Goal: Information Seeking & Learning: Learn about a topic

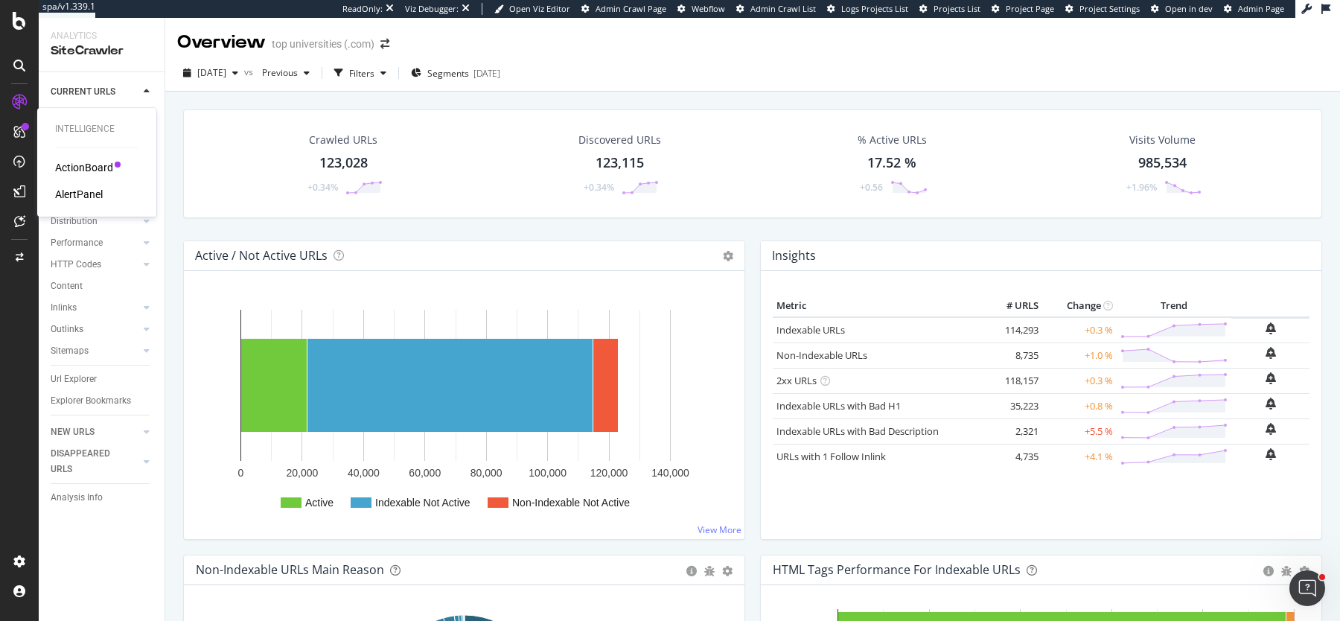
click at [83, 194] on div "AlertPanel" at bounding box center [79, 194] width 48 height 15
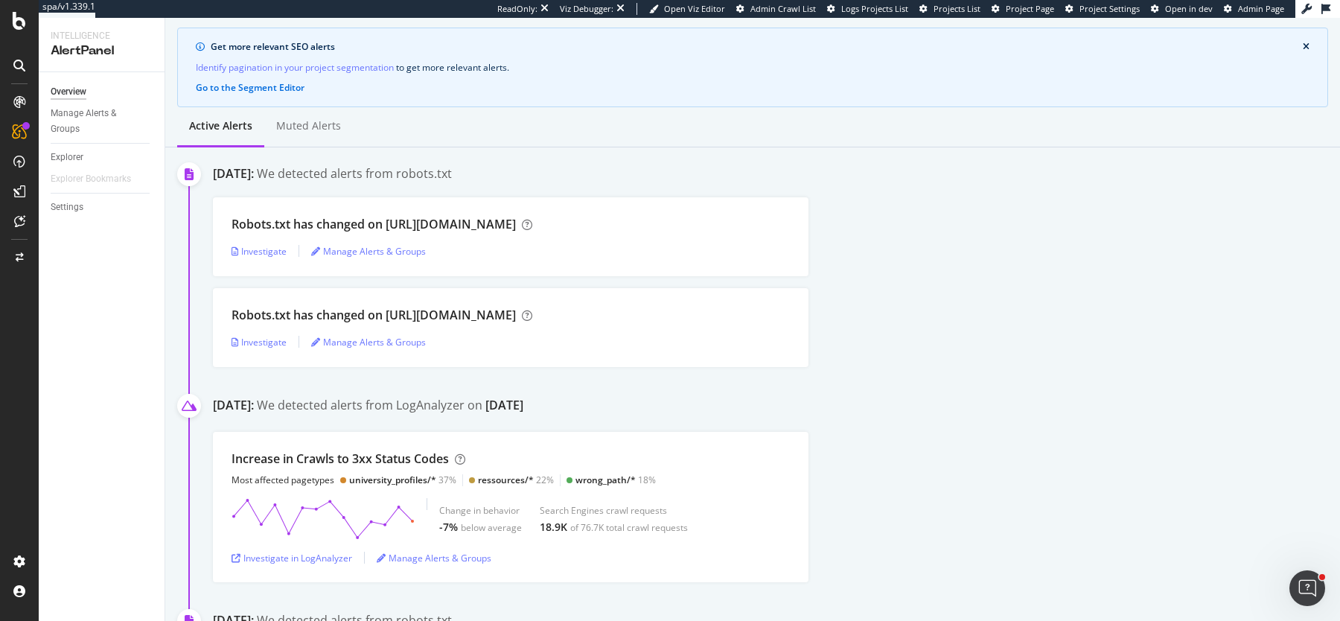
scroll to position [119, 0]
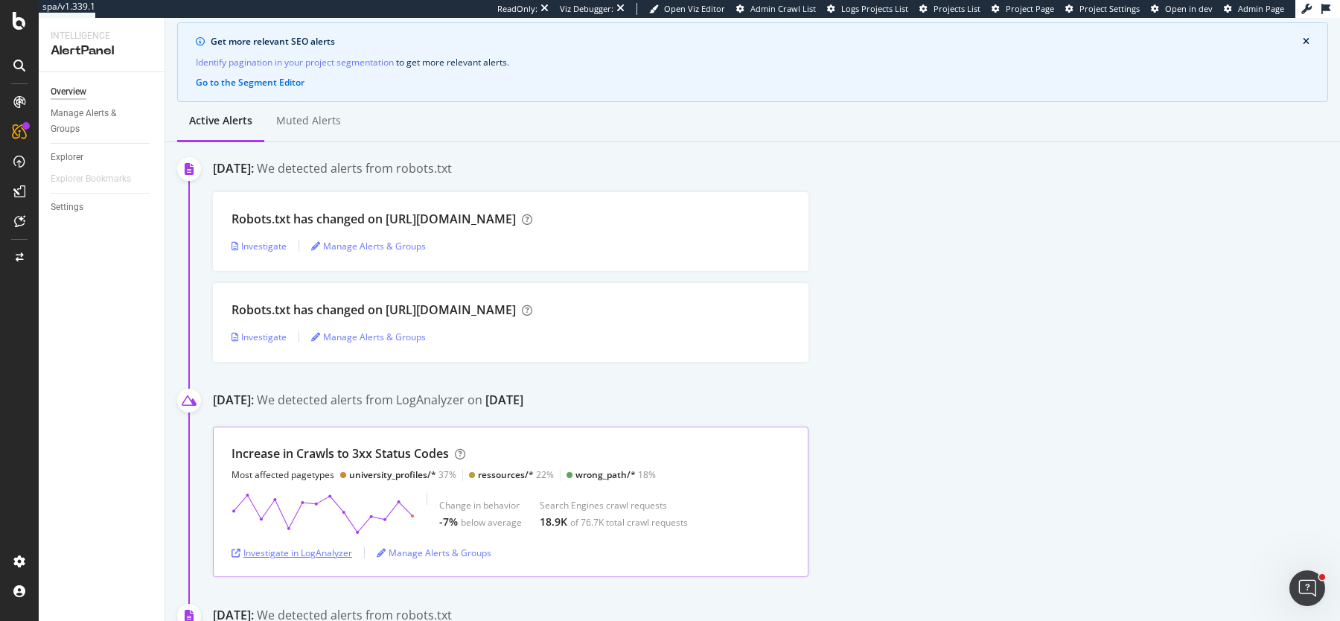
click at [286, 554] on div "Investigate in LogAnalyzer" at bounding box center [292, 553] width 121 height 13
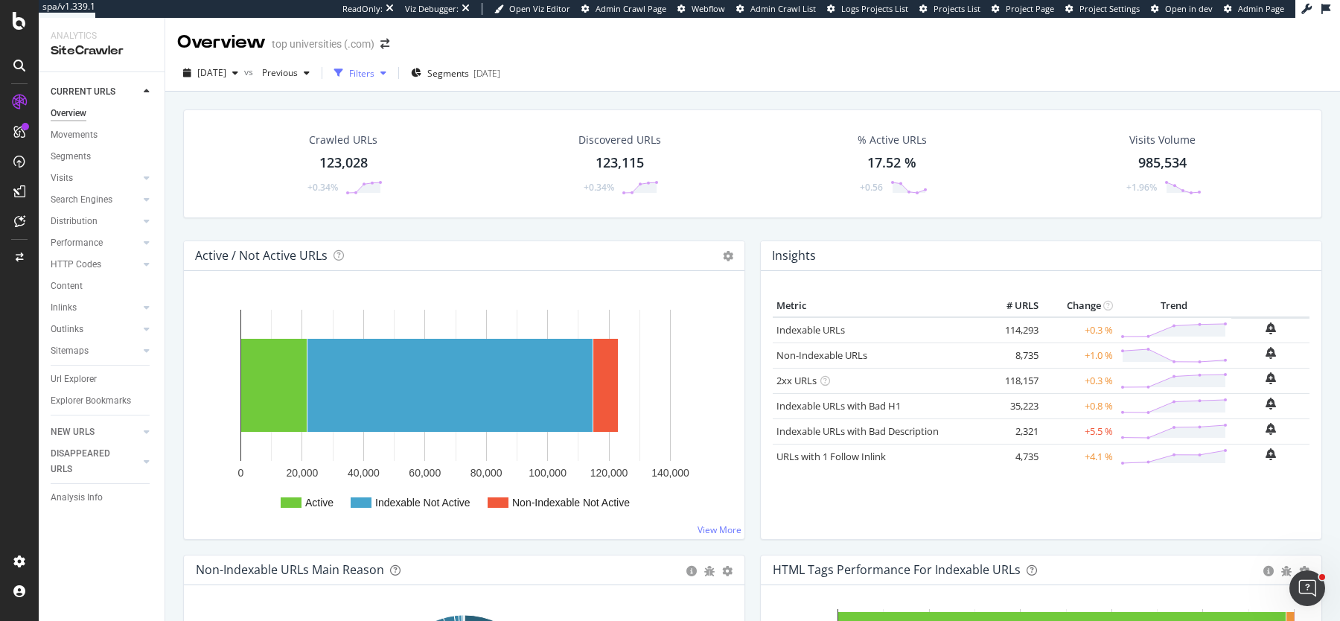
click at [375, 71] on div "Filters" at bounding box center [361, 73] width 25 height 13
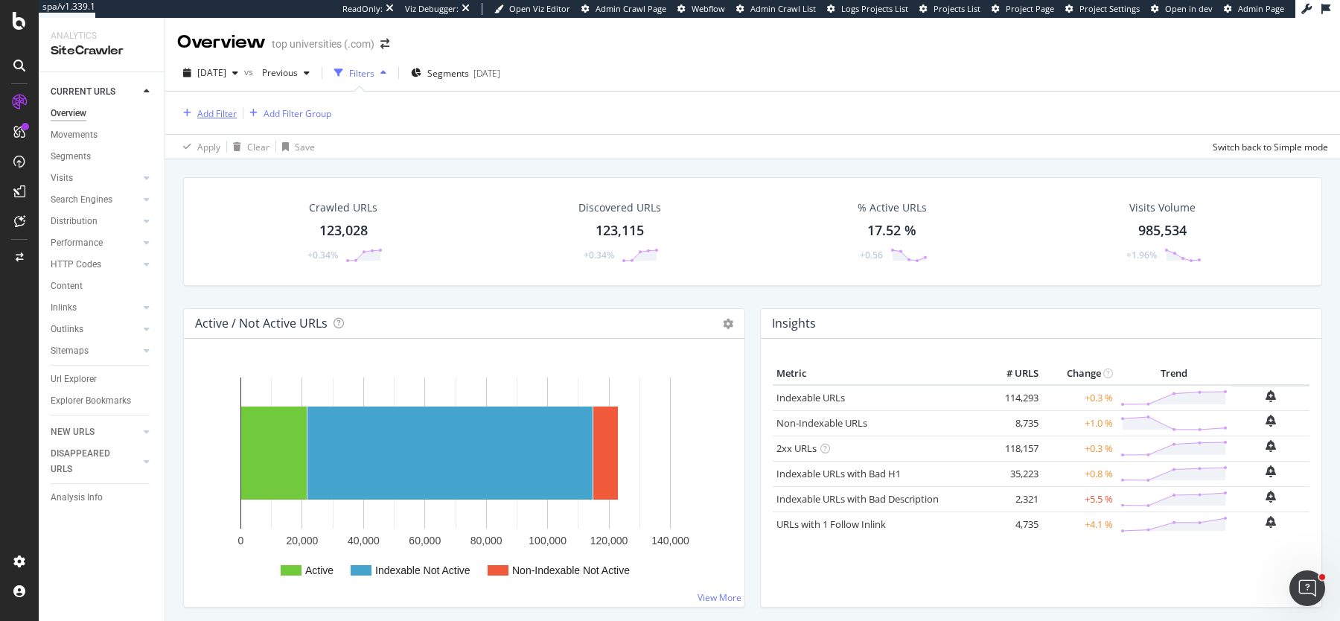
click at [226, 109] on div "Add Filter" at bounding box center [216, 113] width 39 height 13
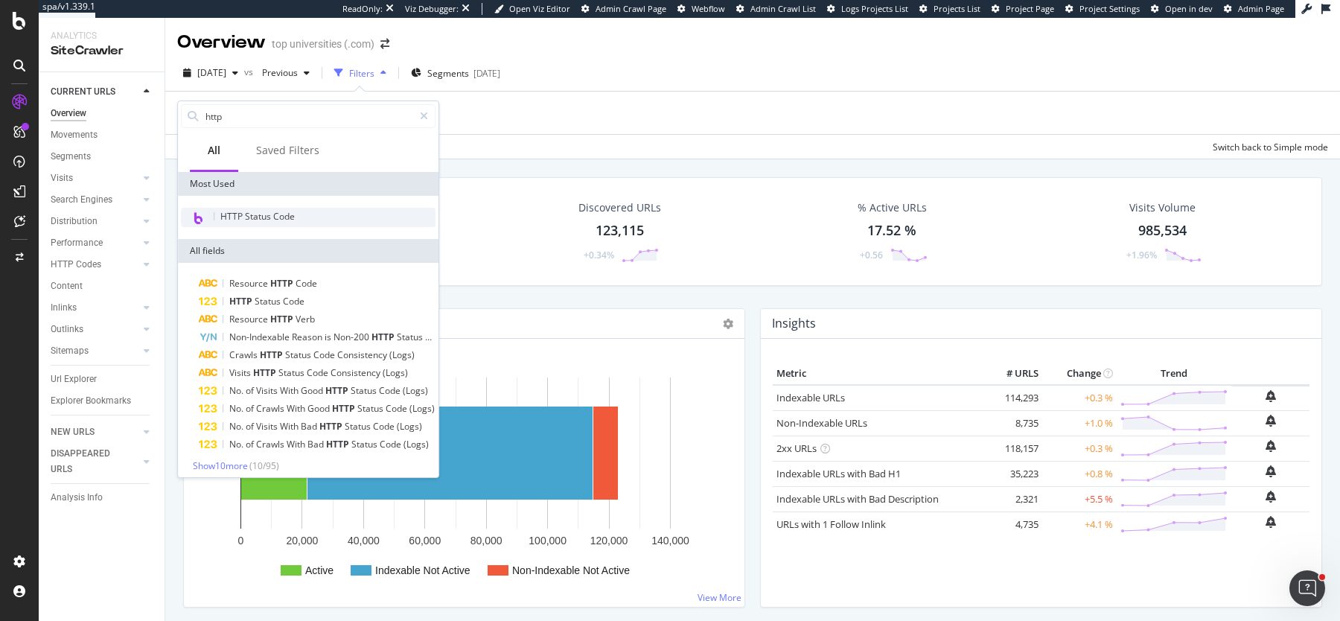
type input "http"
click at [226, 217] on span "HTTP Status Code" at bounding box center [257, 216] width 74 height 13
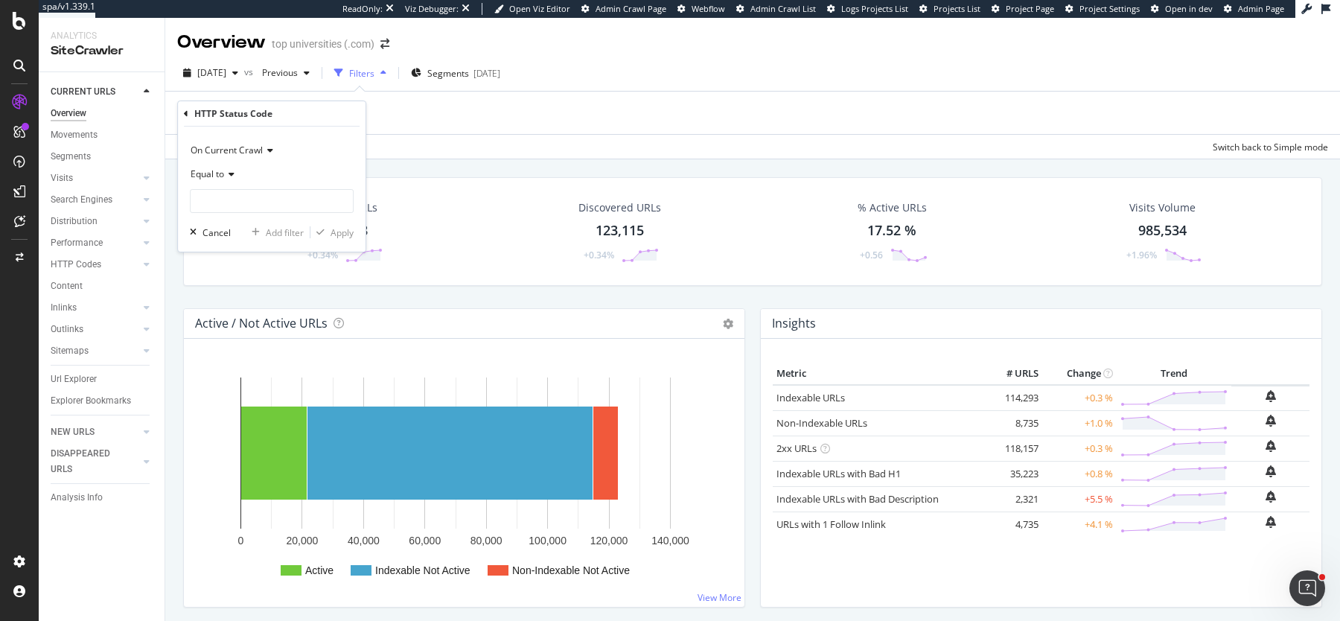
click at [229, 171] on icon at bounding box center [229, 174] width 10 height 9
click at [238, 314] on div "Between" at bounding box center [273, 320] width 159 height 19
click at [227, 195] on input "0" at bounding box center [272, 201] width 164 height 24
type input "300"
type input "399"
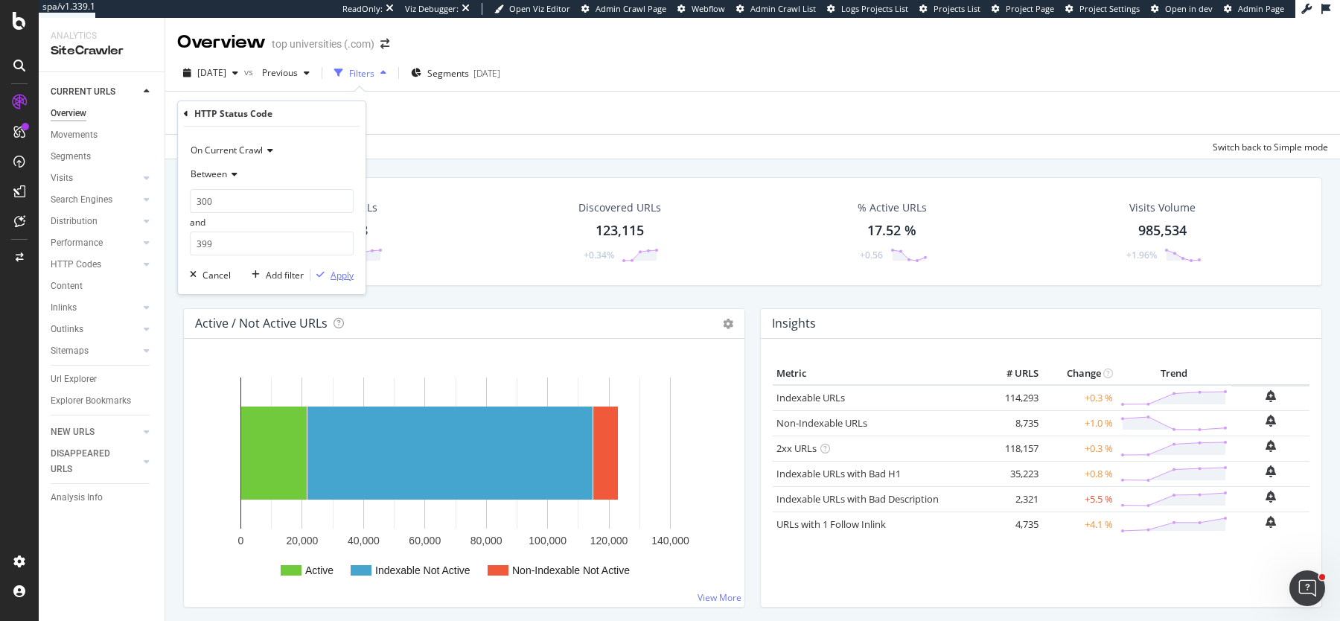
click at [334, 276] on div "Apply" at bounding box center [342, 275] width 23 height 13
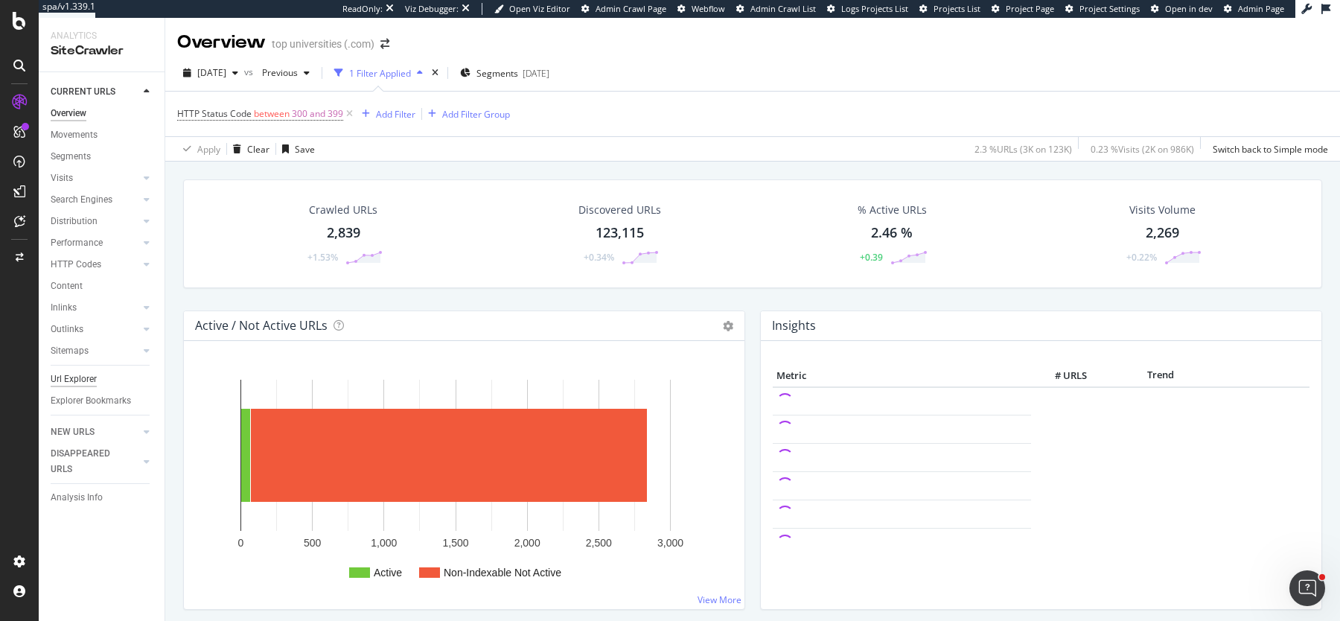
click at [72, 378] on div "Url Explorer" at bounding box center [74, 380] width 46 height 16
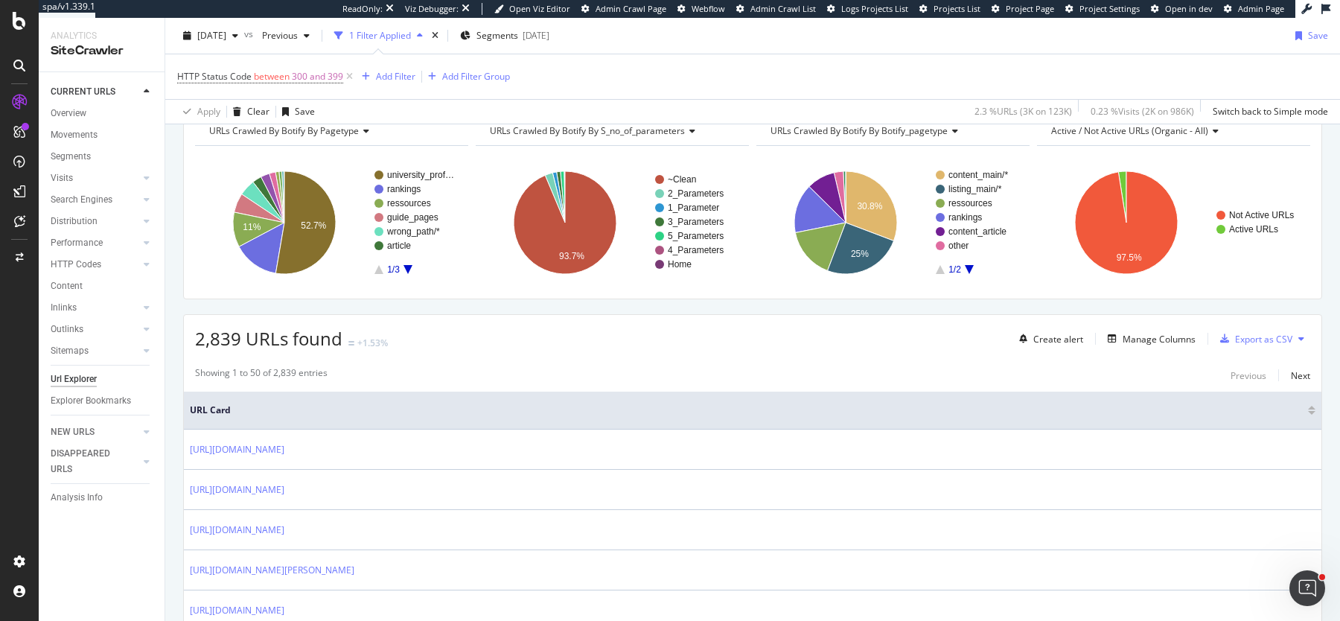
scroll to position [217, 0]
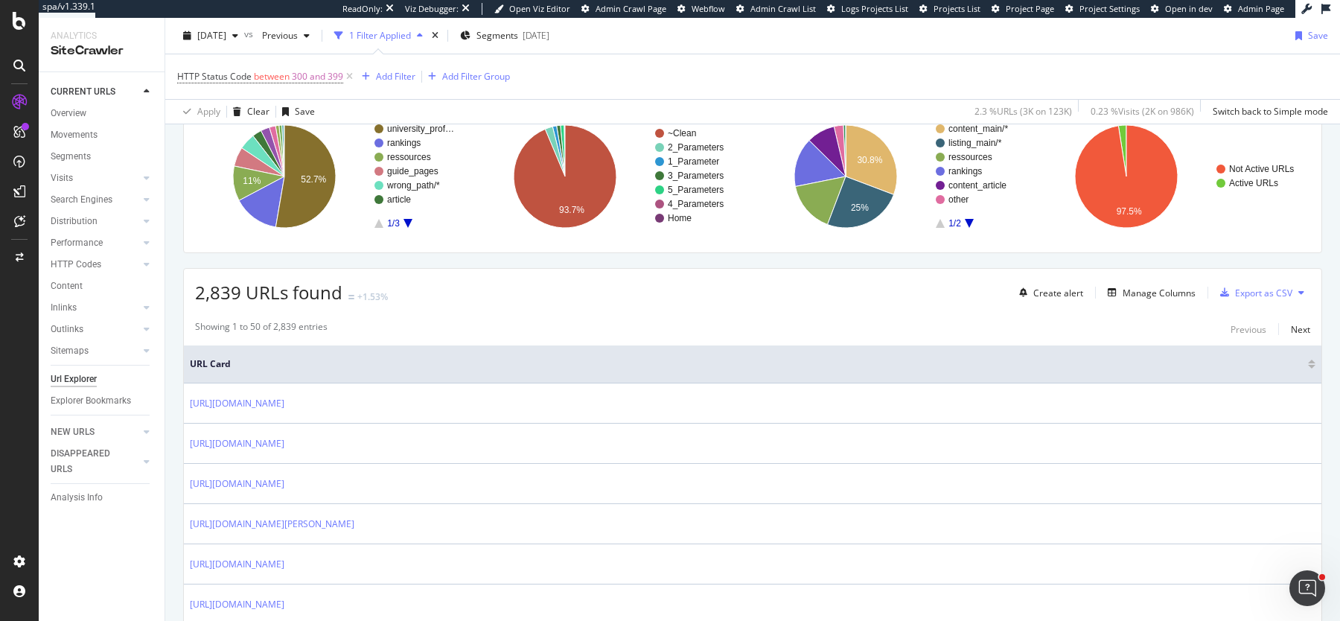
click at [1141, 300] on div "Create alert Manage Columns Export as CSV" at bounding box center [1161, 292] width 297 height 25
click at [1150, 299] on div "Create alert Manage Columns Export as CSV" at bounding box center [1161, 292] width 297 height 25
click at [1155, 290] on div "Manage Columns" at bounding box center [1159, 293] width 73 height 13
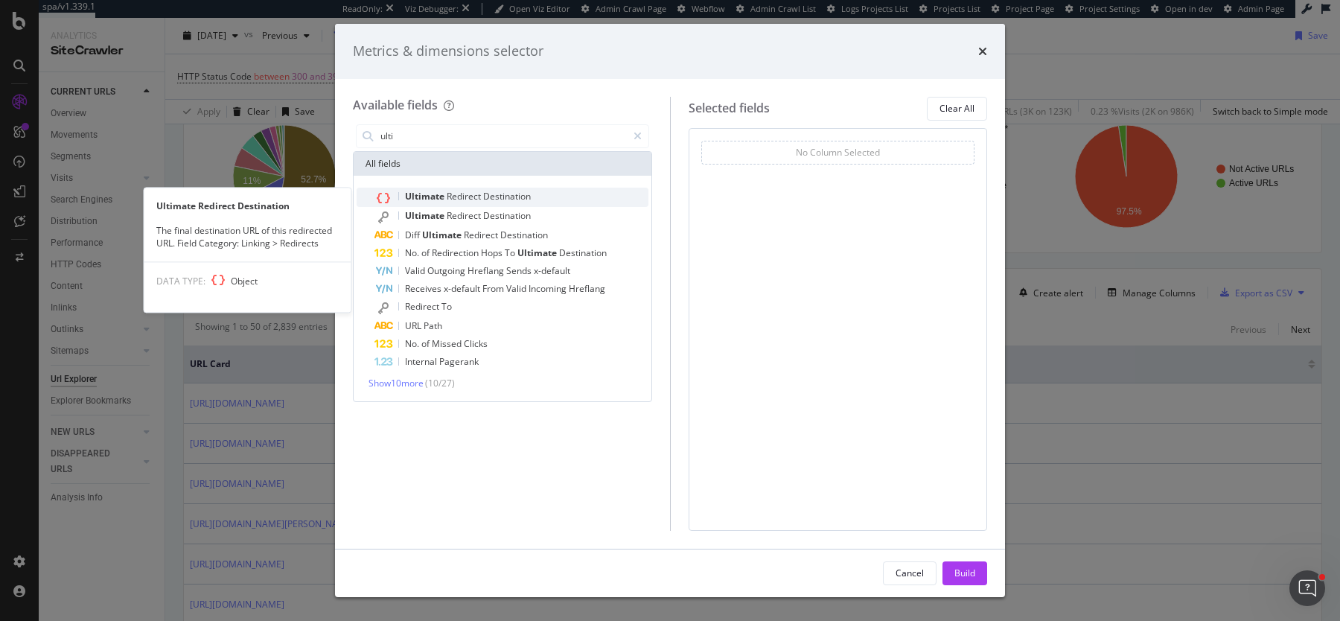
type input "ulti"
click at [541, 193] on div "Ultimate Redirect Destination" at bounding box center [512, 197] width 274 height 19
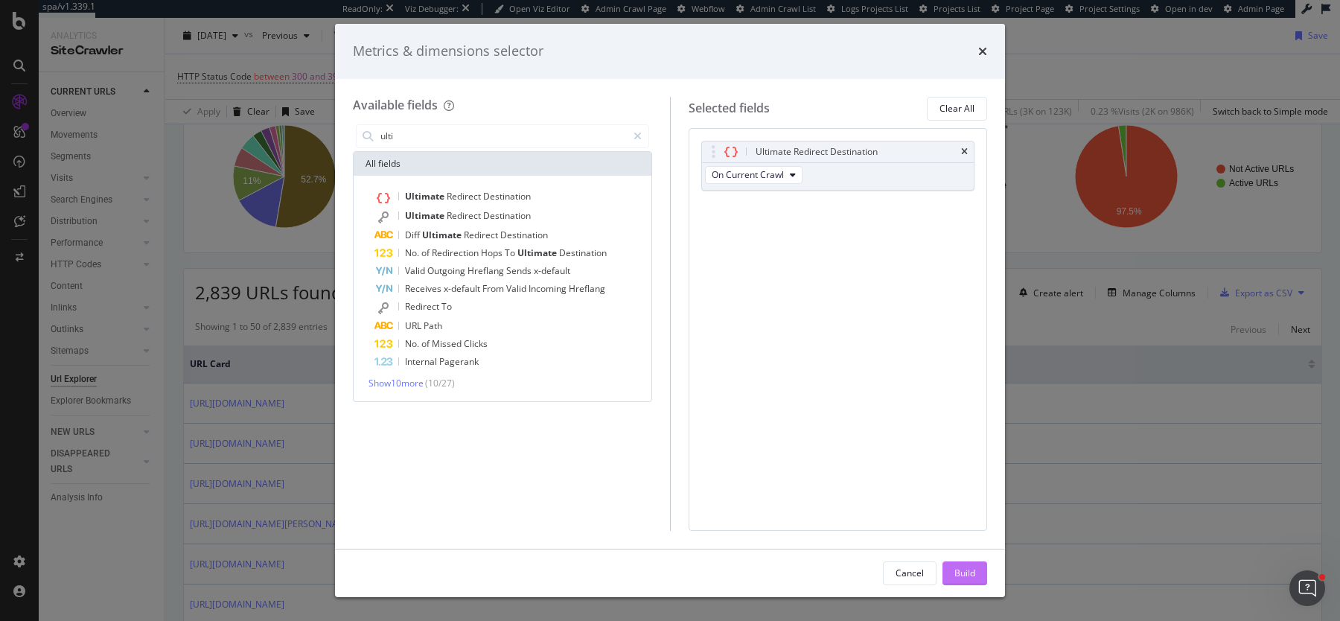
click at [964, 567] on div "Build" at bounding box center [965, 573] width 21 height 13
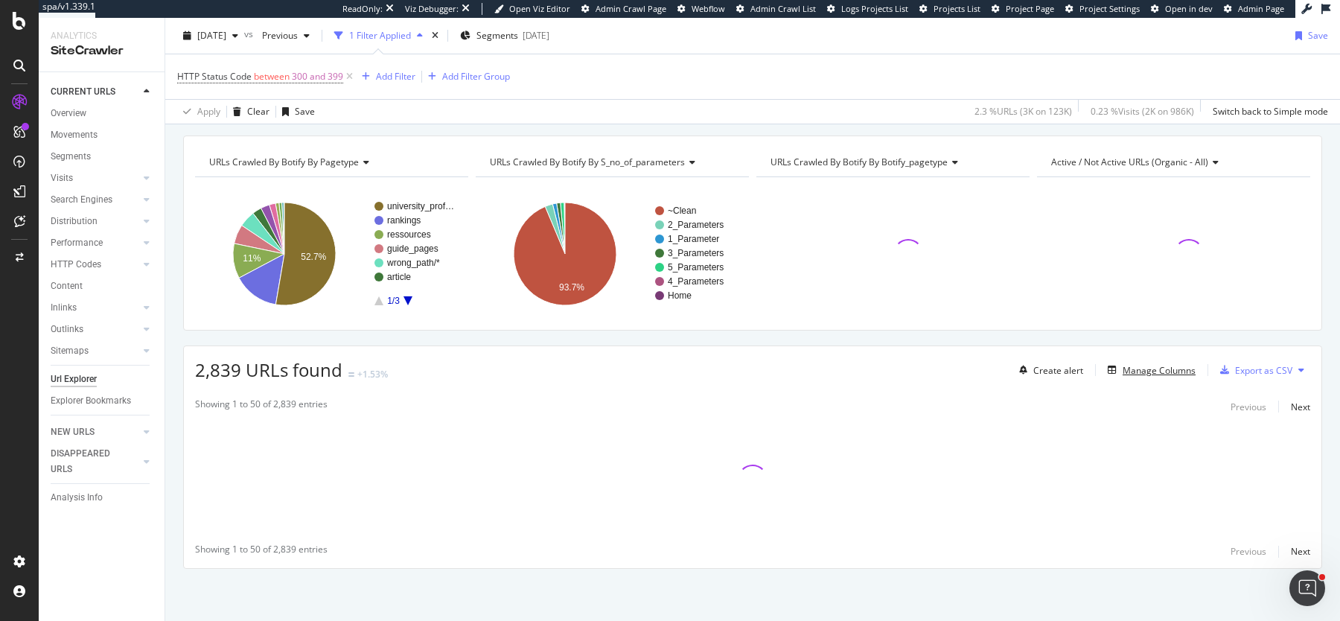
scroll to position [137, 0]
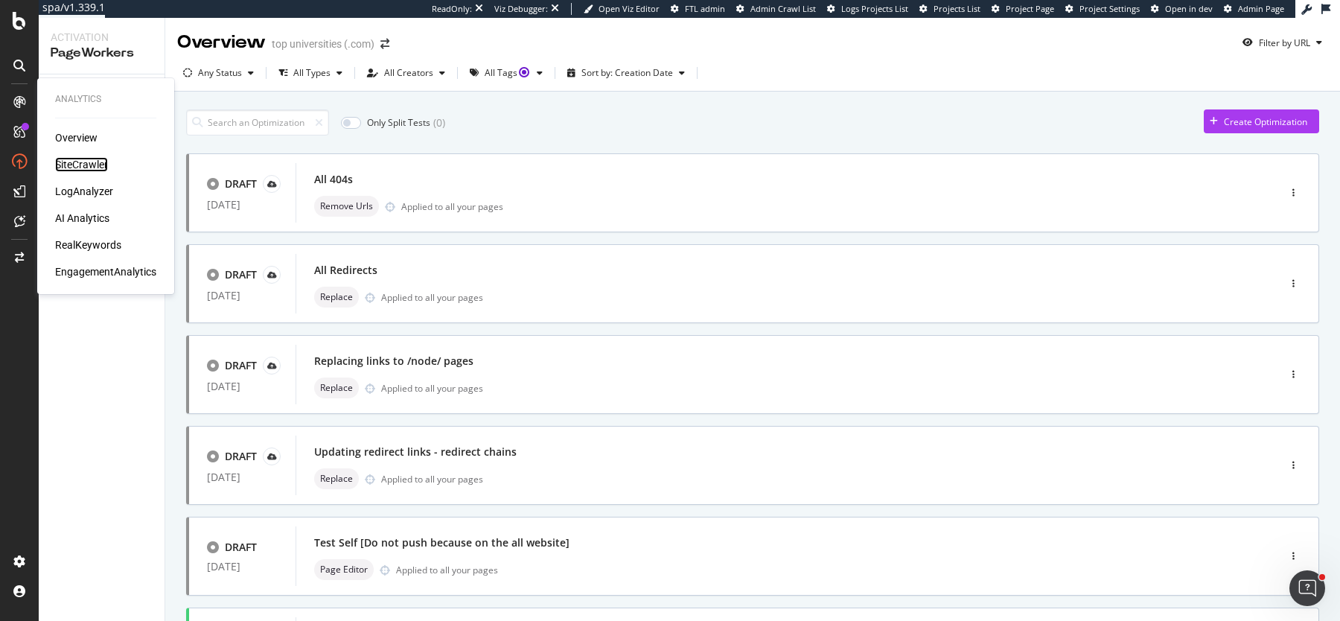
click at [74, 169] on div "SiteCrawler" at bounding box center [81, 164] width 53 height 15
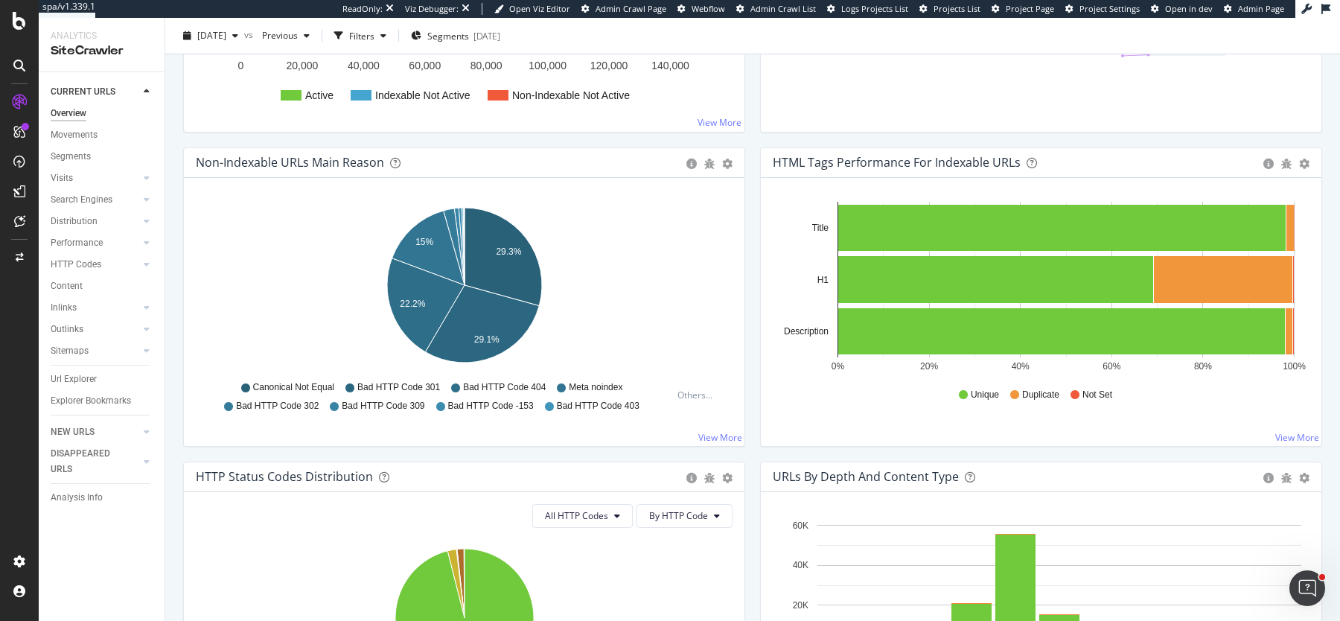
scroll to position [410, 0]
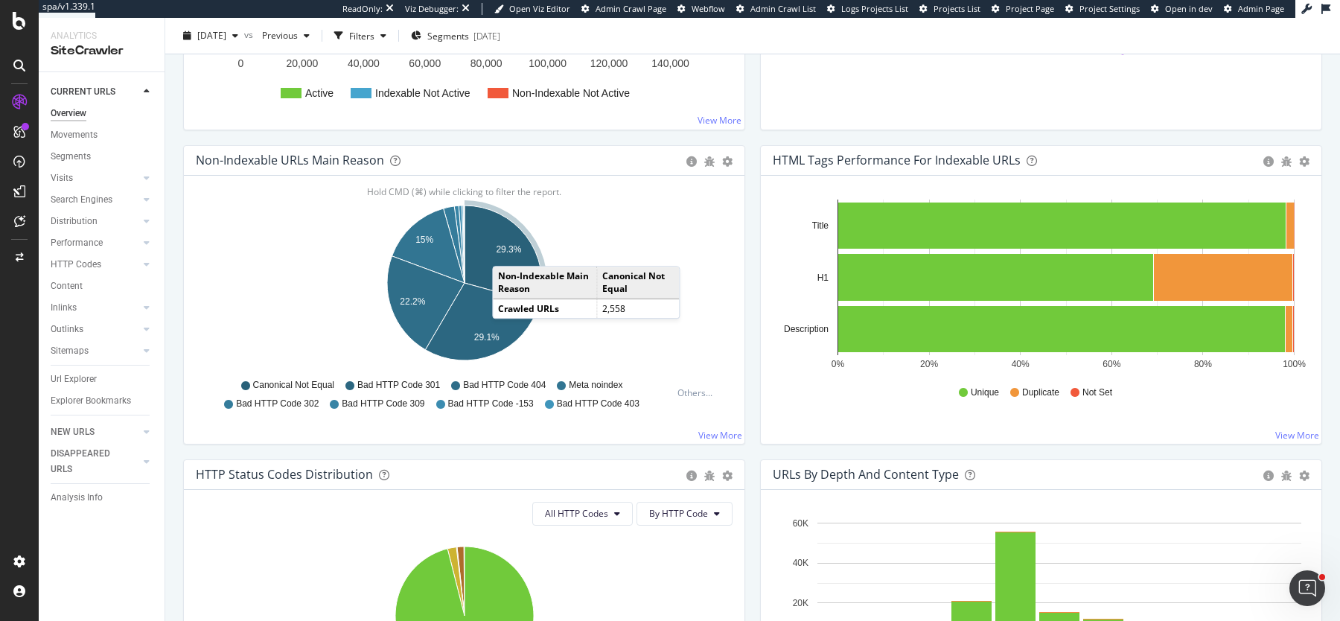
click at [507, 249] on text "29.3%" at bounding box center [508, 249] width 25 height 10
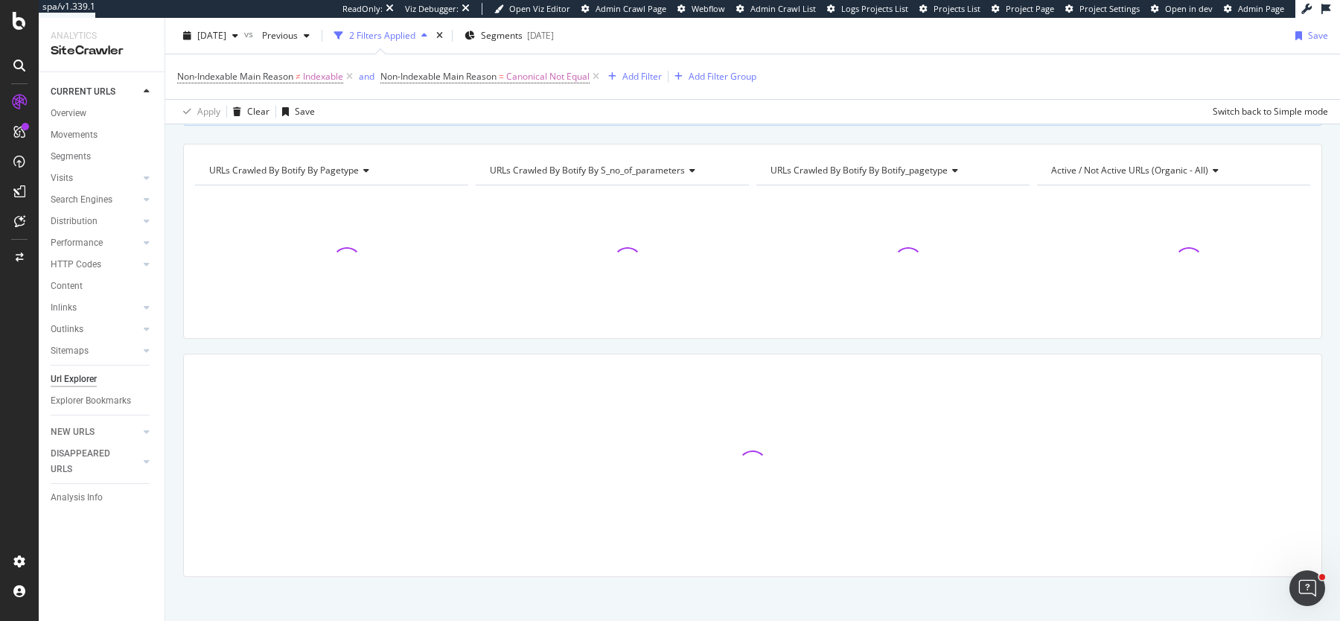
scroll to position [137, 0]
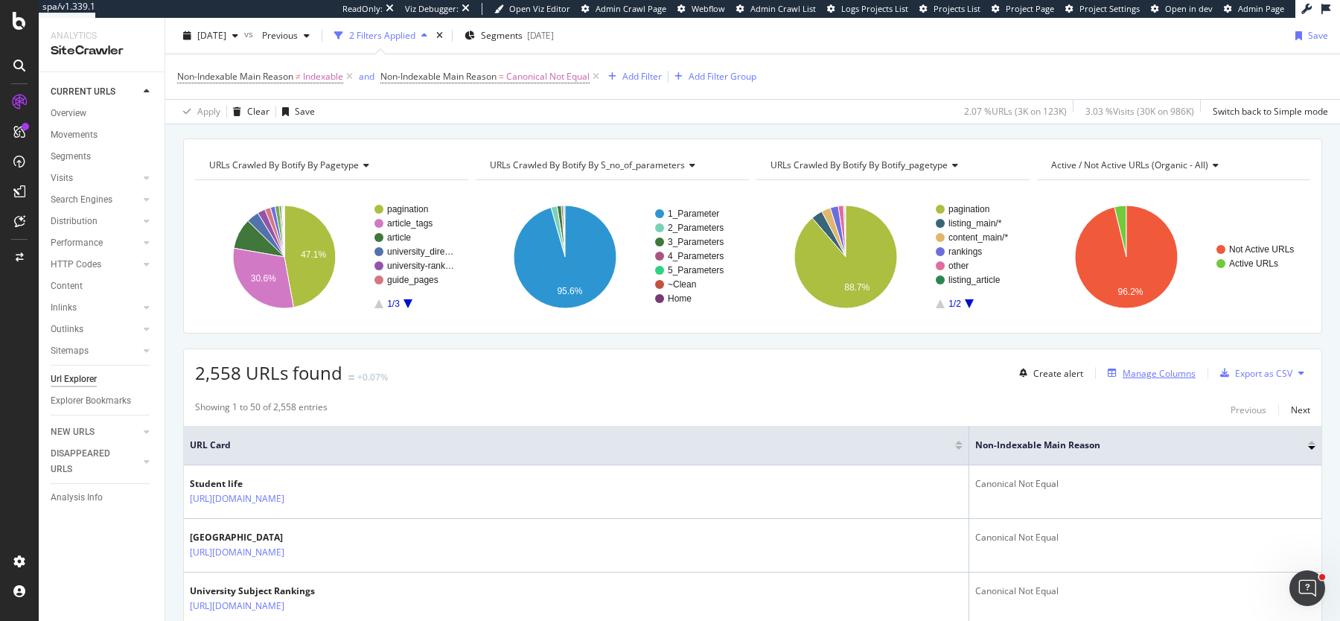
click at [1124, 367] on div "Manage Columns" at bounding box center [1159, 373] width 73 height 13
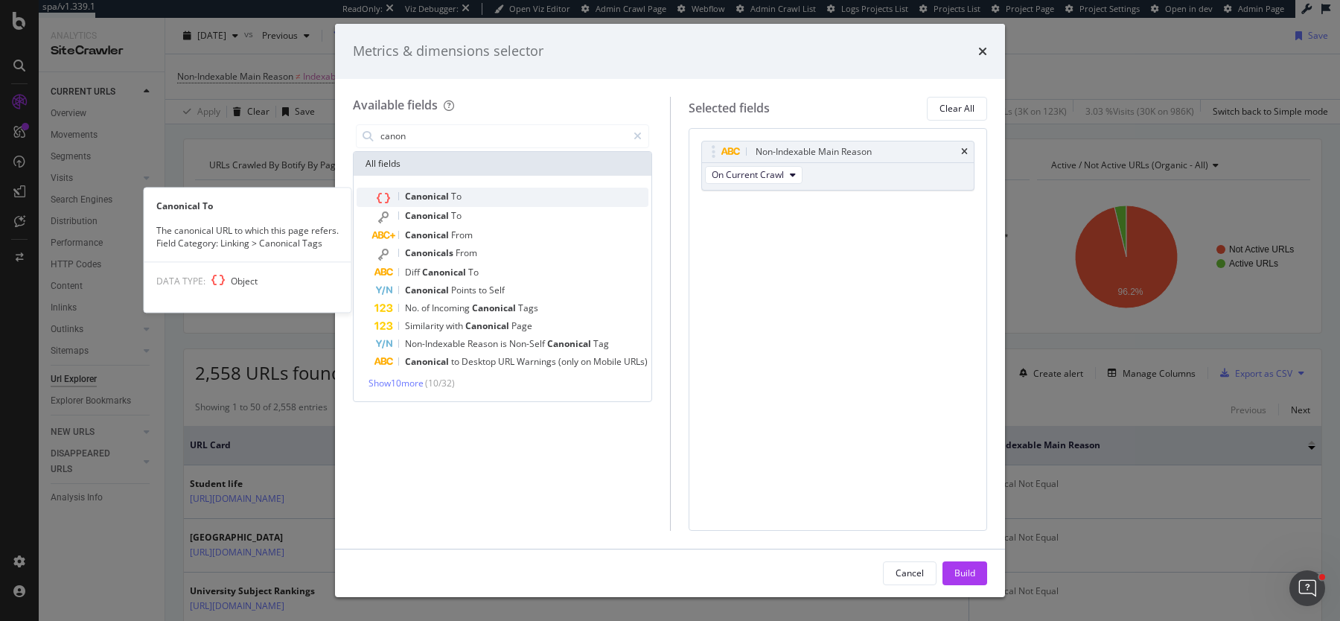
type input "canon"
click at [510, 194] on div "Canonical To" at bounding box center [512, 197] width 274 height 19
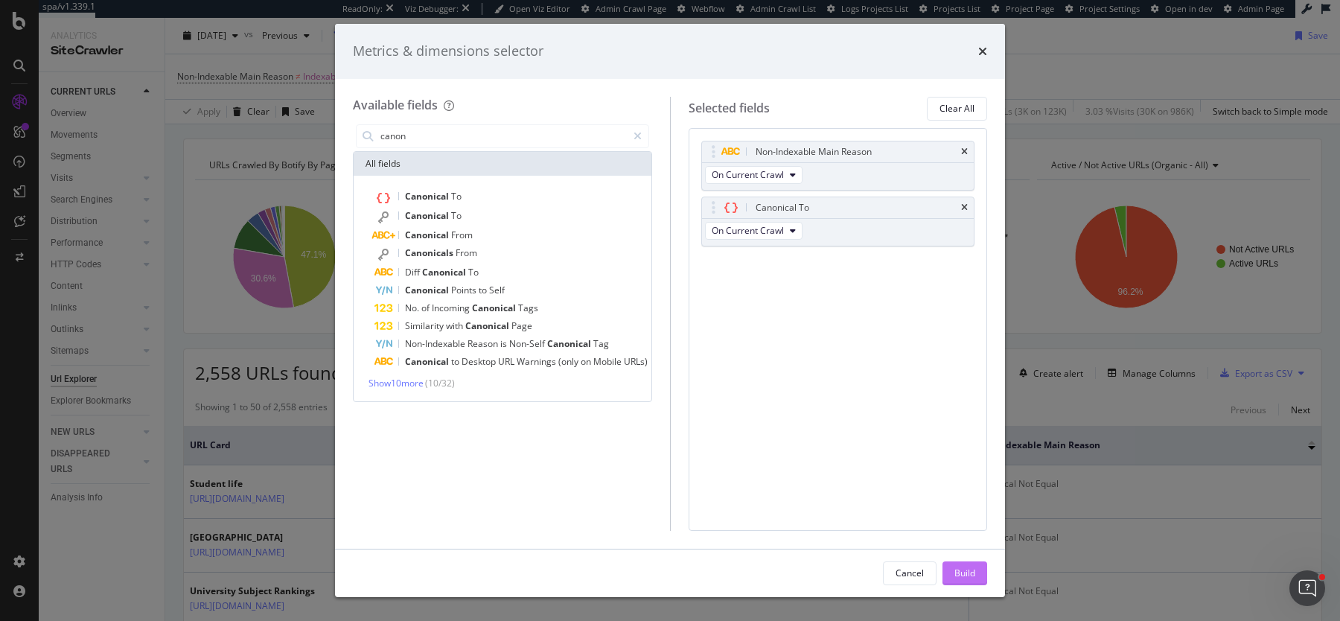
click at [969, 571] on div "Build" at bounding box center [965, 573] width 21 height 13
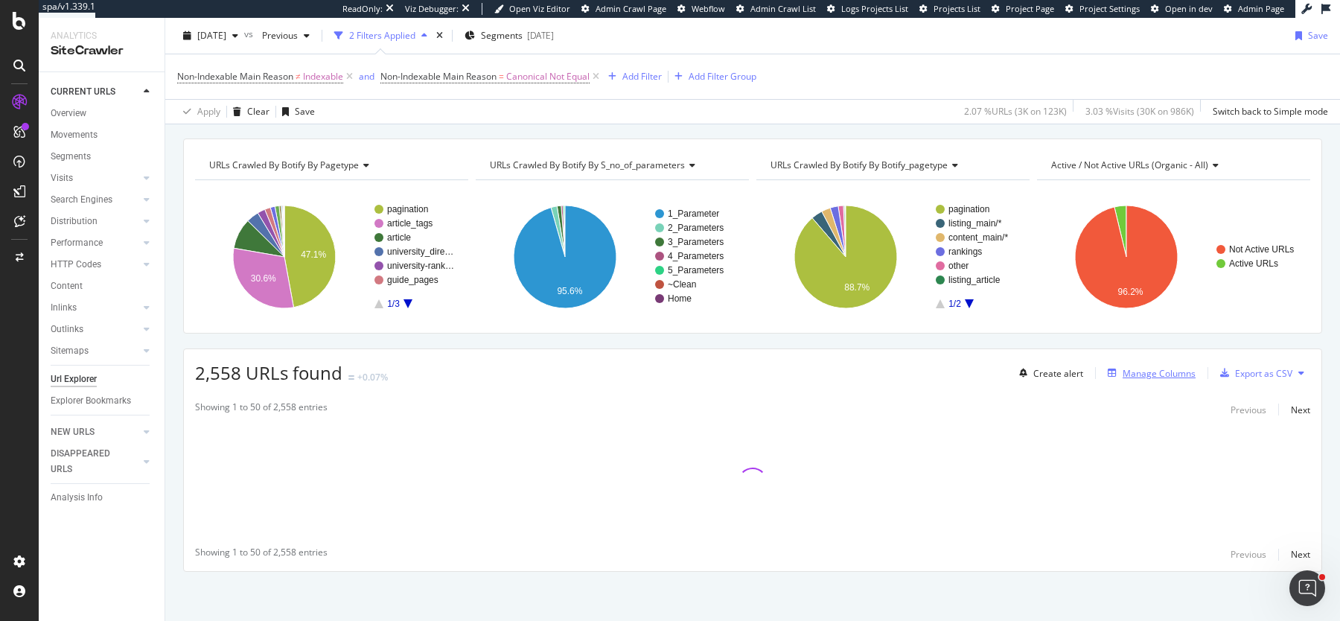
click at [1129, 371] on div "Manage Columns" at bounding box center [1159, 373] width 73 height 13
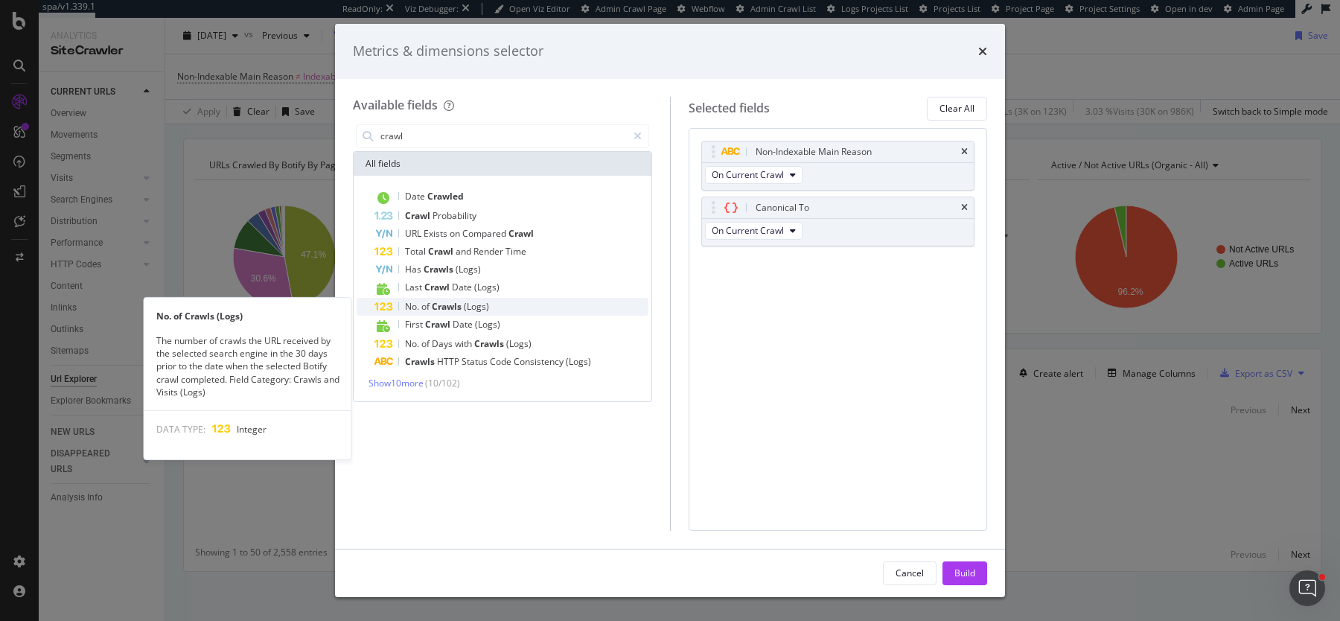
type input "crawl"
click at [499, 301] on div "No. of Crawls (Logs)" at bounding box center [512, 307] width 274 height 18
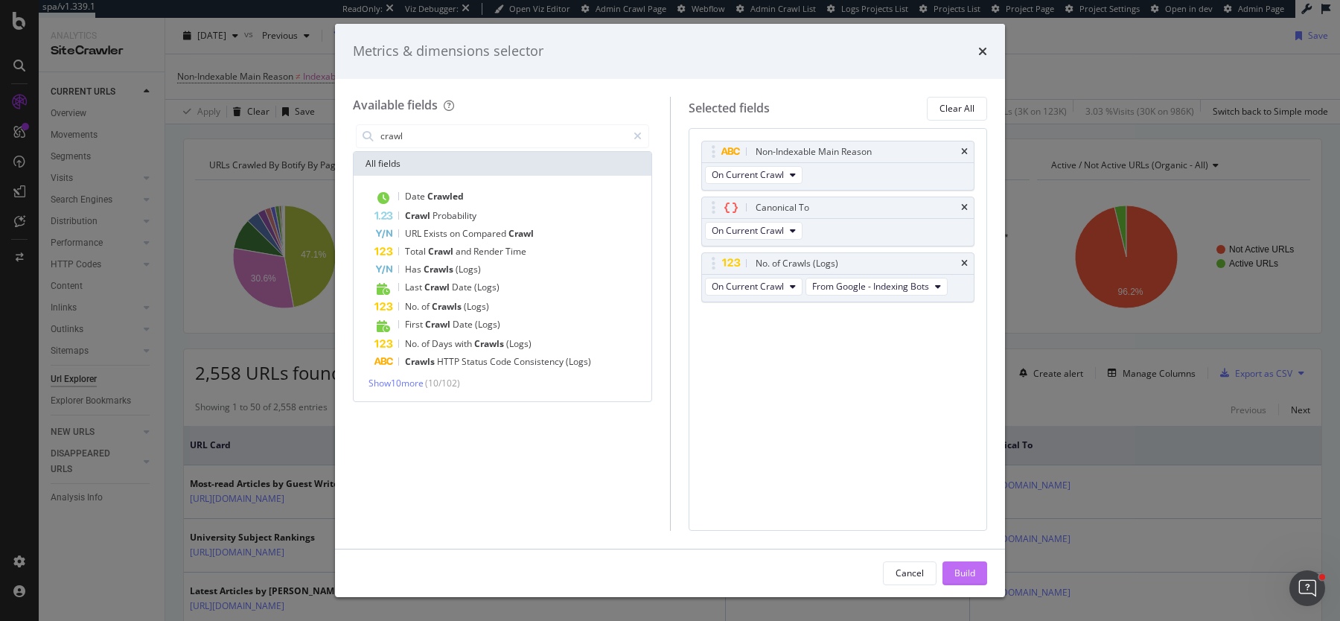
click at [975, 569] on div "Build" at bounding box center [965, 573] width 21 height 13
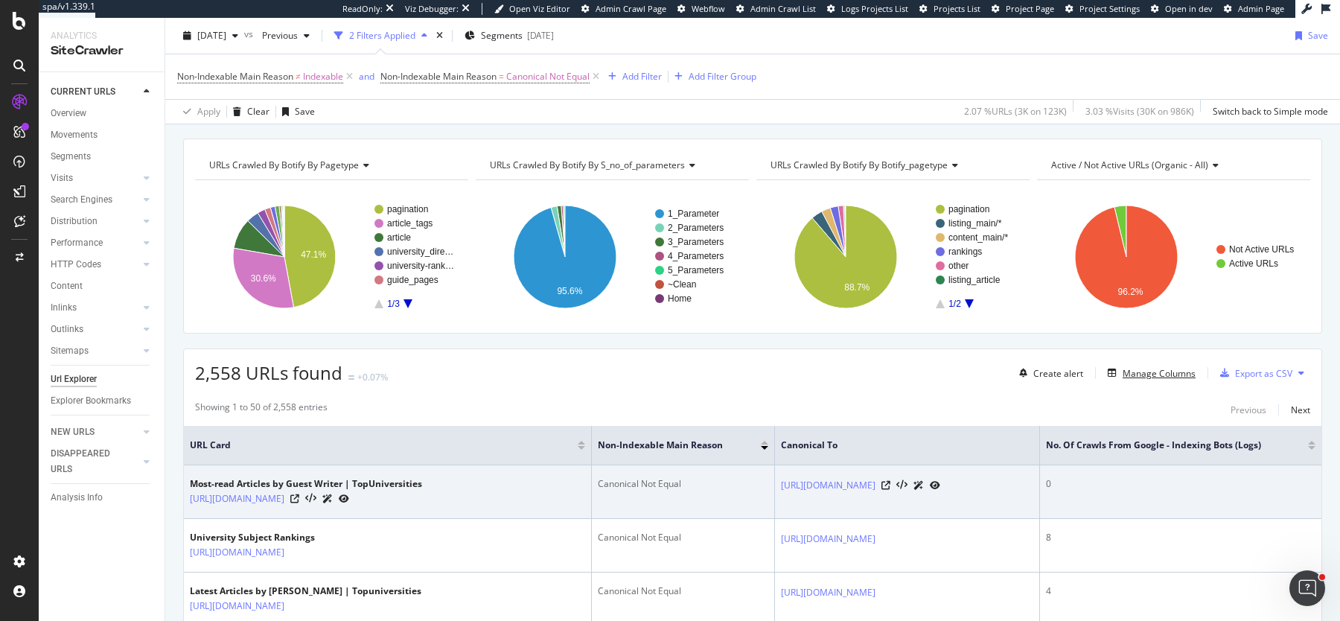
scroll to position [0, 31]
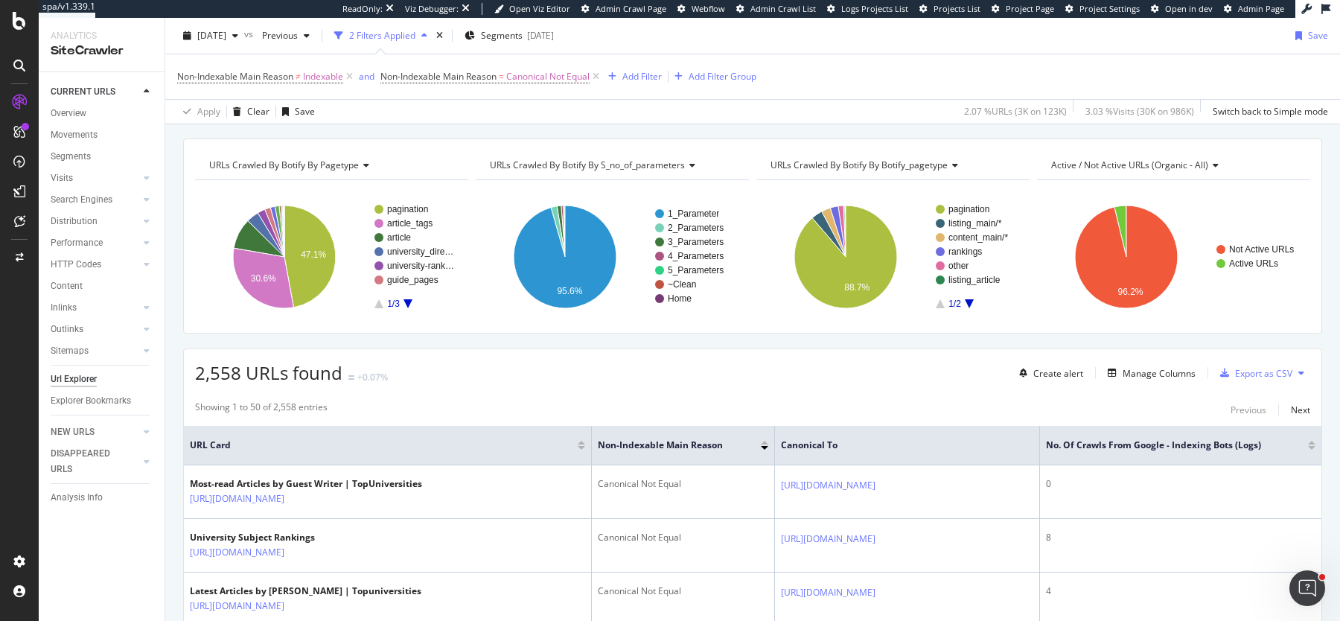
click at [1313, 446] on div at bounding box center [1311, 448] width 7 height 4
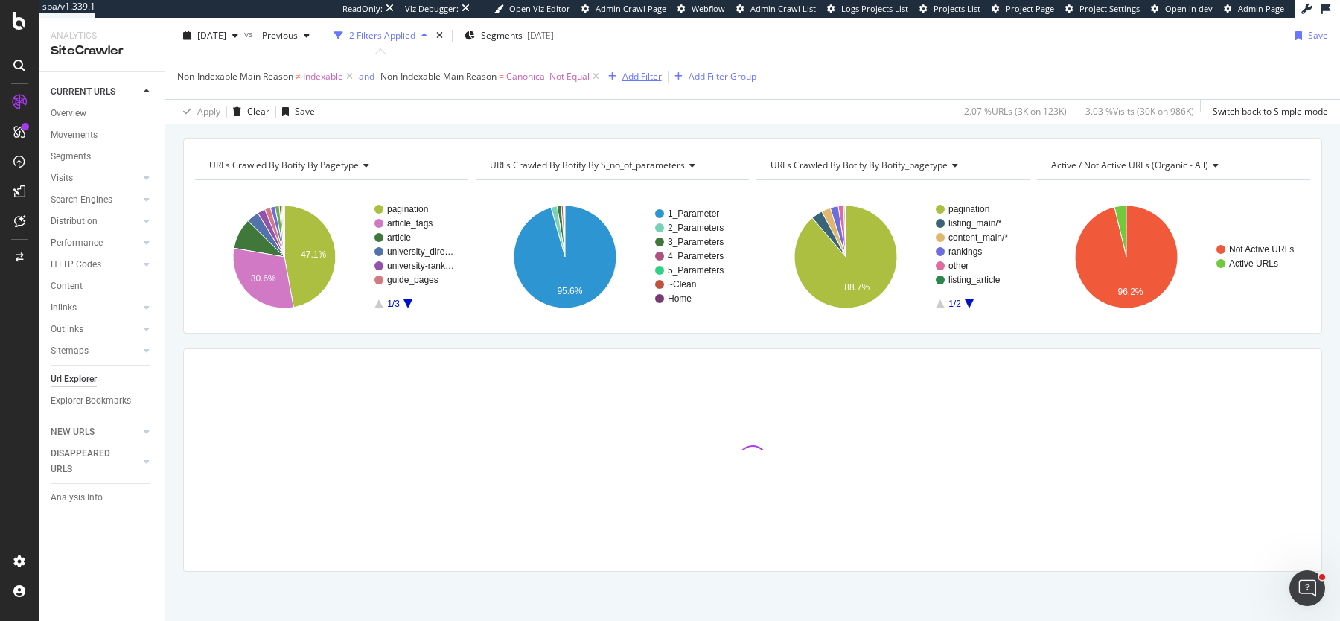
click at [642, 76] on div "Add Filter" at bounding box center [641, 76] width 39 height 13
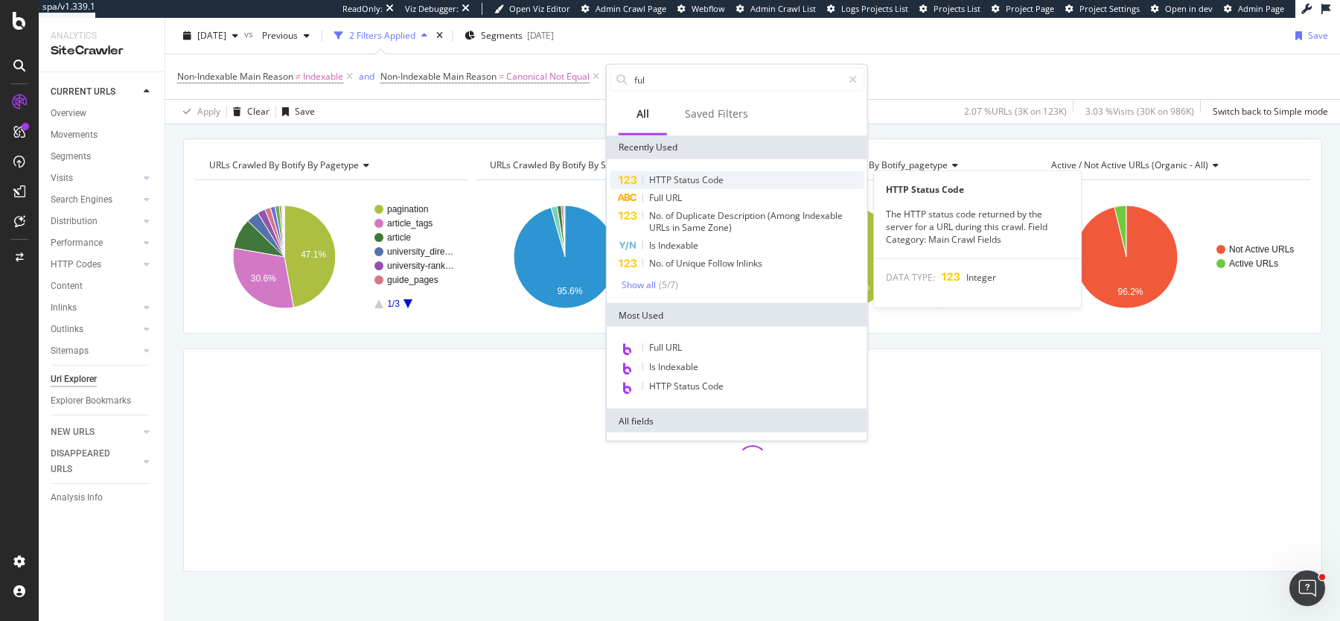
type input "full"
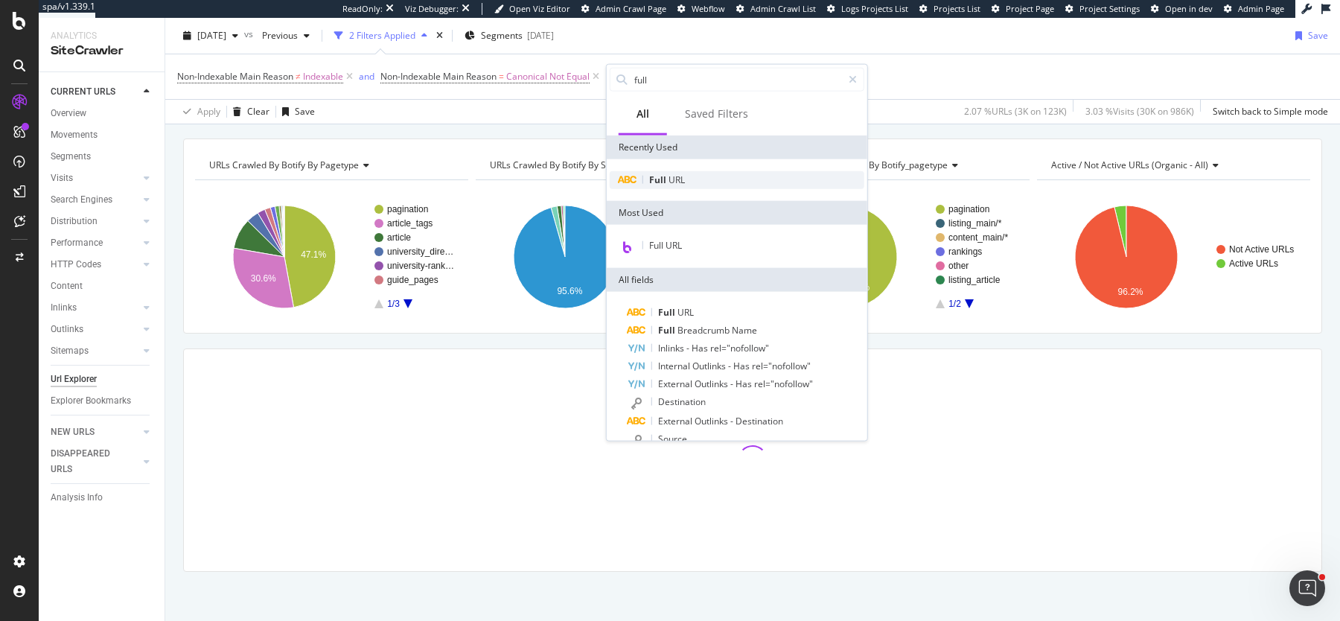
click at [777, 174] on div "Full URL" at bounding box center [737, 180] width 255 height 18
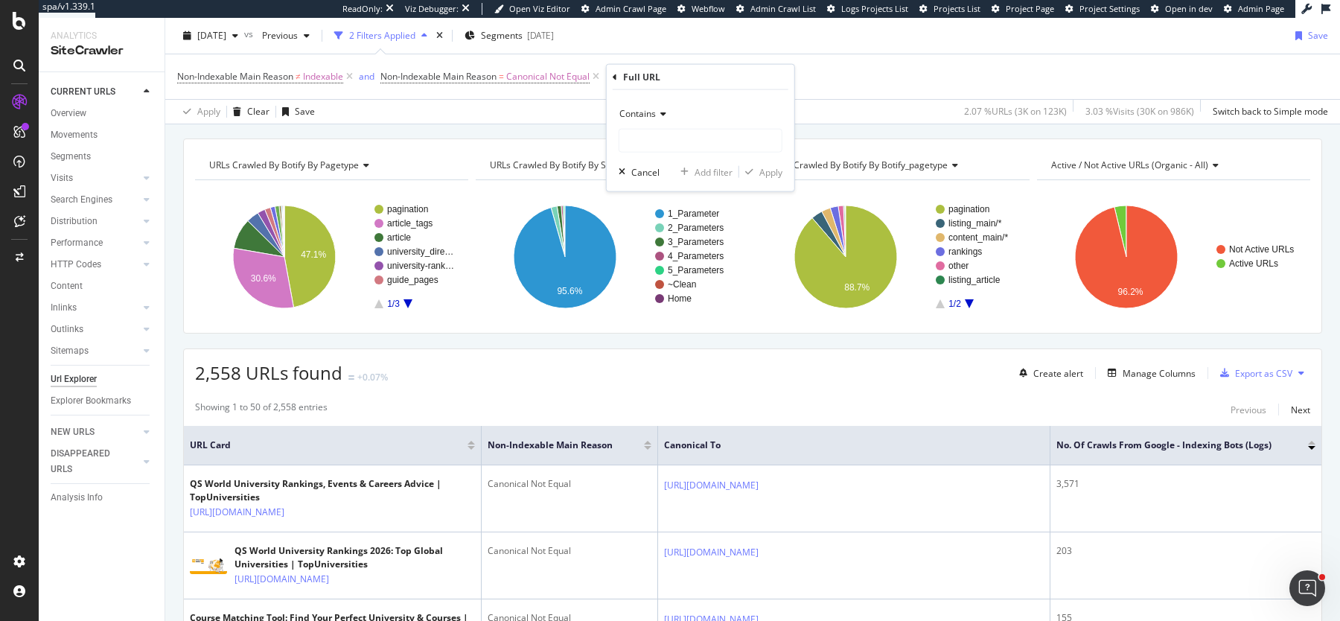
click at [642, 117] on span "Contains" at bounding box center [638, 113] width 36 height 13
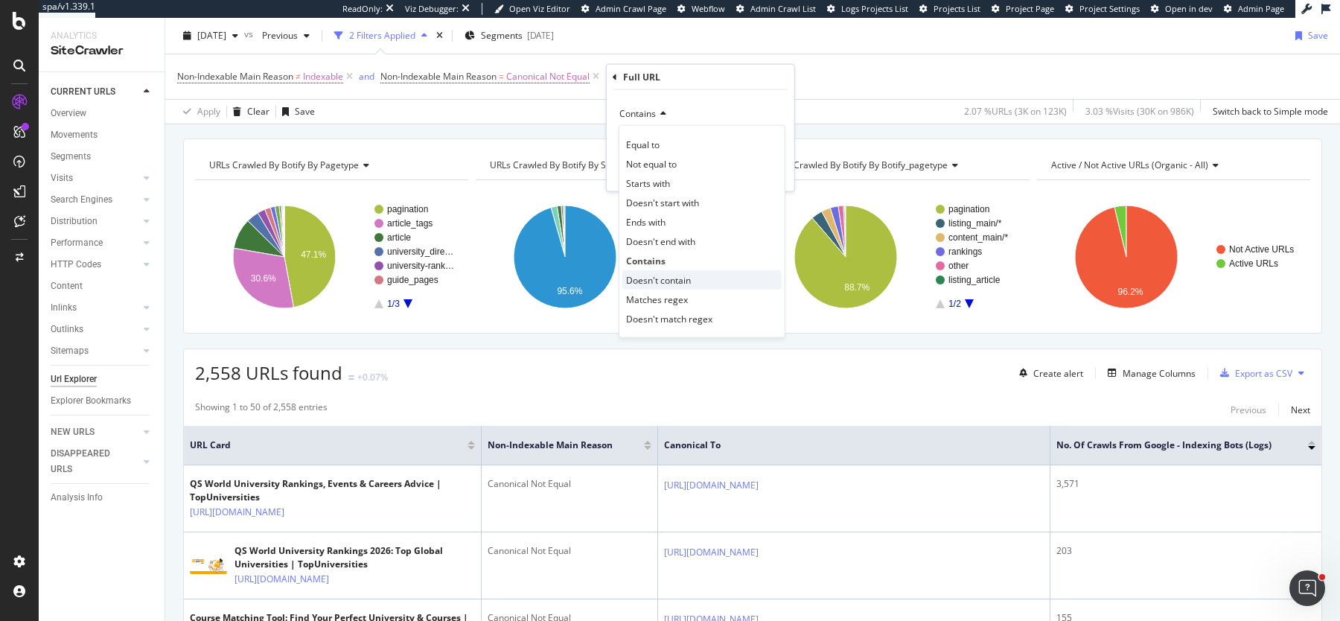
click at [654, 276] on span "Doesn't contain" at bounding box center [658, 279] width 65 height 13
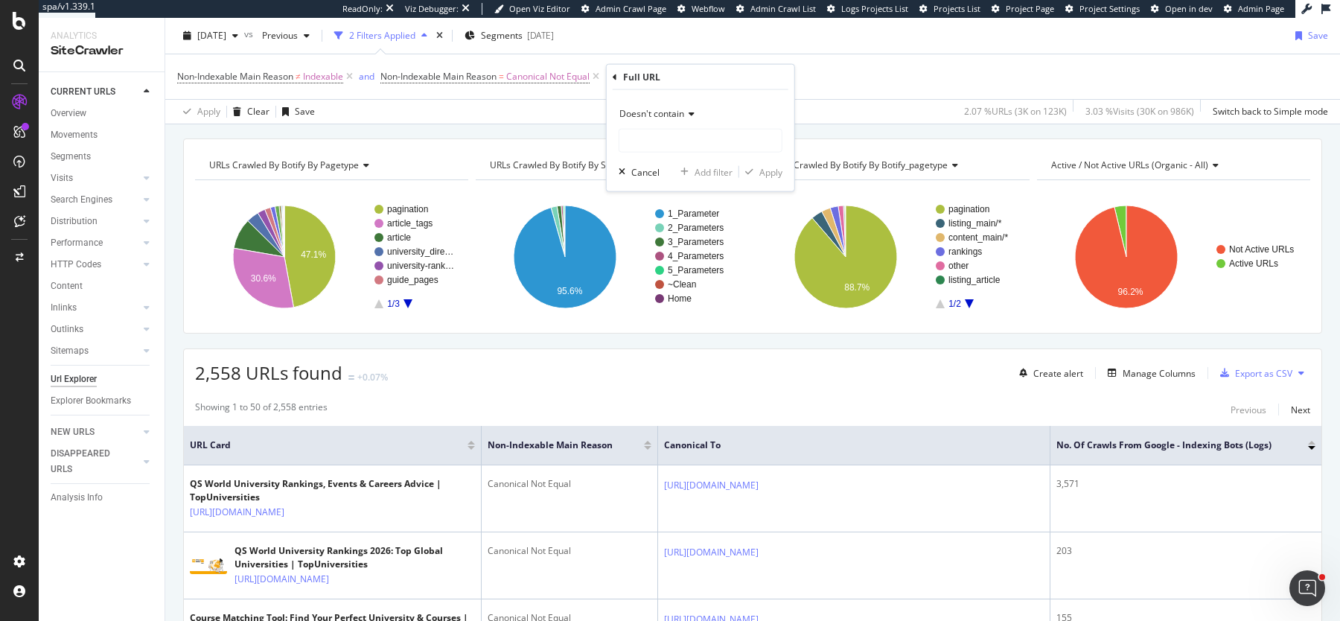
click at [652, 127] on div "Doesn't contain" at bounding box center [701, 127] width 164 height 51
click at [652, 143] on input "text" at bounding box center [701, 141] width 162 height 24
type input "?page"
click at [771, 169] on div "Apply" at bounding box center [771, 171] width 23 height 13
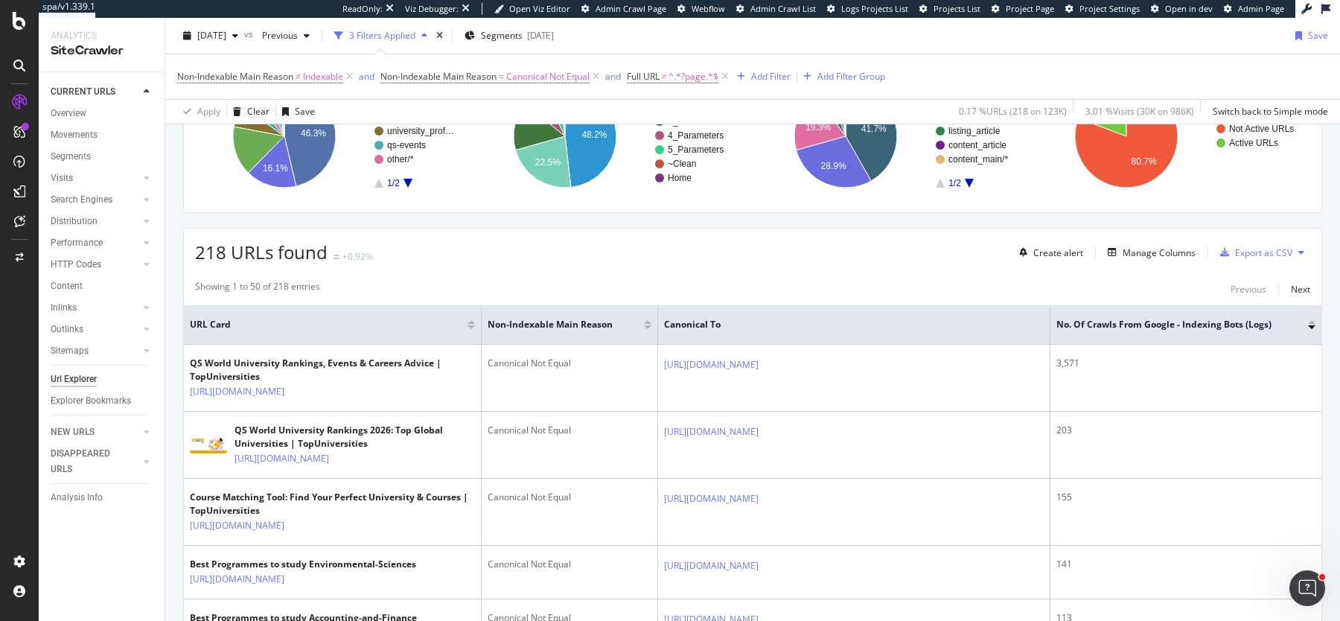
scroll to position [258, 0]
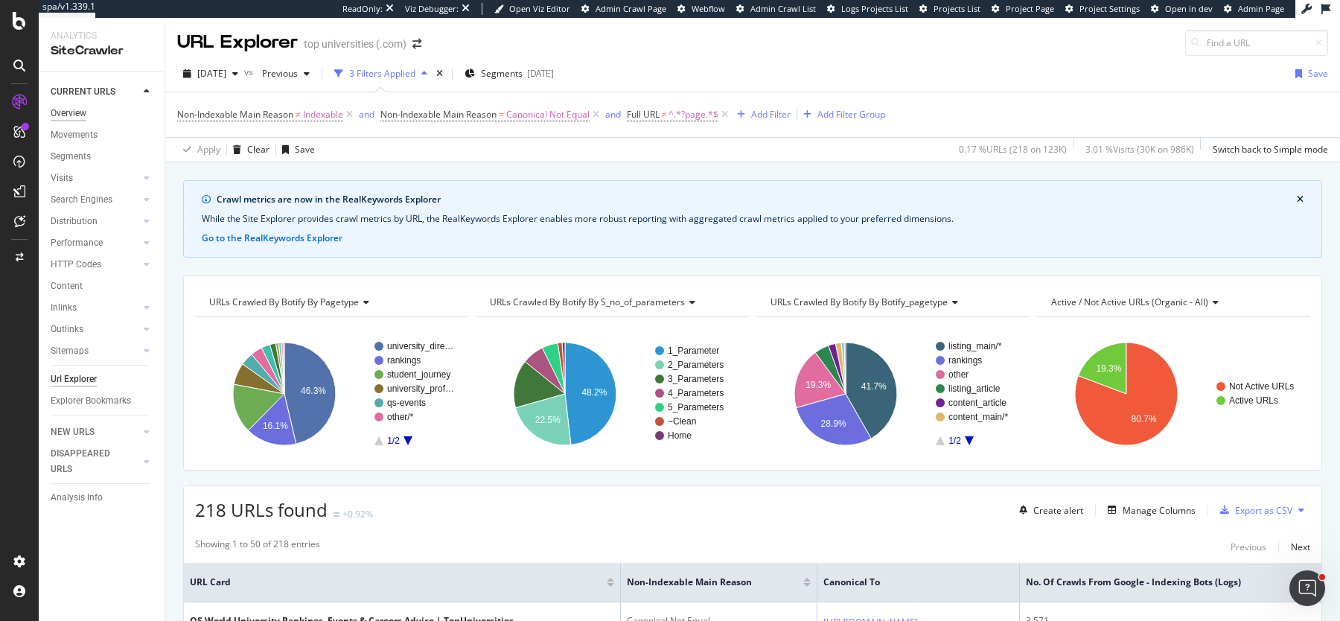
click at [74, 109] on div "Overview" at bounding box center [69, 114] width 36 height 16
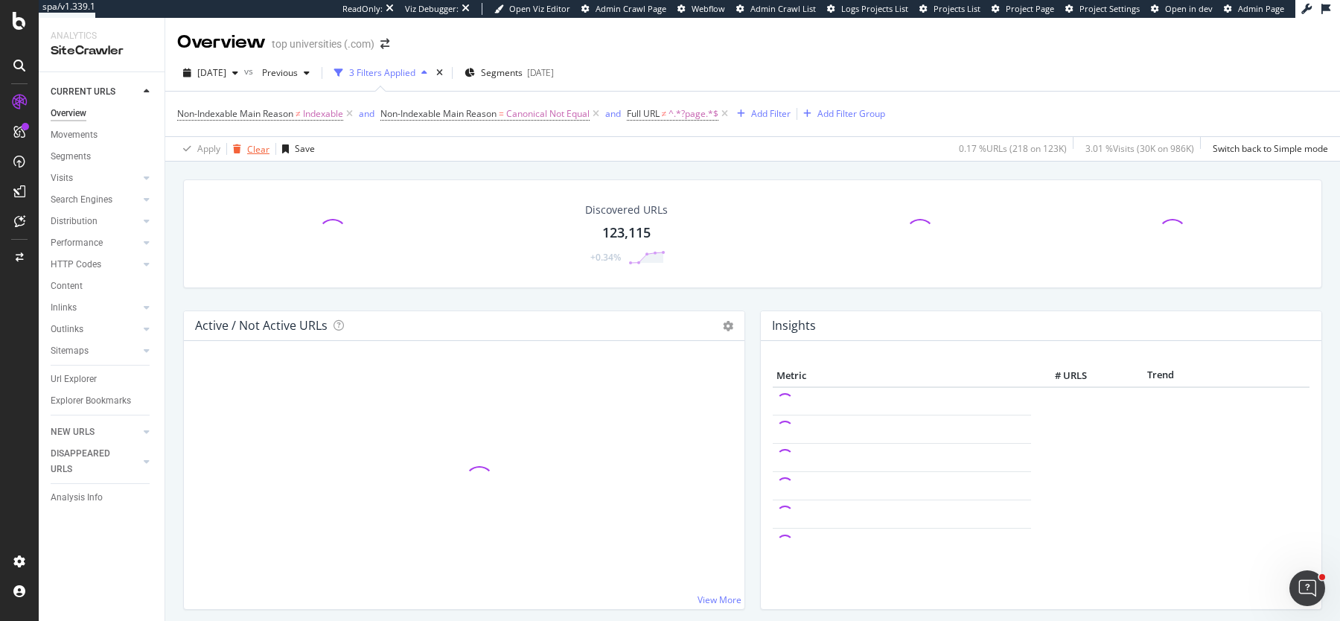
click at [250, 143] on div "Clear" at bounding box center [258, 149] width 22 height 13
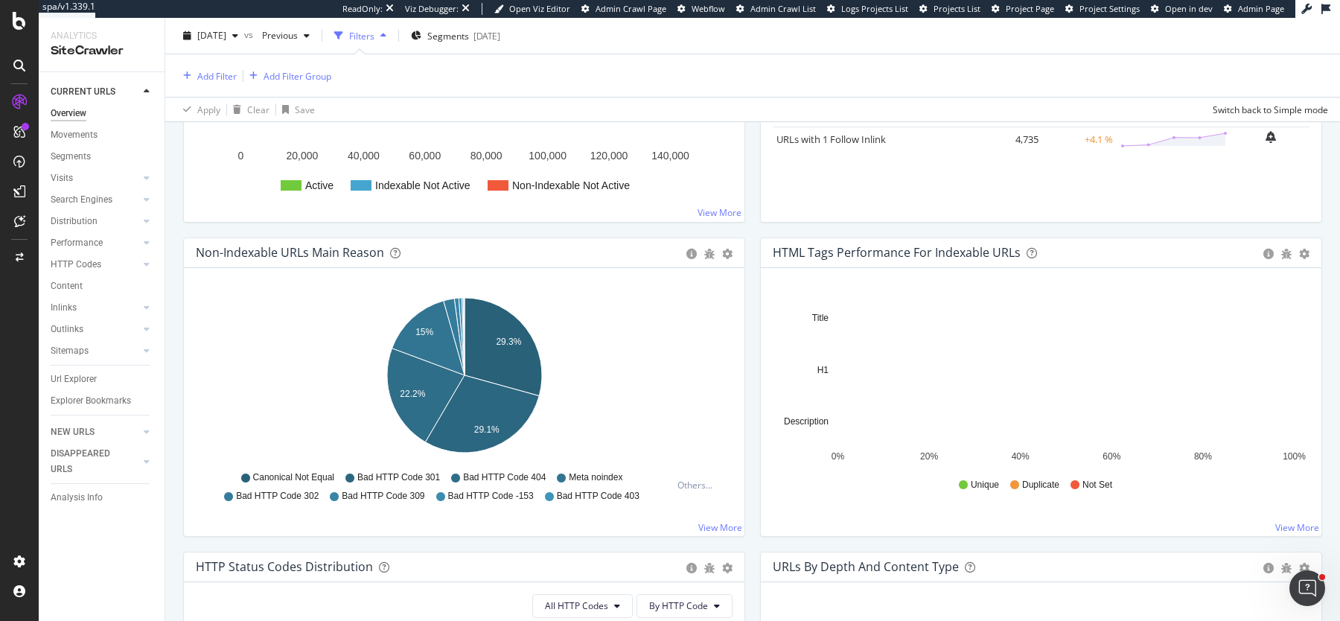
scroll to position [386, 0]
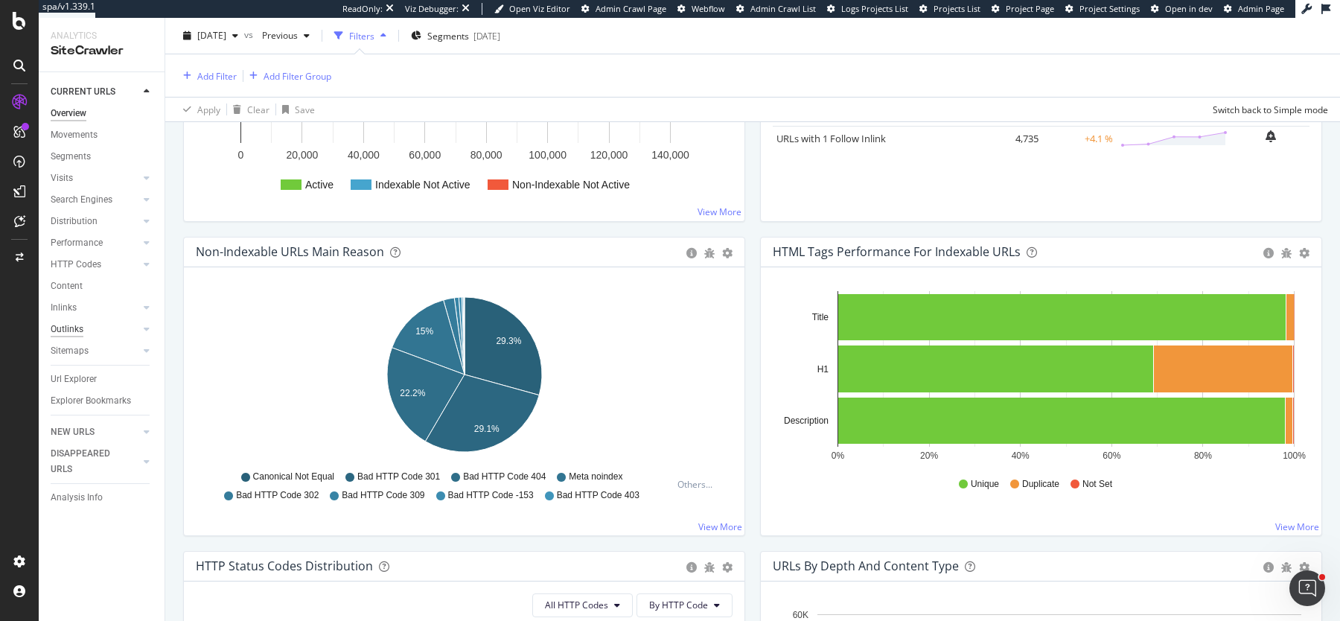
click at [77, 331] on div "Outlinks" at bounding box center [67, 330] width 33 height 16
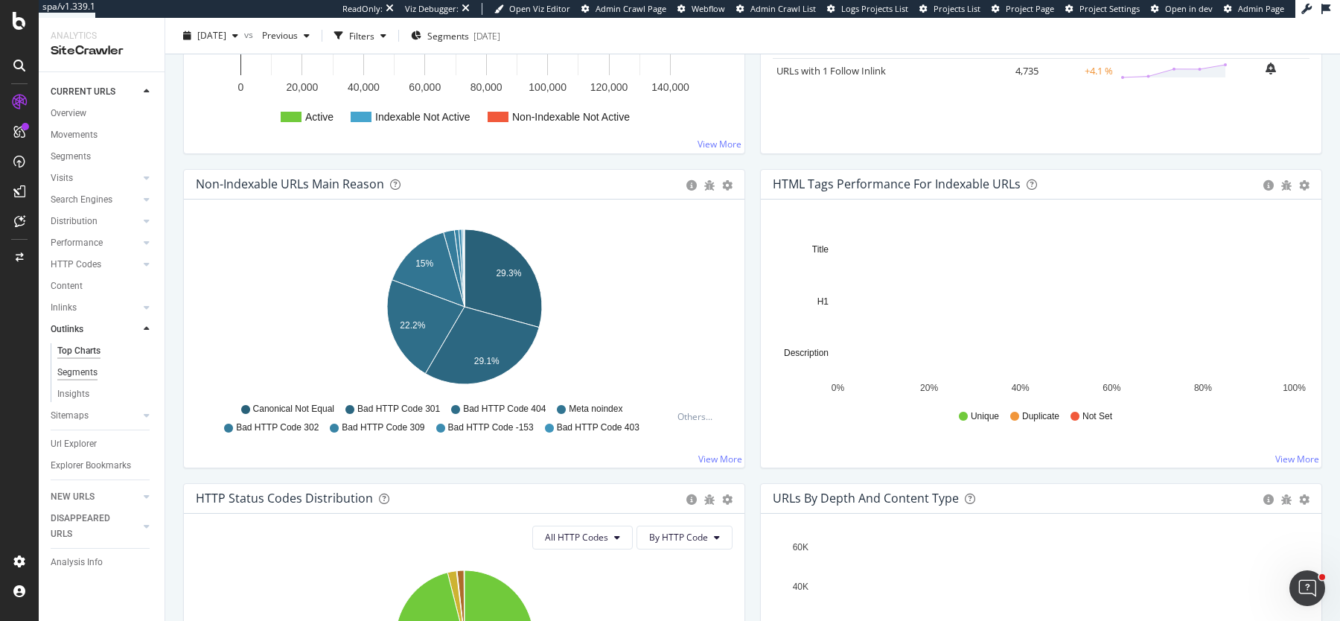
scroll to position [319, 0]
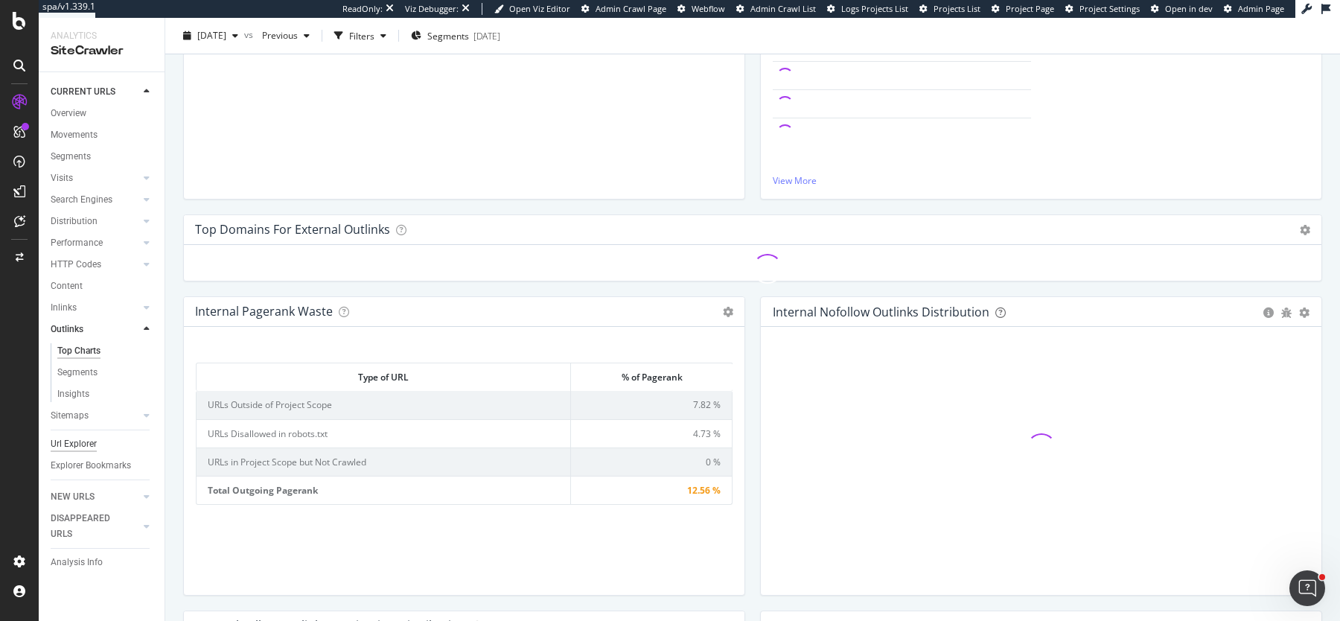
click at [66, 440] on div "Url Explorer" at bounding box center [74, 444] width 46 height 16
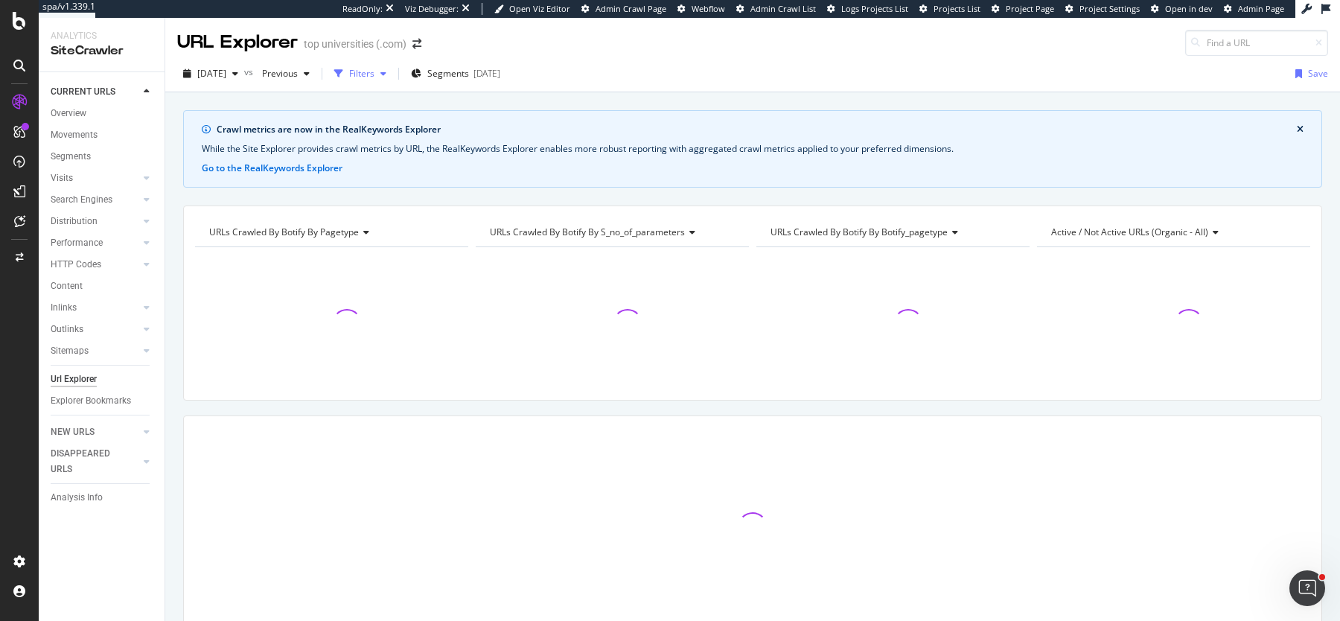
click at [375, 71] on div "Filters" at bounding box center [361, 73] width 25 height 13
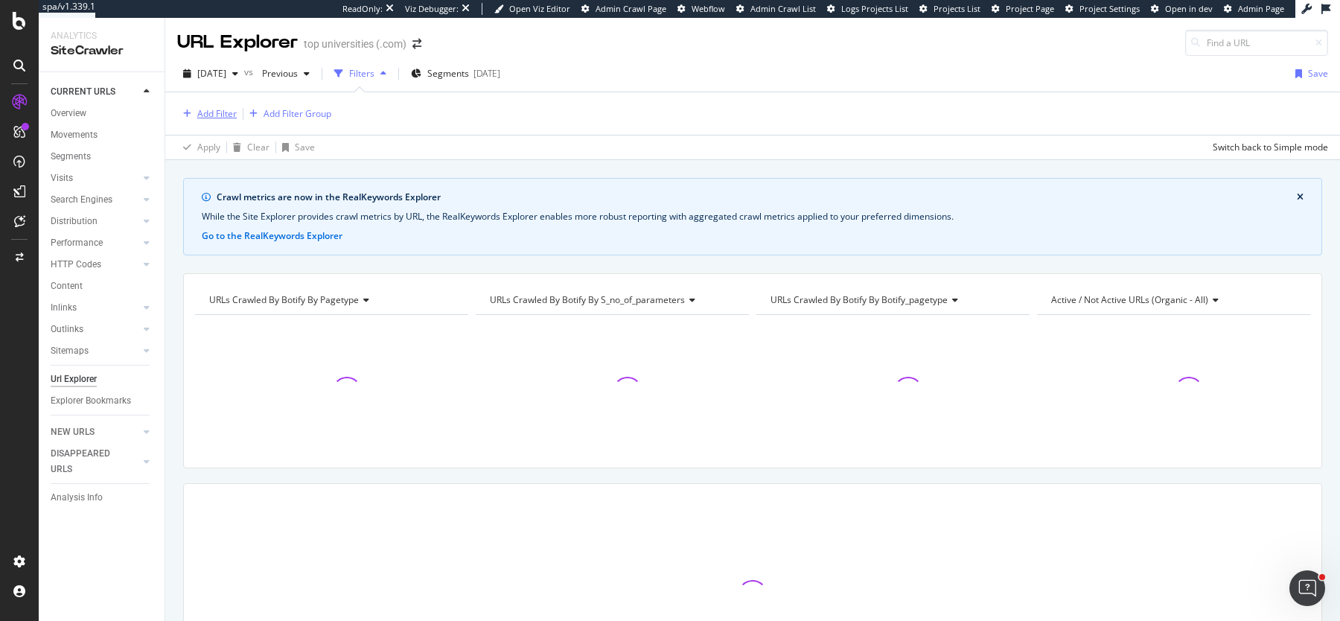
click at [210, 107] on div "Add Filter" at bounding box center [216, 113] width 39 height 13
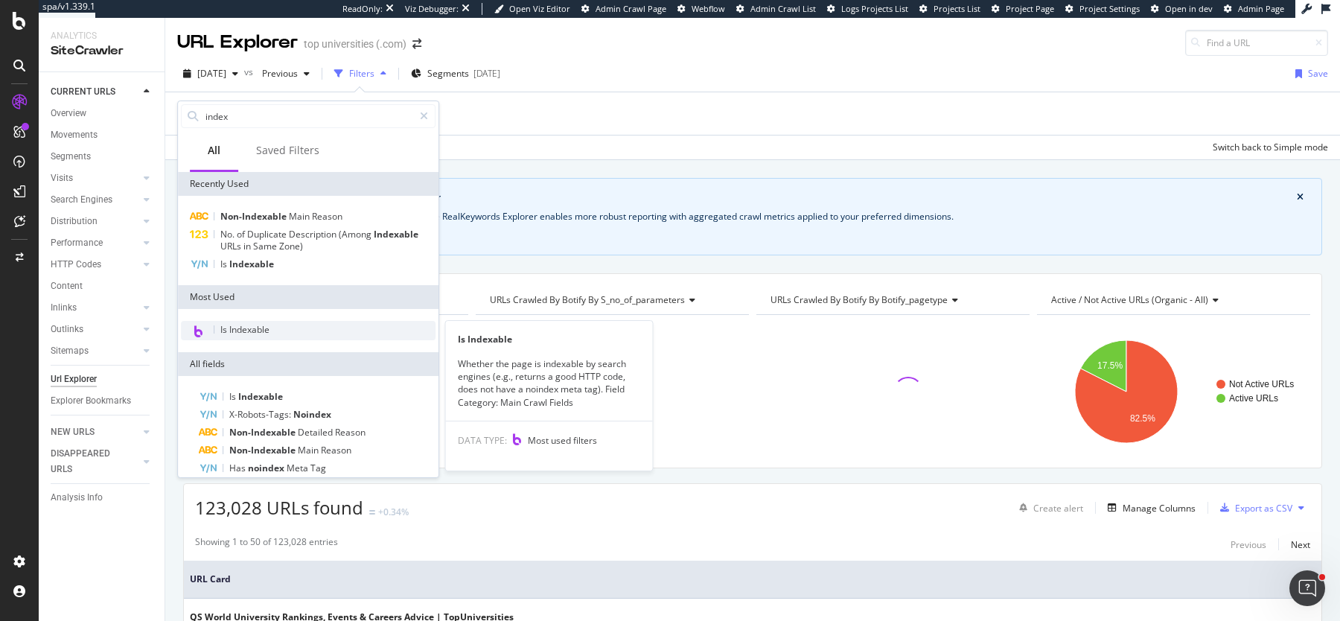
type input "index"
click at [252, 337] on div "Is Indexable" at bounding box center [308, 330] width 255 height 19
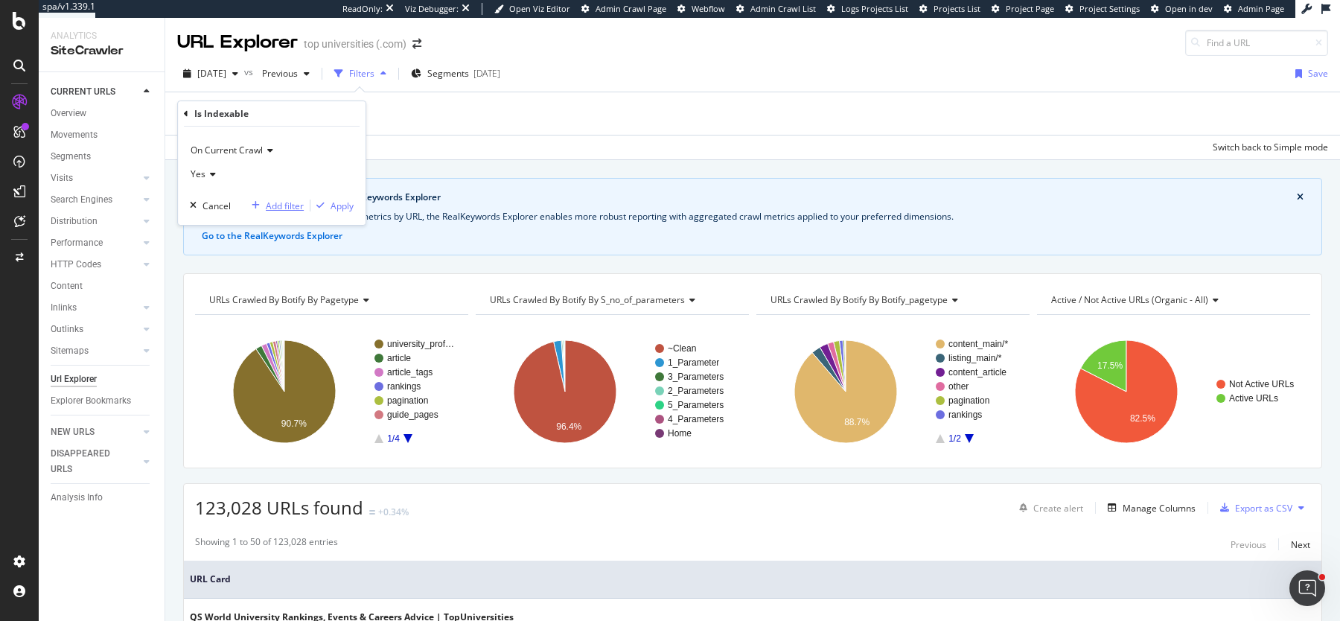
click at [287, 201] on div "Add filter" at bounding box center [285, 206] width 38 height 13
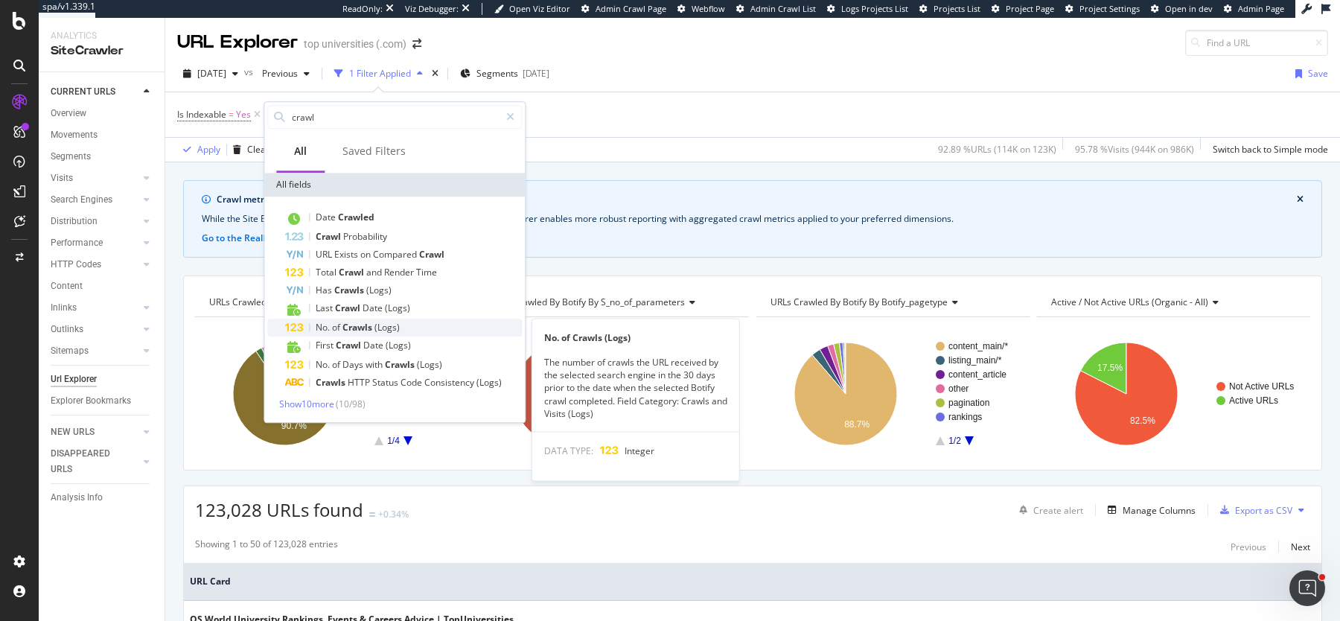
type input "crawl"
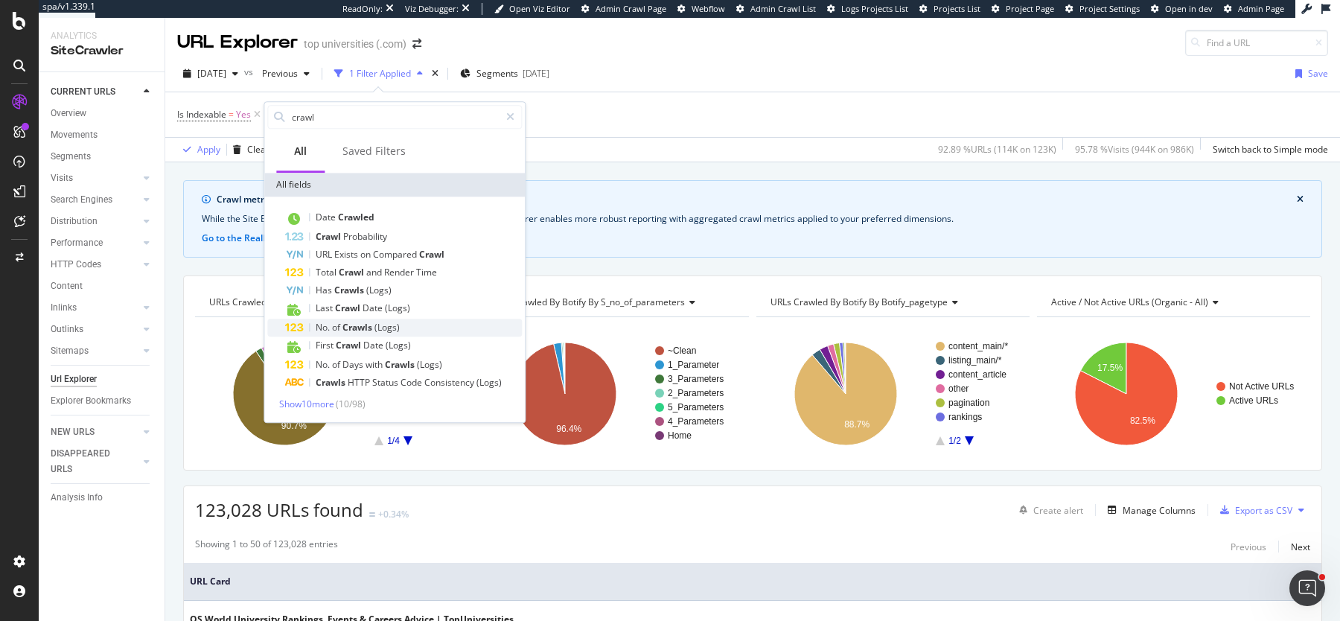
click at [363, 322] on span "Crawls" at bounding box center [359, 327] width 32 height 13
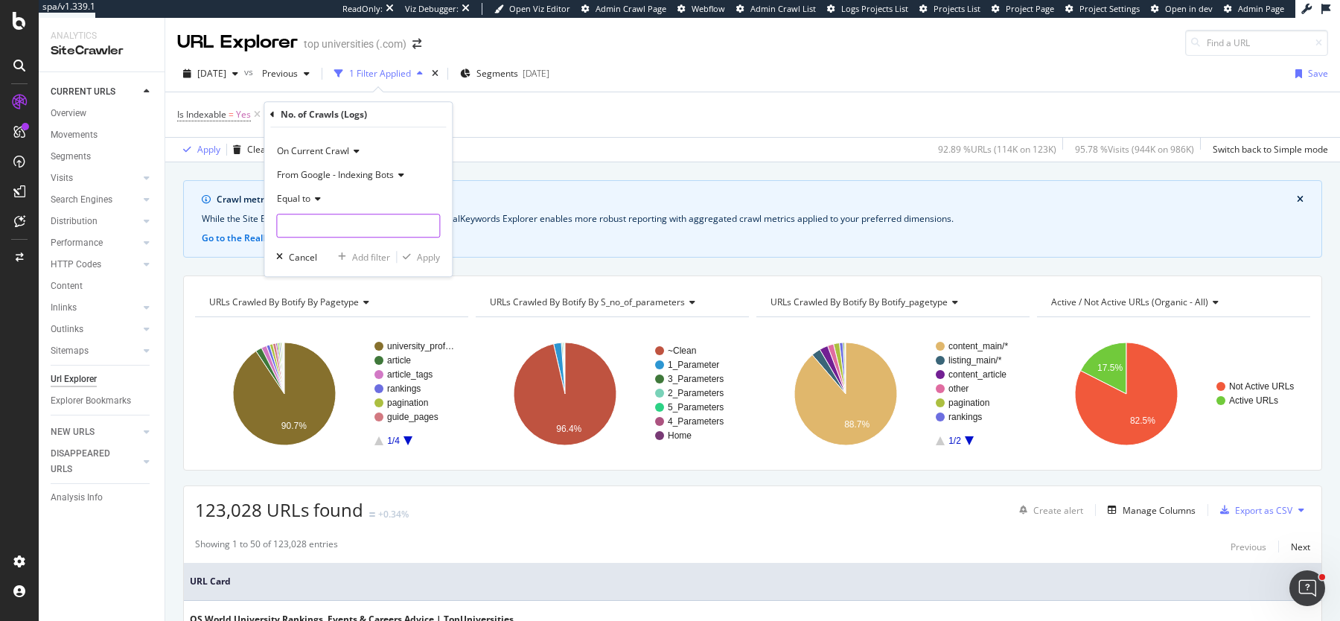
click at [313, 222] on input "number" at bounding box center [358, 226] width 164 height 24
type input "0"
click at [427, 260] on div "Apply" at bounding box center [428, 257] width 23 height 13
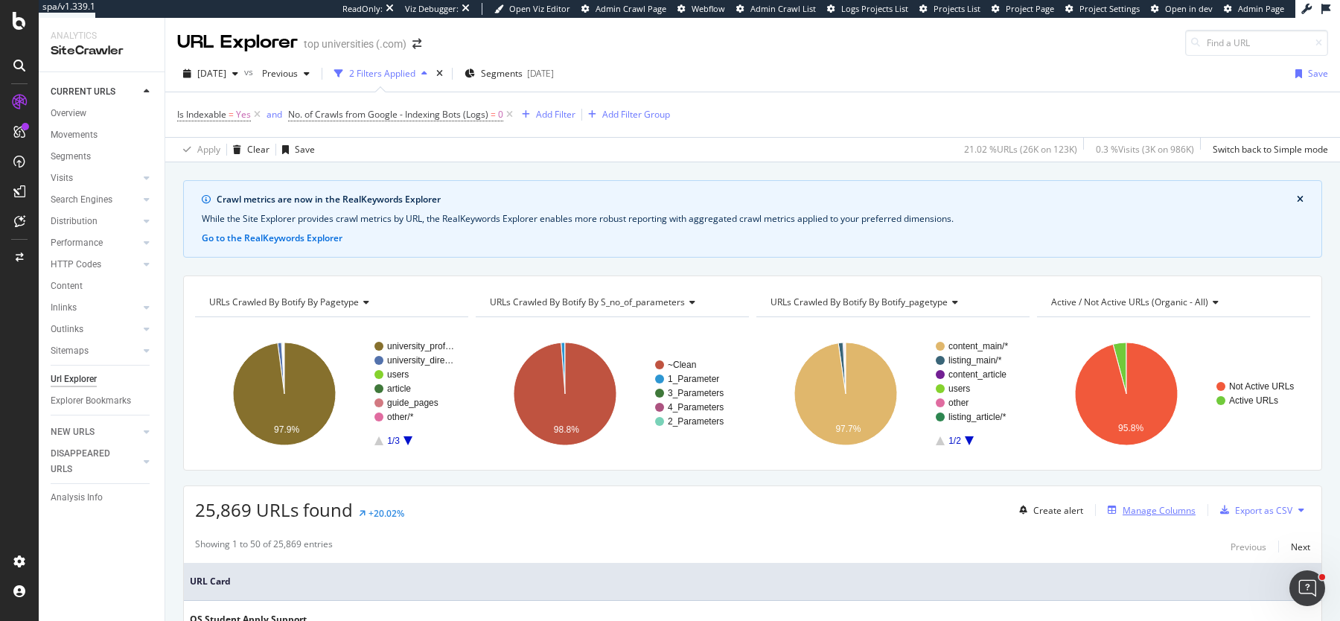
click at [1133, 505] on div "Manage Columns" at bounding box center [1159, 510] width 73 height 13
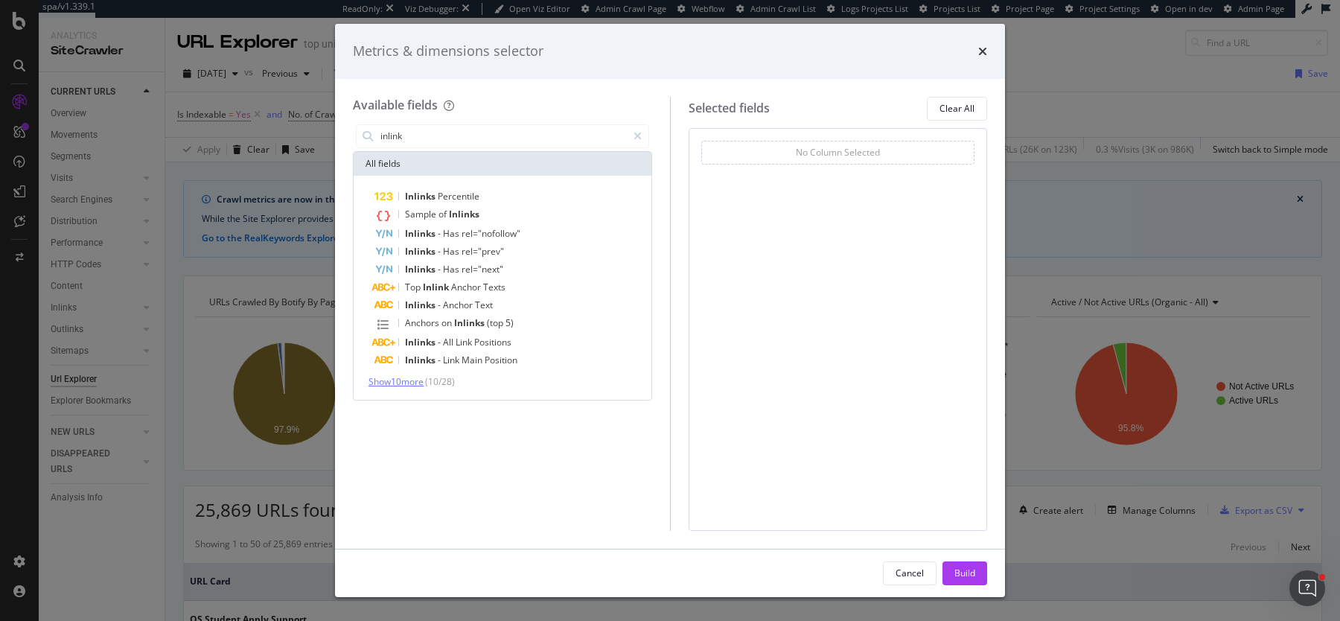
type input "inlink"
click at [400, 386] on span "Show 10 more" at bounding box center [396, 381] width 55 height 13
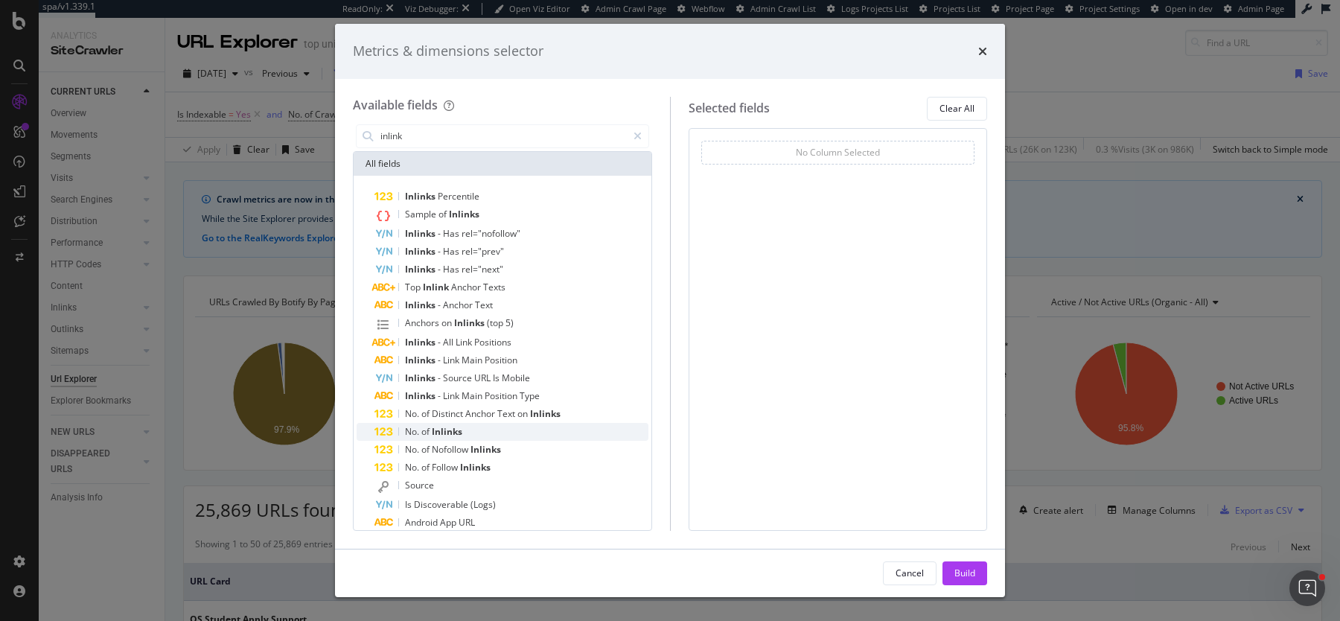
click at [456, 430] on span "Inlinks" at bounding box center [447, 431] width 31 height 13
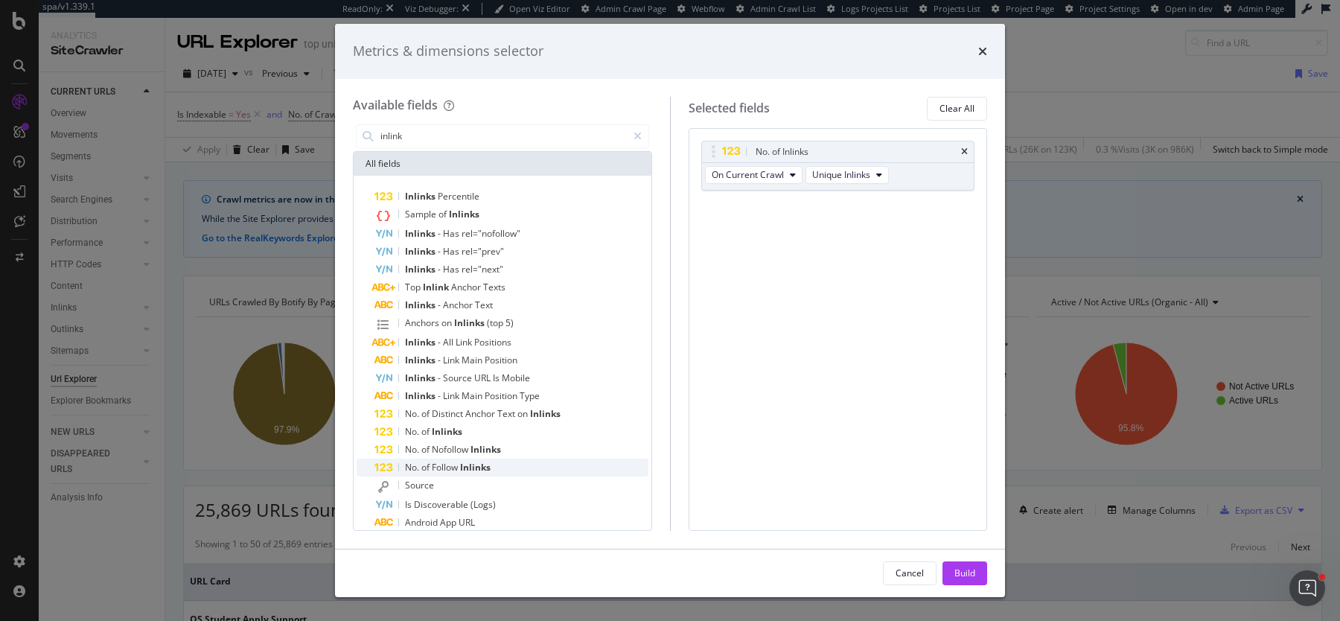
click at [458, 459] on div "No. of Follow Inlinks" at bounding box center [512, 468] width 274 height 18
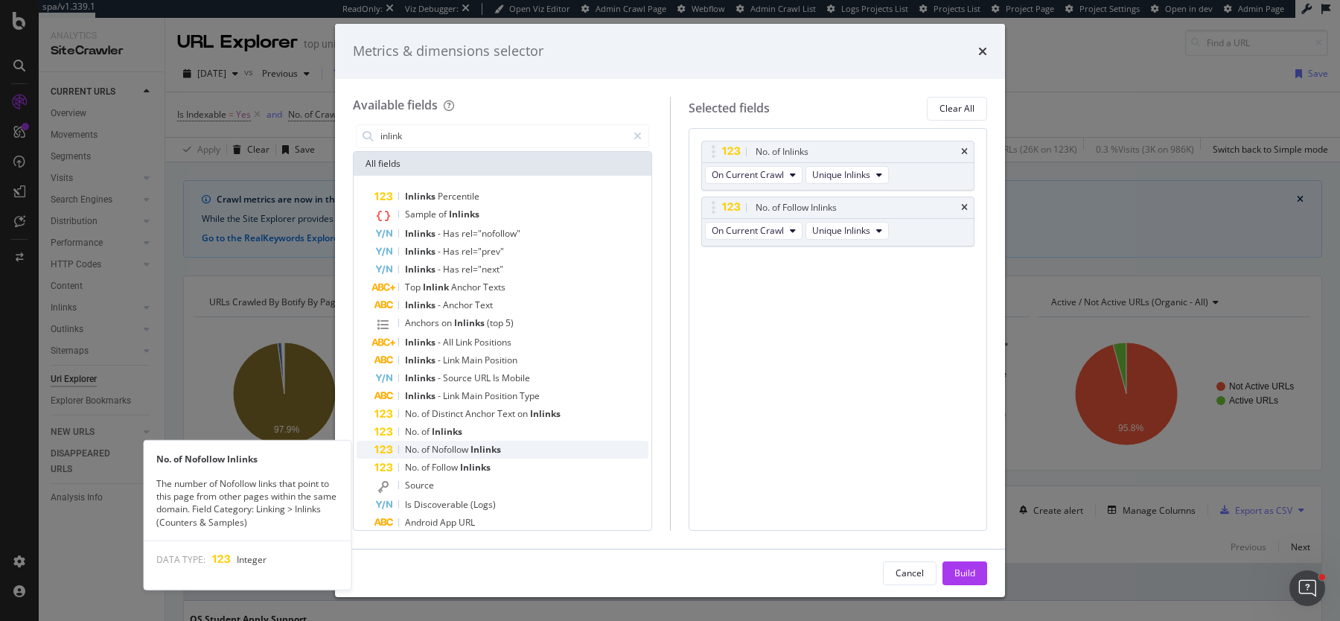
click at [467, 444] on span "Nofollow" at bounding box center [451, 449] width 39 height 13
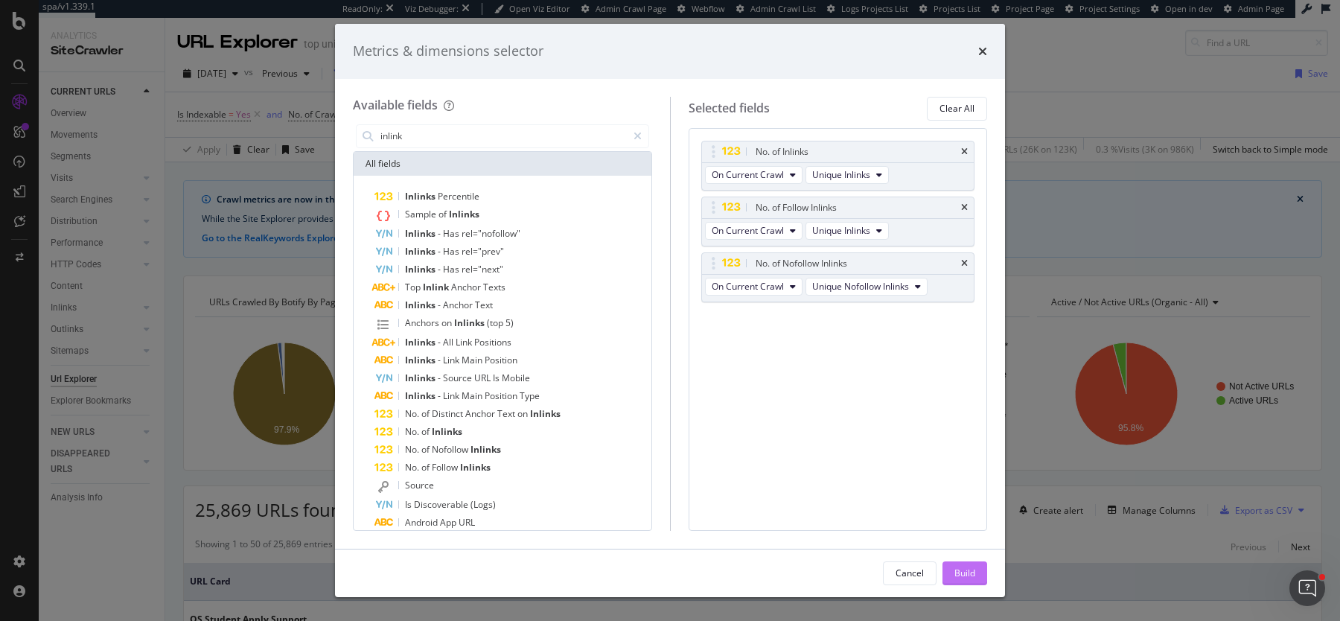
click at [975, 570] on div "Build" at bounding box center [965, 573] width 21 height 13
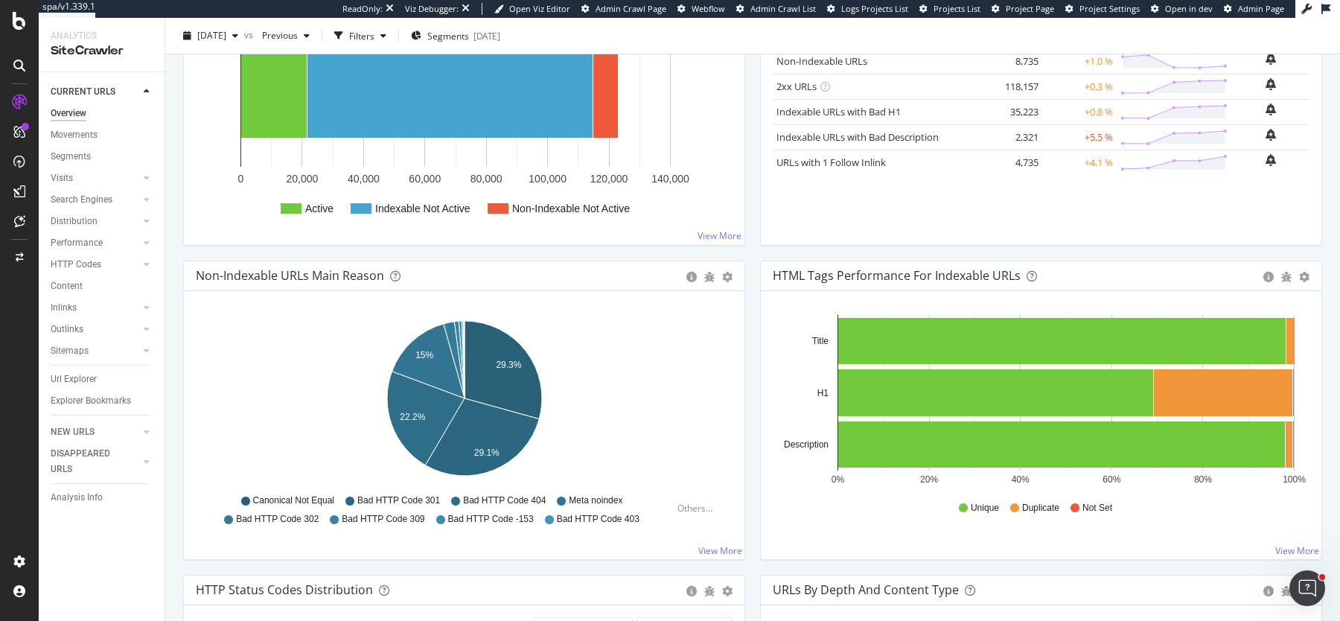
scroll to position [299, 0]
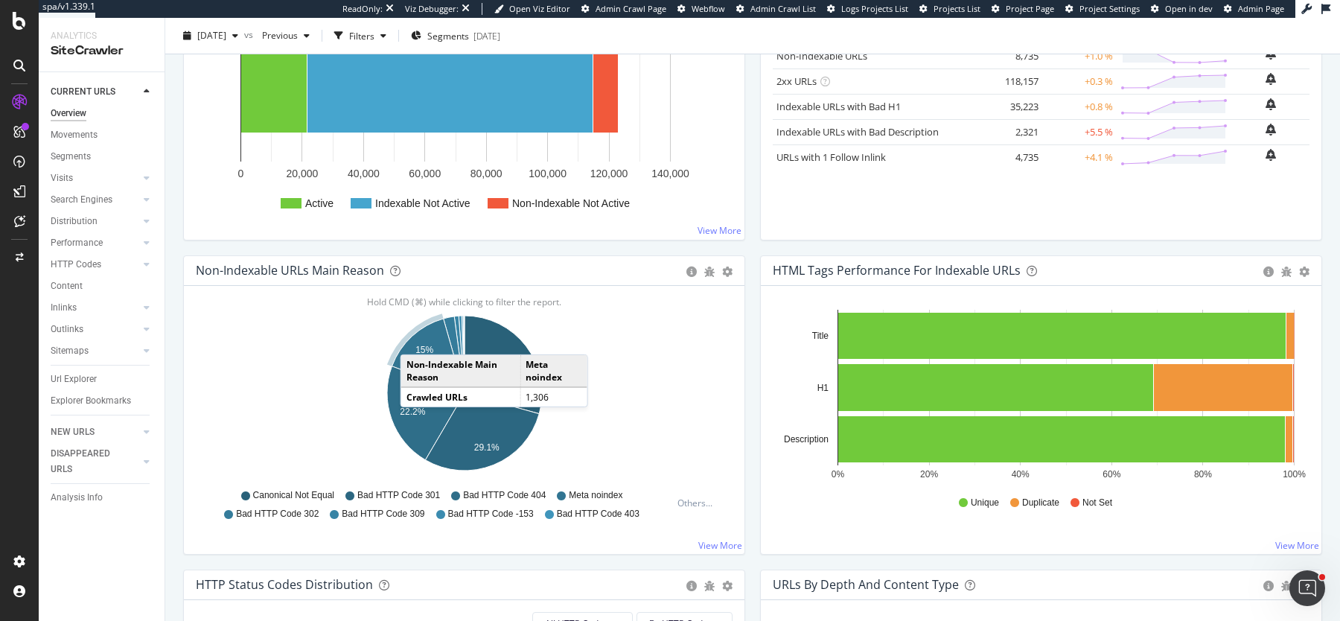
click at [415, 337] on icon "A chart." at bounding box center [428, 356] width 73 height 74
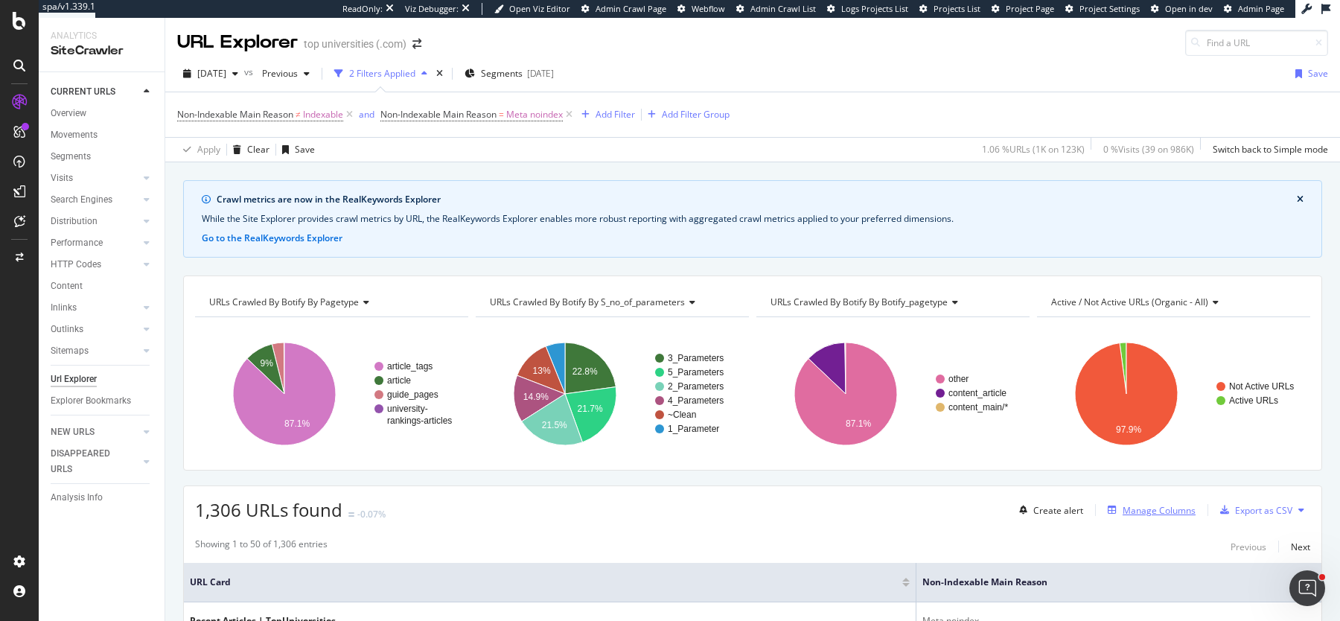
click at [1149, 507] on div "Manage Columns" at bounding box center [1159, 510] width 73 height 13
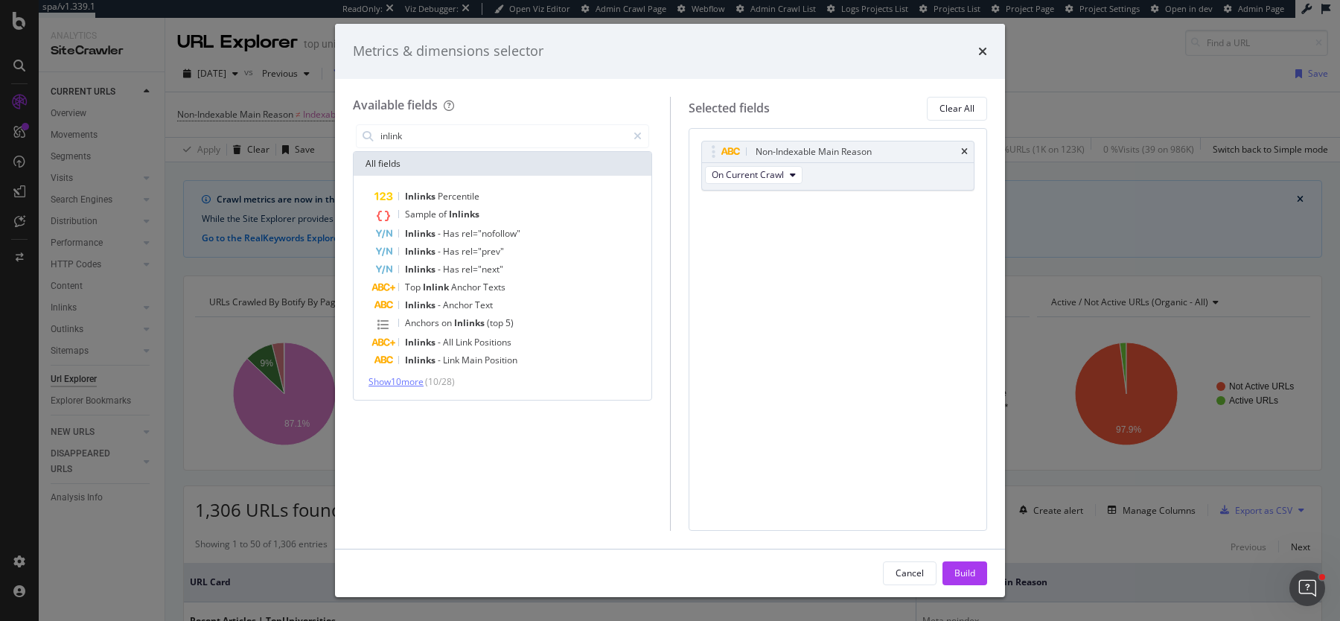
type input "inlink"
click at [392, 384] on span "Show 10 more" at bounding box center [396, 381] width 55 height 13
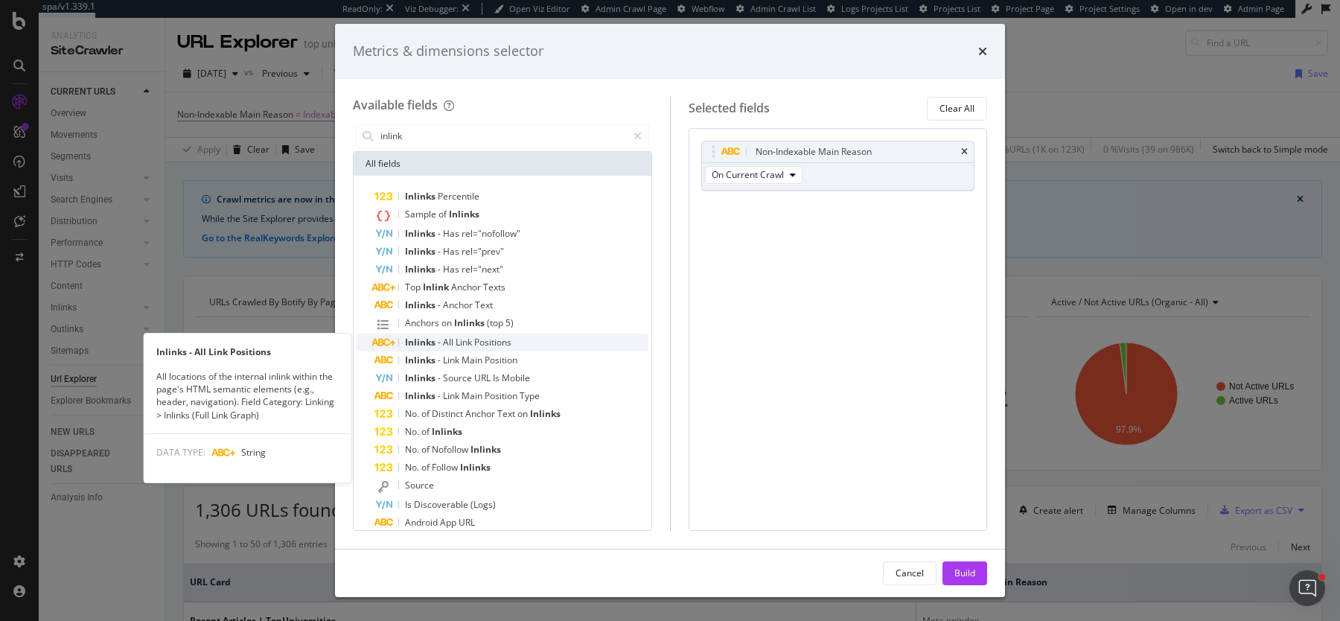
scroll to position [48, 0]
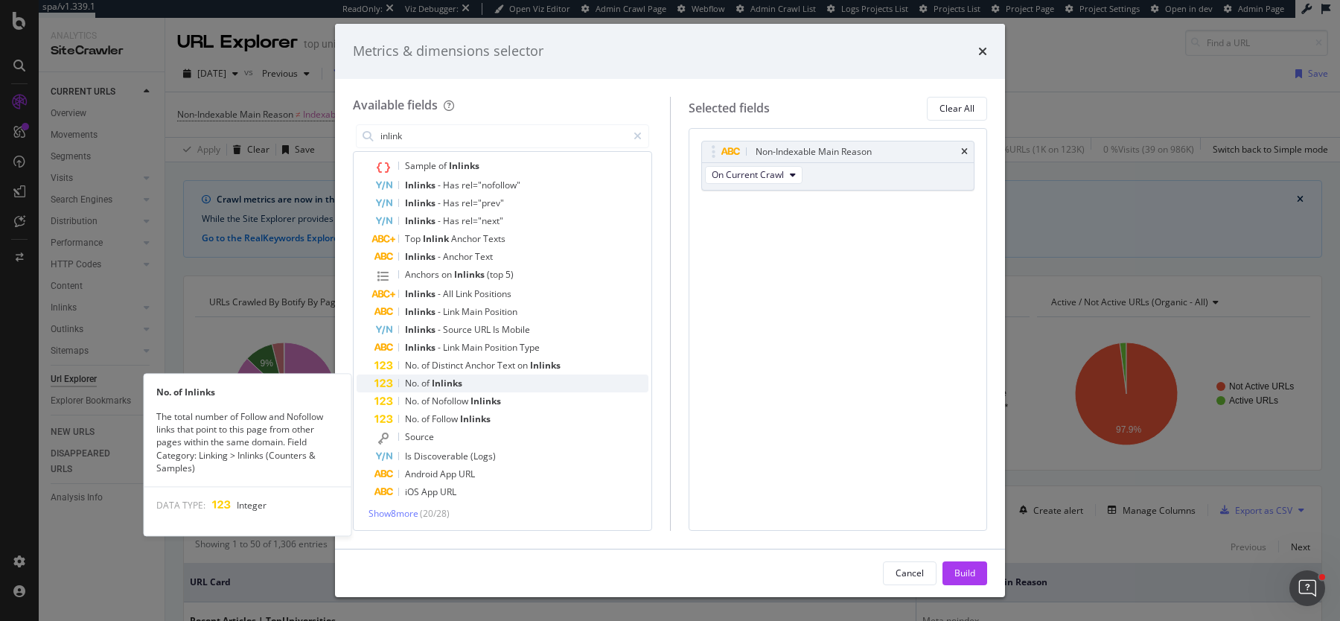
click at [464, 379] on div "No. of Inlinks" at bounding box center [512, 384] width 274 height 18
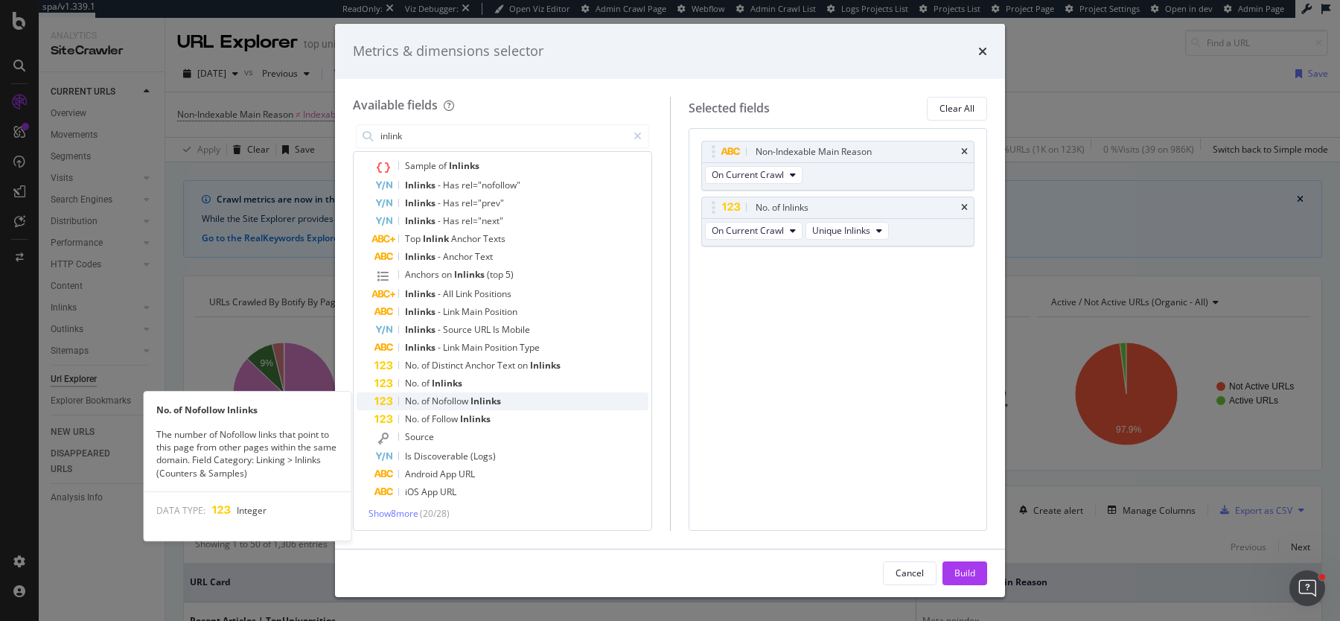
click at [460, 406] on div "No. of Nofollow Inlinks" at bounding box center [512, 401] width 274 height 18
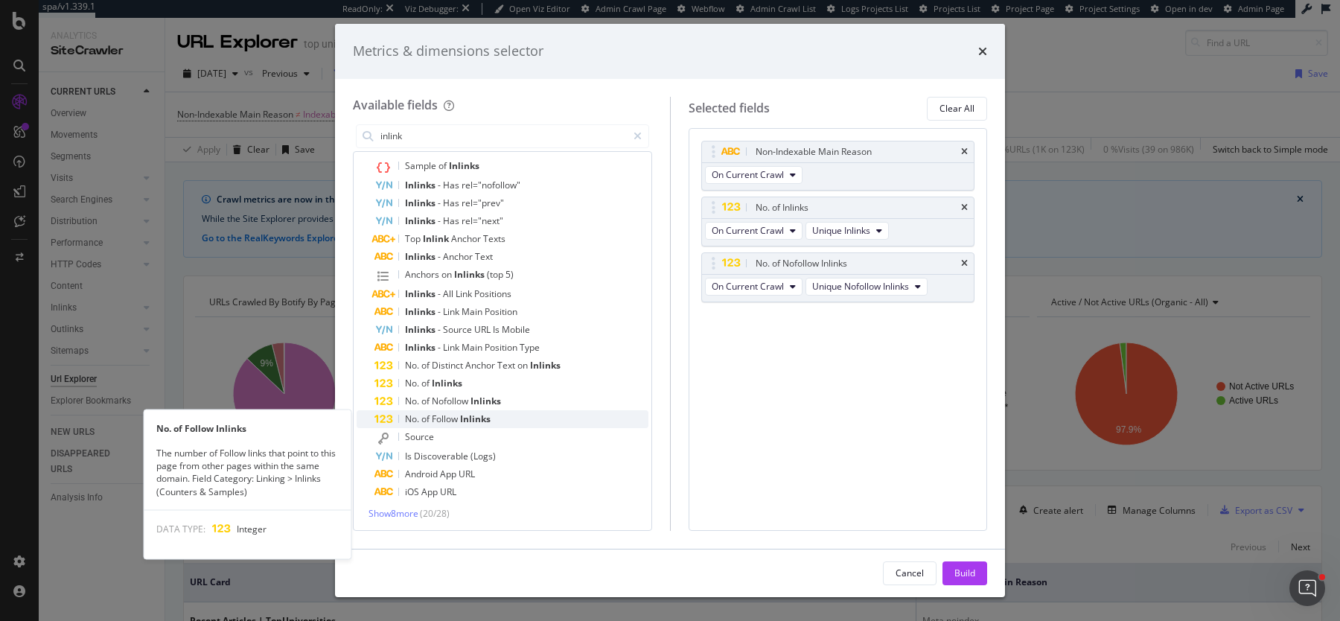
click at [459, 426] on div "No. of Follow Inlinks" at bounding box center [512, 419] width 274 height 18
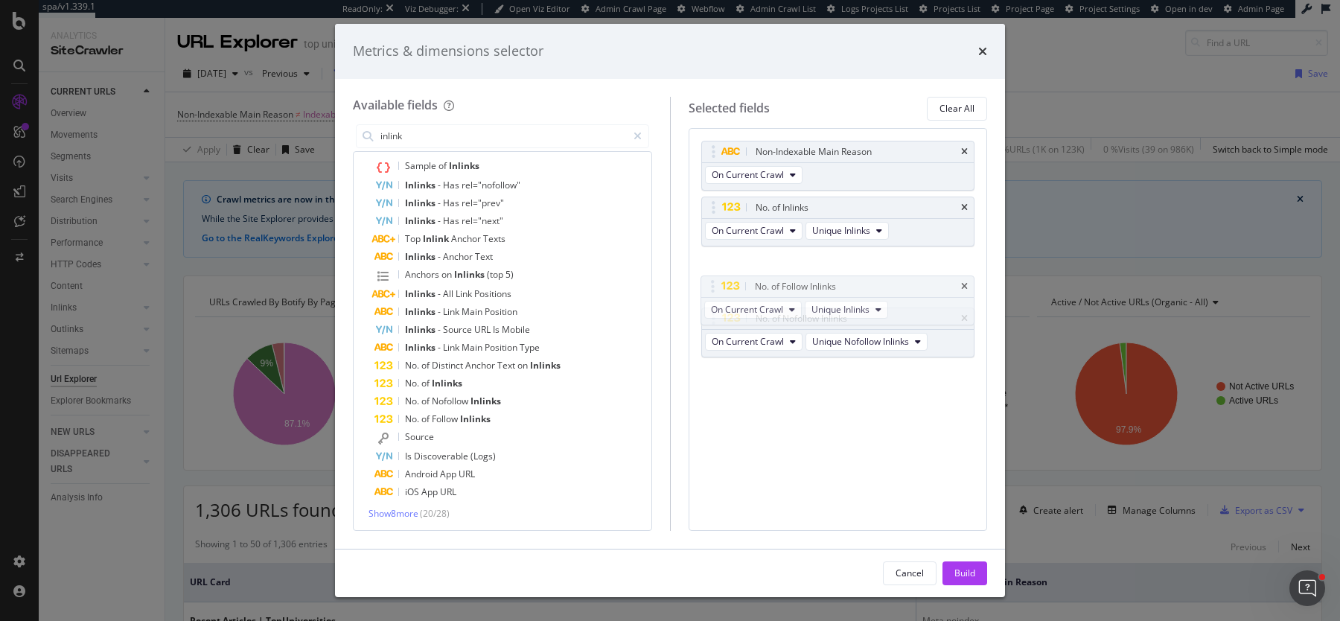
drag, startPoint x: 709, startPoint y: 320, endPoint x: 709, endPoint y: 302, distance: 18.6
click at [709, 290] on body "spa/v1.339.1 ReadOnly: Viz Debugger: Open Viz Editor Admin Crawl Page Webflow A…" at bounding box center [670, 310] width 1340 height 621
click at [963, 570] on div "Build" at bounding box center [965, 573] width 21 height 13
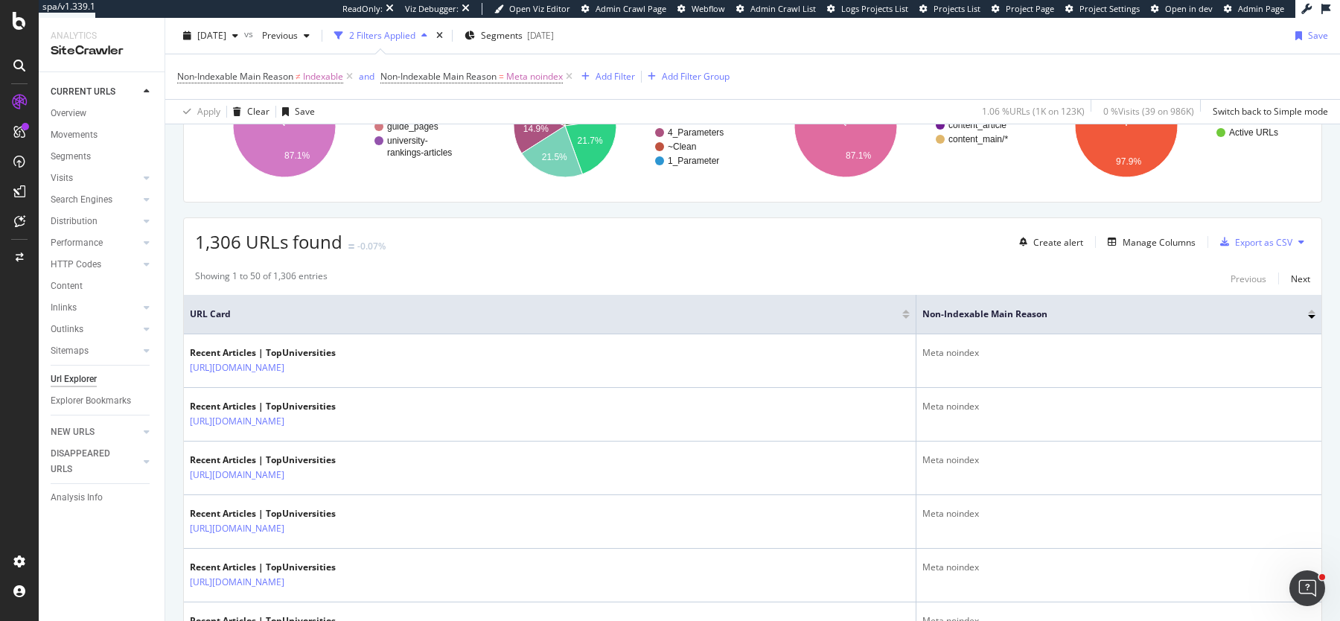
scroll to position [325, 0]
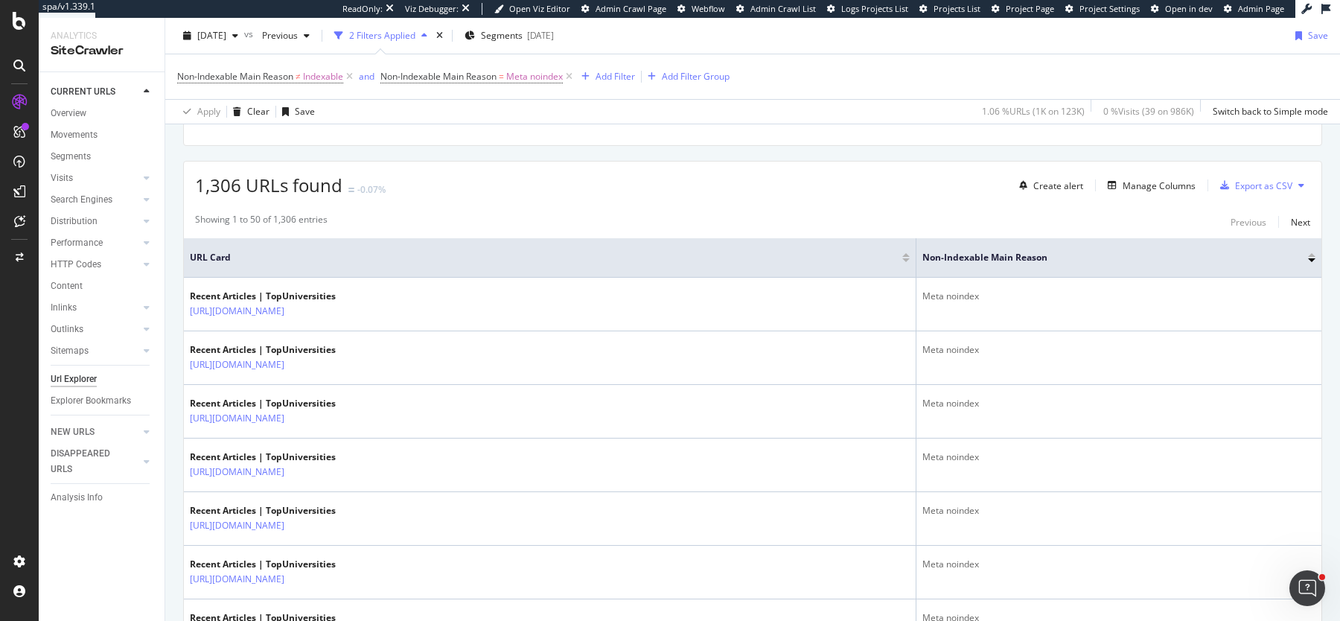
drag, startPoint x: 64, startPoint y: 110, endPoint x: 165, endPoint y: 110, distance: 101.3
click at [64, 110] on div "Overview" at bounding box center [69, 114] width 36 height 16
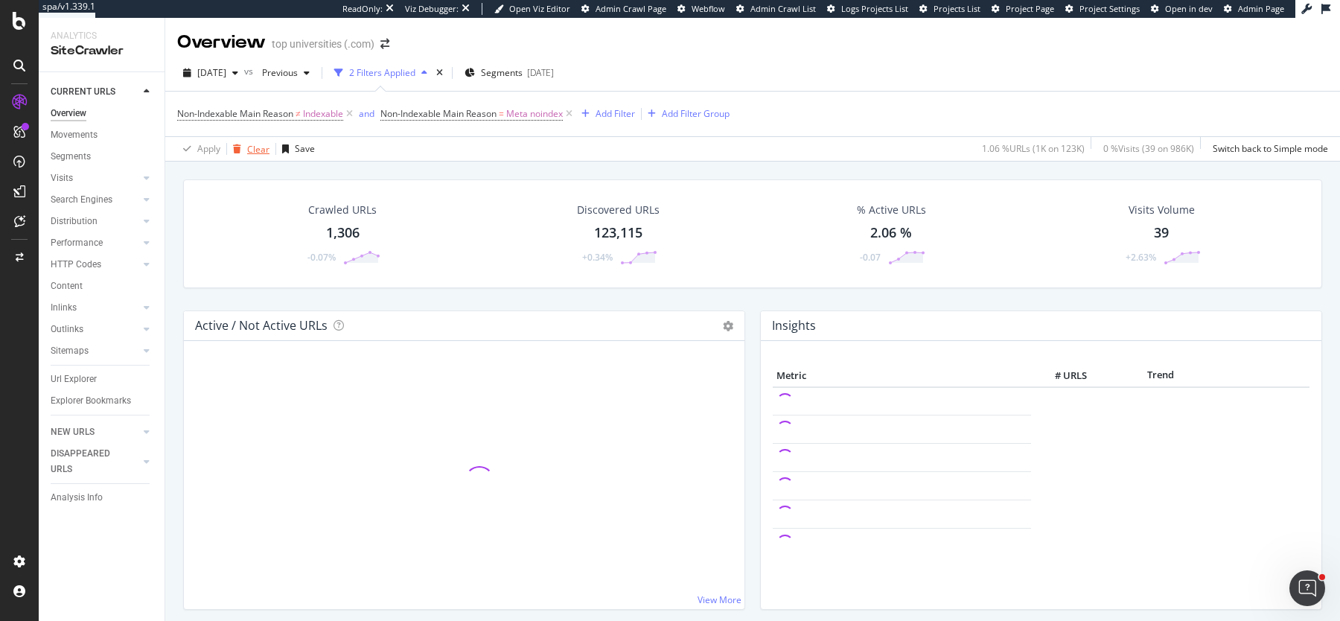
click at [236, 144] on icon "button" at bounding box center [237, 148] width 8 height 9
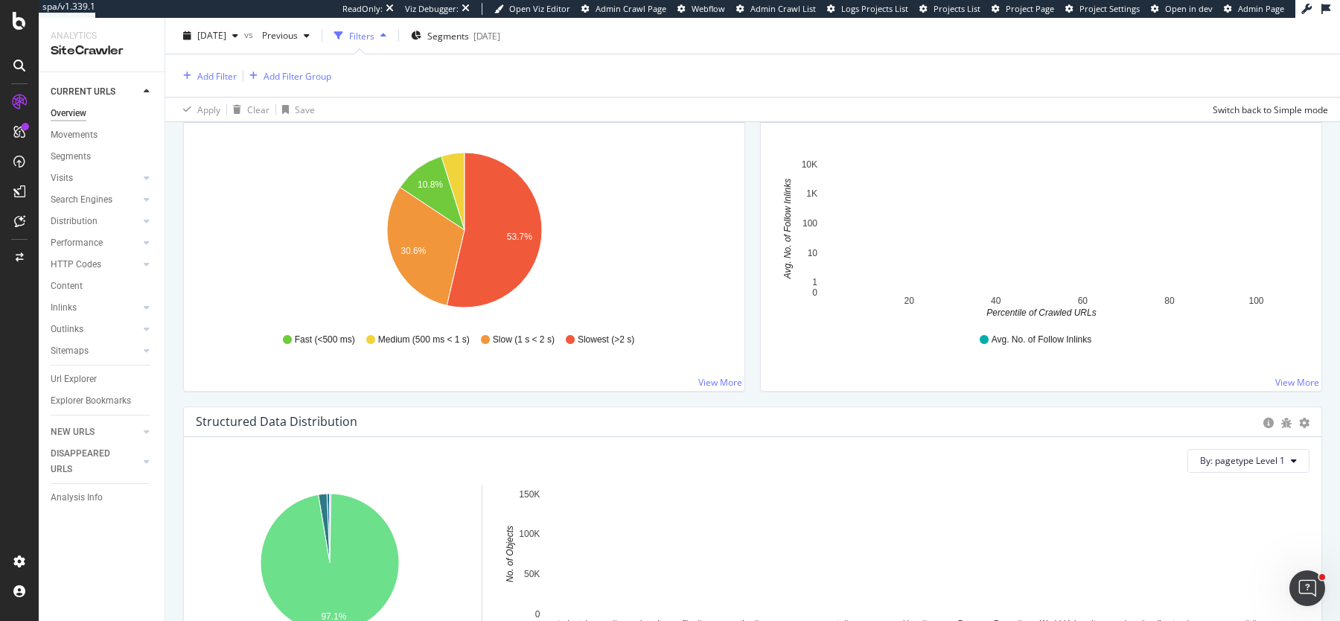
scroll to position [1152, 0]
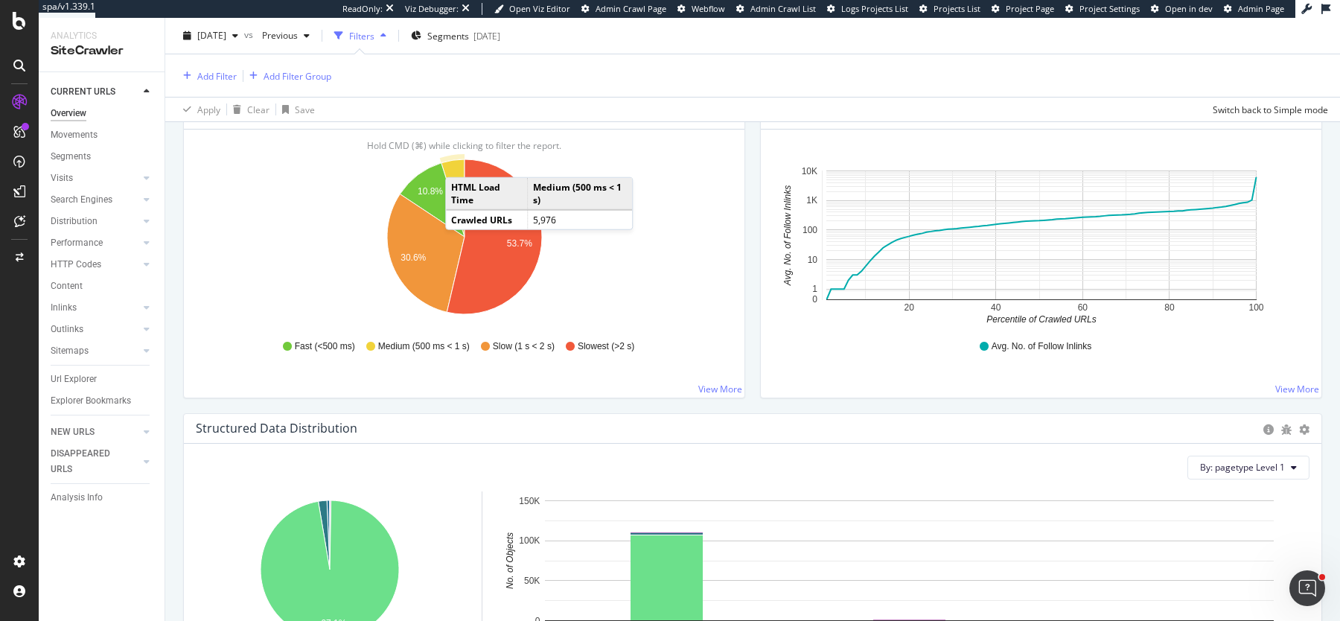
click at [460, 159] on icon "A chart." at bounding box center [453, 197] width 23 height 77
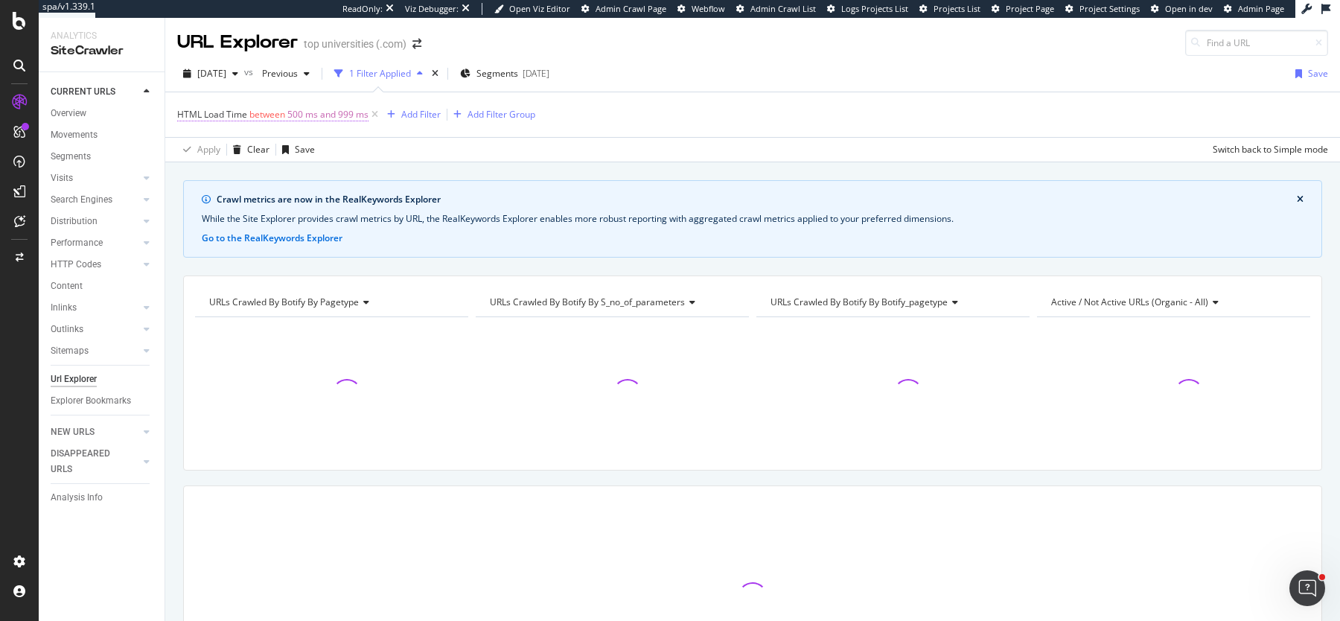
click at [298, 109] on span "500 ms and 999 ms" at bounding box center [327, 114] width 81 height 21
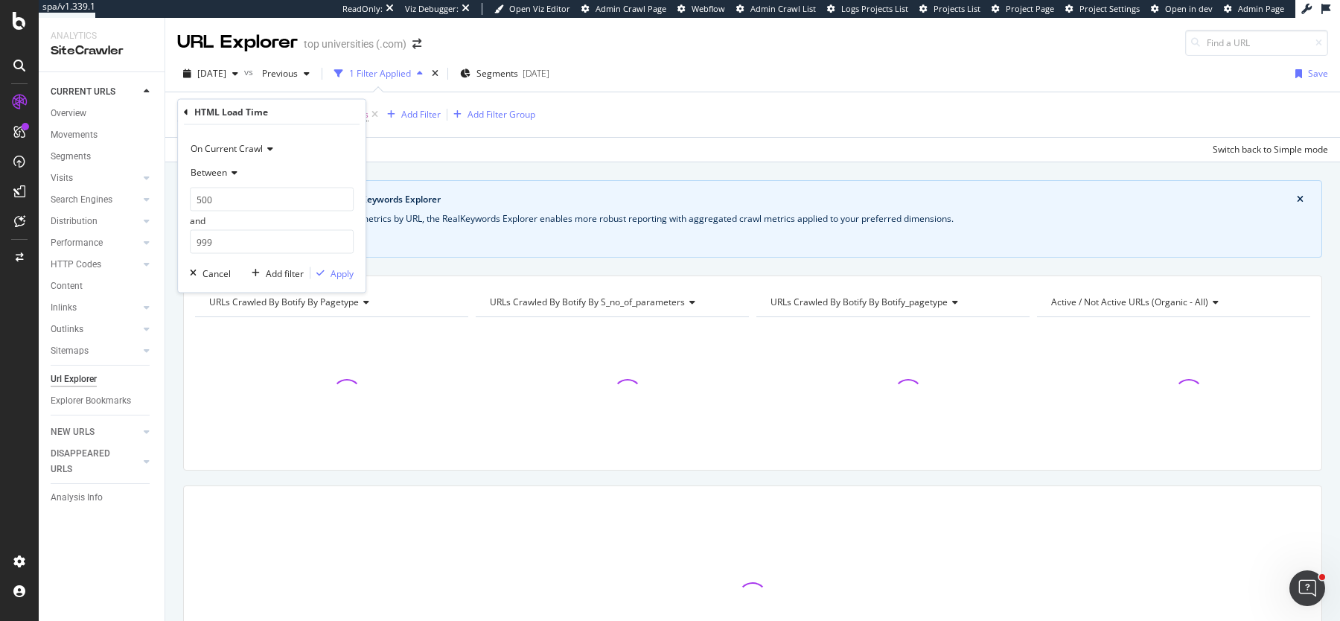
click at [229, 171] on icon at bounding box center [232, 172] width 10 height 9
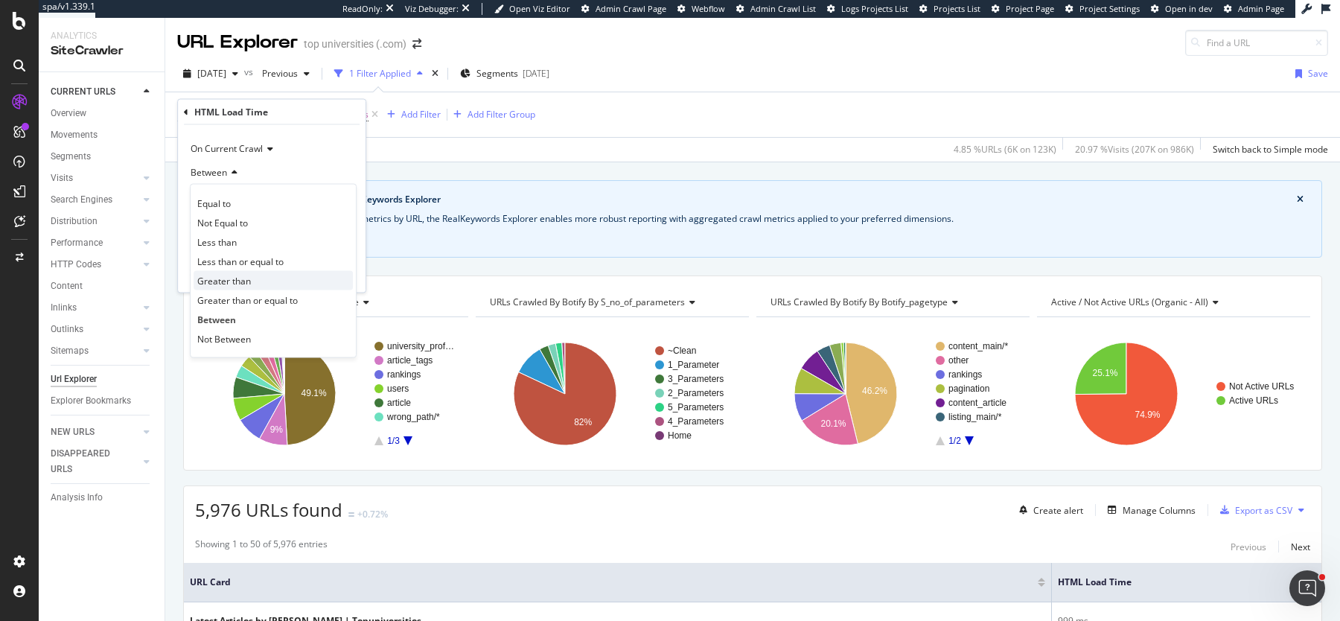
click at [241, 282] on span "Greater than" at bounding box center [224, 280] width 54 height 13
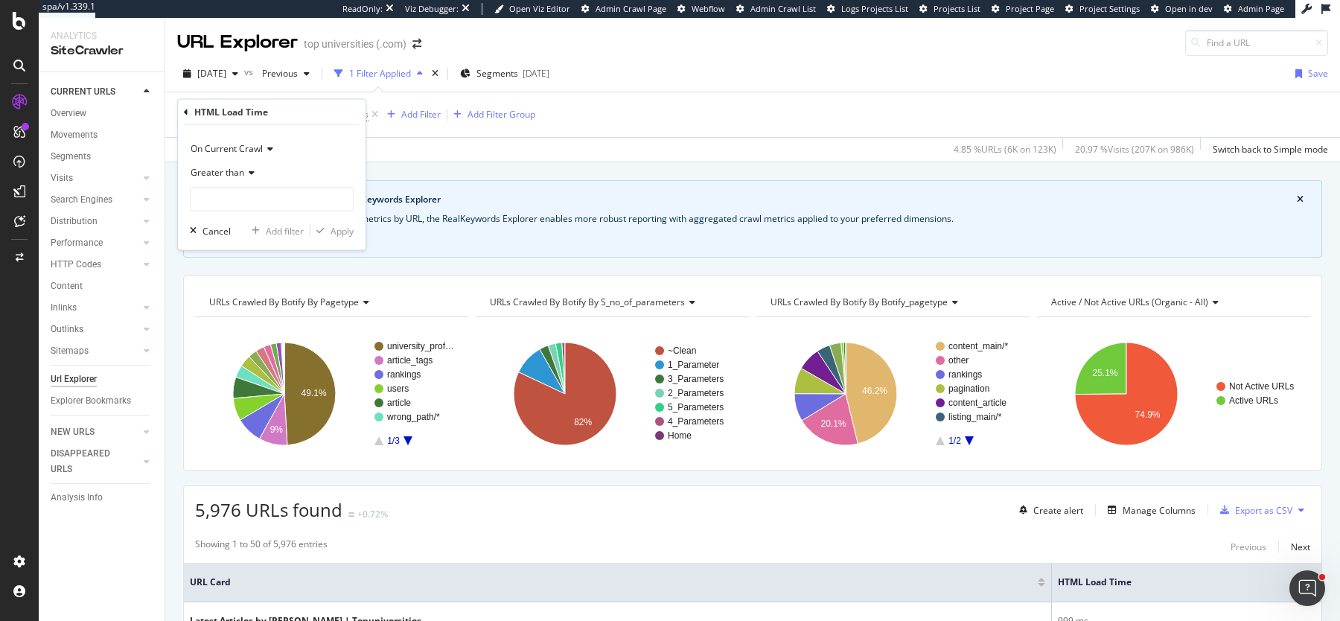
click at [239, 170] on span "Greater than" at bounding box center [218, 172] width 54 height 13
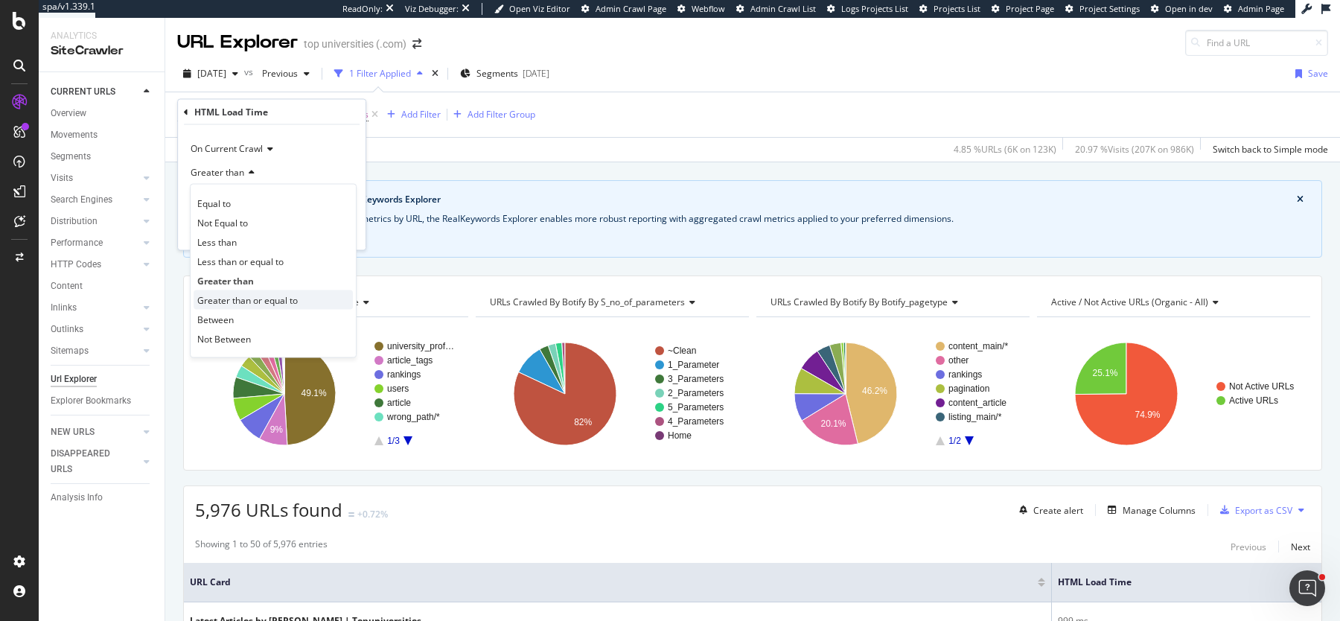
click at [243, 305] on span "Greater than or equal to" at bounding box center [247, 299] width 101 height 13
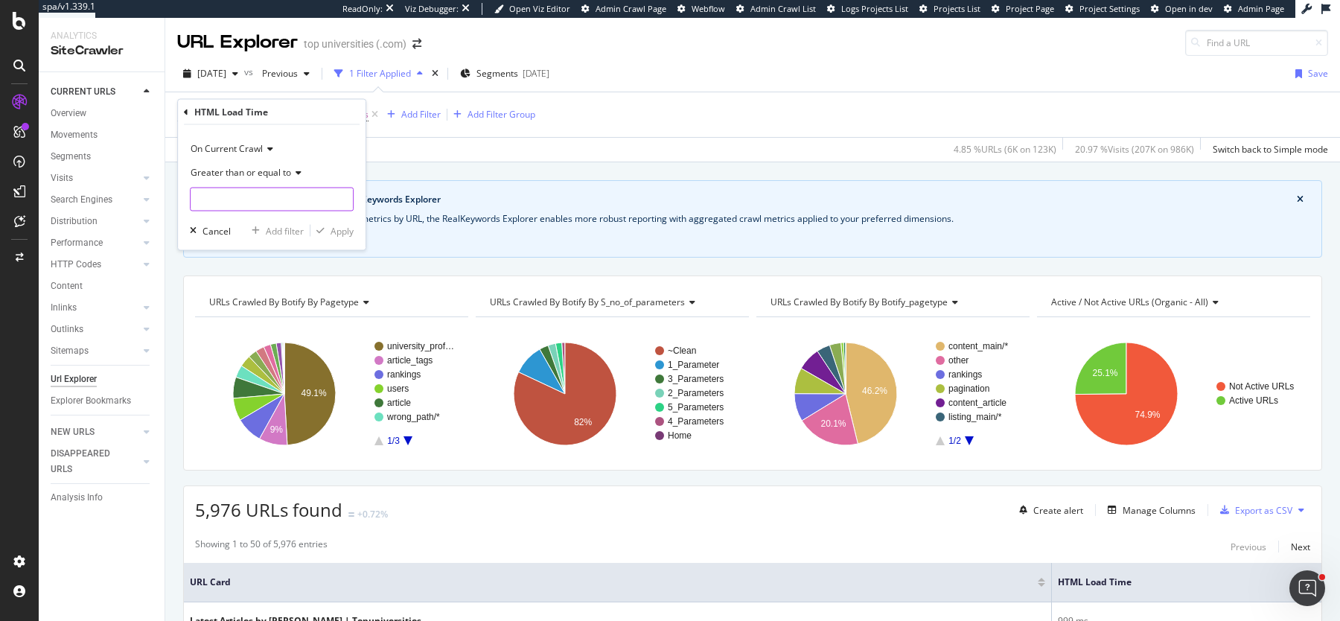
click at [232, 197] on input "number" at bounding box center [272, 200] width 164 height 24
type input "500"
click at [345, 224] on div "Apply" at bounding box center [342, 230] width 23 height 13
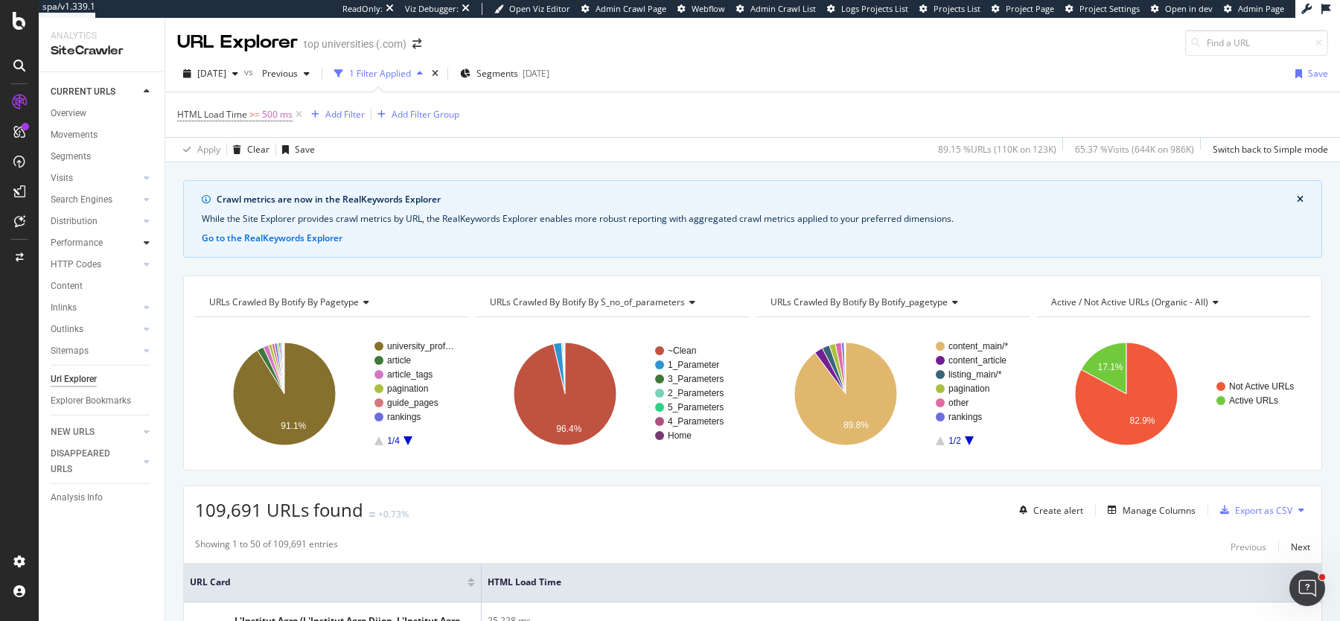
click at [148, 246] on icon at bounding box center [147, 242] width 6 height 9
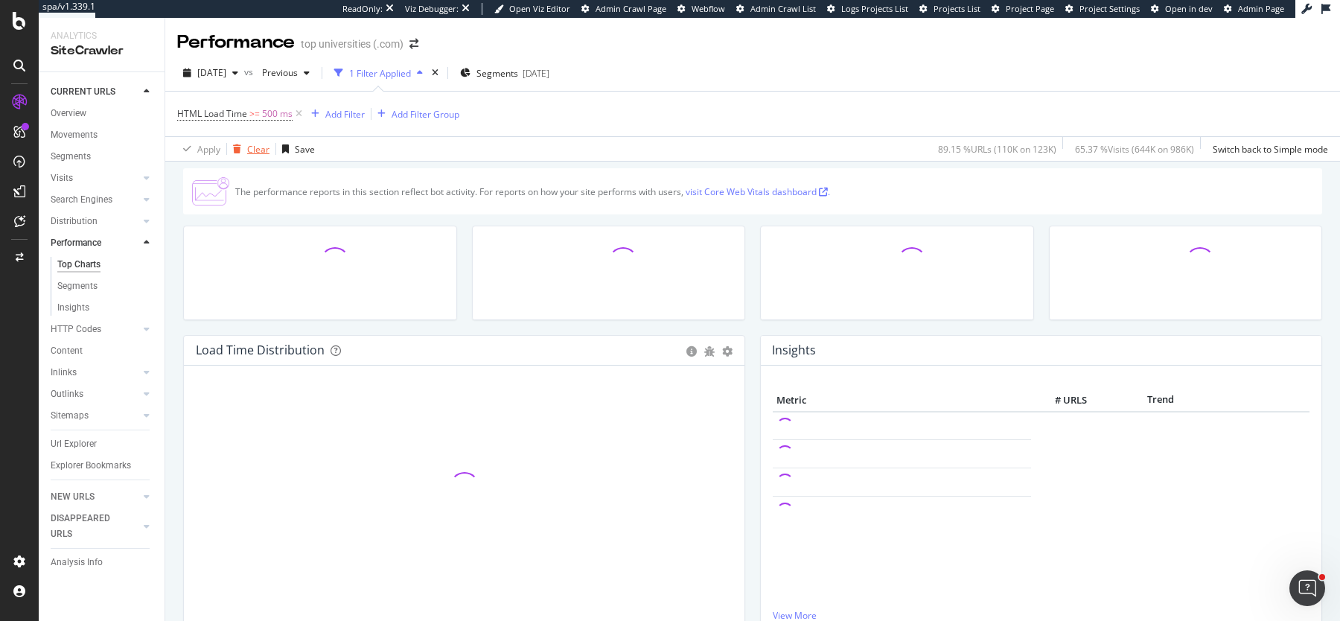
click at [264, 138] on div "Clear" at bounding box center [248, 149] width 42 height 22
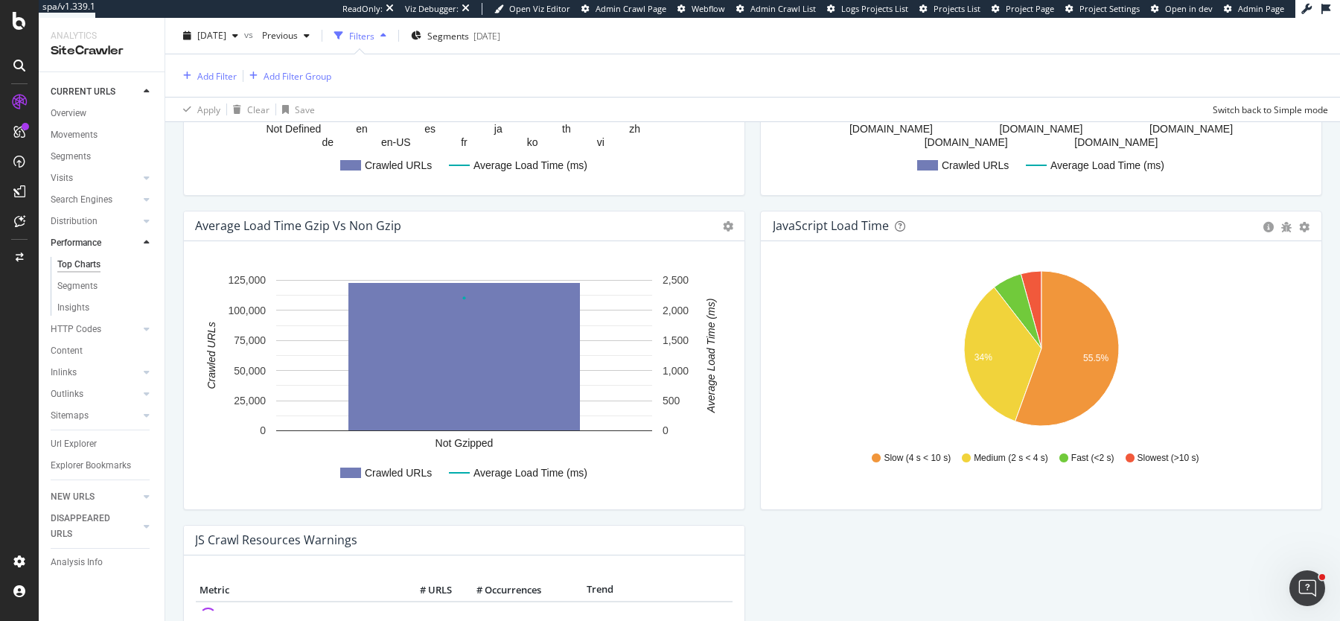
scroll to position [1048, 0]
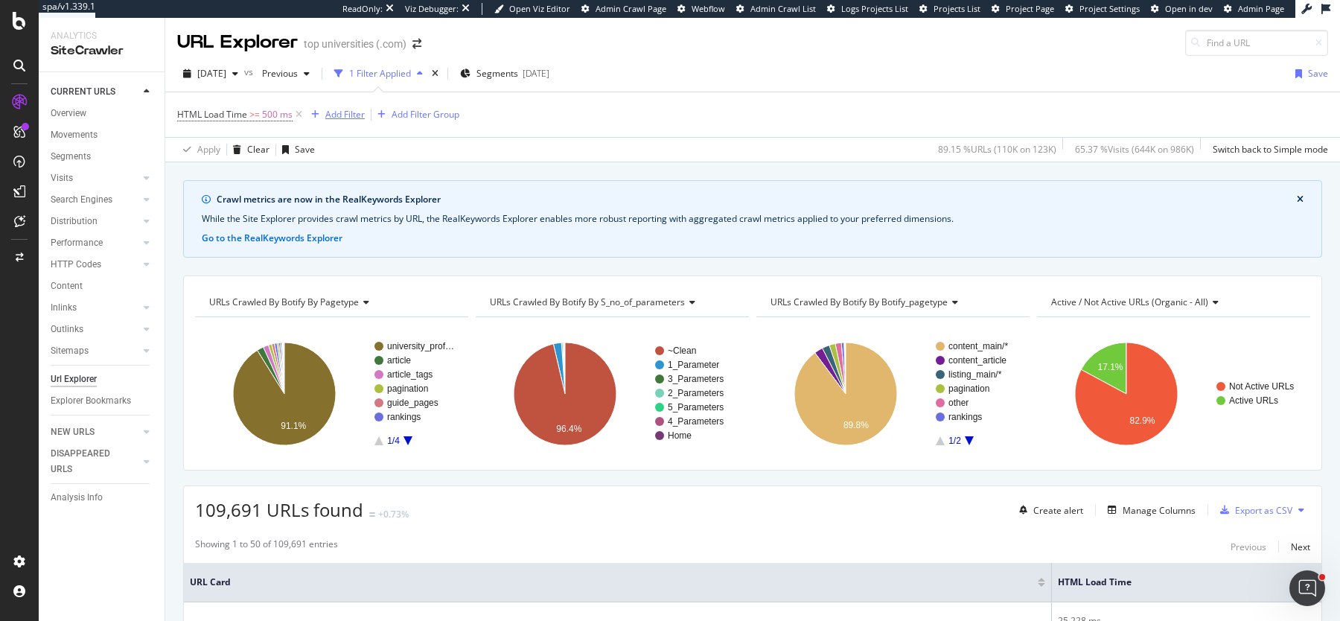
click at [351, 109] on div "Add Filter" at bounding box center [344, 114] width 39 height 13
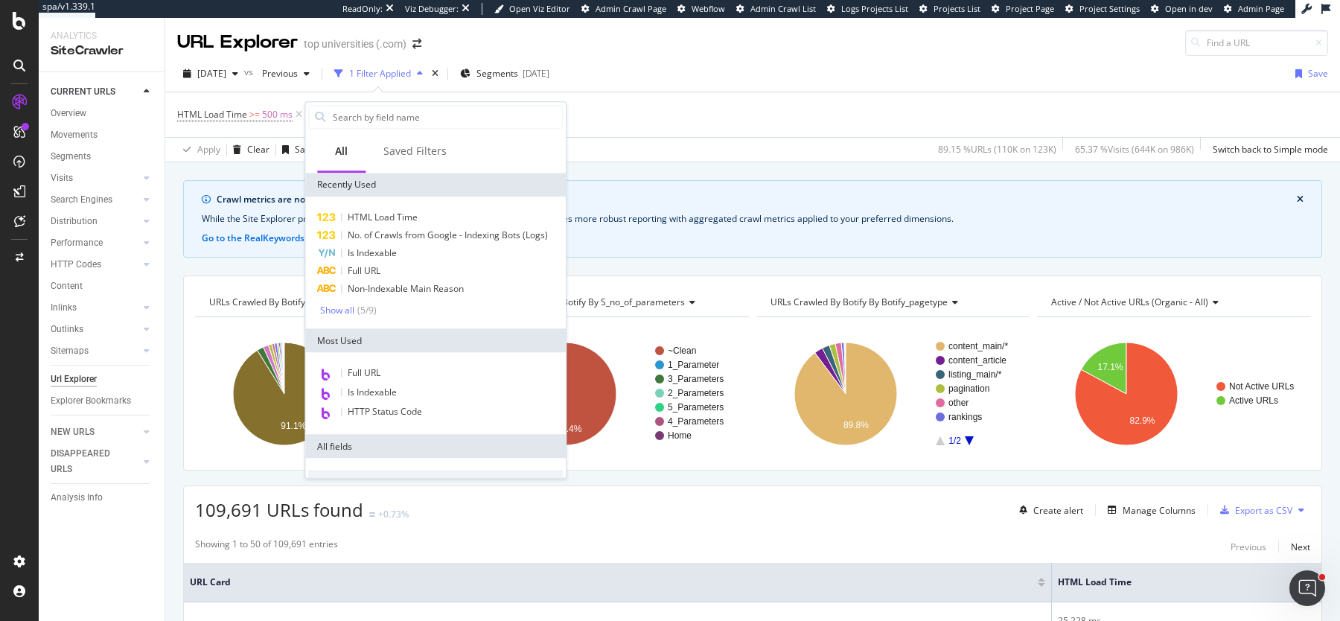
type input "i"
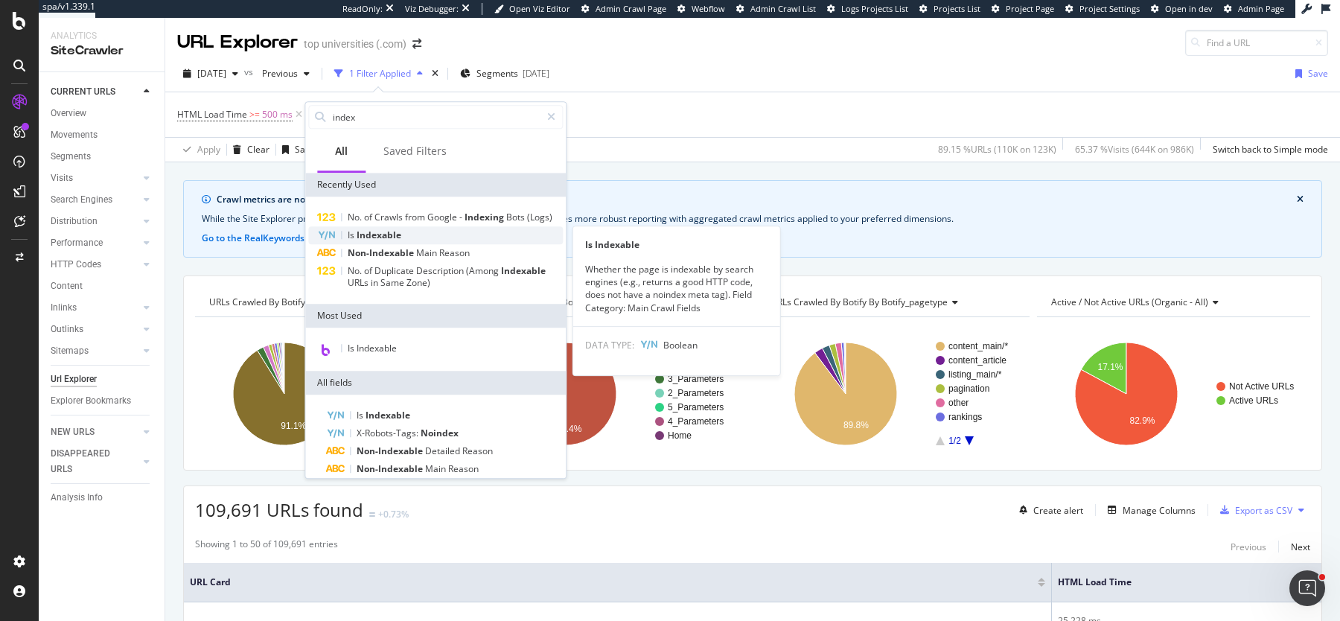
type input "index"
click at [384, 233] on span "Indexable" at bounding box center [379, 235] width 45 height 13
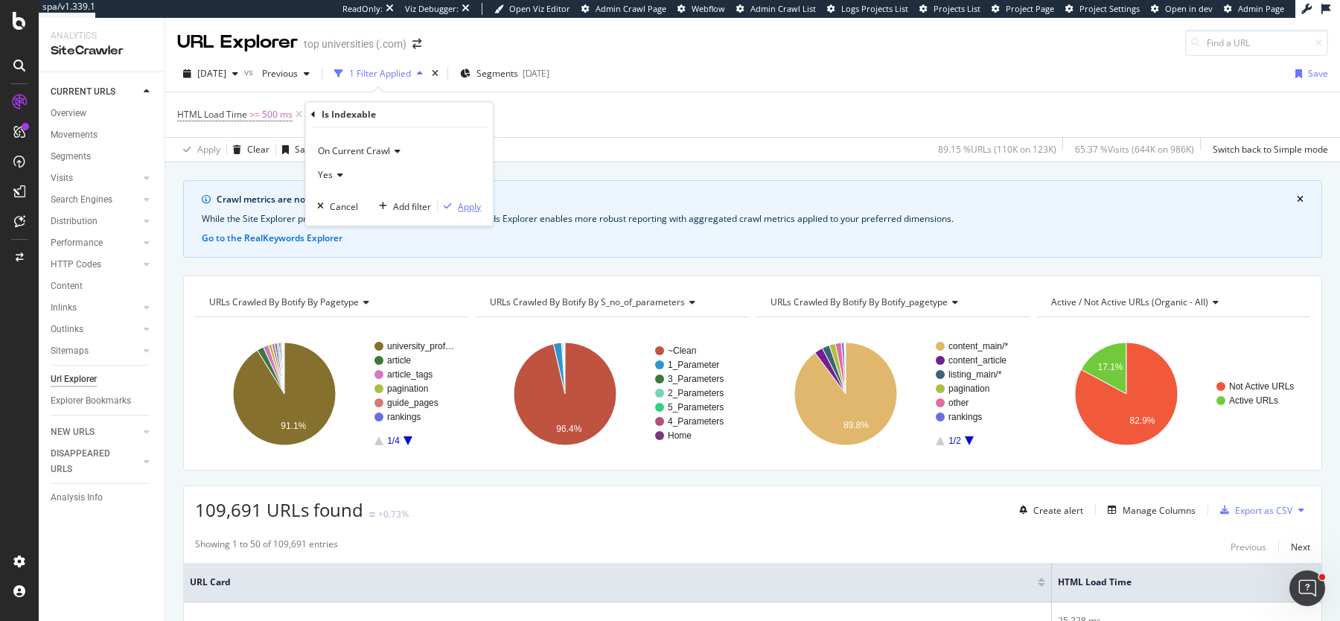
click at [480, 206] on div "Apply" at bounding box center [469, 206] width 23 height 13
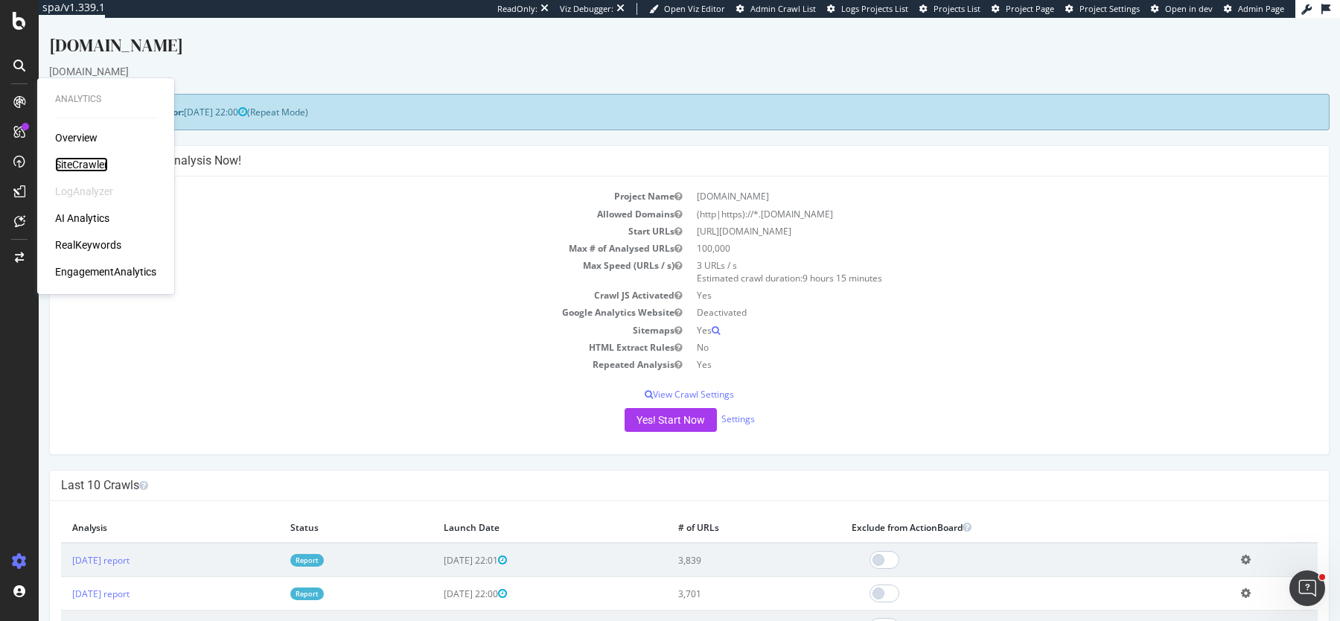
click at [97, 165] on div "SiteCrawler" at bounding box center [81, 164] width 53 height 15
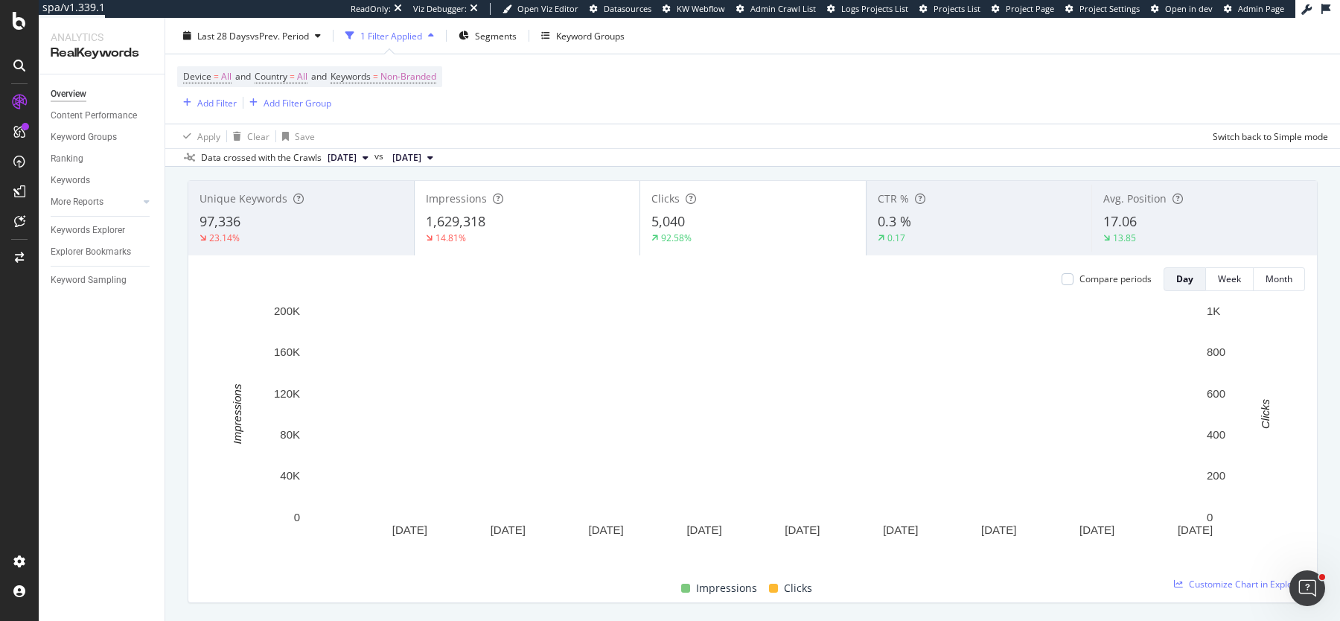
scroll to position [73, 0]
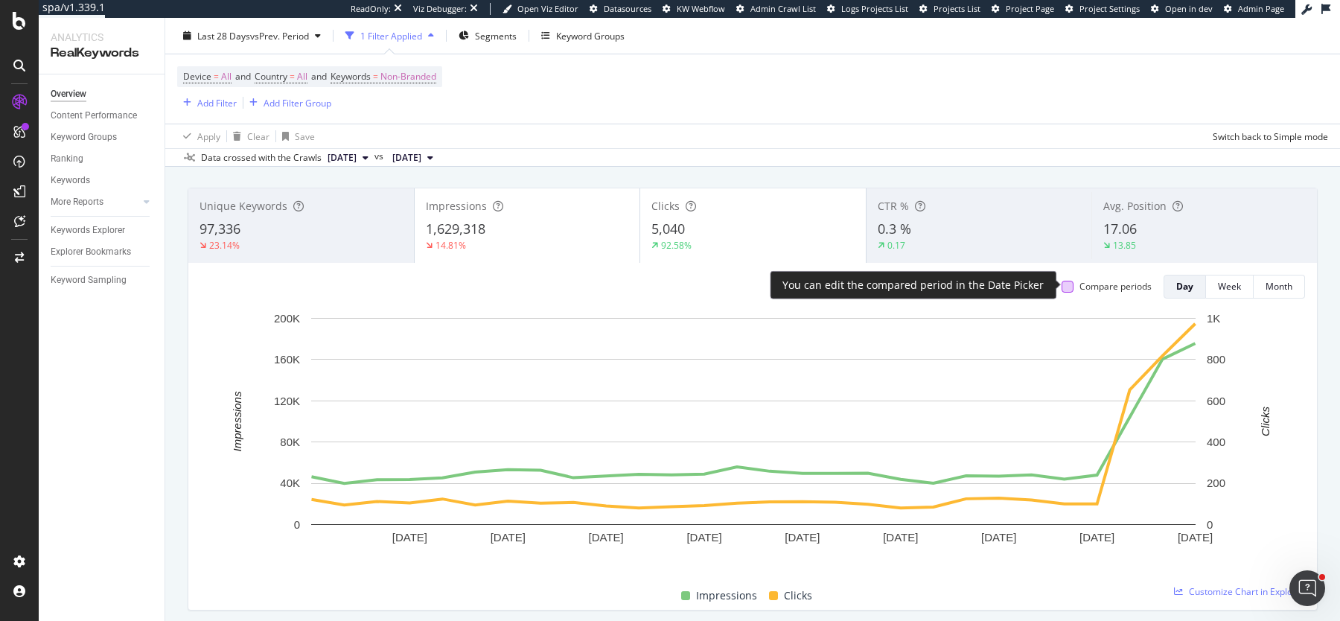
click at [1068, 281] on div at bounding box center [1068, 287] width 12 height 12
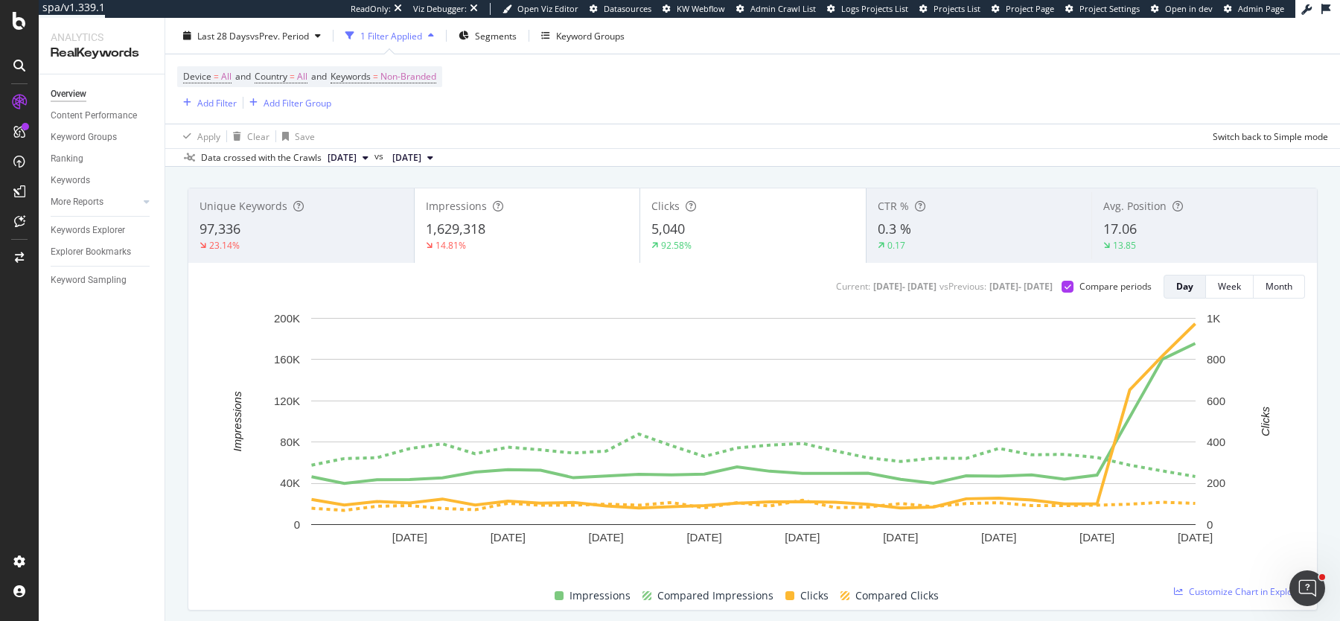
click at [707, 239] on div "92.58%" at bounding box center [753, 245] width 203 height 13
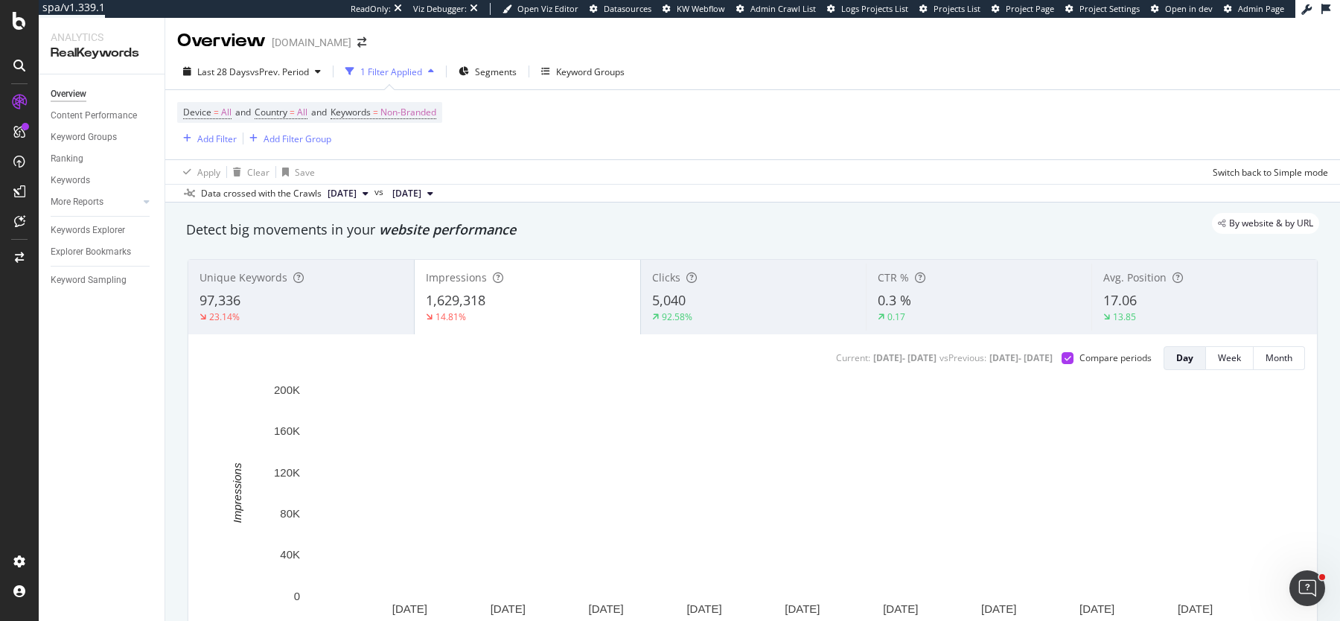
scroll to position [0, 0]
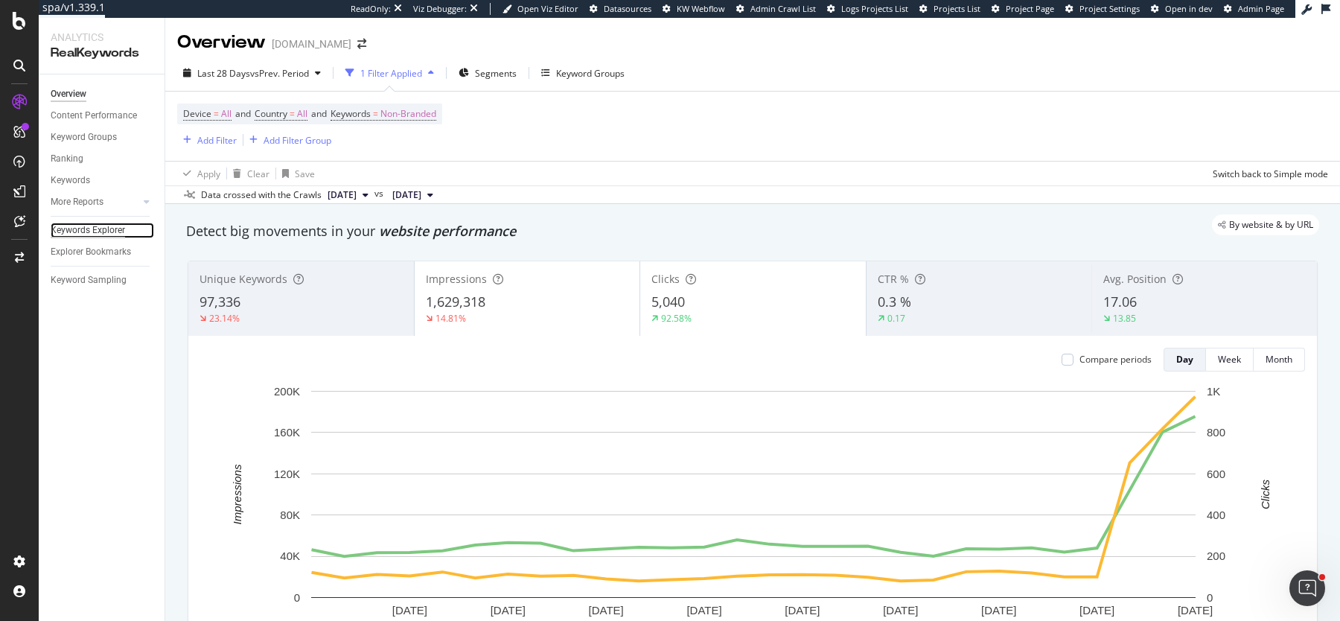
click at [74, 226] on div "Keywords Explorer" at bounding box center [88, 231] width 74 height 16
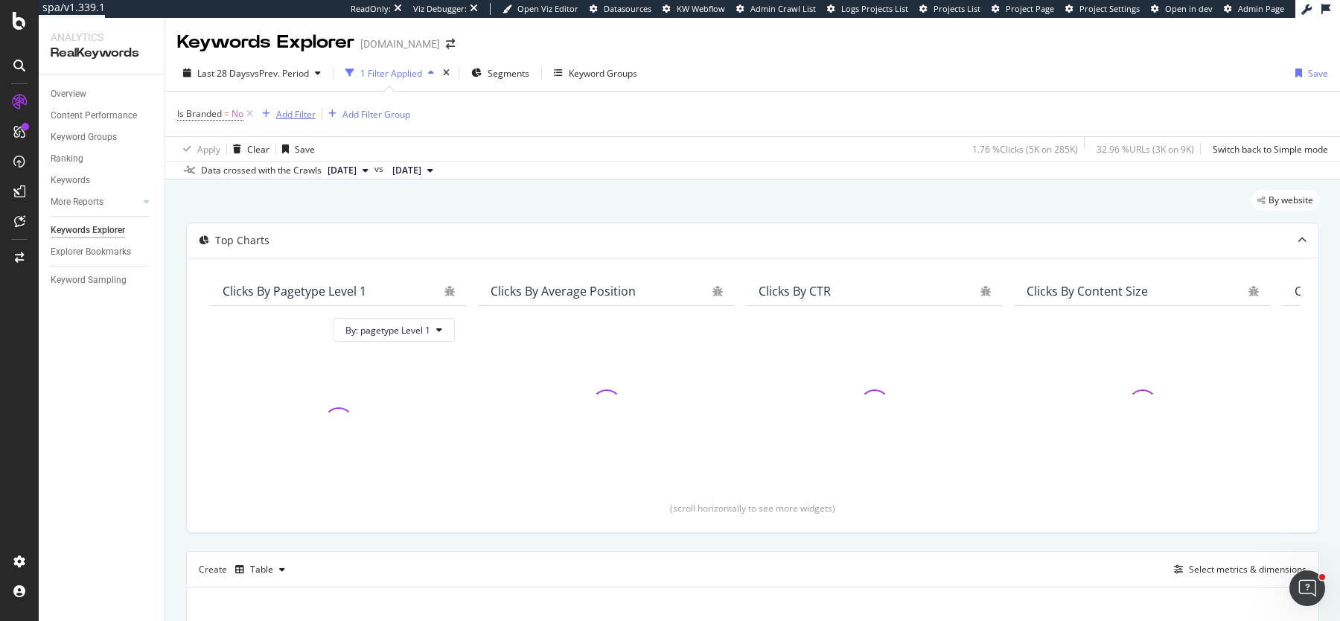
click at [297, 108] on div "Add Filter" at bounding box center [295, 114] width 39 height 13
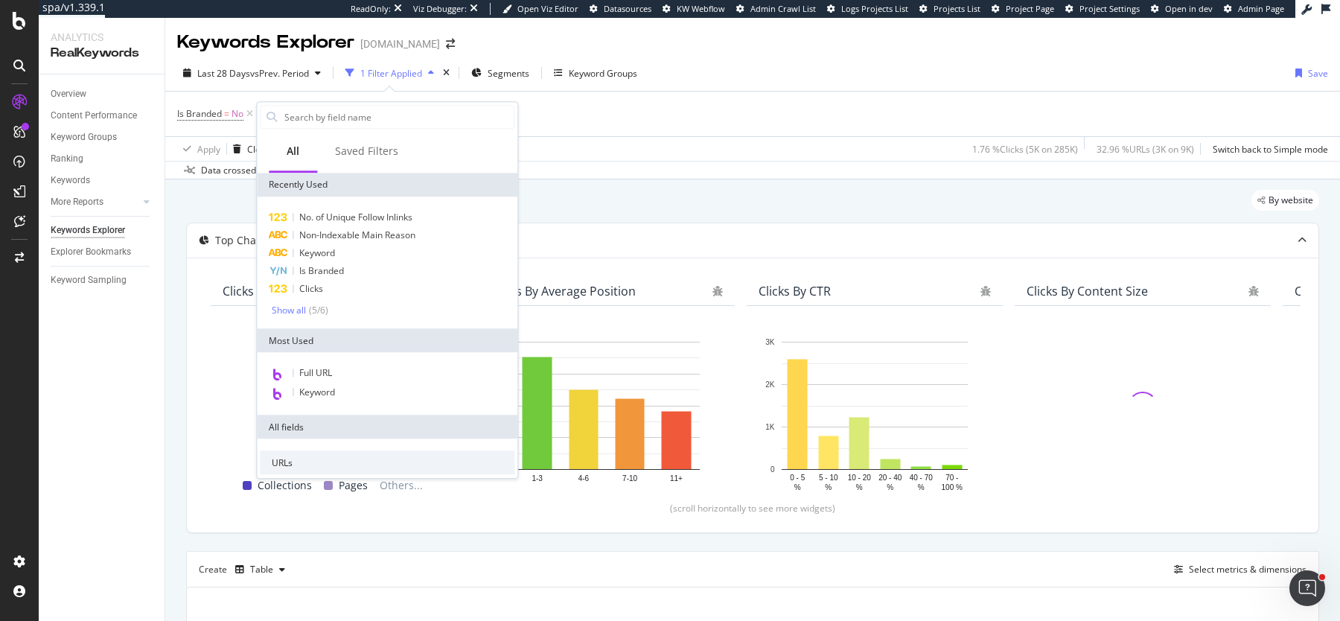
click at [727, 119] on div "Is Branded = No Add Filter Add Filter Group" at bounding box center [752, 114] width 1151 height 45
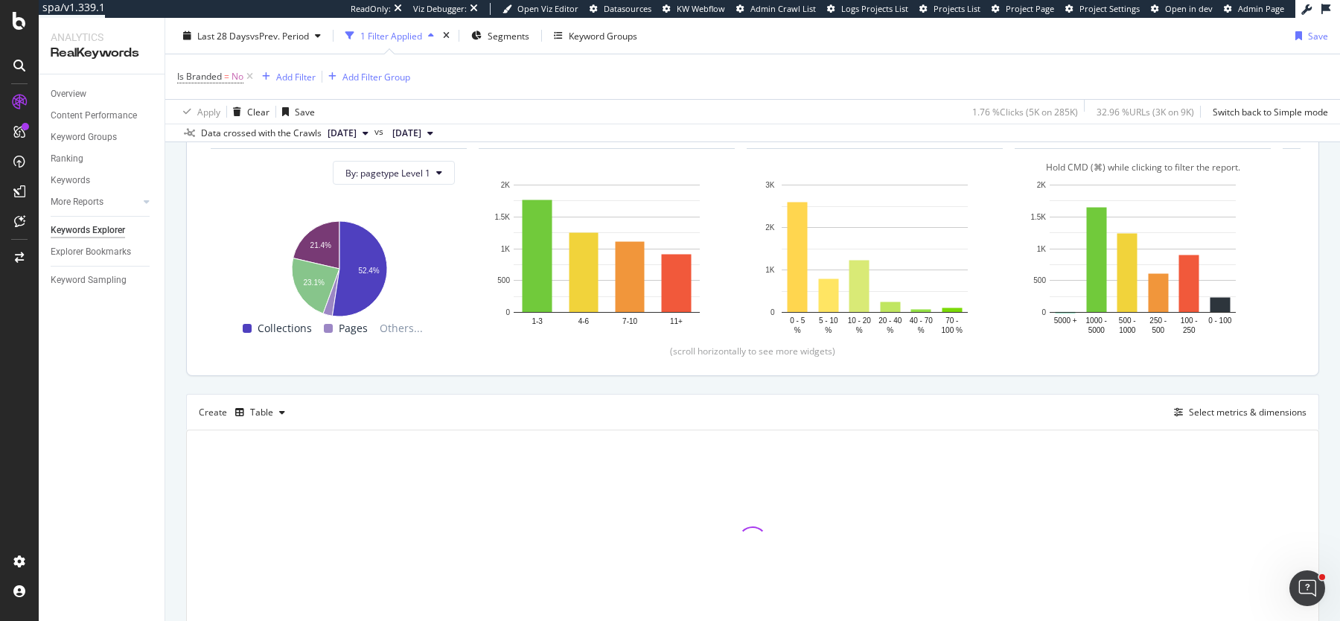
scroll to position [194, 0]
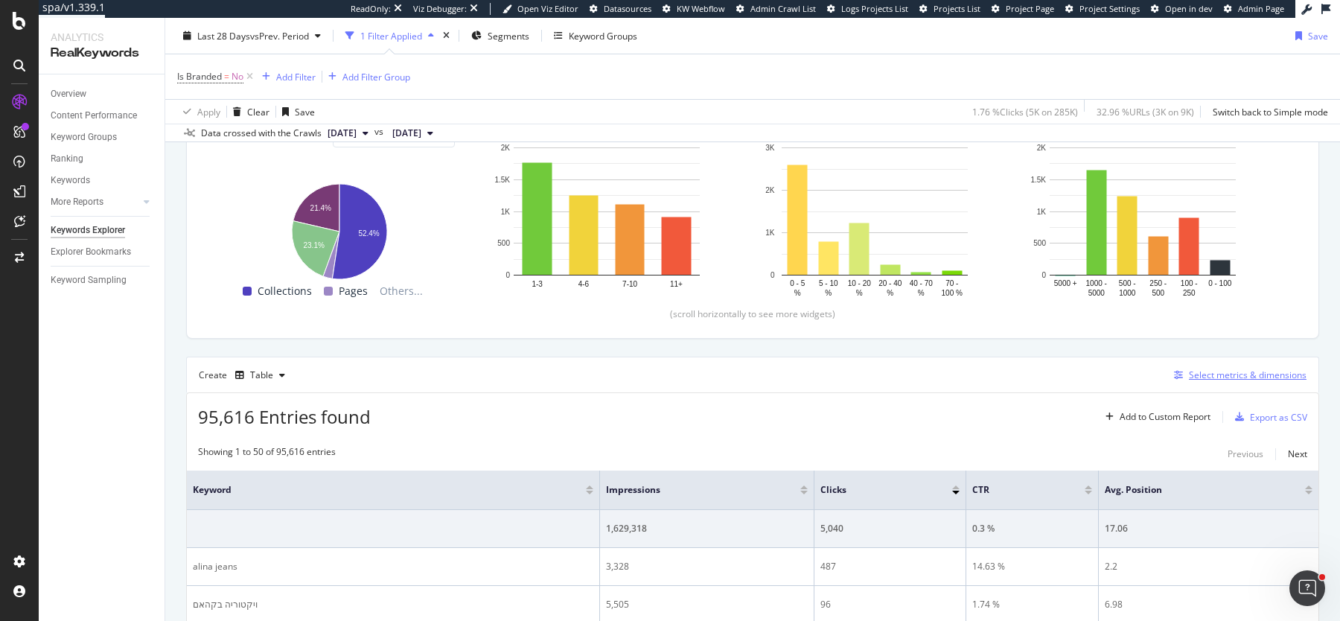
click at [1260, 369] on div "Select metrics & dimensions" at bounding box center [1248, 375] width 118 height 13
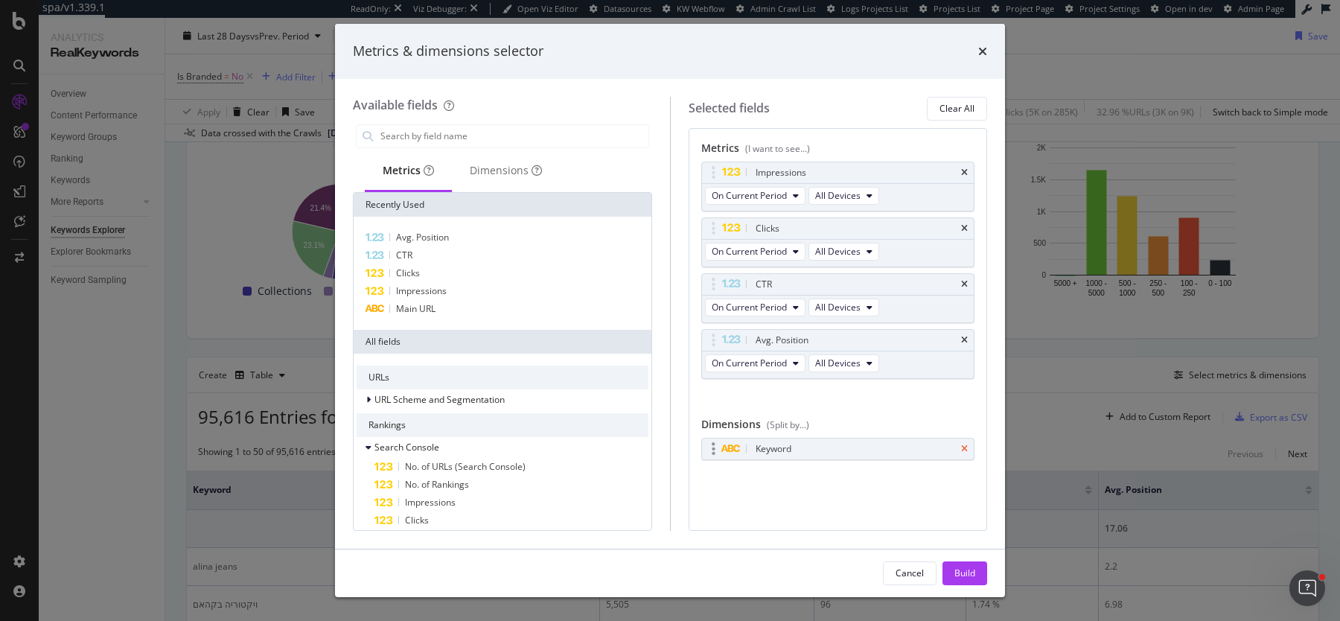
click at [967, 445] on icon "times" at bounding box center [964, 449] width 7 height 9
click at [493, 176] on div "Dimensions" at bounding box center [506, 170] width 72 height 15
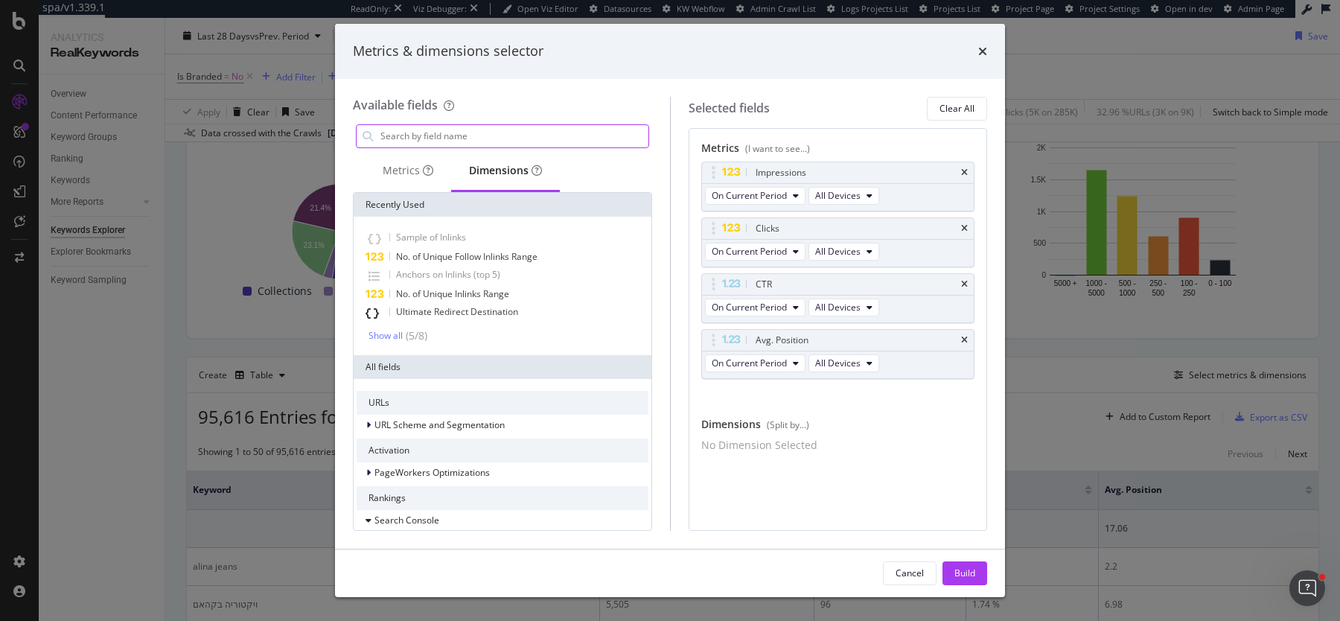
click at [476, 142] on input "modal" at bounding box center [514, 136] width 270 height 22
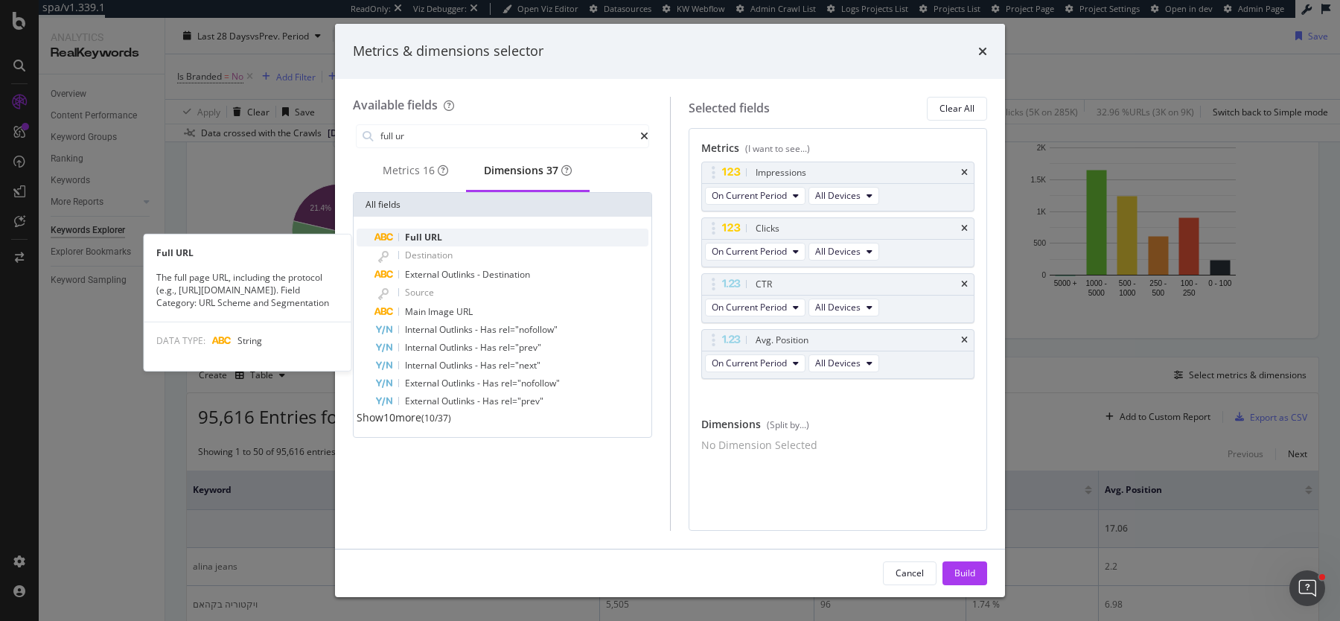
click at [447, 246] on div "Full URL" at bounding box center [512, 238] width 274 height 18
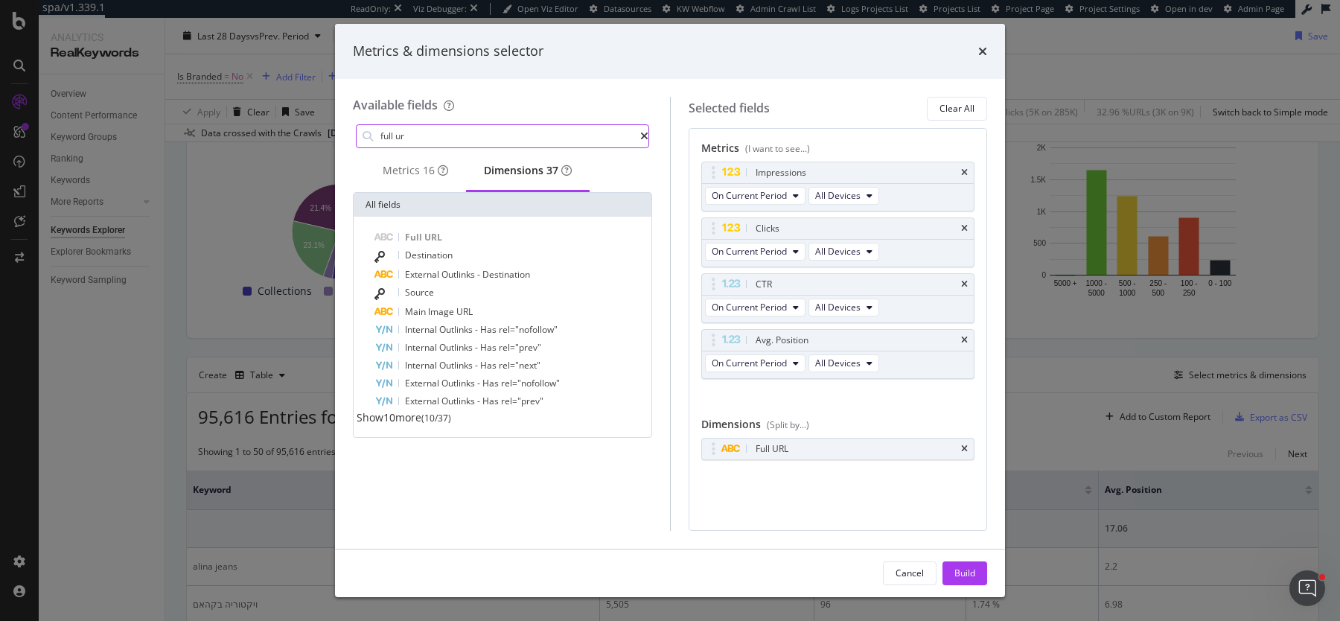
click at [531, 140] on input "full ur" at bounding box center [509, 136] width 261 height 22
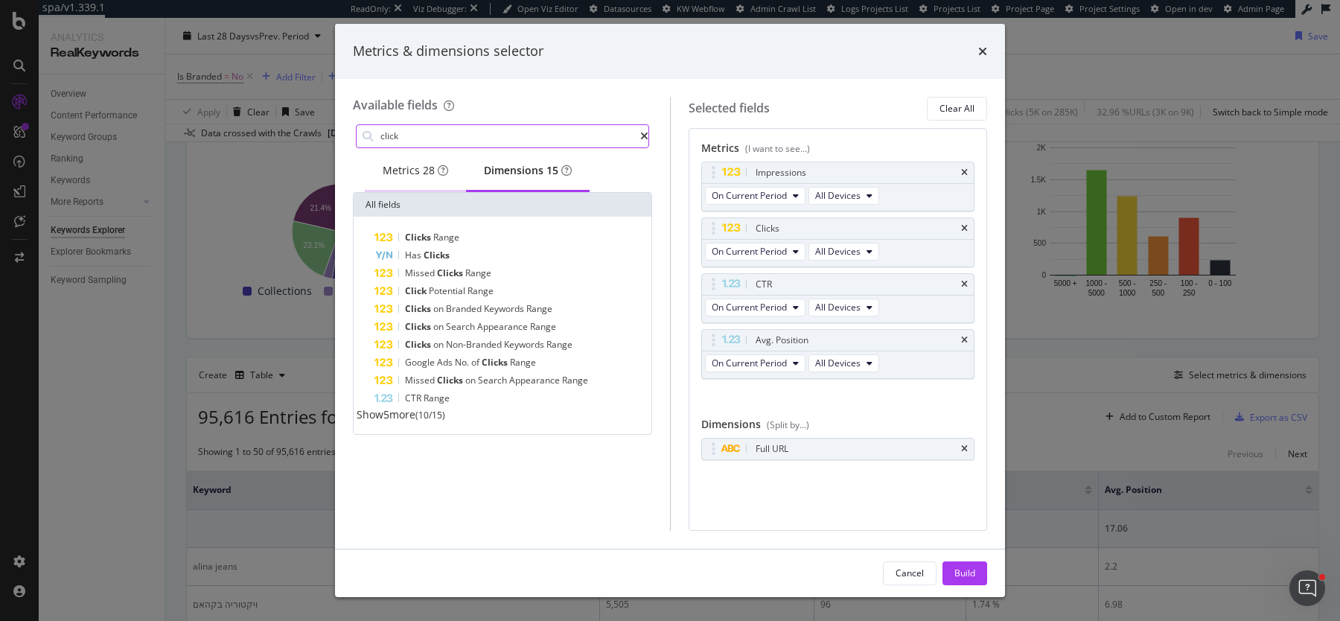
type input "click"
click at [403, 176] on div "Metrics 28" at bounding box center [416, 170] width 66 height 15
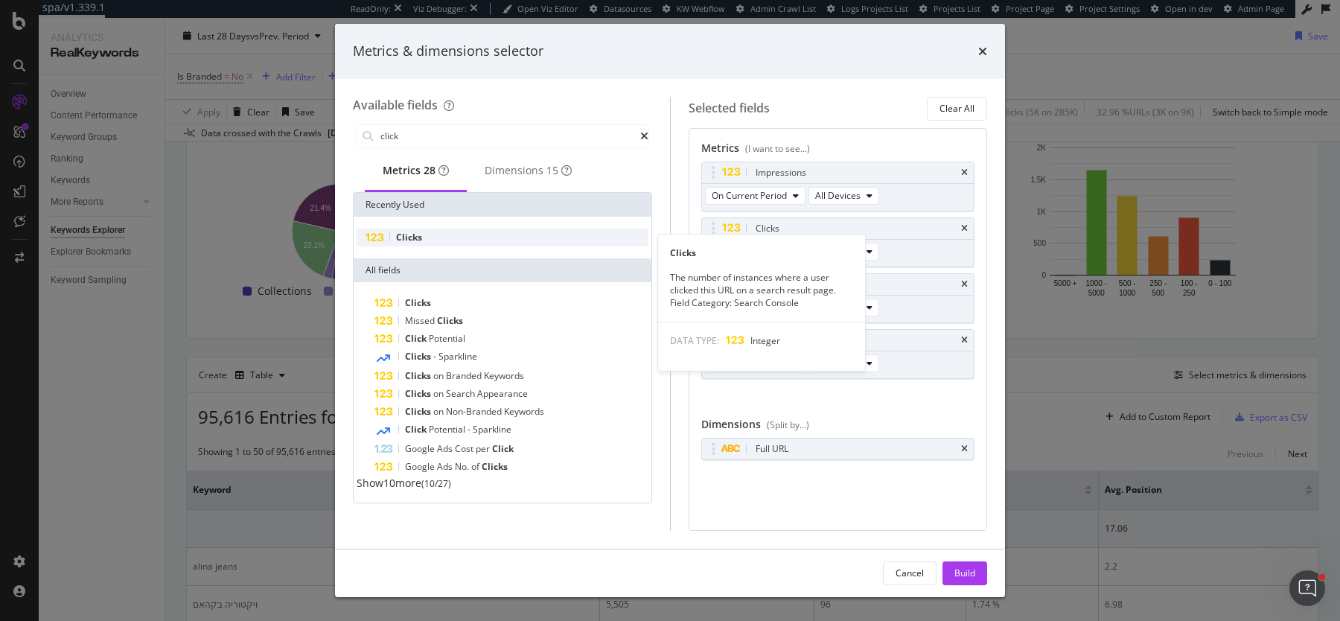
click at [430, 235] on div "Clicks" at bounding box center [503, 238] width 292 height 18
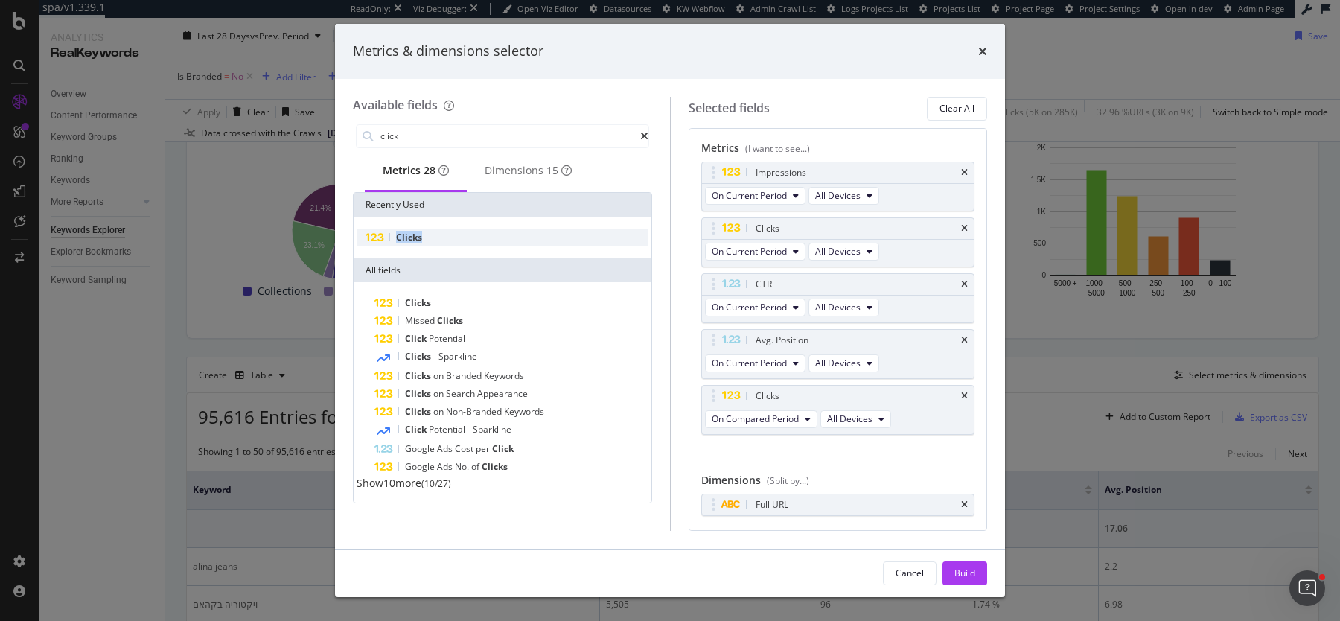
click at [430, 235] on div "Clicks" at bounding box center [503, 238] width 292 height 18
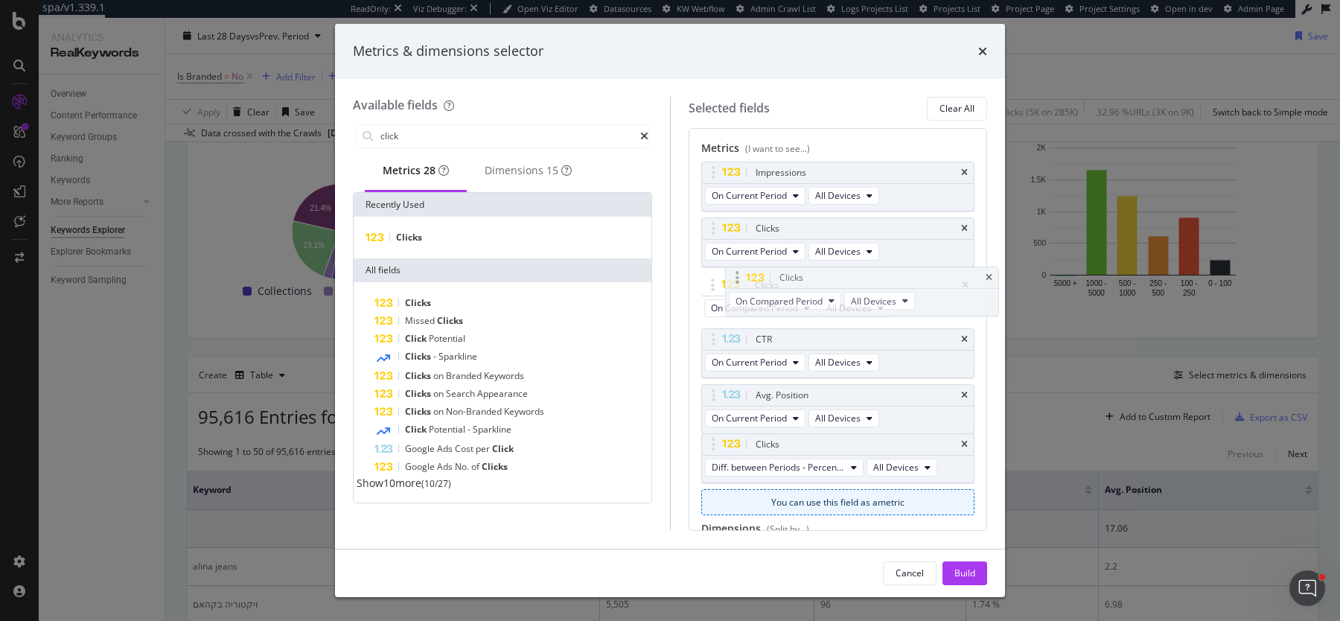
drag, startPoint x: 710, startPoint y: 395, endPoint x: 731, endPoint y: 283, distance: 113.8
click at [731, 283] on body "spa/v1.339.1 ReadOnly: Viz Debugger: Open Viz Editor Datasources KW Webflow Adm…" at bounding box center [670, 310] width 1340 height 621
drag, startPoint x: 705, startPoint y: 450, endPoint x: 701, endPoint y: 323, distance: 126.7
click at [701, 323] on body "spa/v1.339.1 ReadOnly: Viz Debugger: Open Viz Editor Datasources KW Webflow Adm…" at bounding box center [670, 310] width 1340 height 621
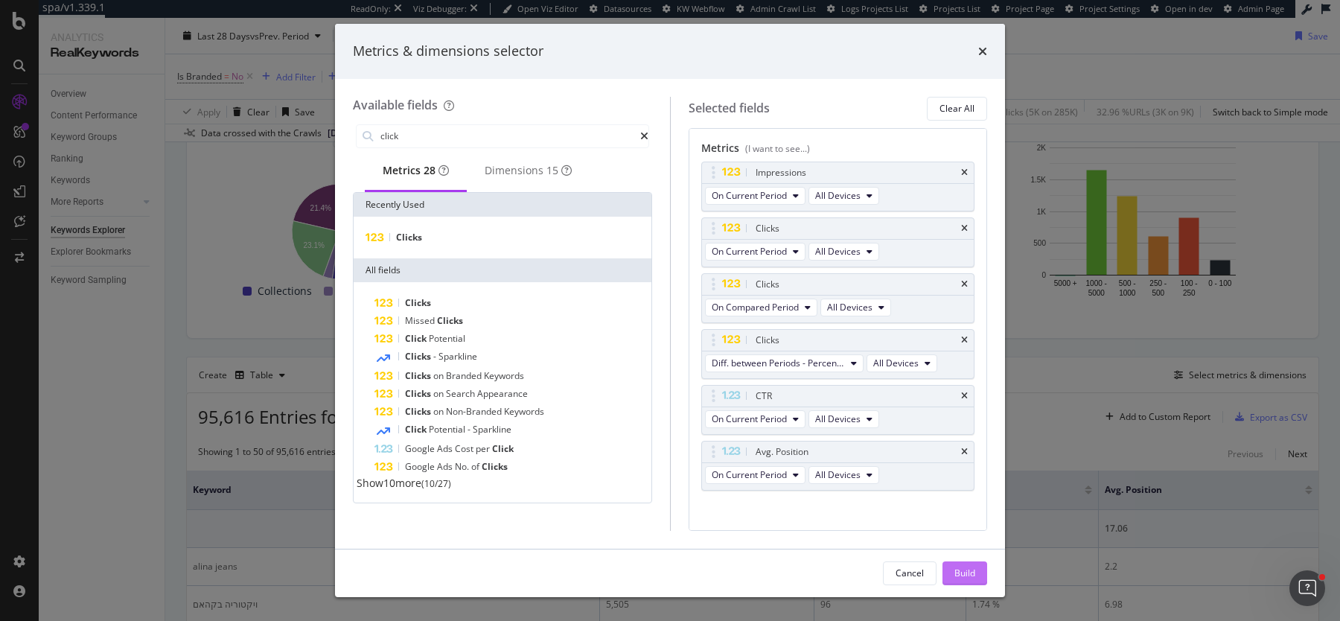
click at [971, 570] on div "Build" at bounding box center [965, 573] width 21 height 13
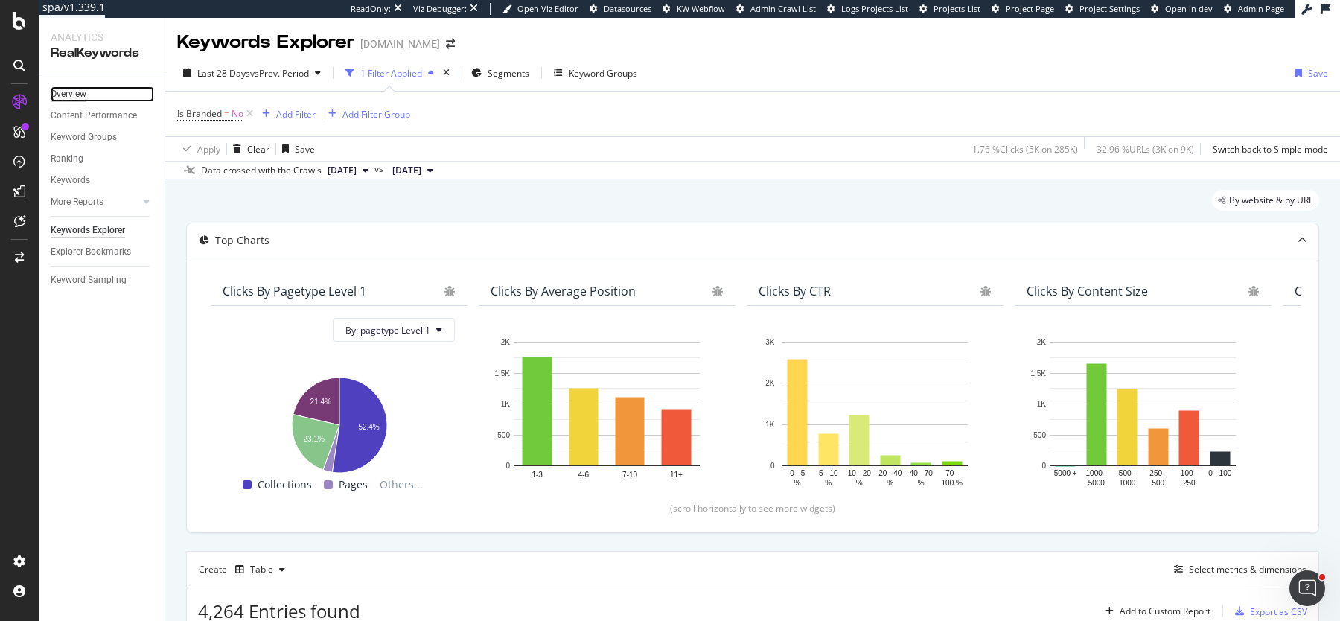
click at [60, 92] on div "Overview" at bounding box center [69, 94] width 36 height 16
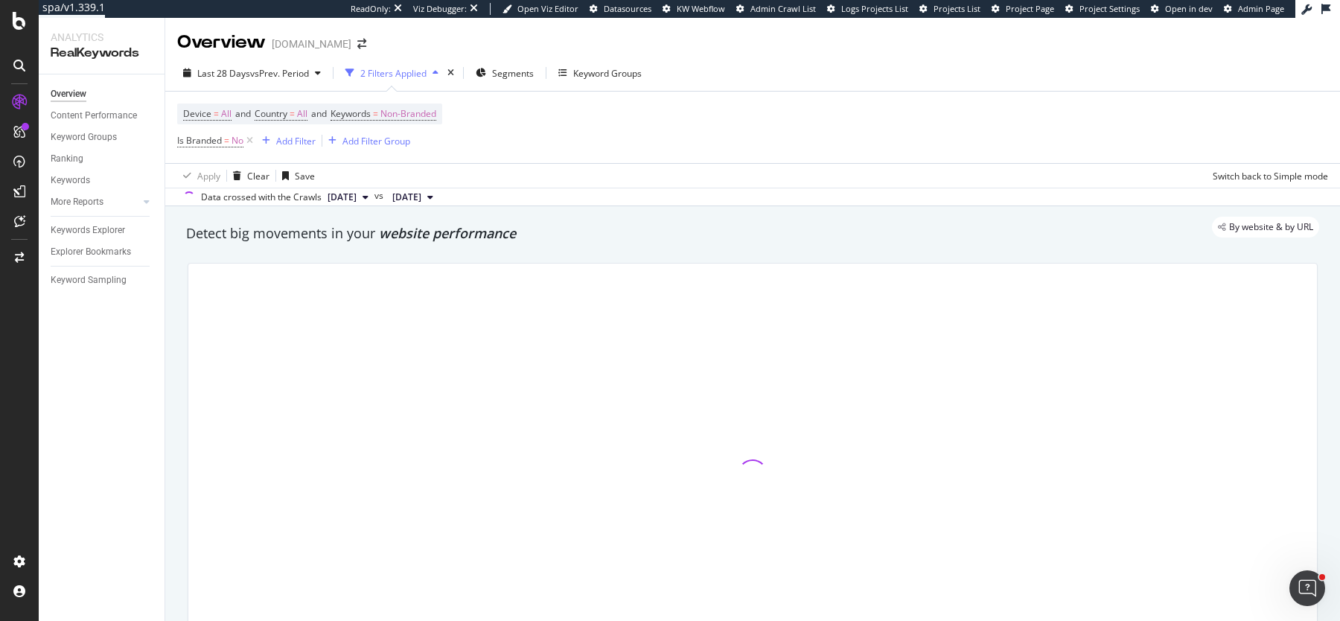
click at [258, 153] on div "Device = All and Country = All and Keywords = Non-Branded Is Branded = No Add F…" at bounding box center [752, 127] width 1151 height 71
click at [252, 179] on div "Clear" at bounding box center [258, 176] width 22 height 13
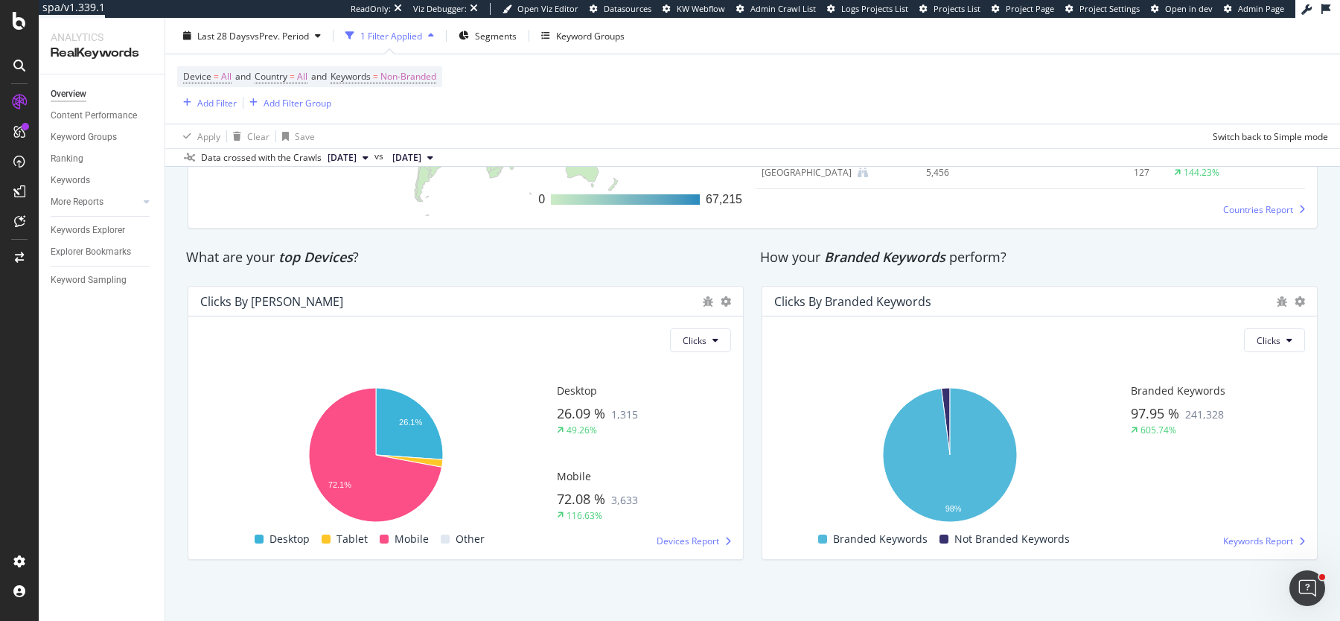
scroll to position [2409, 0]
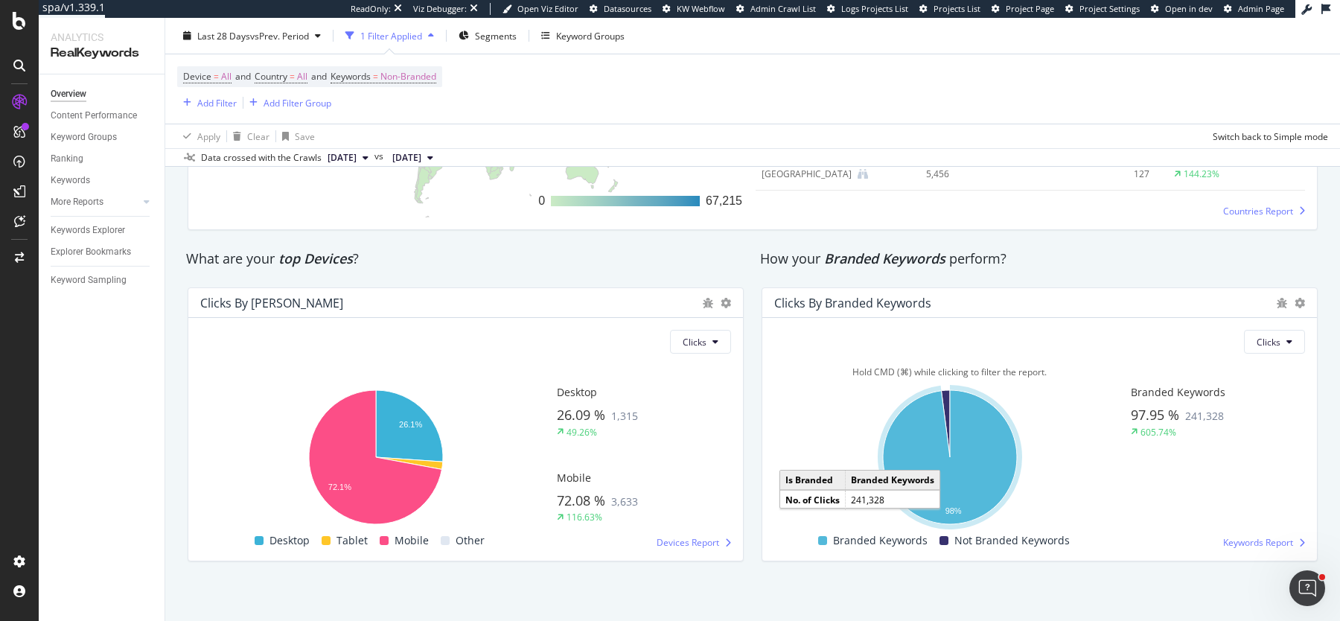
click at [962, 470] on icon "A chart." at bounding box center [950, 457] width 134 height 134
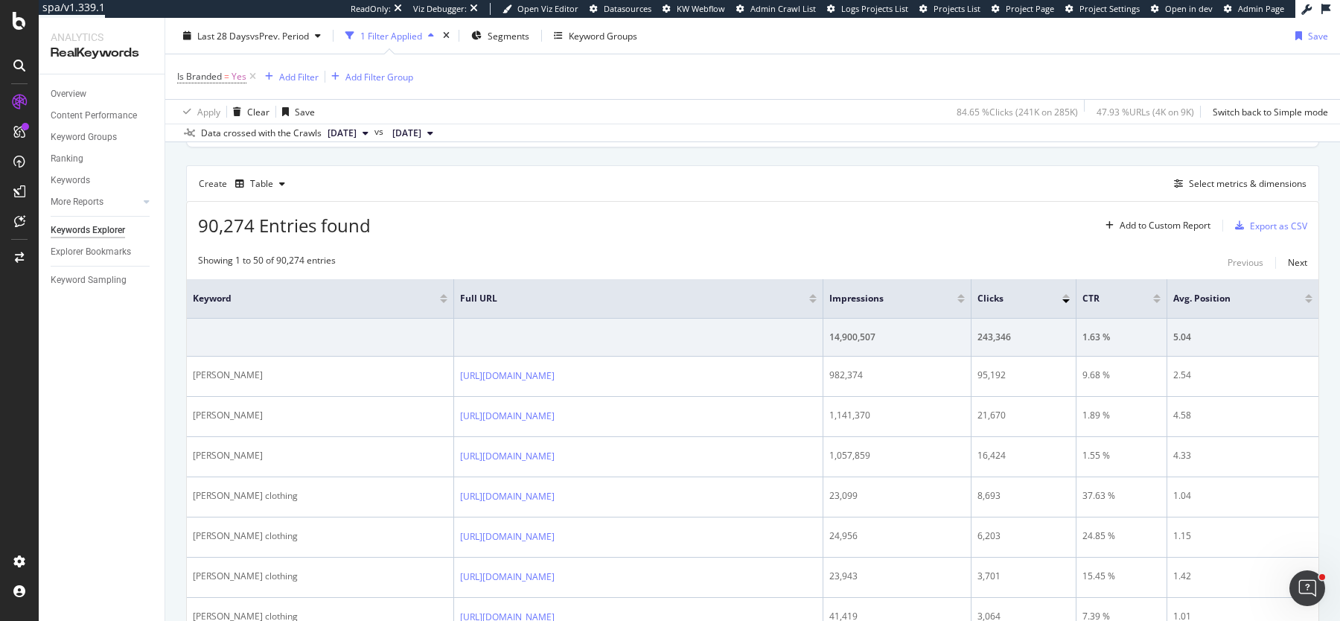
scroll to position [385, 0]
click at [1199, 178] on div "Select metrics & dimensions" at bounding box center [1248, 184] width 118 height 13
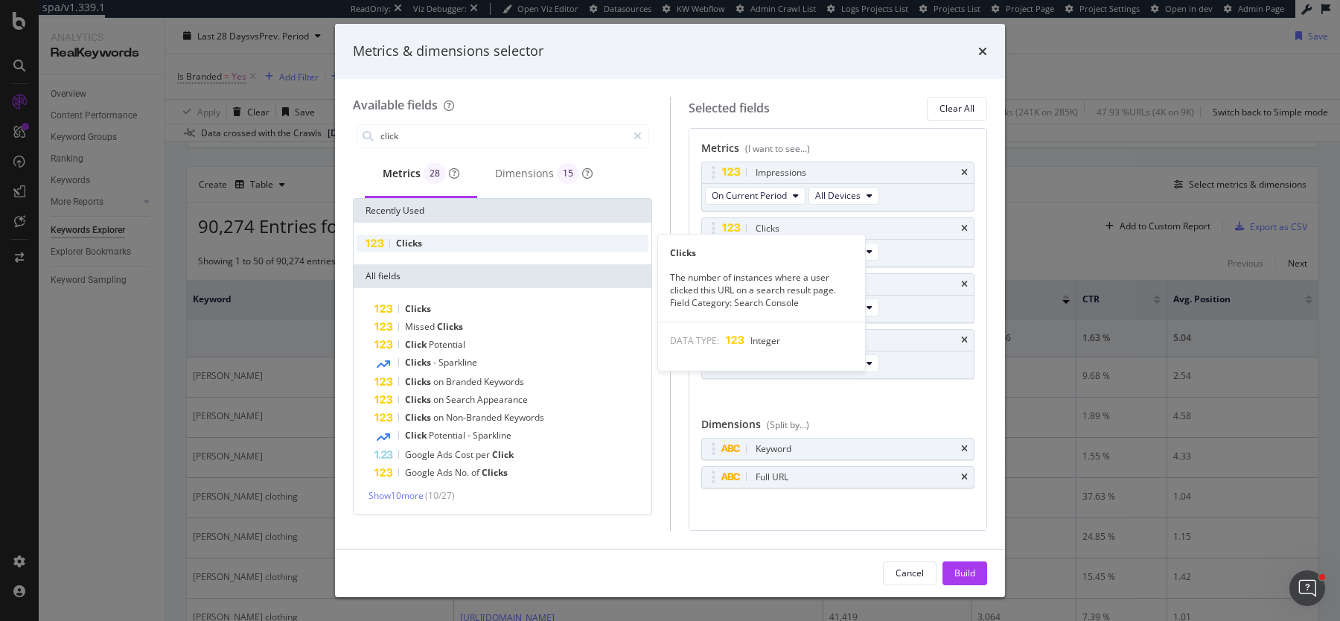
type input "click"
click at [504, 238] on div "Clicks" at bounding box center [503, 244] width 292 height 18
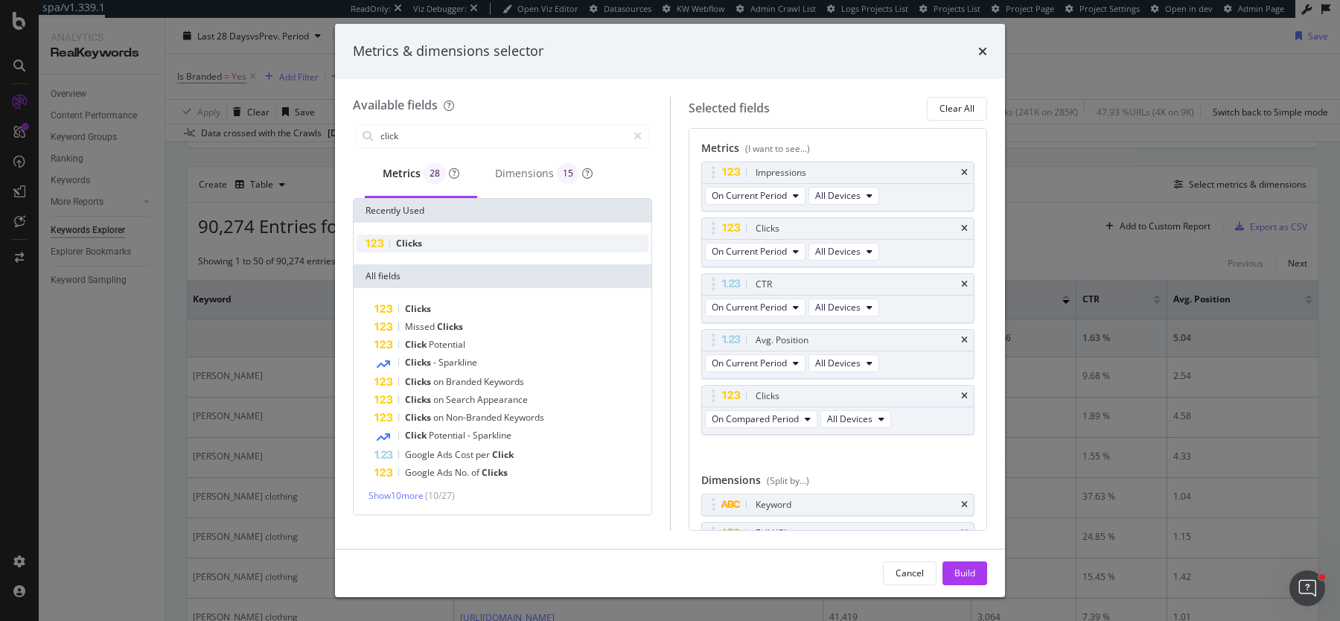
click at [504, 238] on div "Clicks" at bounding box center [503, 244] width 292 height 18
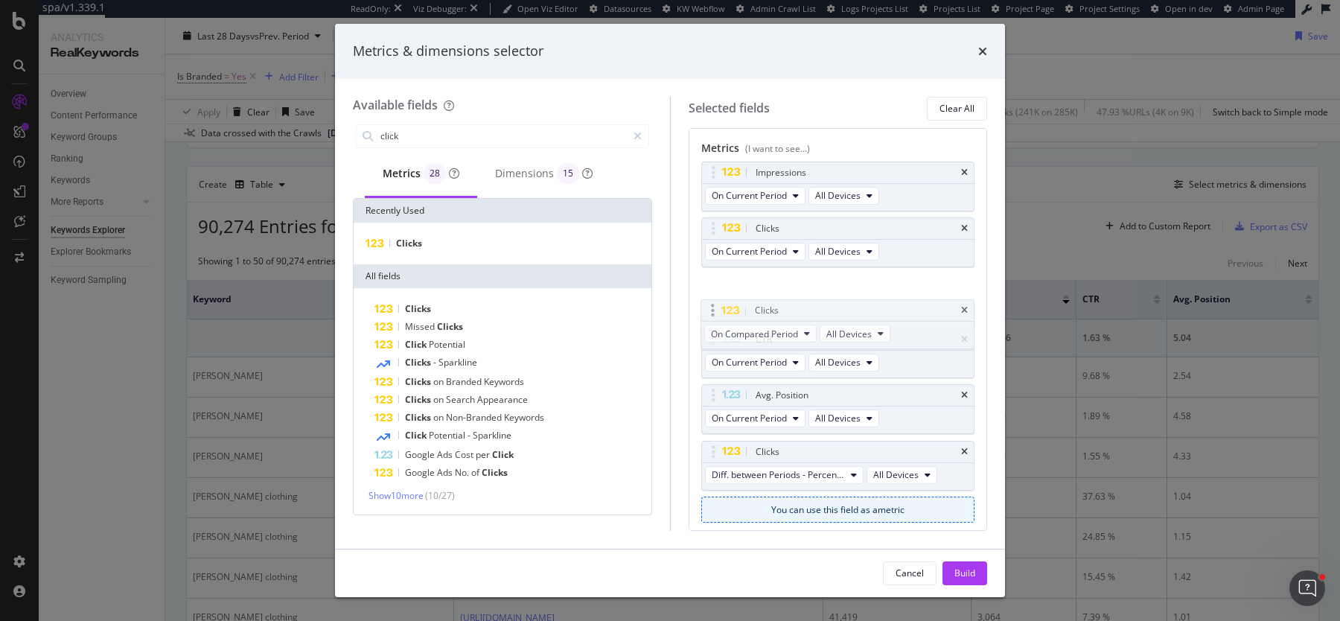
drag, startPoint x: 711, startPoint y: 389, endPoint x: 711, endPoint y: 299, distance: 90.1
click at [711, 299] on body "spa/v1.339.1 ReadOnly: Viz Debugger: Open Viz Editor Datasources KW Webflow Adm…" at bounding box center [670, 310] width 1340 height 621
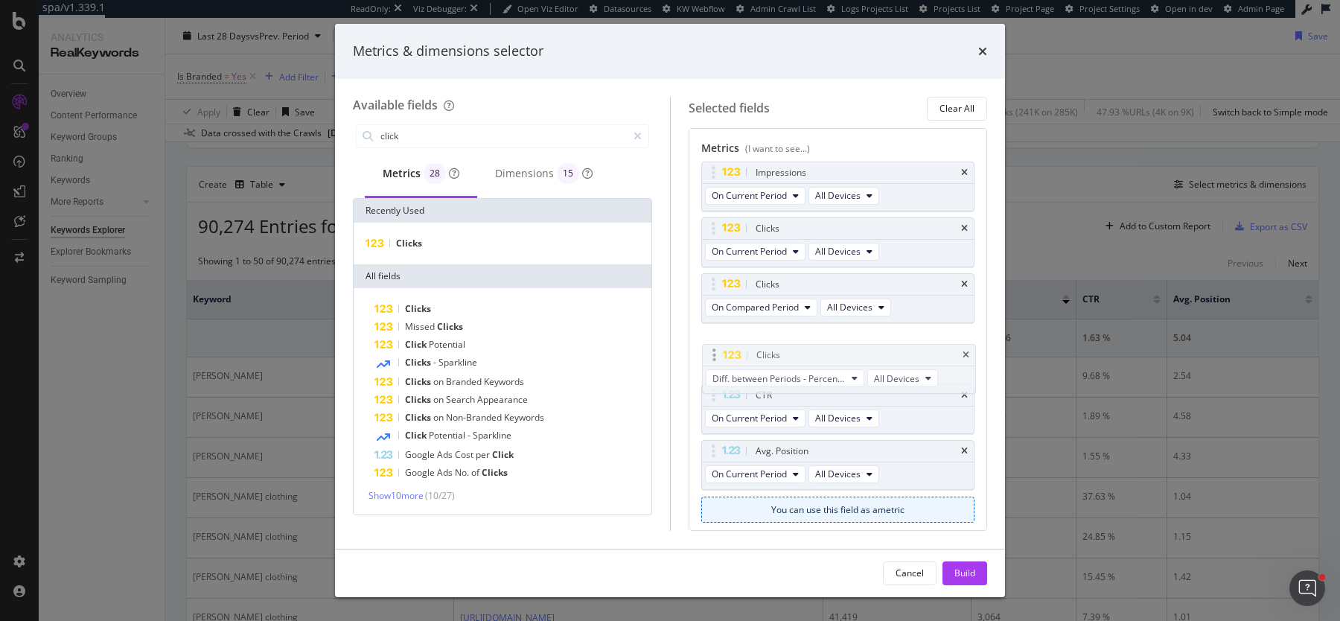
drag, startPoint x: 703, startPoint y: 448, endPoint x: 704, endPoint y: 354, distance: 93.1
click at [704, 354] on body "spa/v1.339.1 ReadOnly: Viz Debugger: Open Viz Editor Datasources KW Webflow Adm…" at bounding box center [670, 310] width 1340 height 621
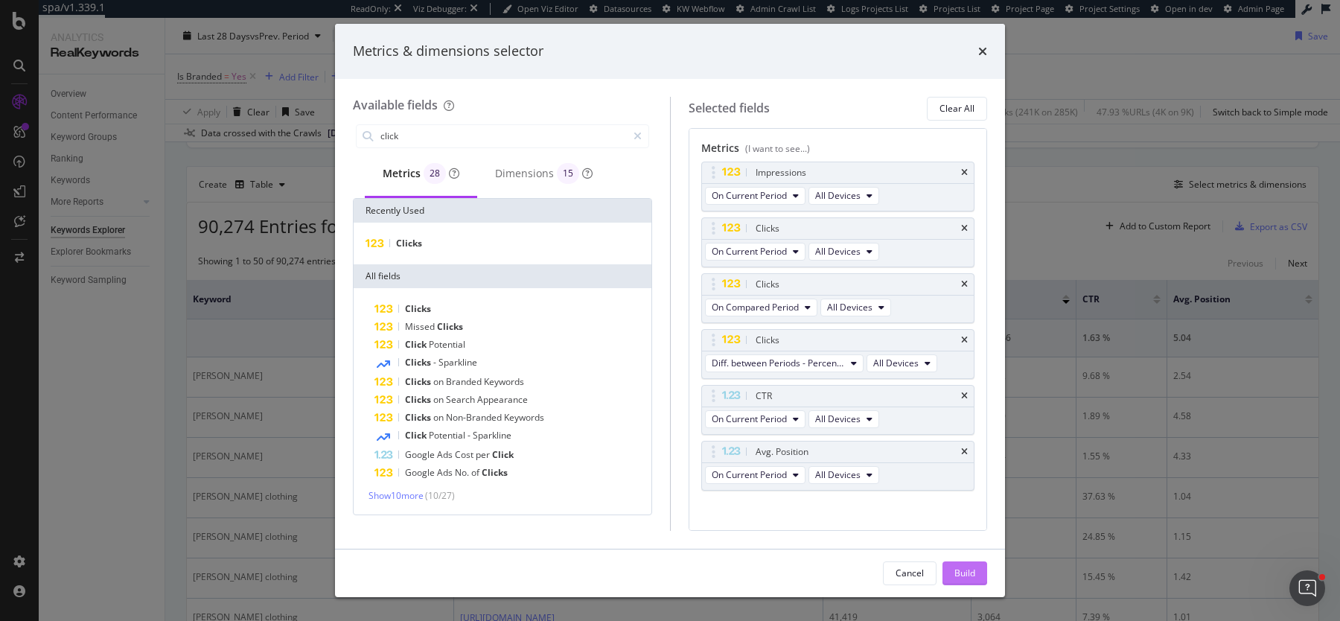
click at [963, 565] on div "Build" at bounding box center [965, 573] width 21 height 22
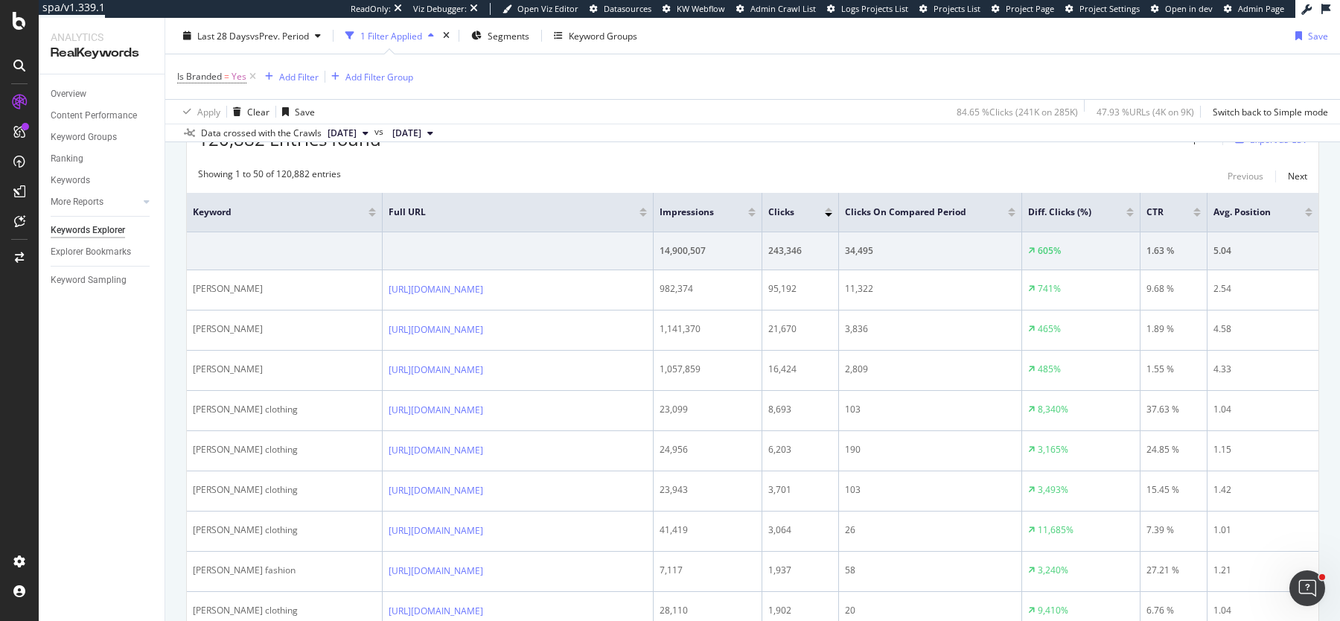
scroll to position [474, 0]
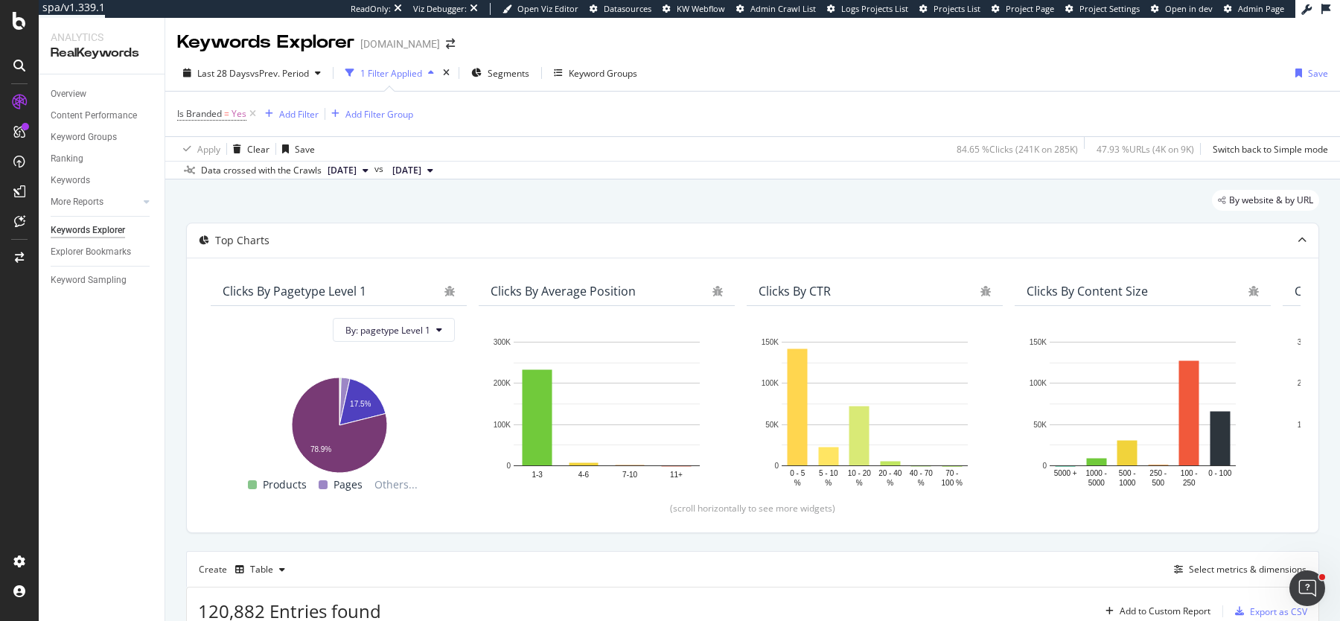
click at [204, 104] on span "Is Branded = Yes" at bounding box center [218, 114] width 82 height 21
click at [204, 106] on span "Is Branded = Yes" at bounding box center [218, 114] width 82 height 21
click at [214, 111] on span "Is Branded" at bounding box center [199, 113] width 45 height 13
click at [208, 149] on icon at bounding box center [211, 148] width 10 height 9
click at [206, 189] on div "No" at bounding box center [273, 198] width 159 height 19
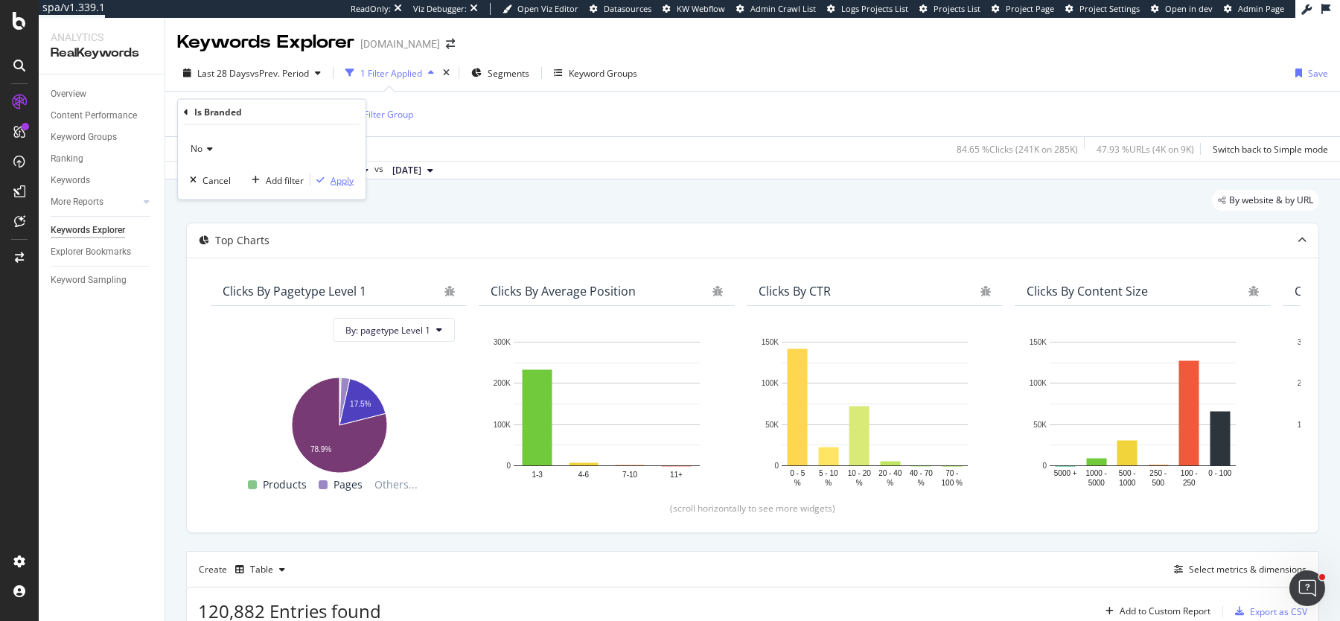
click at [345, 184] on div "Apply" at bounding box center [342, 179] width 23 height 13
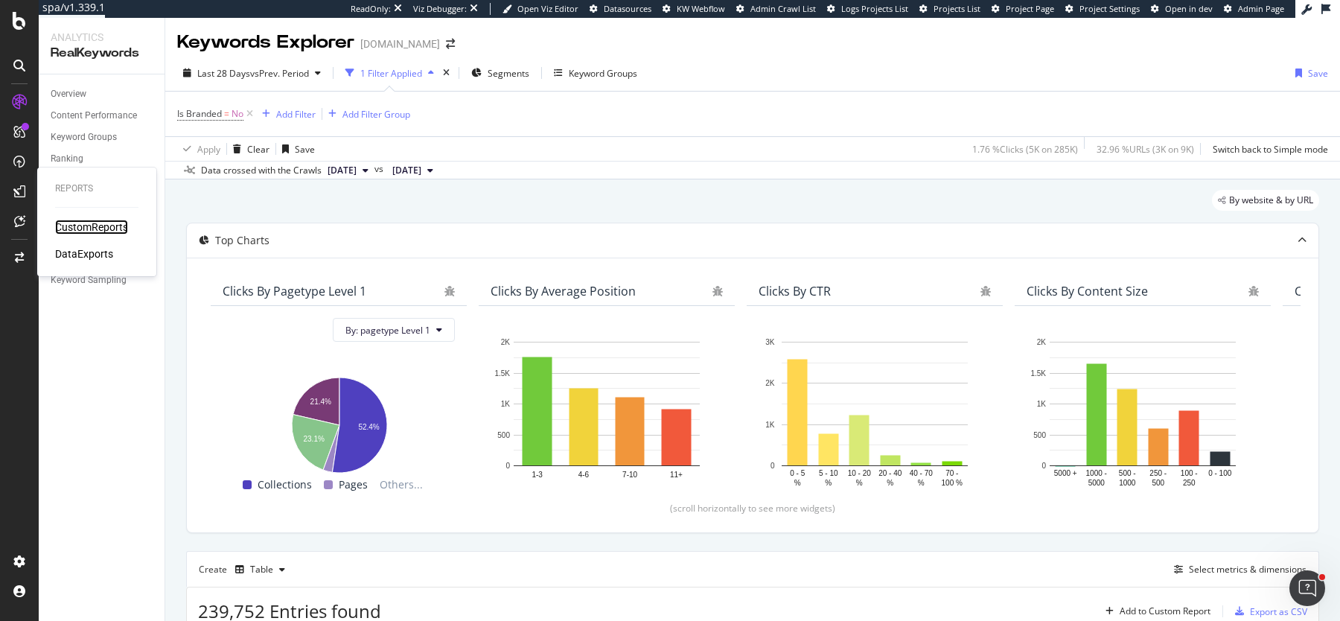
click at [85, 222] on div "CustomReports" at bounding box center [91, 227] width 73 height 15
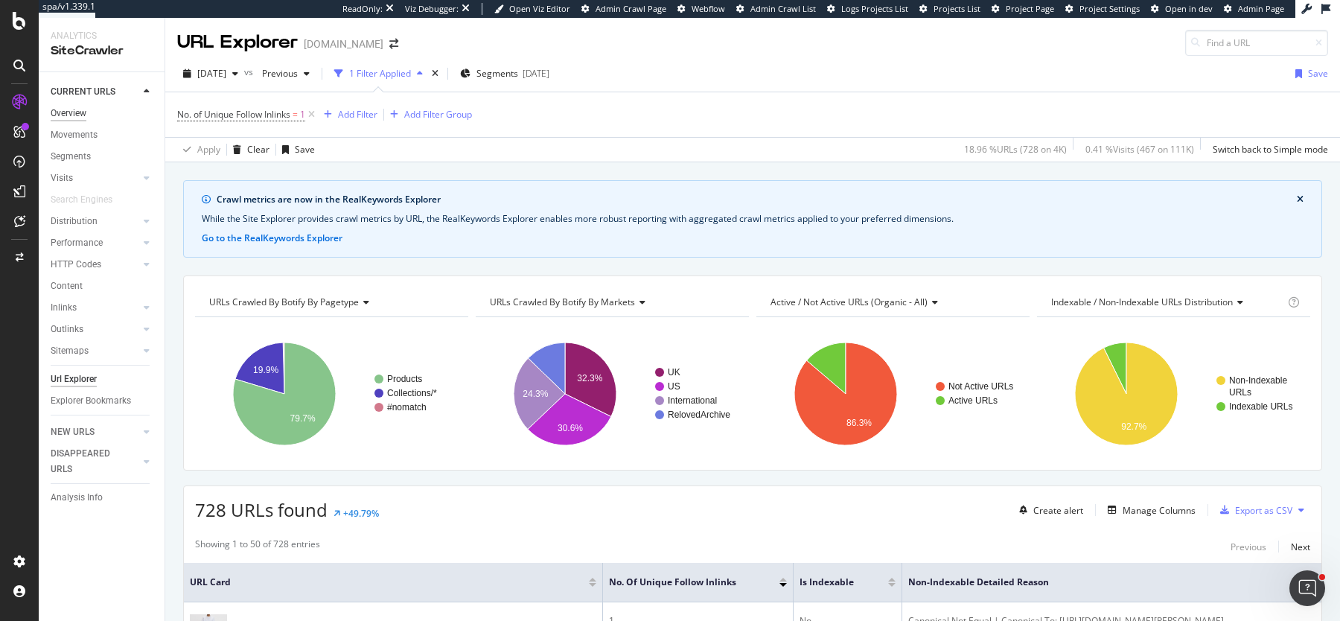
click at [63, 119] on div "Overview" at bounding box center [69, 114] width 36 height 16
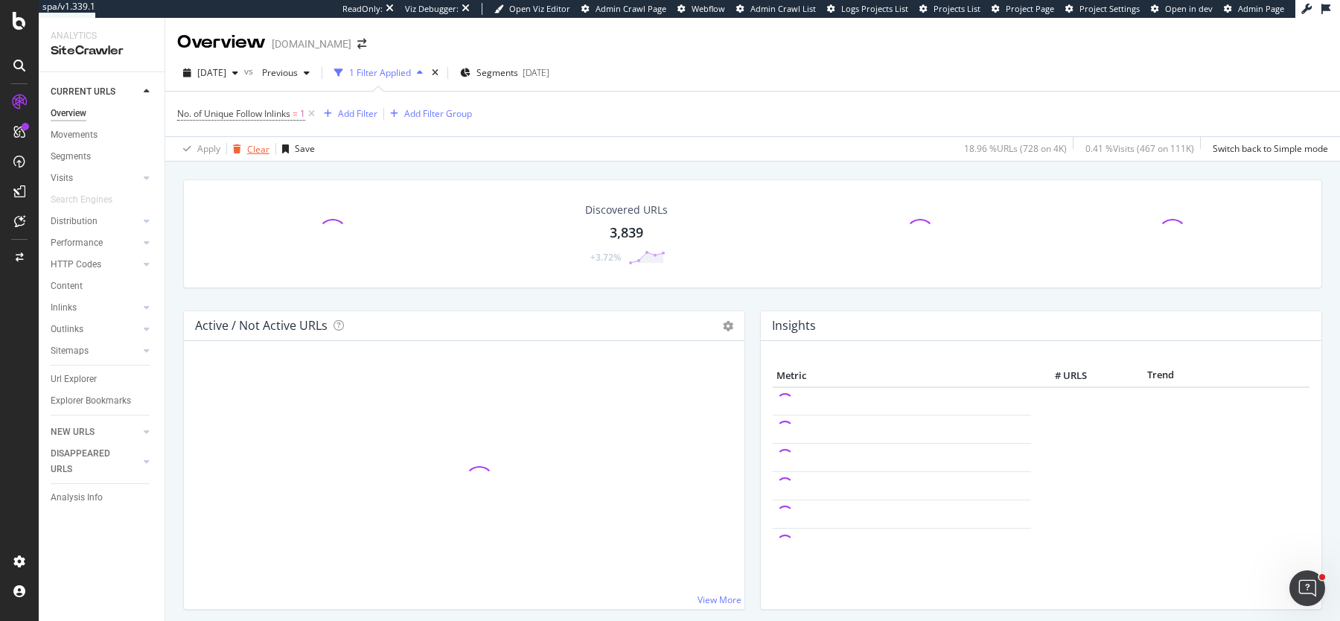
click at [240, 145] on icon "button" at bounding box center [237, 148] width 8 height 9
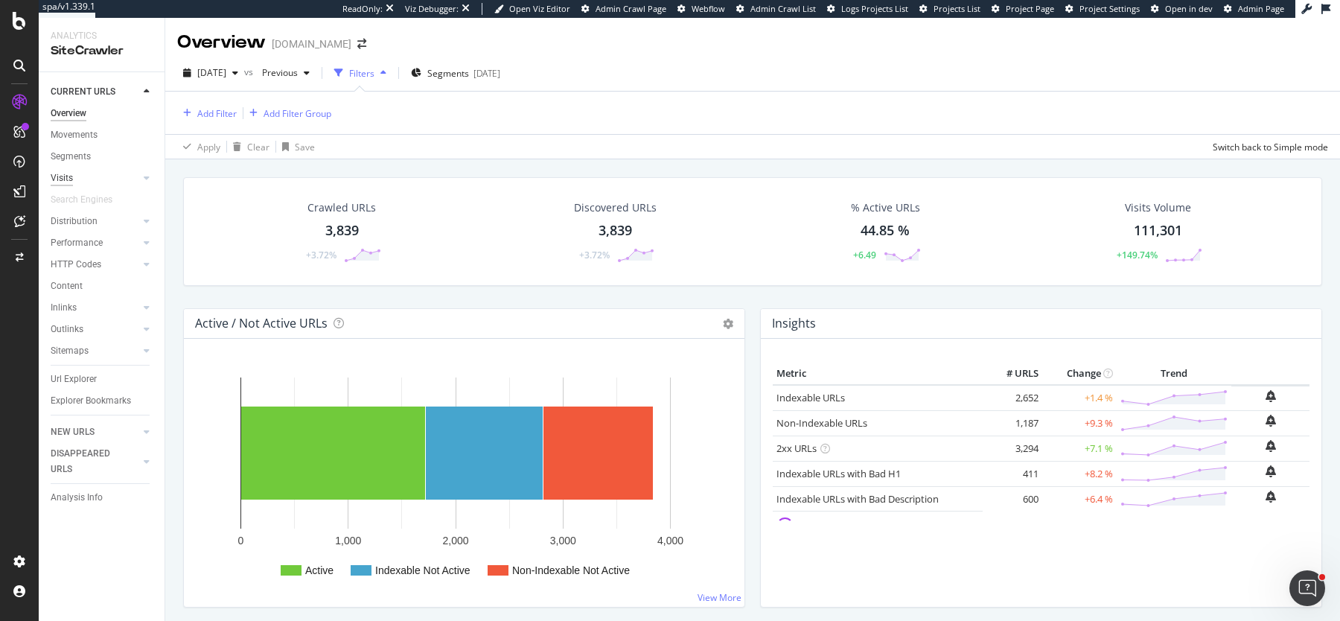
click at [61, 171] on div "Visits" at bounding box center [62, 179] width 22 height 16
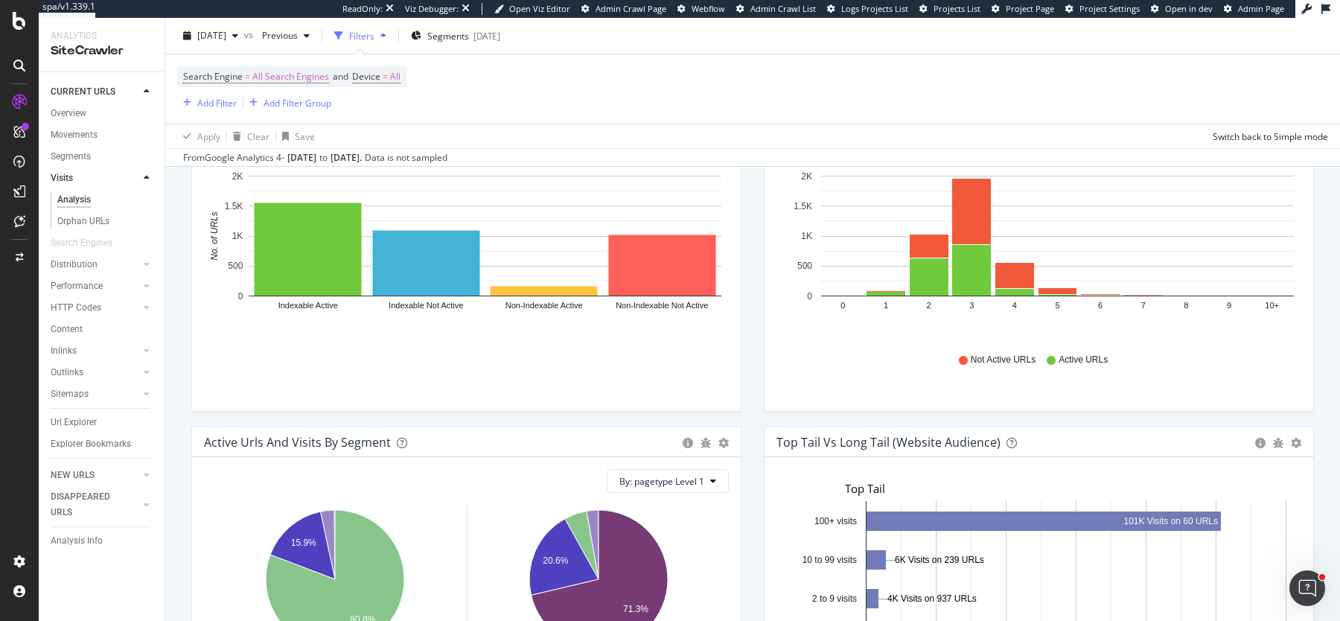
scroll to position [824, 0]
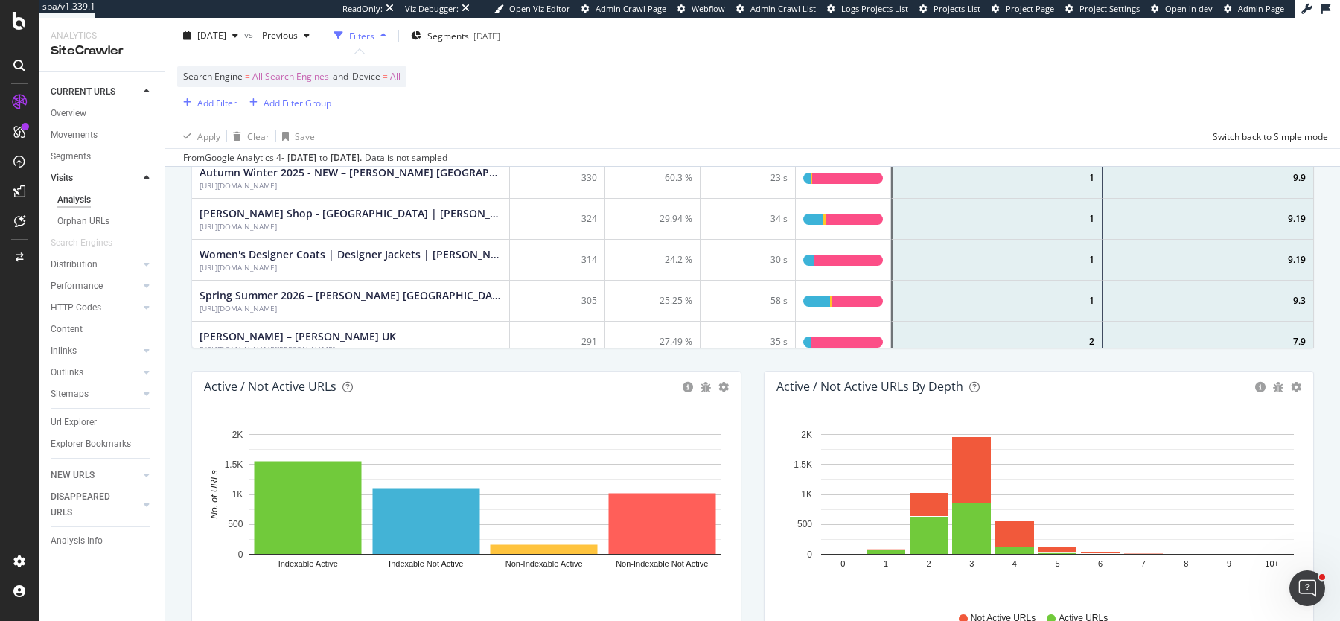
scroll to position [601, 0]
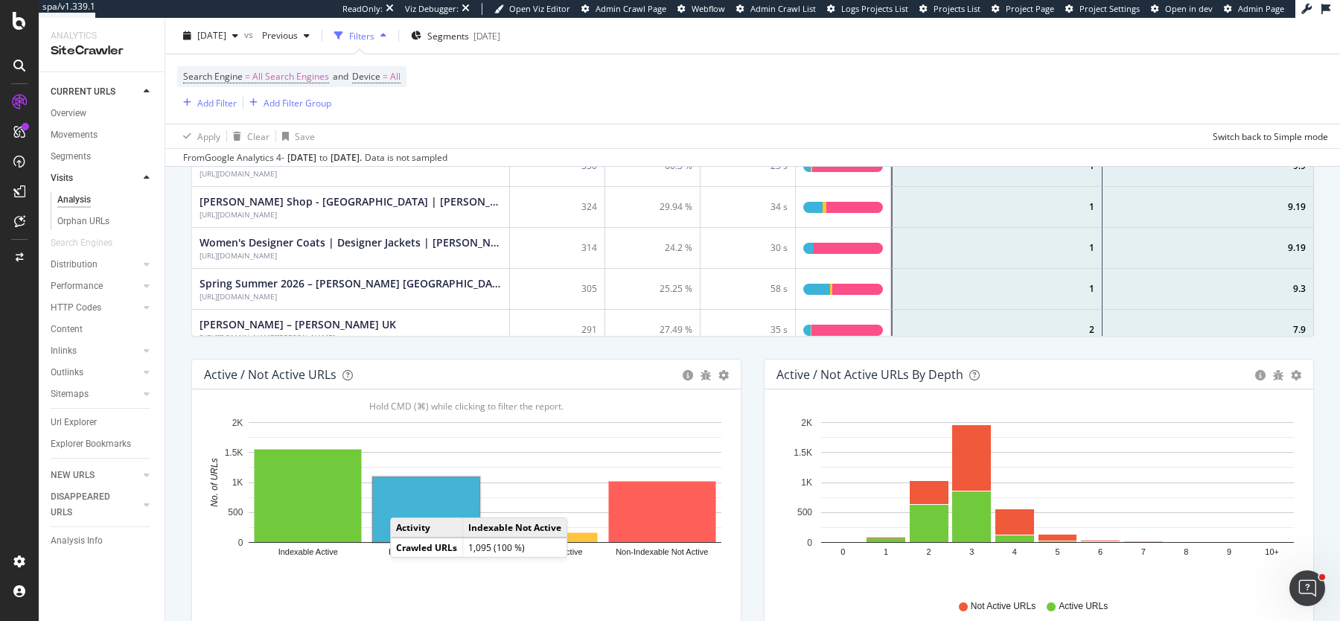
click at [405, 499] on rect "A chart." at bounding box center [426, 509] width 106 height 65
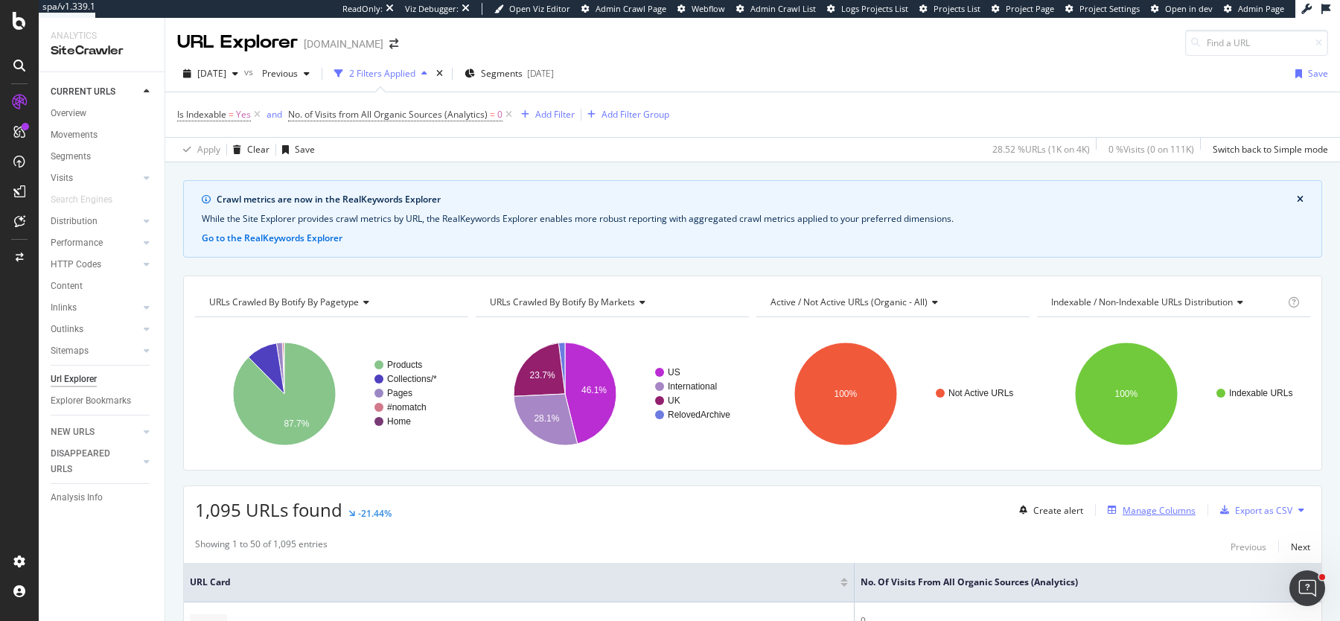
click at [1148, 504] on div "Manage Columns" at bounding box center [1159, 510] width 73 height 13
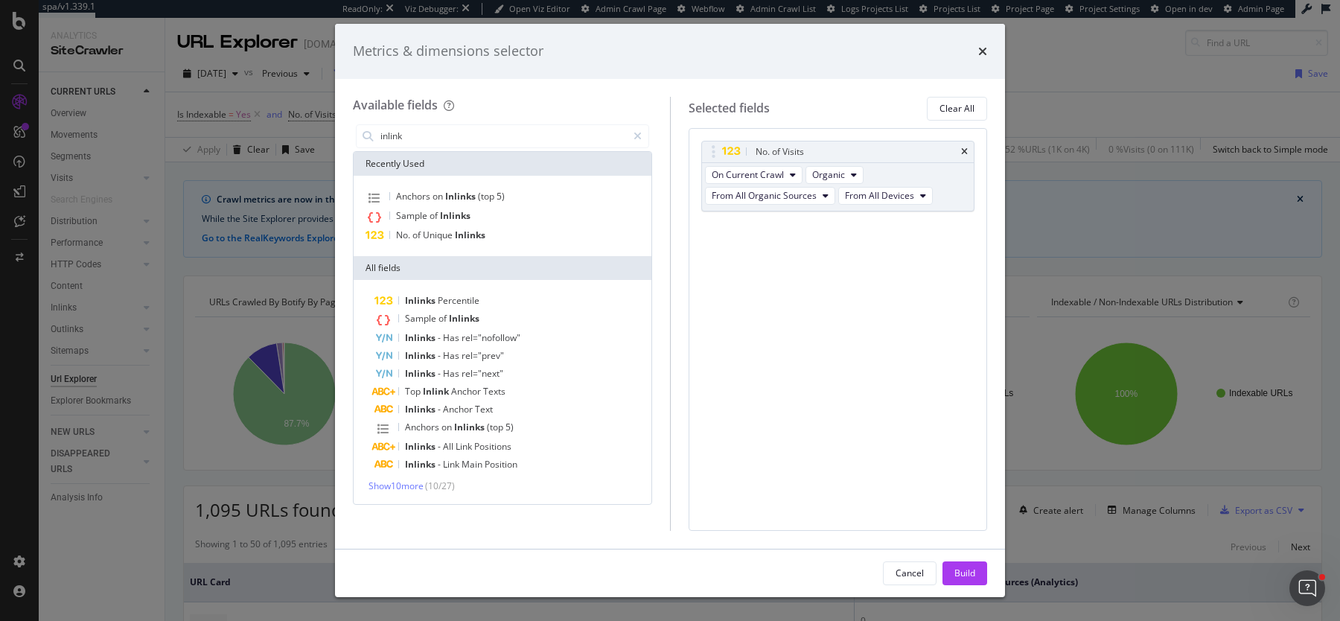
type input "inlink"
click at [397, 477] on div "Inlinks Percentile Sample of Inlinks Inlinks - Has rel="nofollow" Inlinks - Has…" at bounding box center [503, 392] width 292 height 200
click at [395, 485] on span "Show 10 more" at bounding box center [396, 486] width 55 height 13
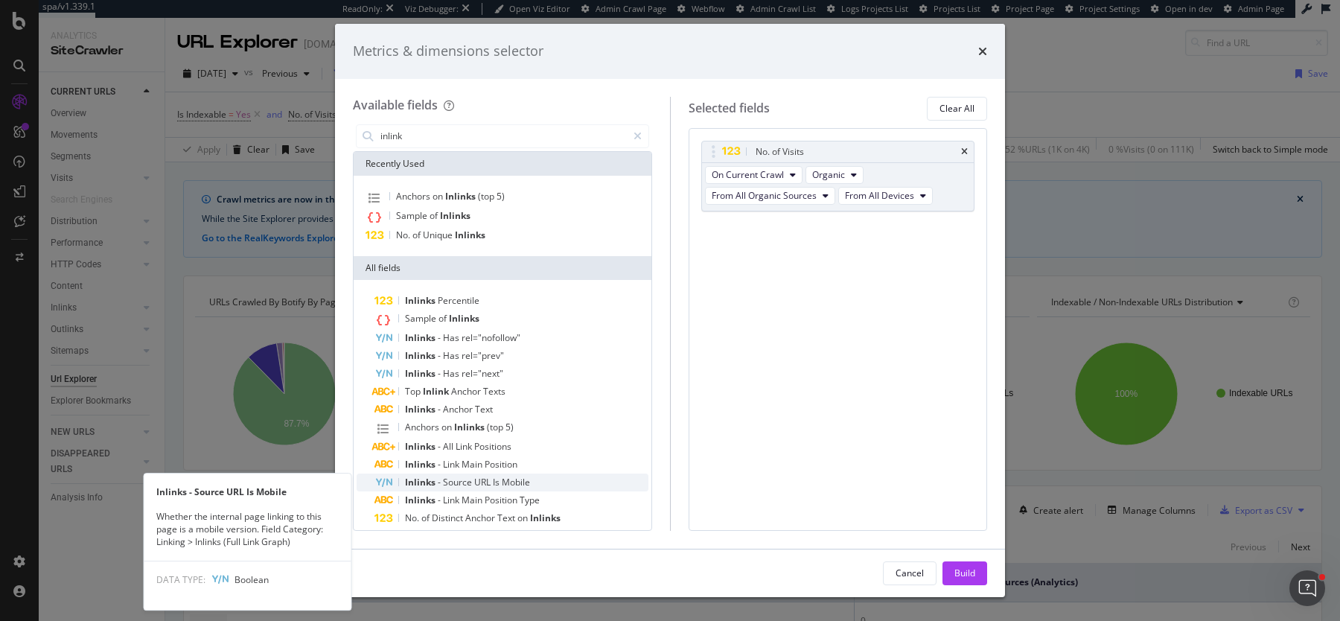
scroll to position [153, 0]
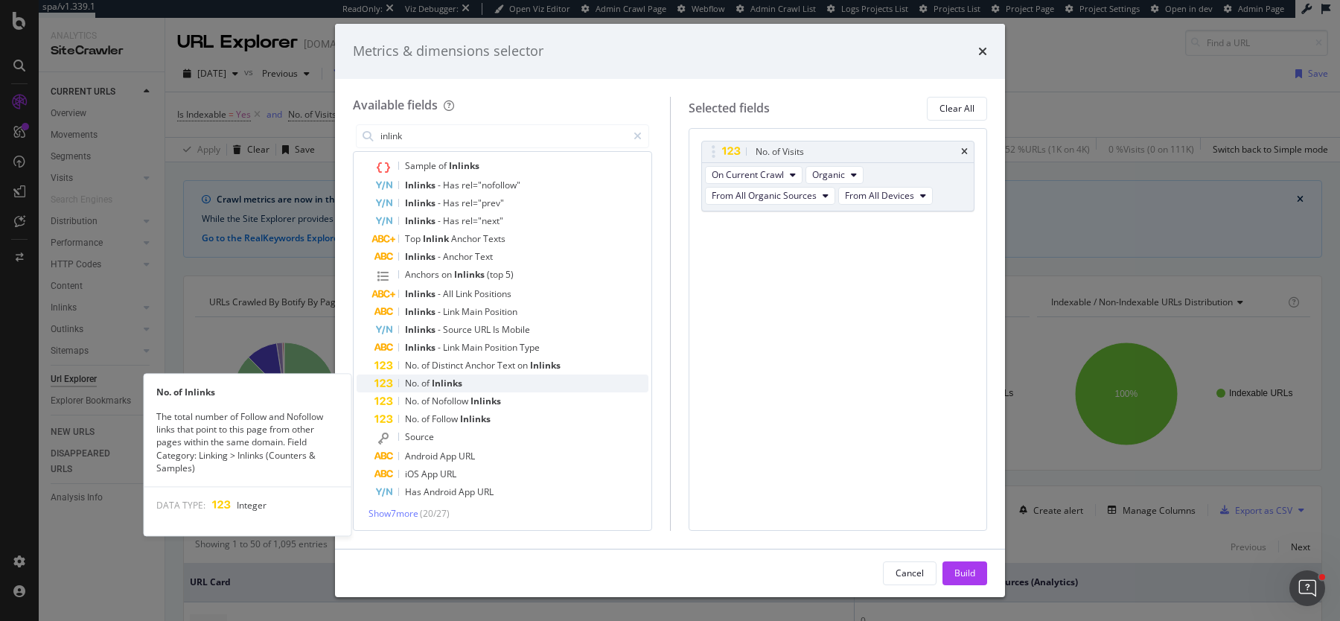
click at [455, 380] on span "Inlinks" at bounding box center [447, 383] width 31 height 13
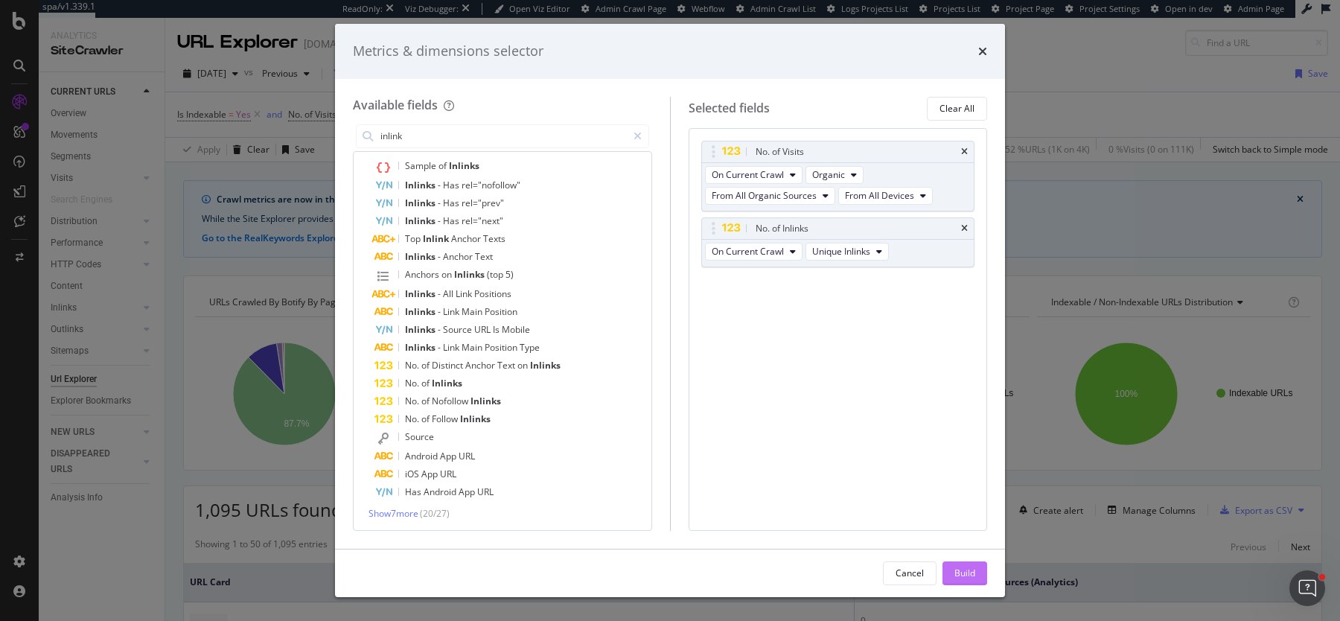
click at [974, 582] on div "Build" at bounding box center [965, 573] width 21 height 22
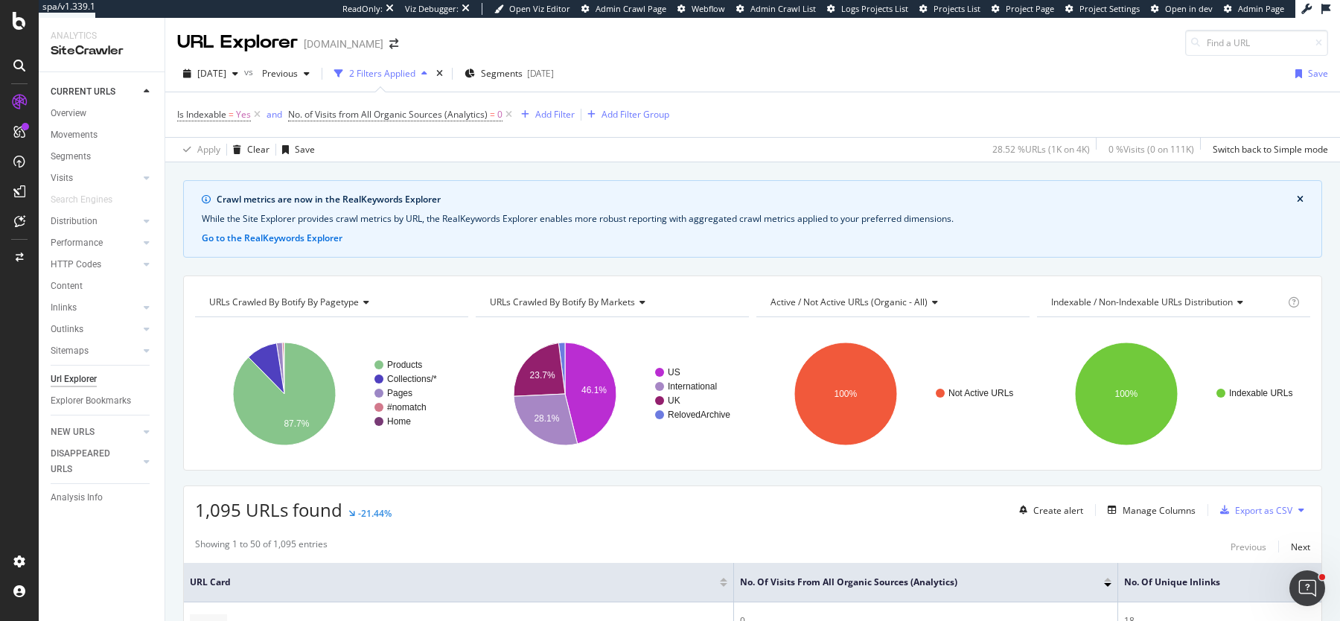
click at [1034, 79] on div "2025 Oct. 13th vs Previous 2 Filters Applied Segments 2025-08-11 Save" at bounding box center [752, 77] width 1175 height 30
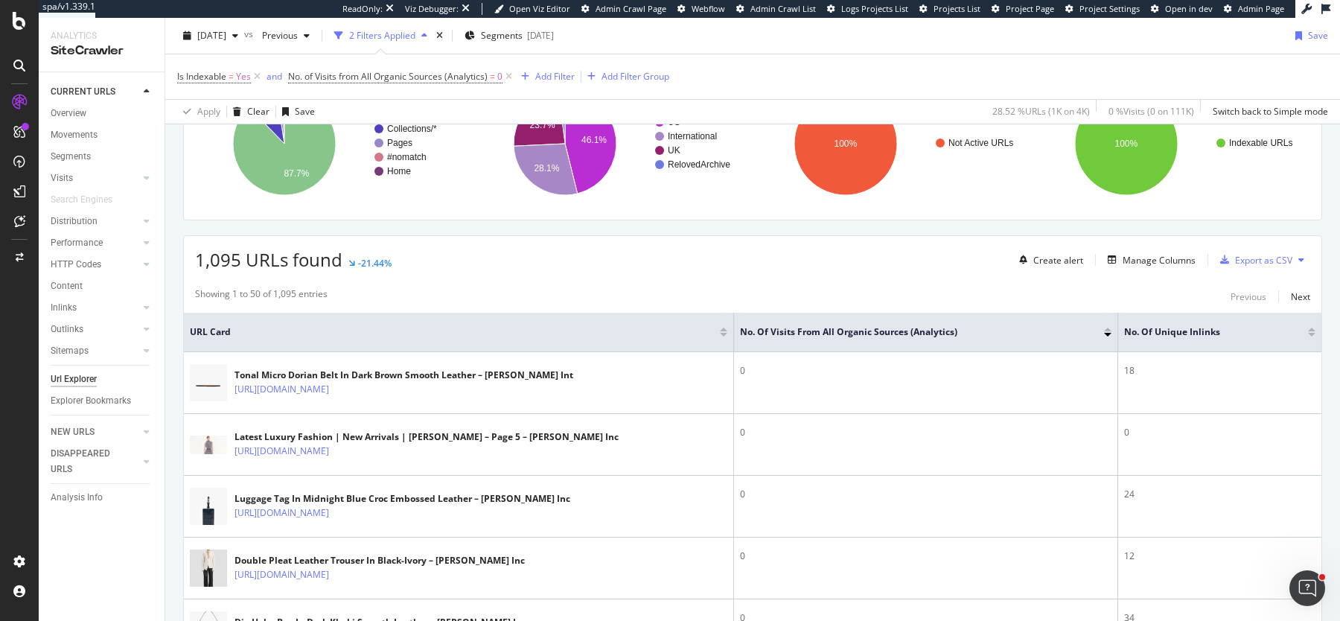
scroll to position [251, 0]
click at [1167, 255] on div "Manage Columns" at bounding box center [1159, 259] width 73 height 13
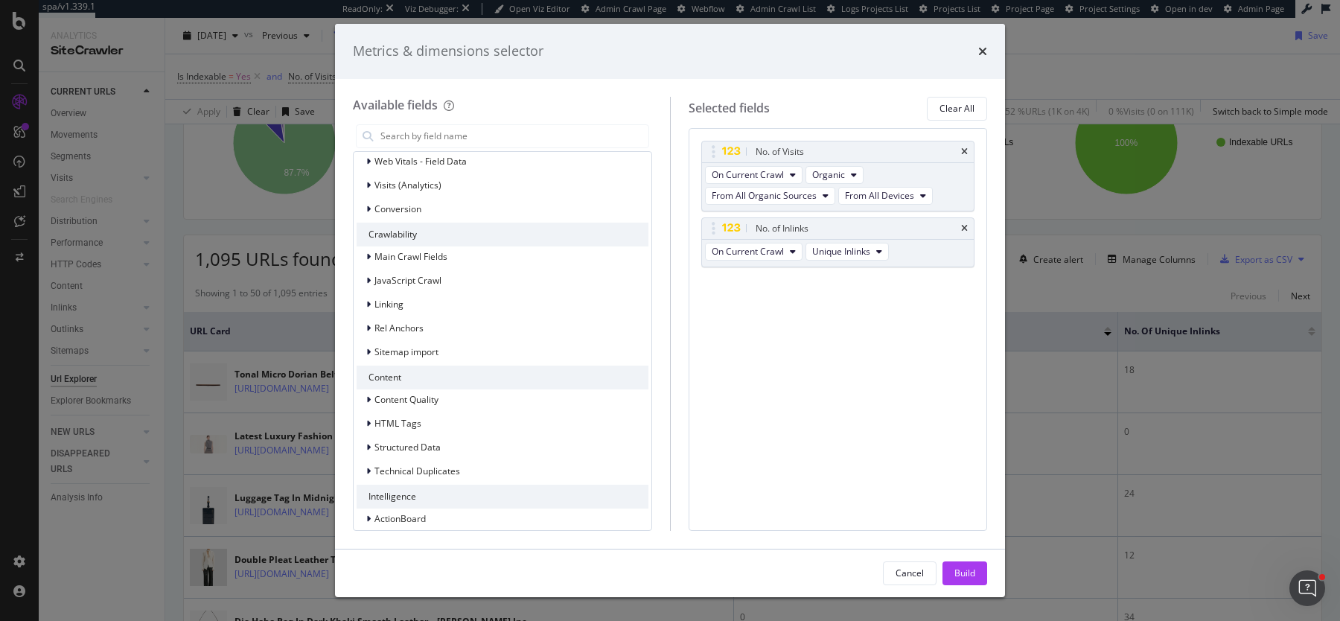
scroll to position [268, 0]
click at [495, 130] on input "modal" at bounding box center [514, 136] width 270 height 22
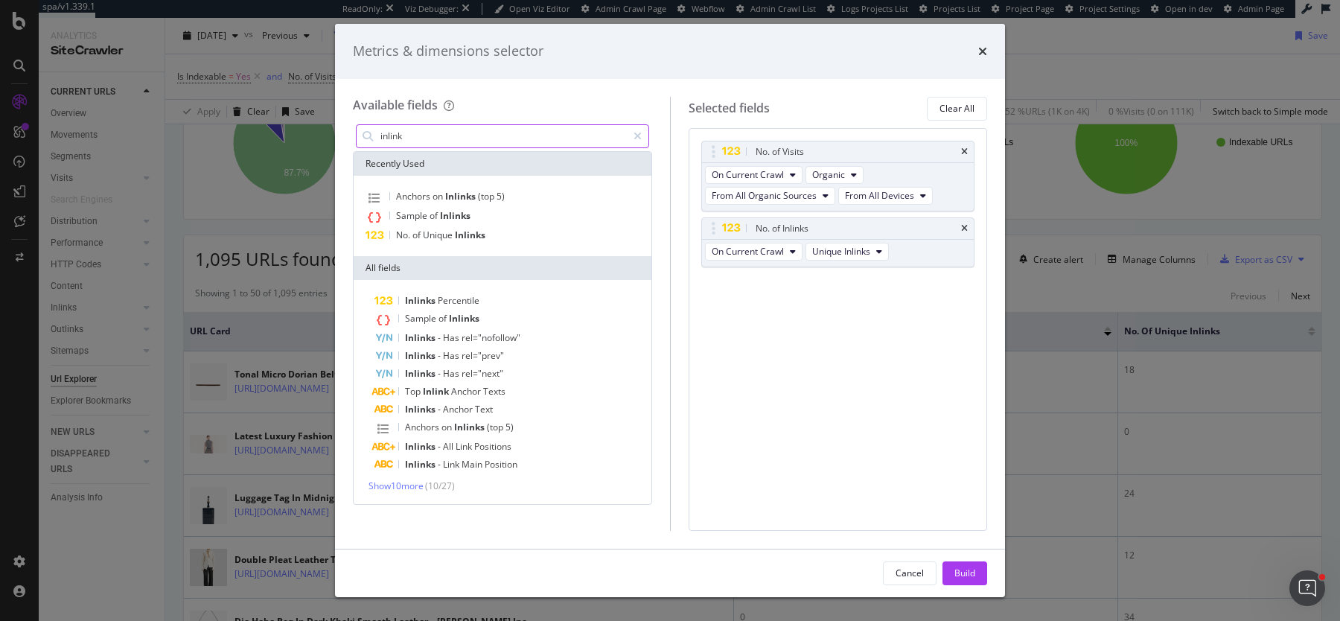
scroll to position [0, 0]
type input "inlink"
click at [413, 488] on span "Show 10 more" at bounding box center [396, 486] width 55 height 13
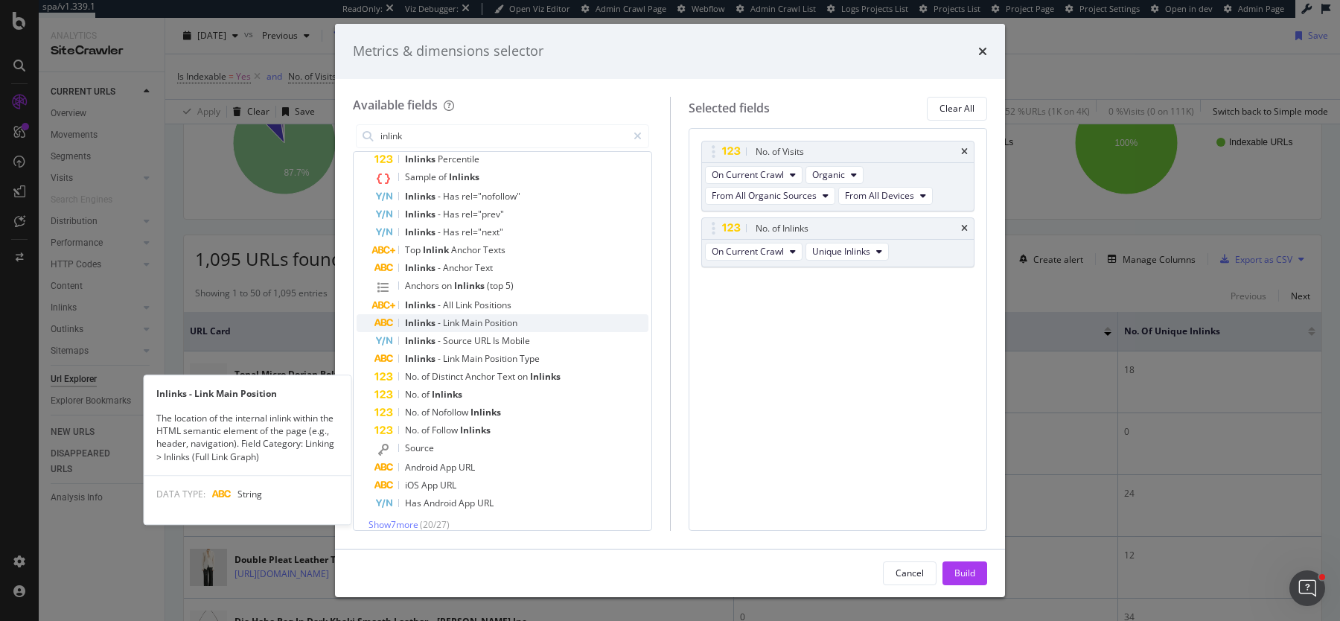
scroll to position [153, 0]
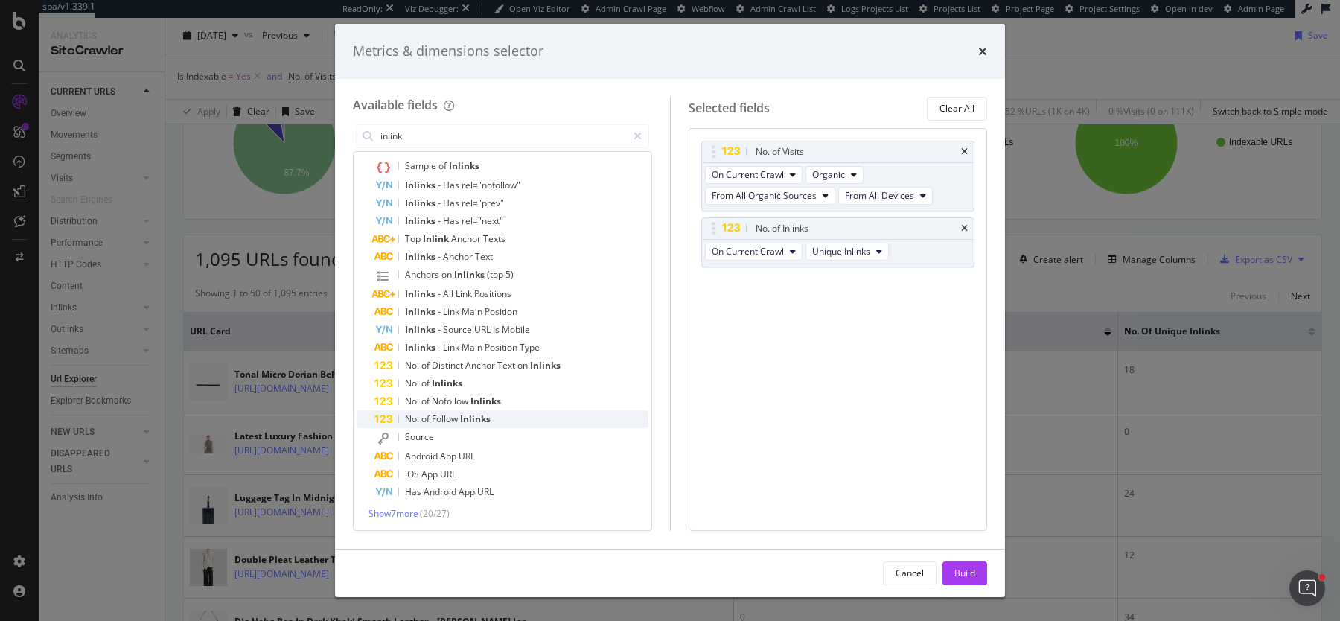
click at [485, 416] on span "Inlinks" at bounding box center [475, 419] width 31 height 13
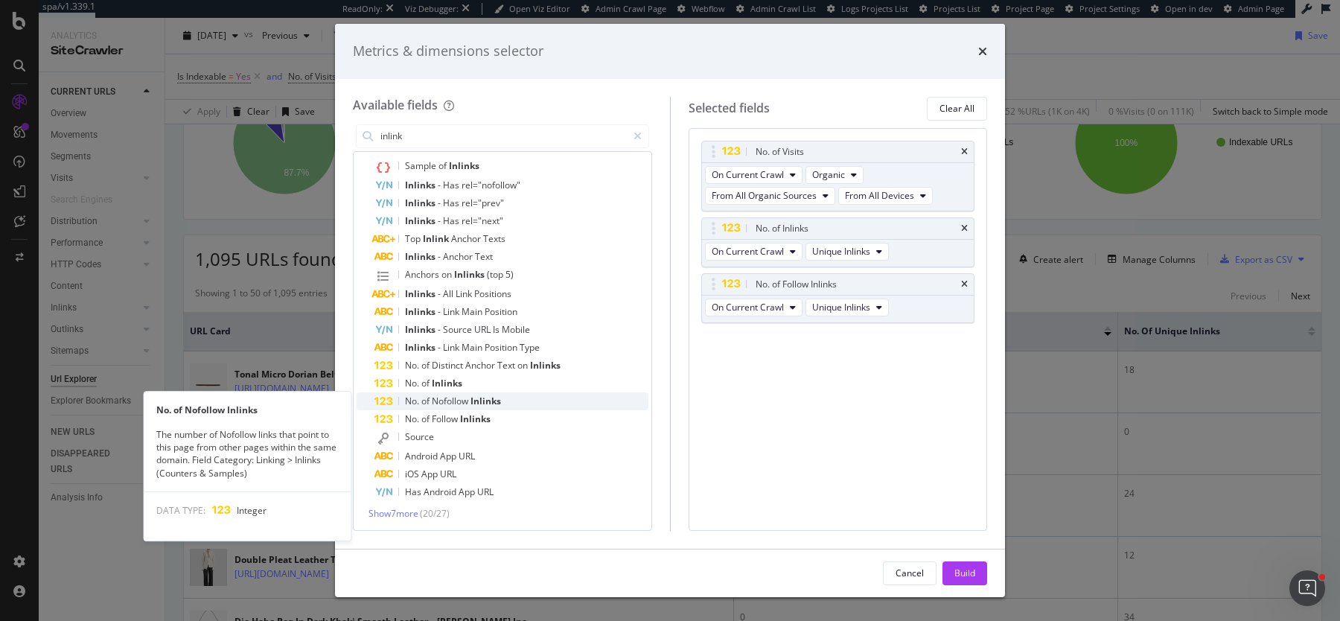
click at [490, 402] on span "Inlinks" at bounding box center [486, 401] width 31 height 13
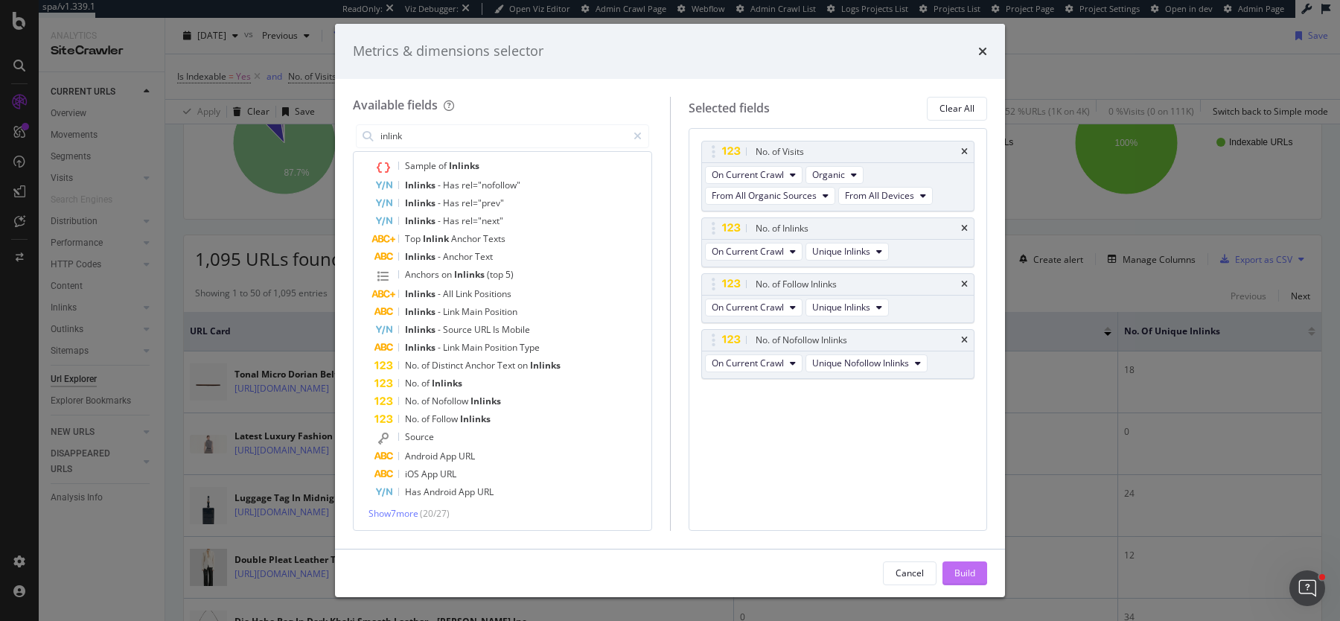
click at [966, 569] on div "Build" at bounding box center [965, 573] width 21 height 13
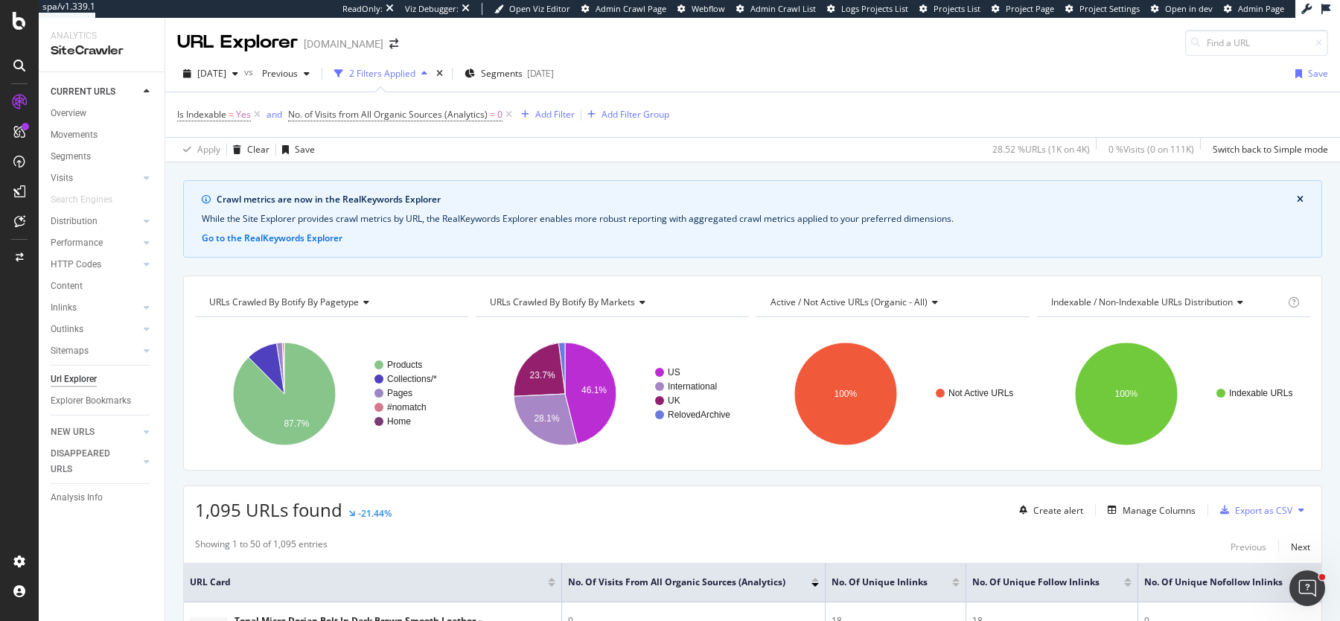
click at [86, 382] on div "Url Explorer" at bounding box center [74, 380] width 46 height 16
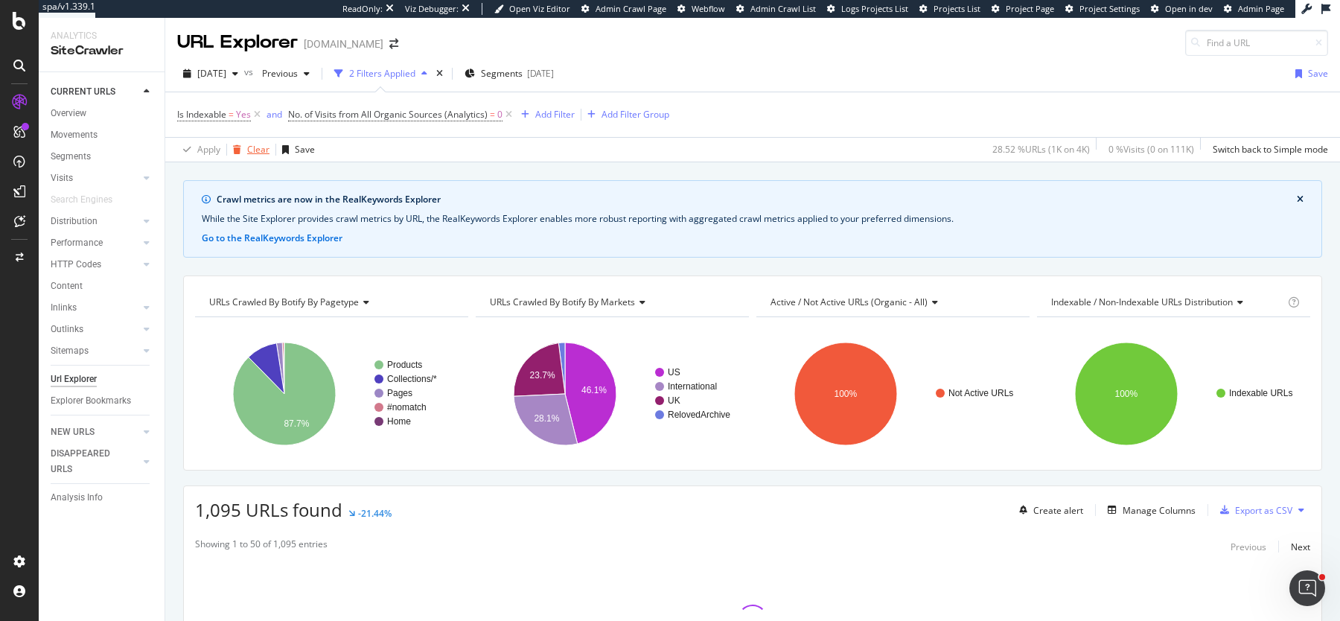
click at [241, 159] on div "Clear" at bounding box center [248, 149] width 42 height 22
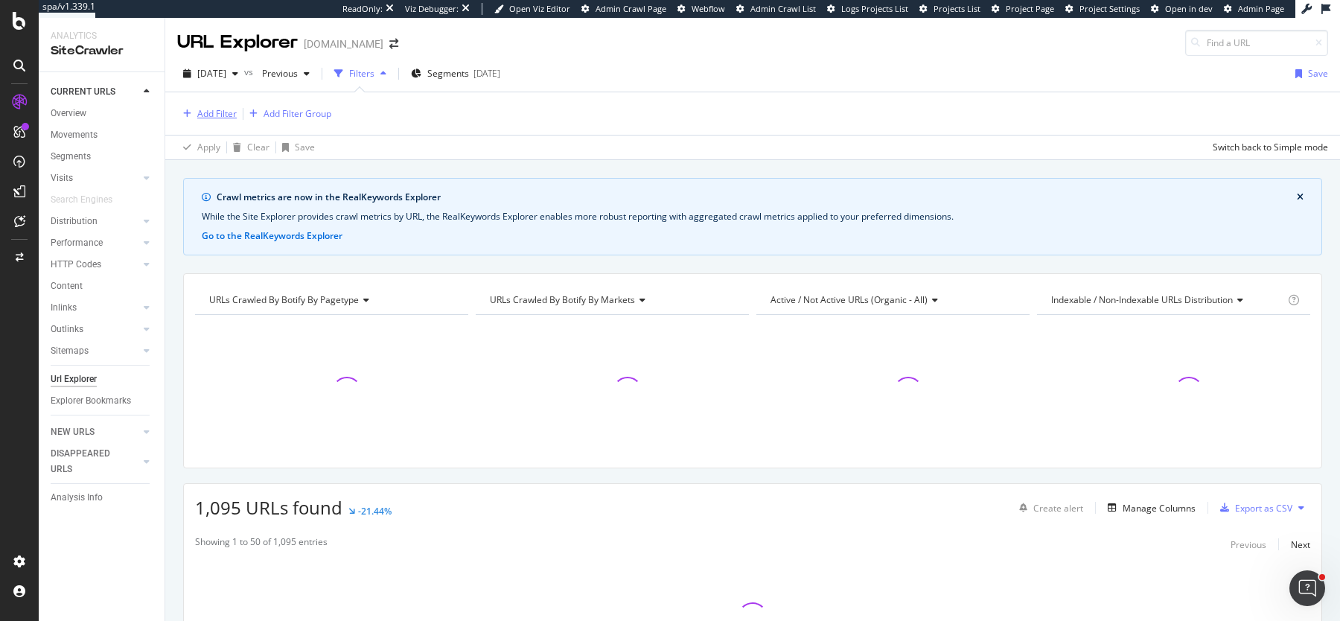
click at [210, 110] on div "Add Filter" at bounding box center [216, 113] width 39 height 13
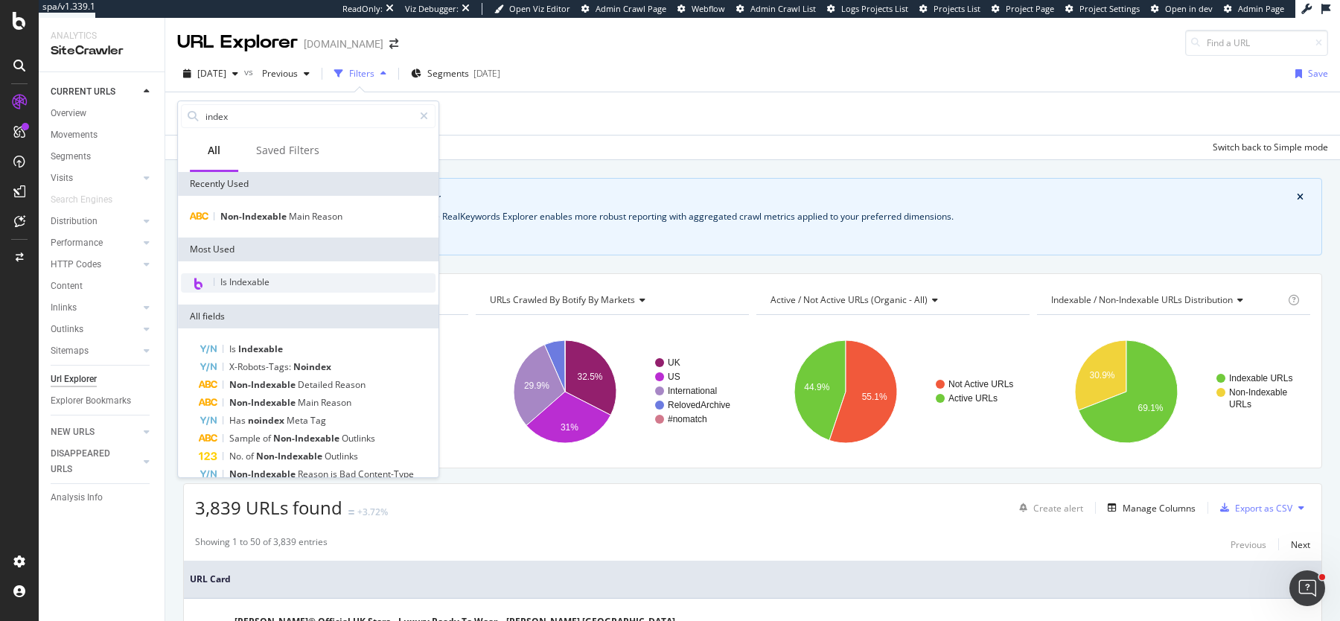
type input "index"
click at [258, 284] on span "Is Indexable" at bounding box center [244, 282] width 49 height 13
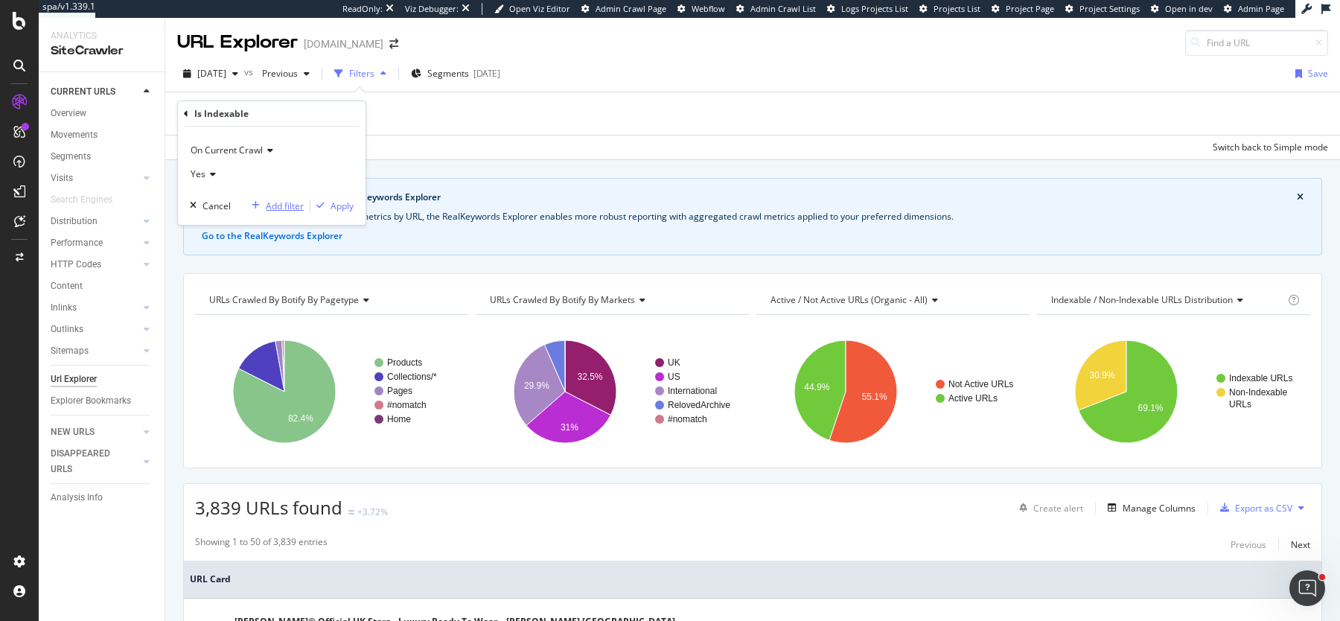
click at [262, 211] on div "Add filter" at bounding box center [275, 205] width 58 height 13
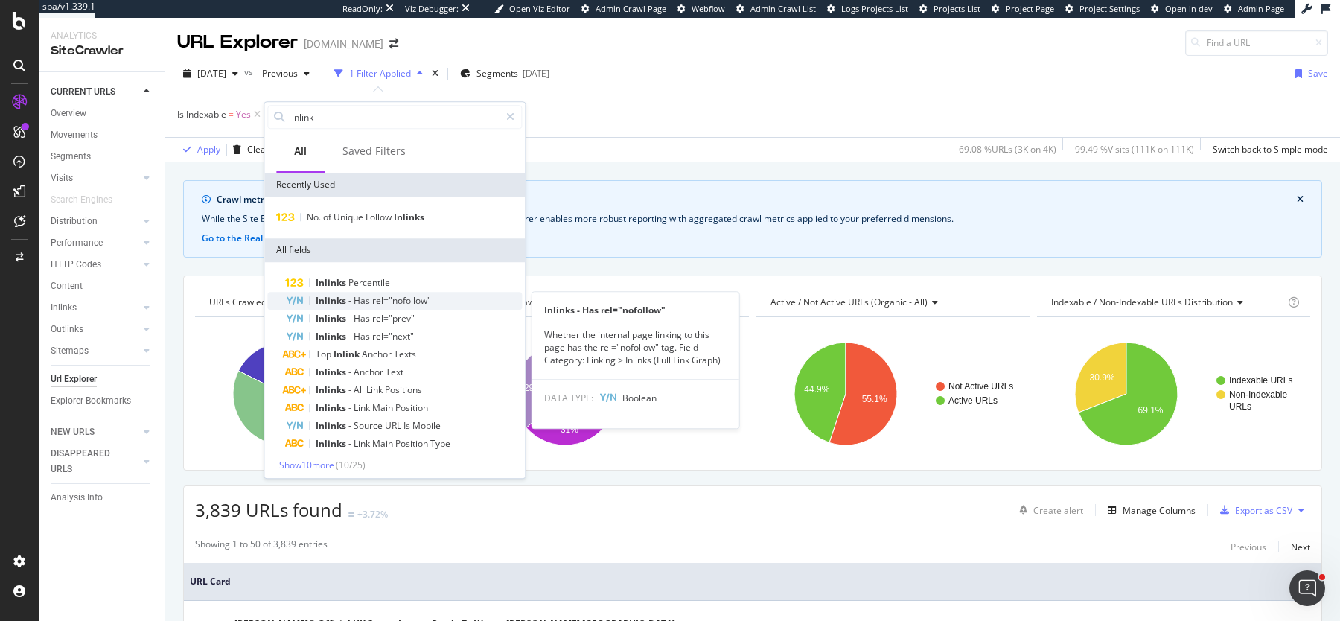
scroll to position [4, 0]
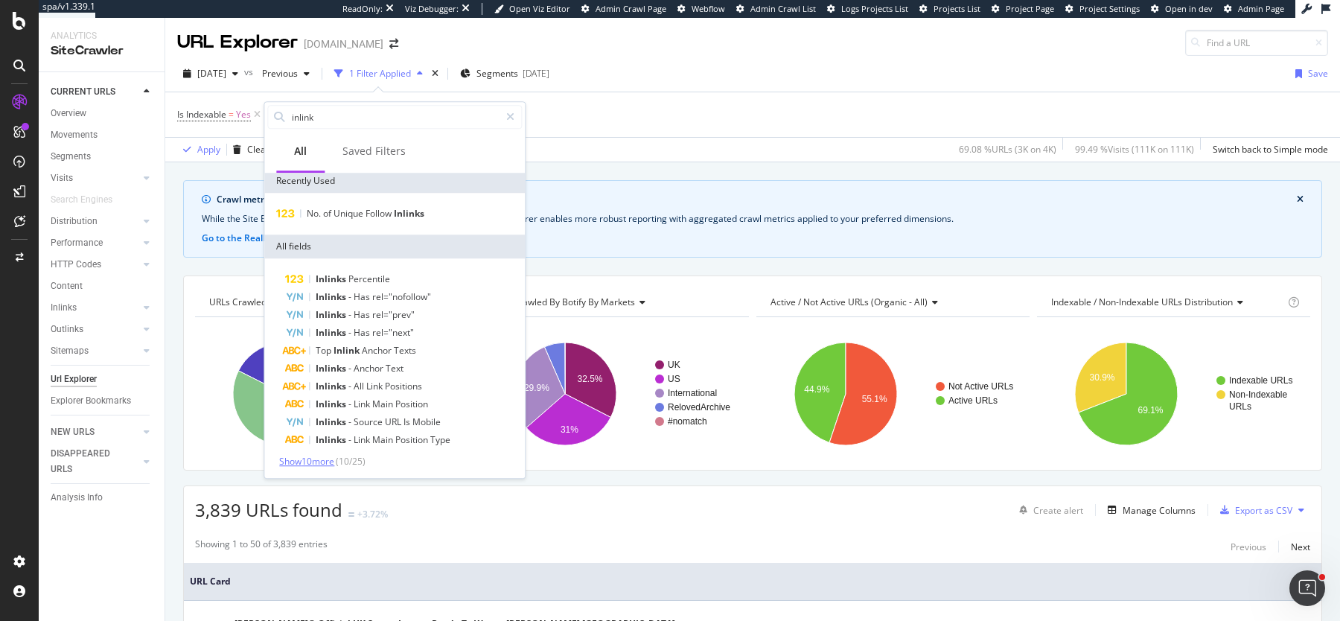
type input "inlink"
click at [322, 465] on span "Show 10 more" at bounding box center [306, 461] width 55 height 13
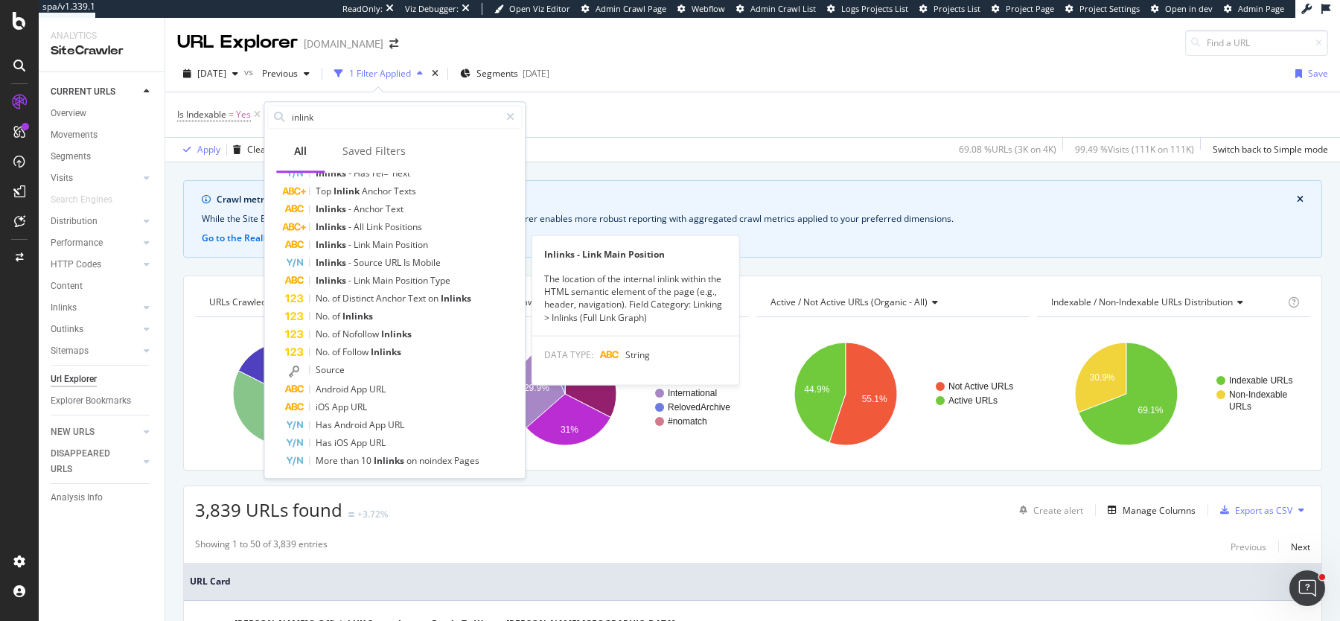
scroll to position [179, 0]
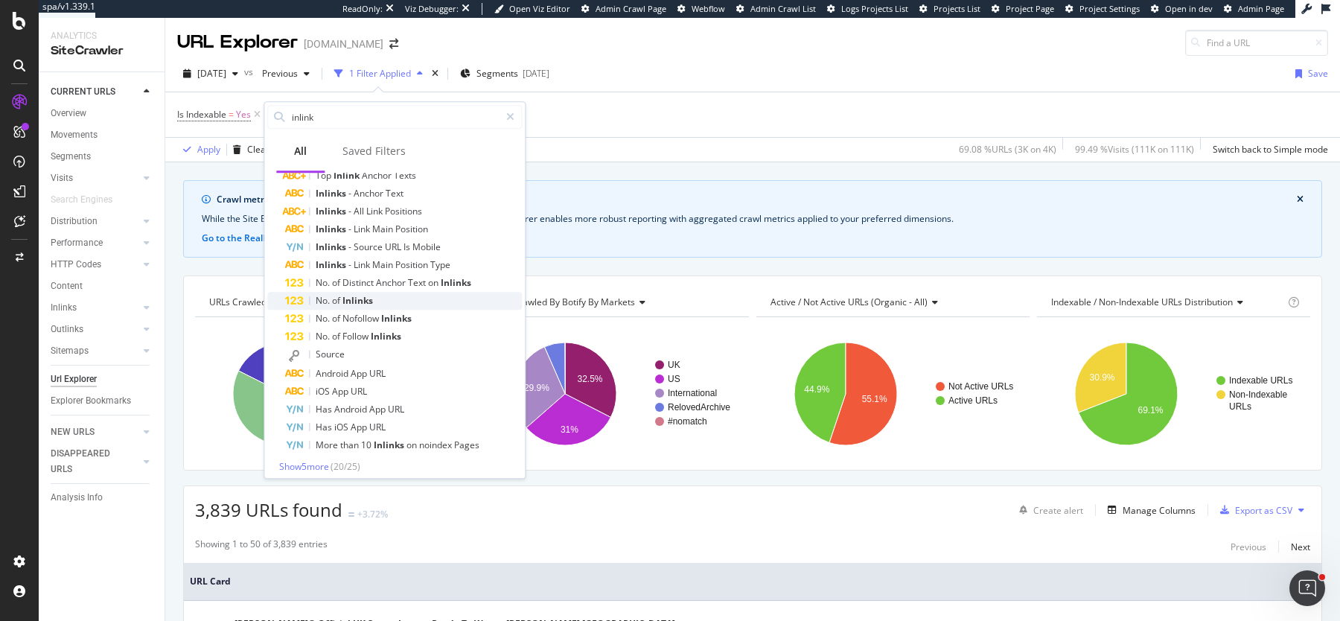
click at [413, 303] on div "No. of Inlinks" at bounding box center [403, 301] width 237 height 18
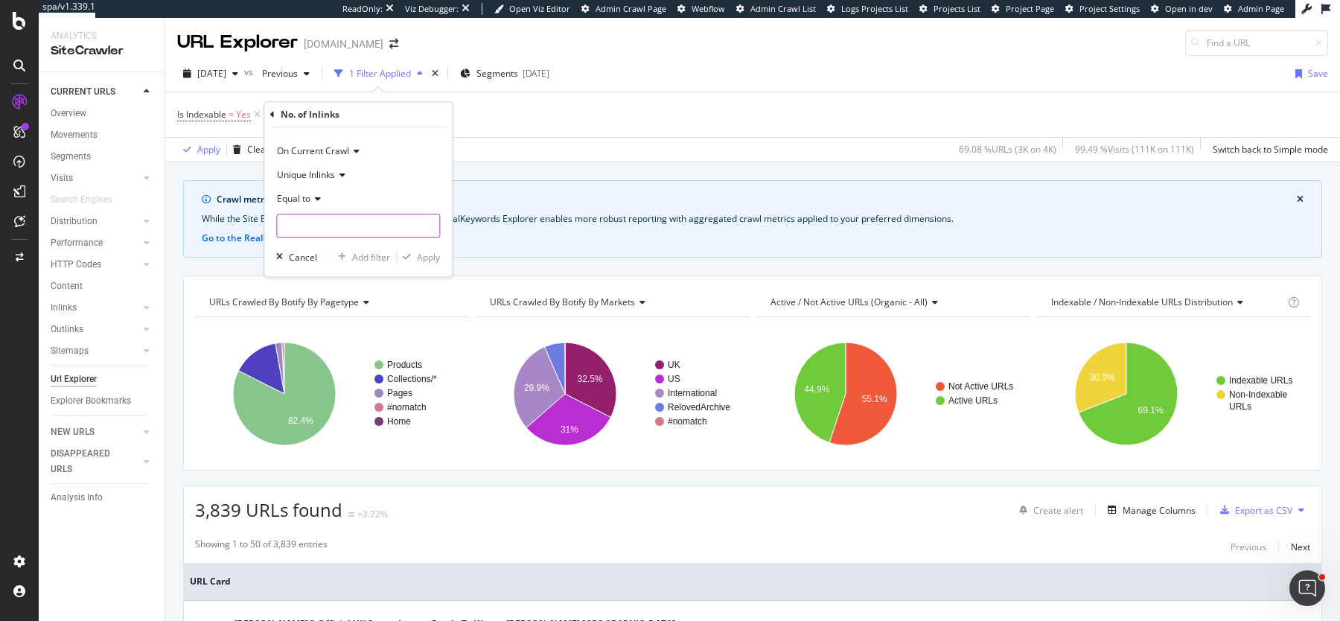
click at [311, 222] on input "number" at bounding box center [358, 226] width 164 height 24
type input "0"
click at [424, 255] on div "Apply" at bounding box center [428, 257] width 23 height 13
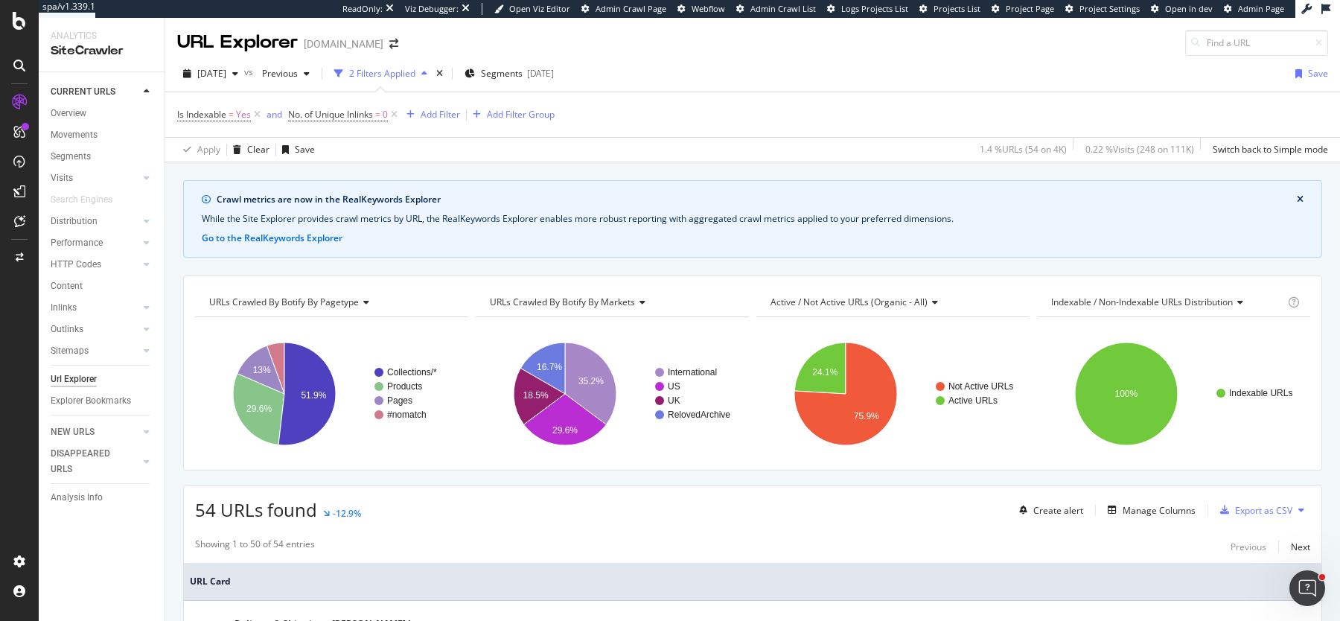
click at [944, 54] on div "URL Explorer [DOMAIN_NAME]" at bounding box center [752, 37] width 1175 height 38
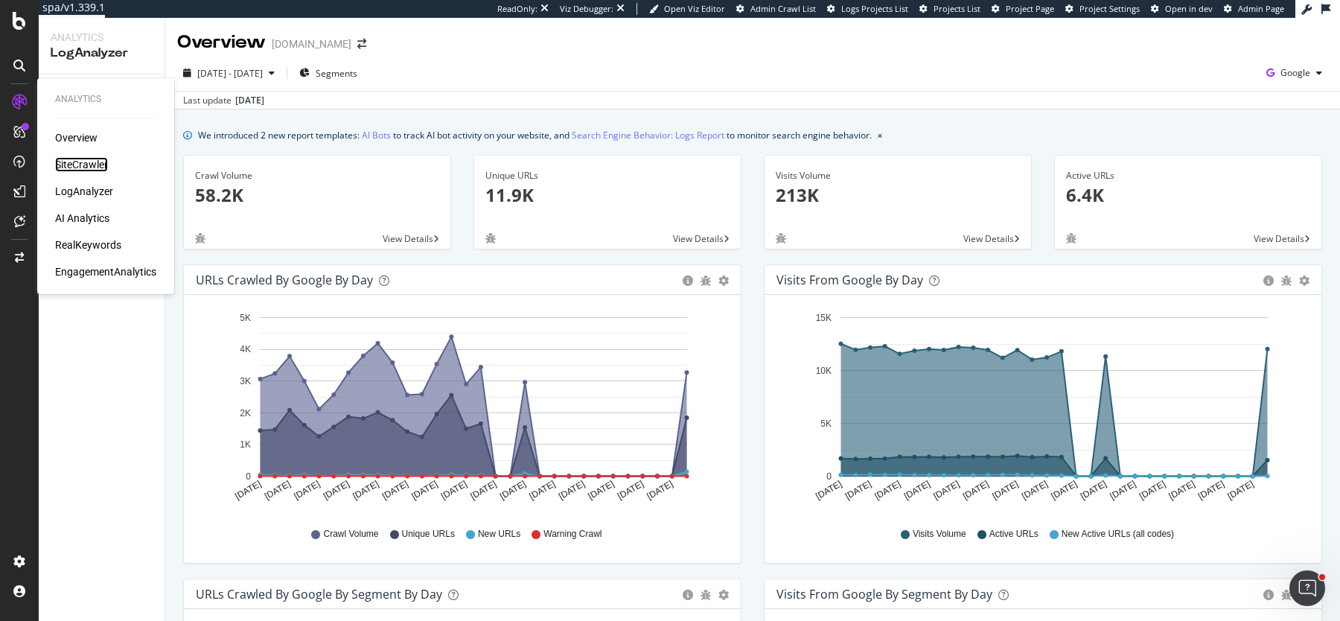
click at [58, 160] on div "SiteCrawler" at bounding box center [81, 164] width 53 height 15
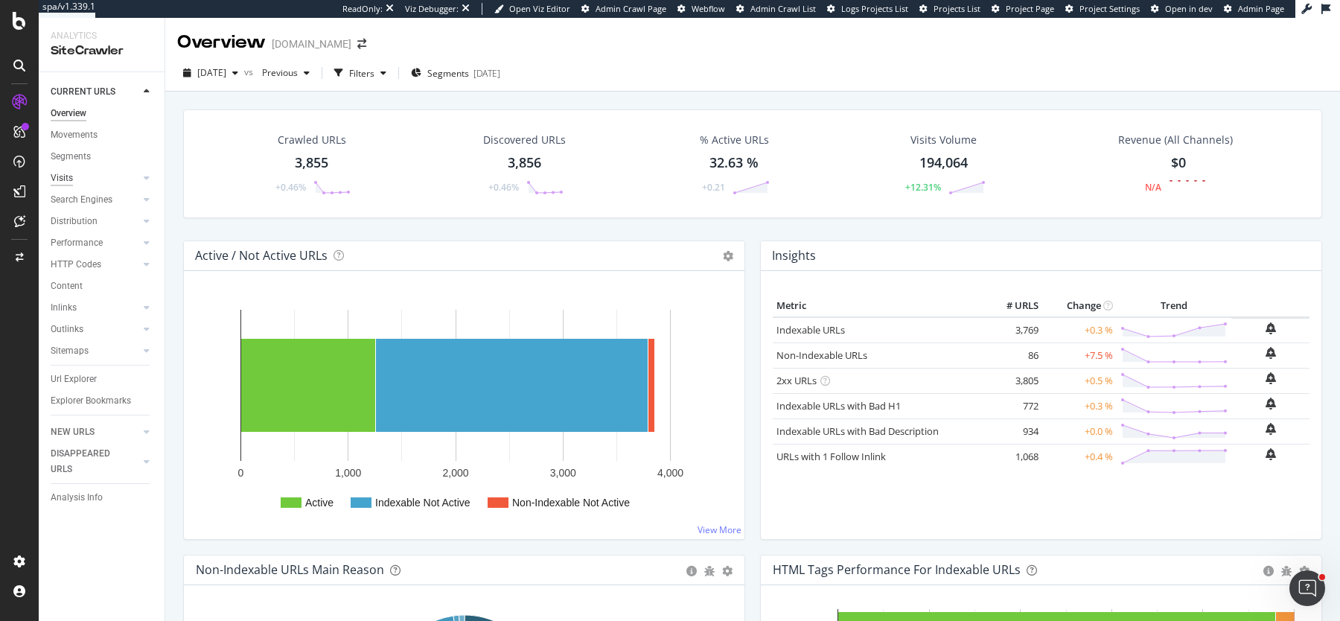
click at [59, 184] on div "Visits" at bounding box center [62, 179] width 22 height 16
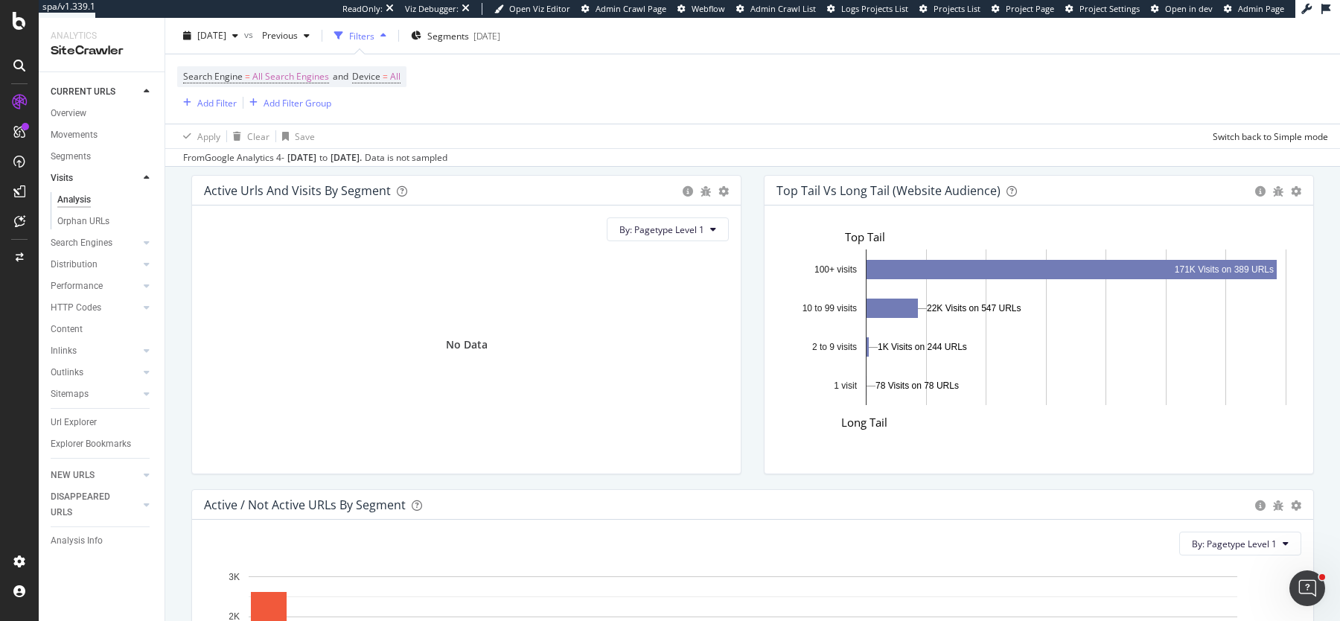
scroll to position [1091, 0]
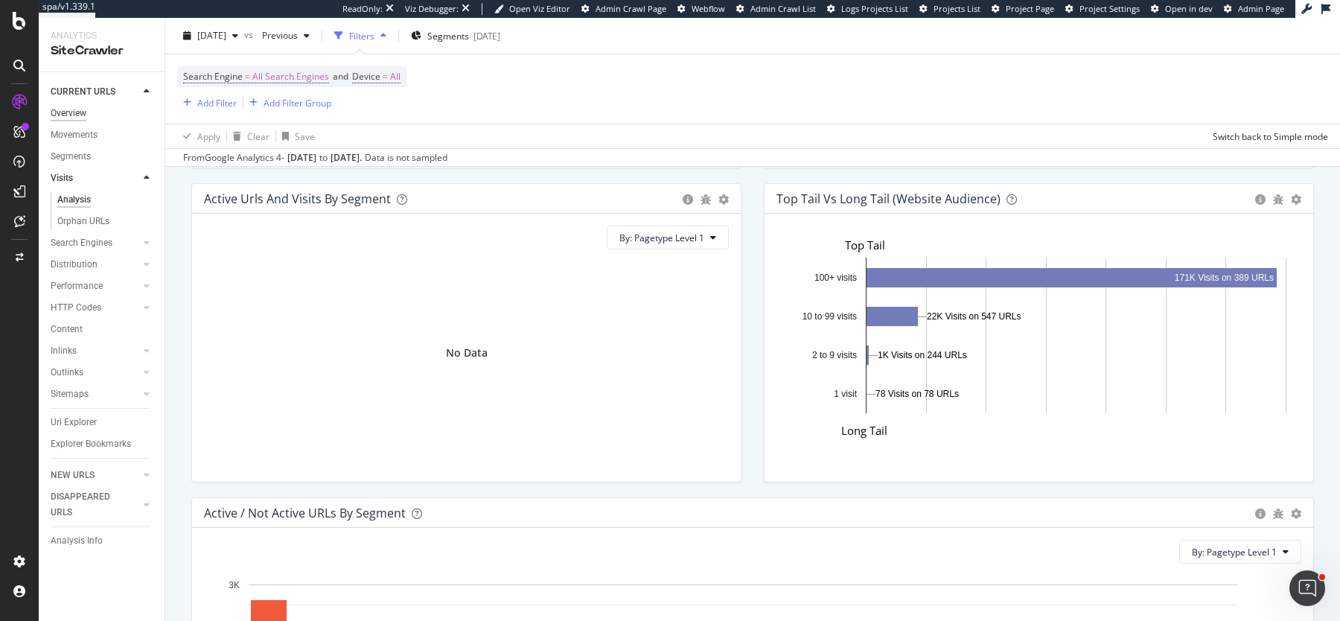
click at [53, 115] on div "Overview" at bounding box center [69, 114] width 36 height 16
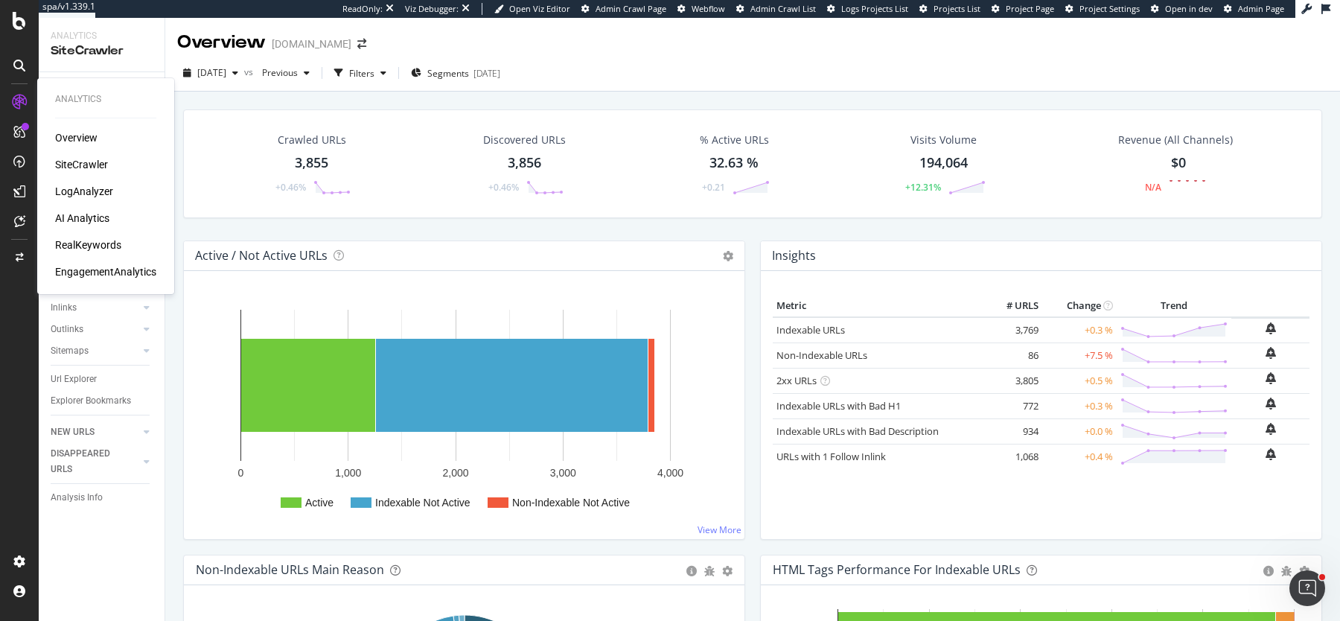
click at [79, 194] on div "LogAnalyzer" at bounding box center [84, 191] width 58 height 15
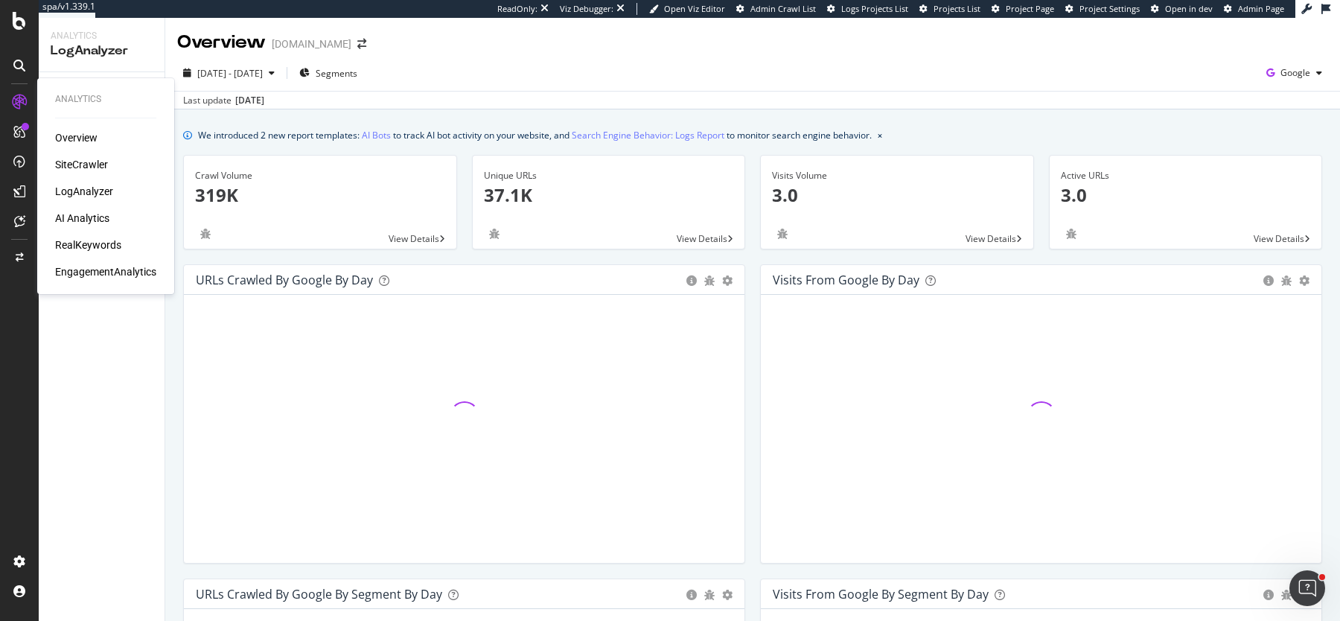
click at [69, 159] on div "SiteCrawler" at bounding box center [81, 164] width 53 height 15
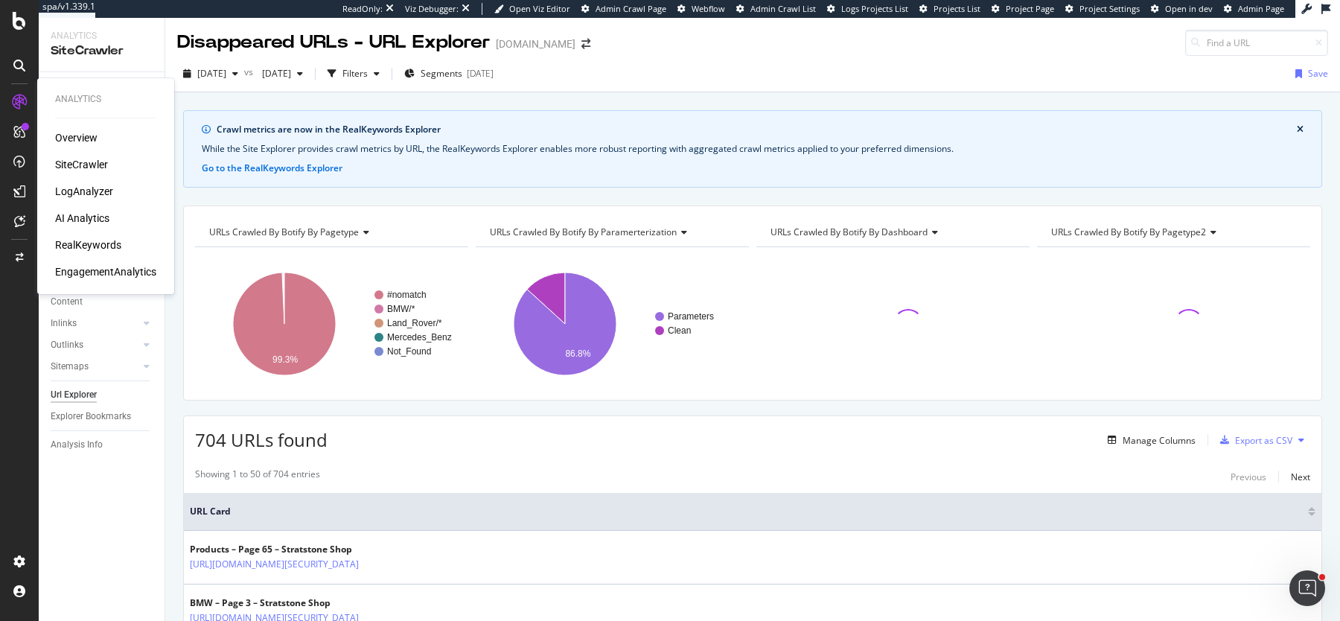
click at [82, 160] on div "SiteCrawler" at bounding box center [81, 164] width 53 height 15
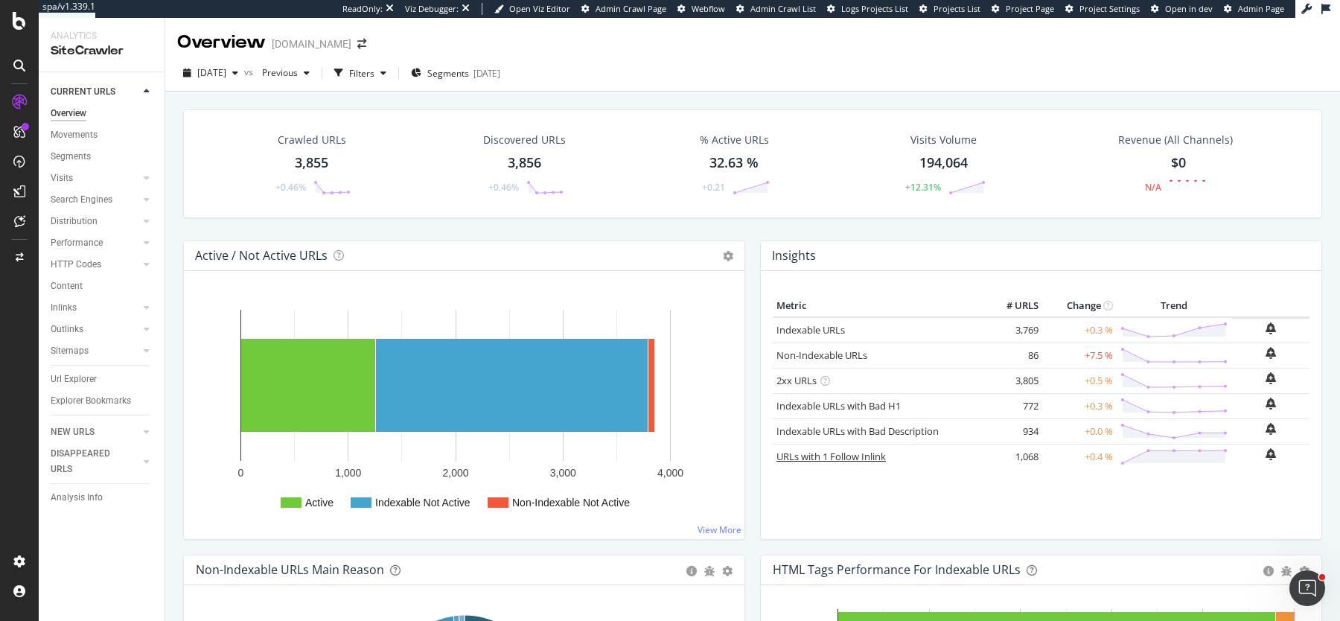
click at [841, 450] on link "URLs with 1 Follow Inlink" at bounding box center [831, 456] width 109 height 13
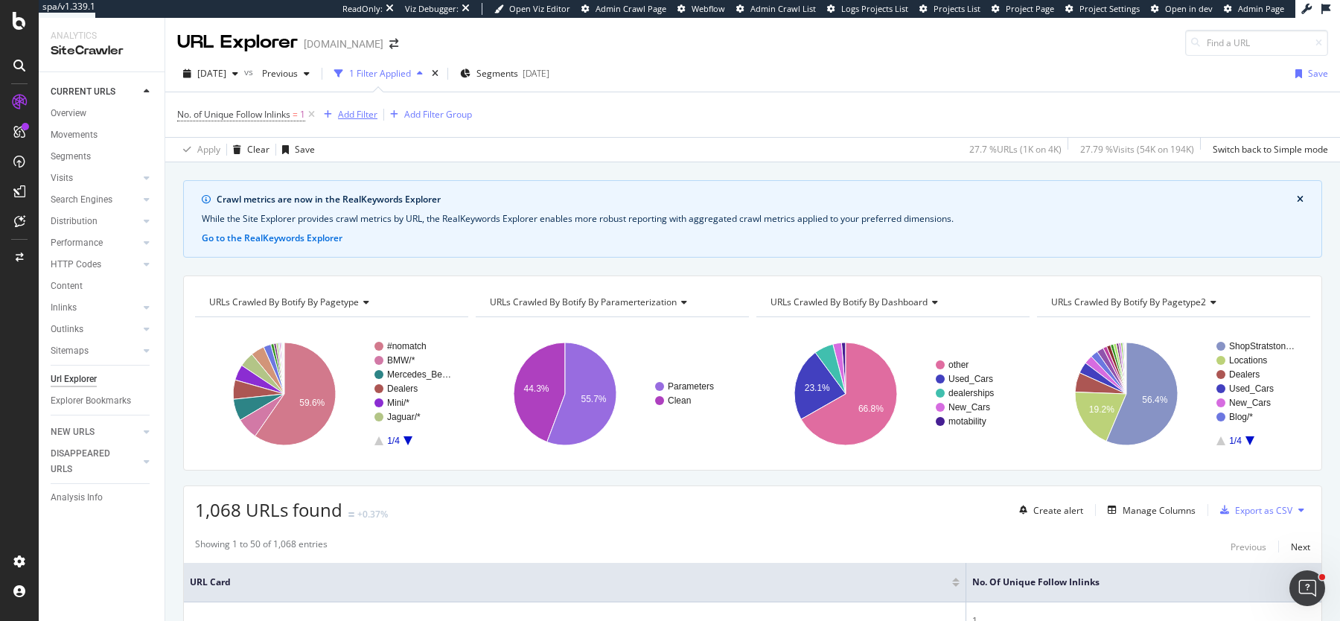
click at [351, 114] on div "Add Filter" at bounding box center [357, 114] width 39 height 13
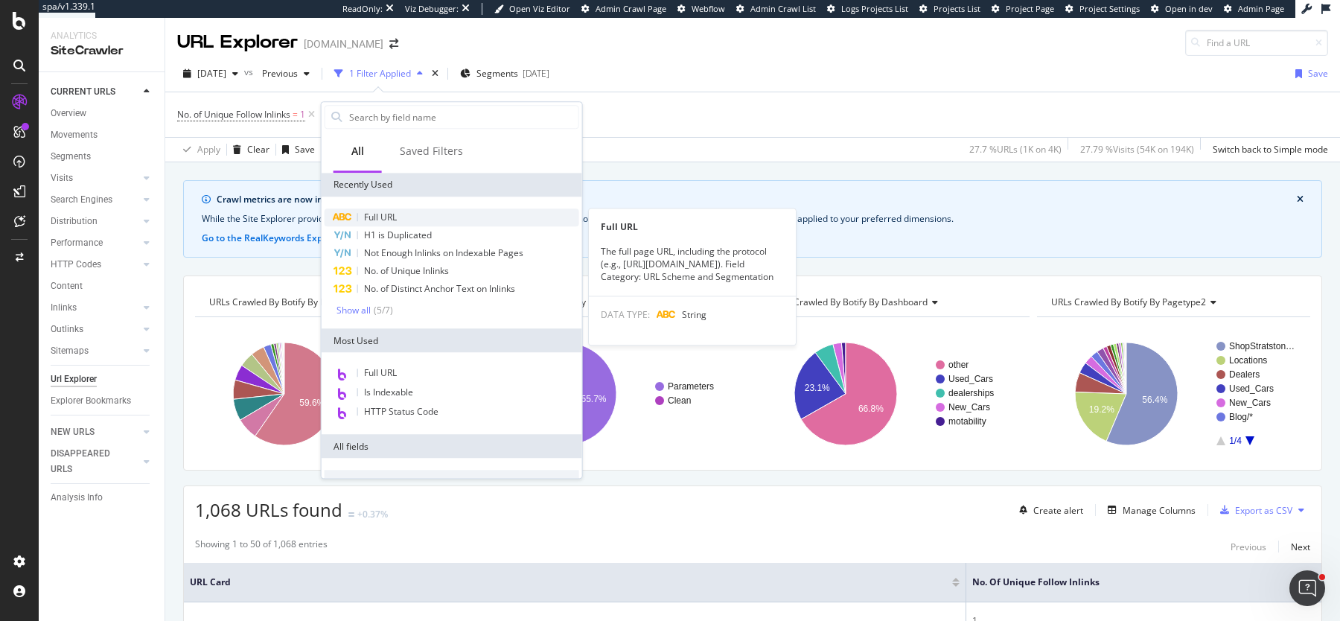
click at [410, 213] on div "Full URL" at bounding box center [452, 217] width 255 height 18
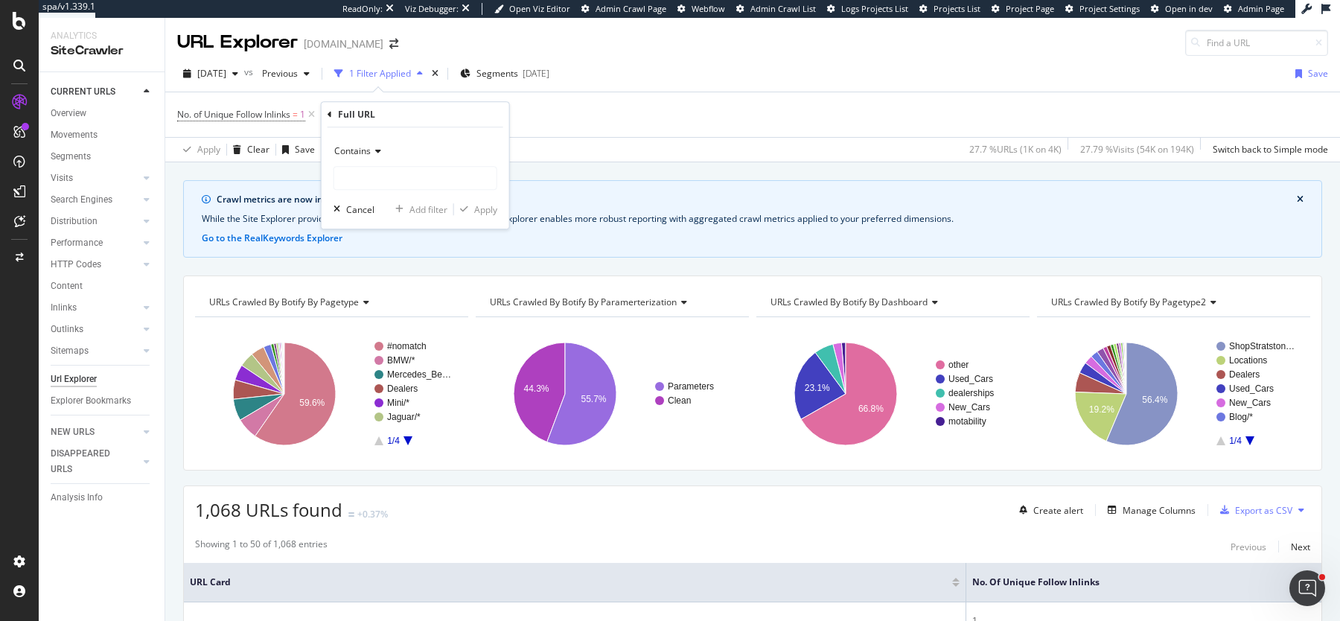
click at [375, 151] on icon at bounding box center [376, 151] width 10 height 9
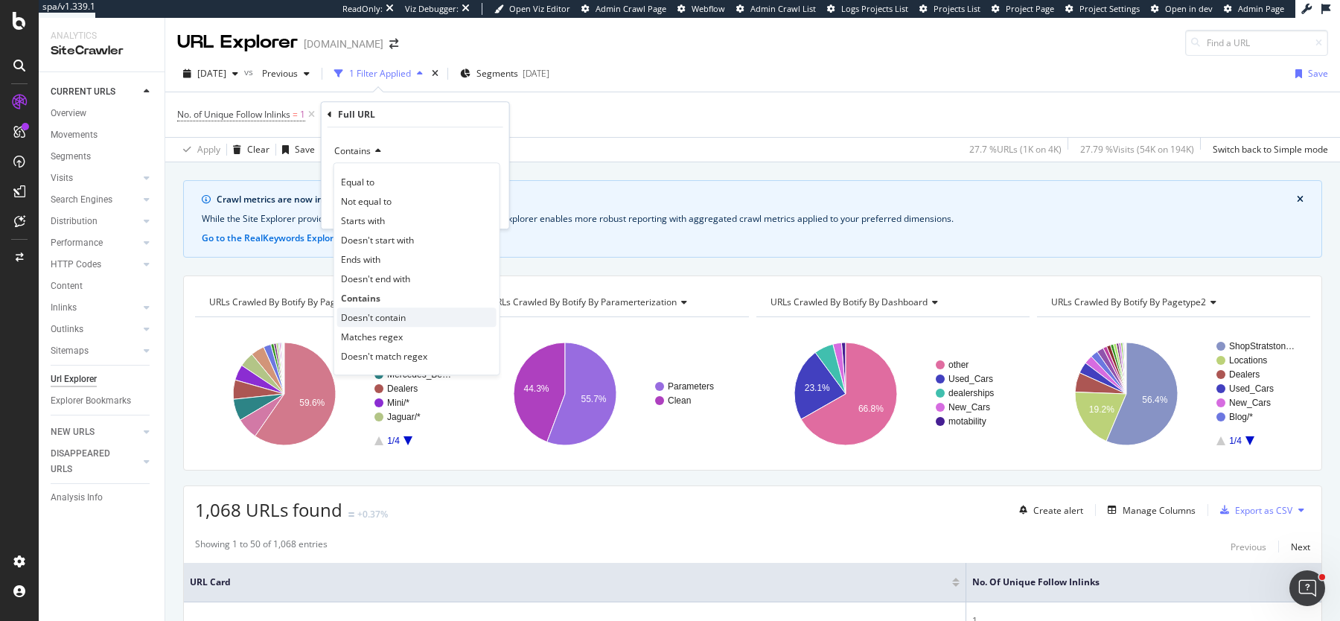
click at [360, 315] on span "Doesn't contain" at bounding box center [373, 317] width 65 height 13
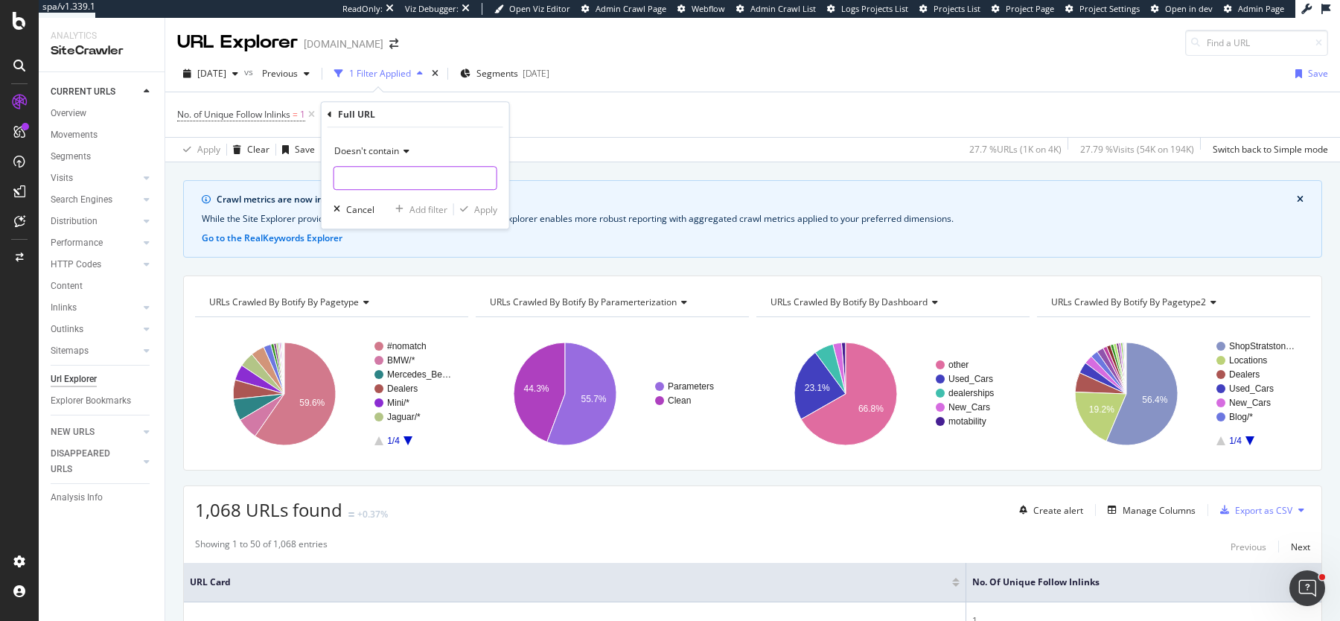
click at [363, 174] on input "text" at bounding box center [415, 178] width 162 height 24
type input "?page"
click at [480, 216] on div "Doesn't contain ?page Cancel Add filter Apply" at bounding box center [416, 177] width 188 height 101
click at [478, 211] on div "Apply" at bounding box center [485, 209] width 23 height 13
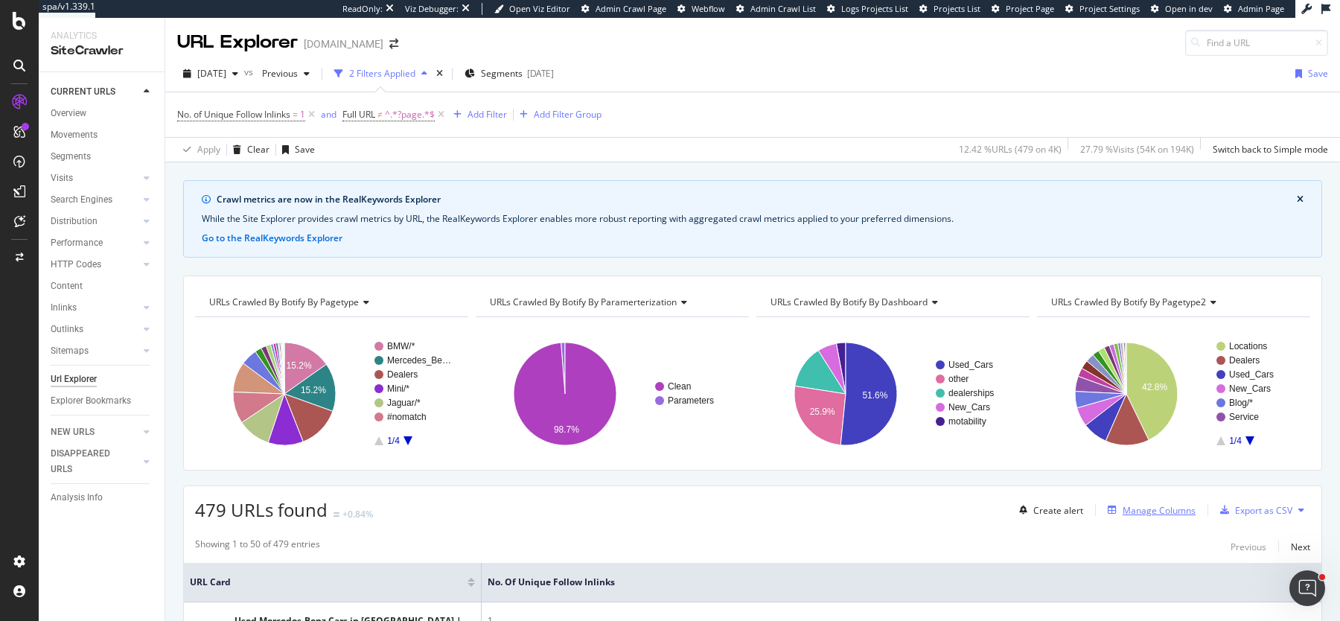
click at [1130, 511] on div "Manage Columns" at bounding box center [1159, 510] width 73 height 13
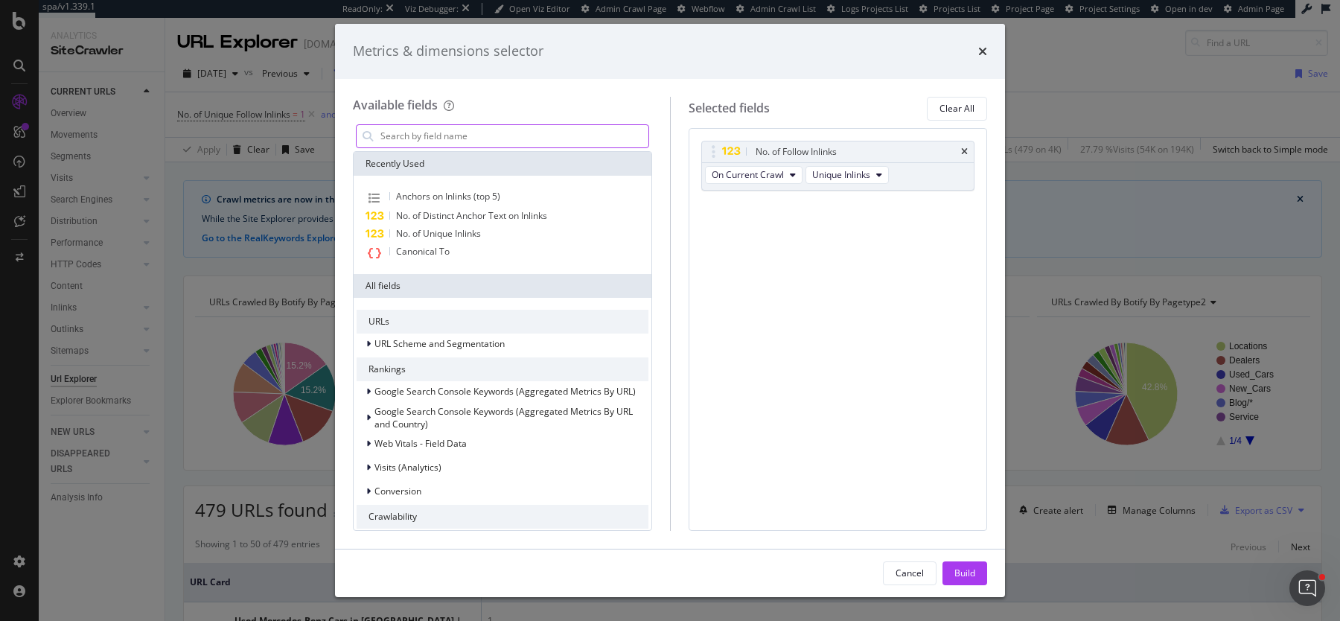
click at [617, 137] on input "modal" at bounding box center [514, 136] width 270 height 22
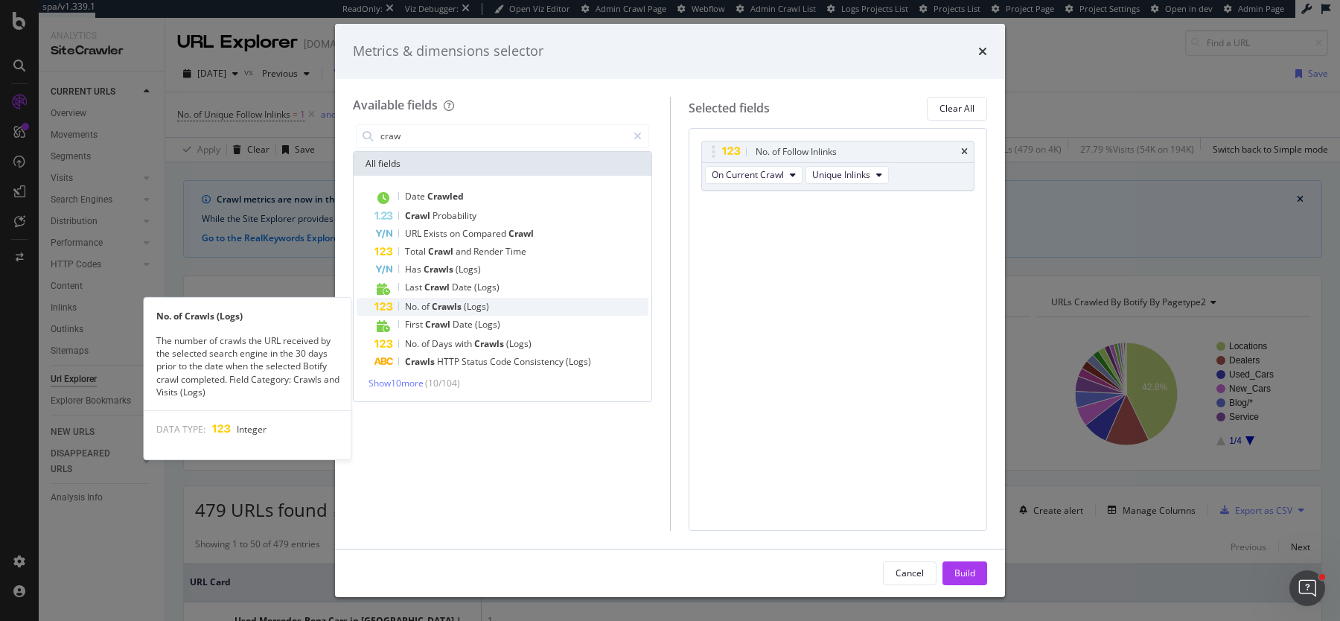
type input "craw"
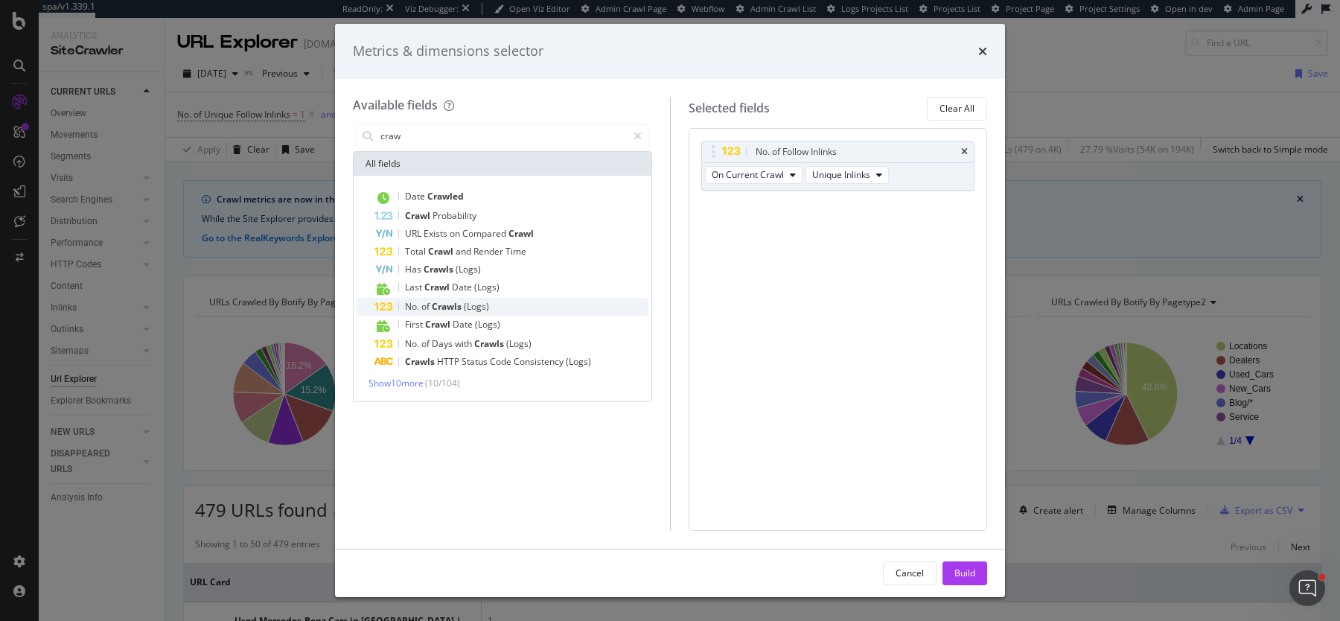
click at [524, 305] on div "No. of Crawls (Logs)" at bounding box center [512, 307] width 274 height 18
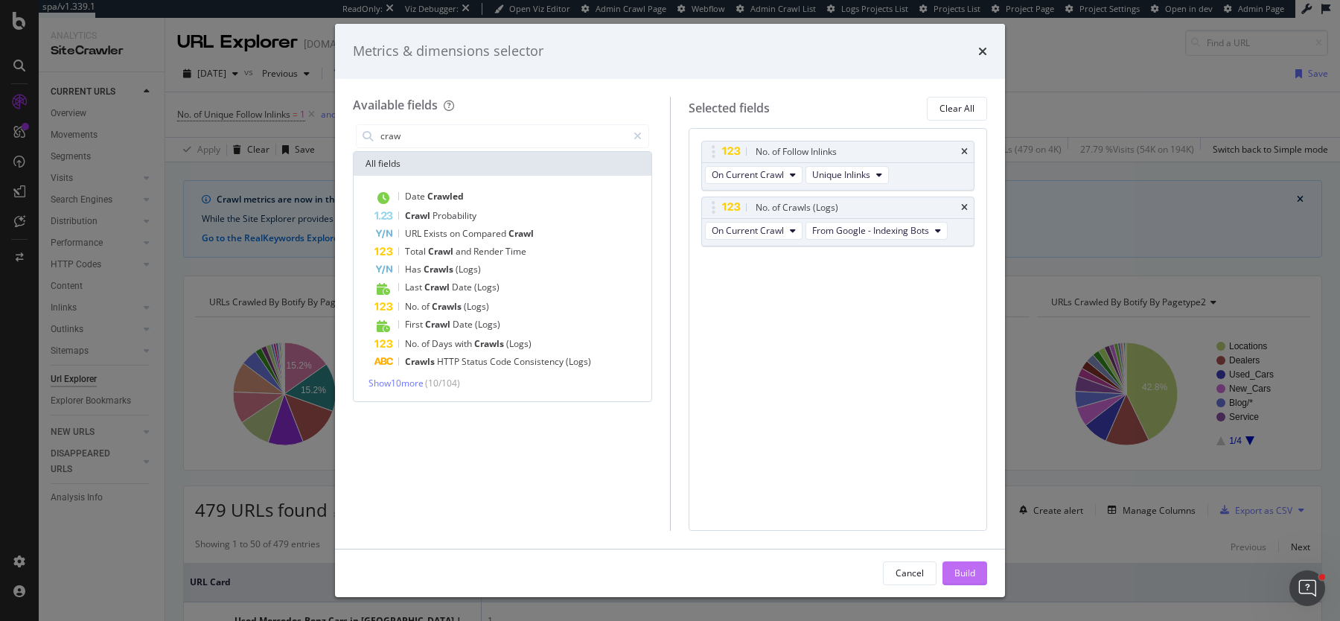
click at [967, 573] on div "Build" at bounding box center [965, 573] width 21 height 13
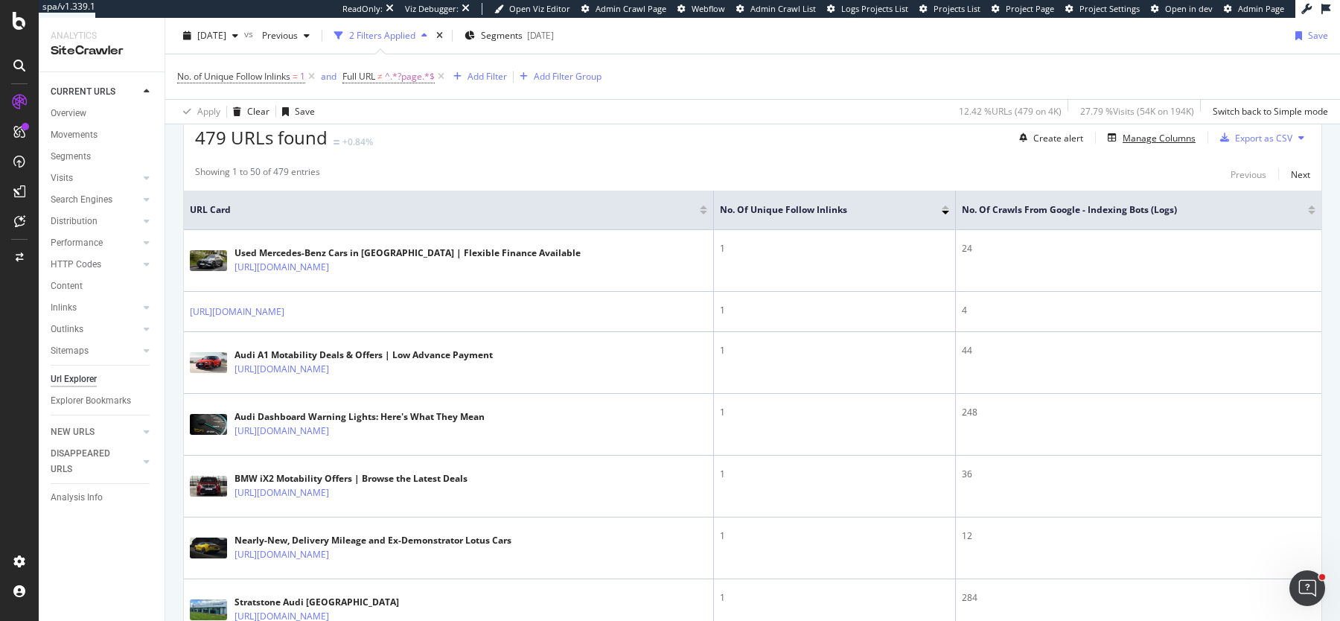
scroll to position [378, 0]
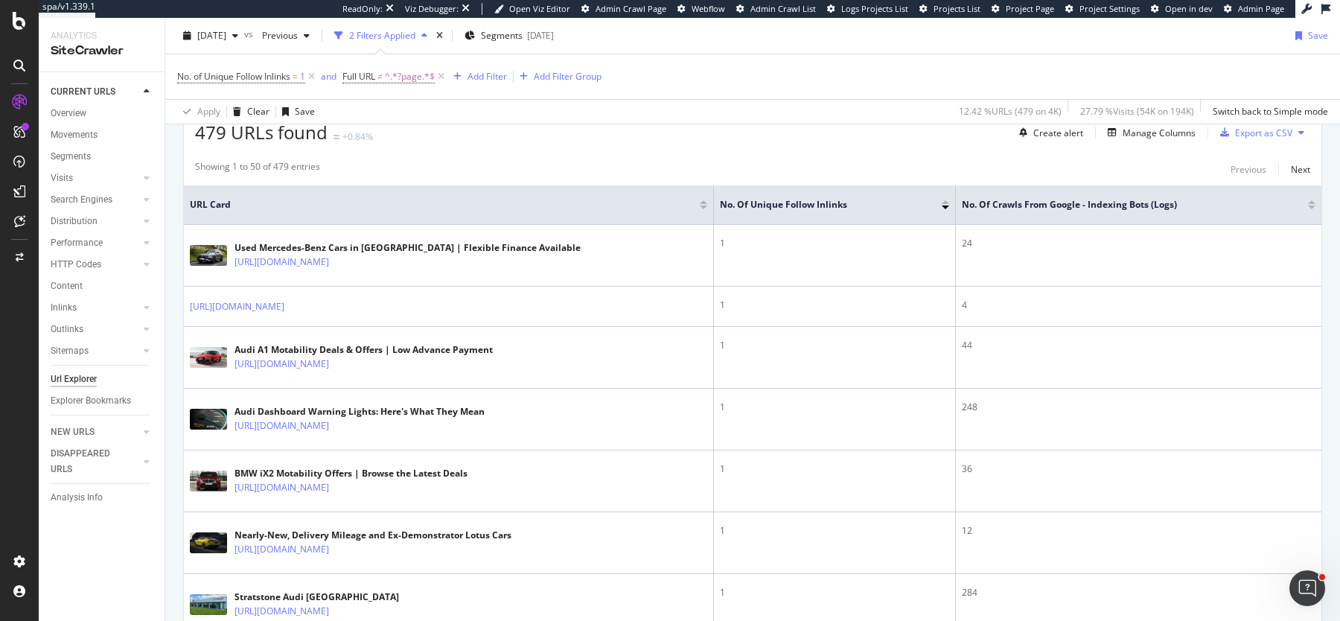
click at [1316, 206] on div at bounding box center [1311, 208] width 7 height 4
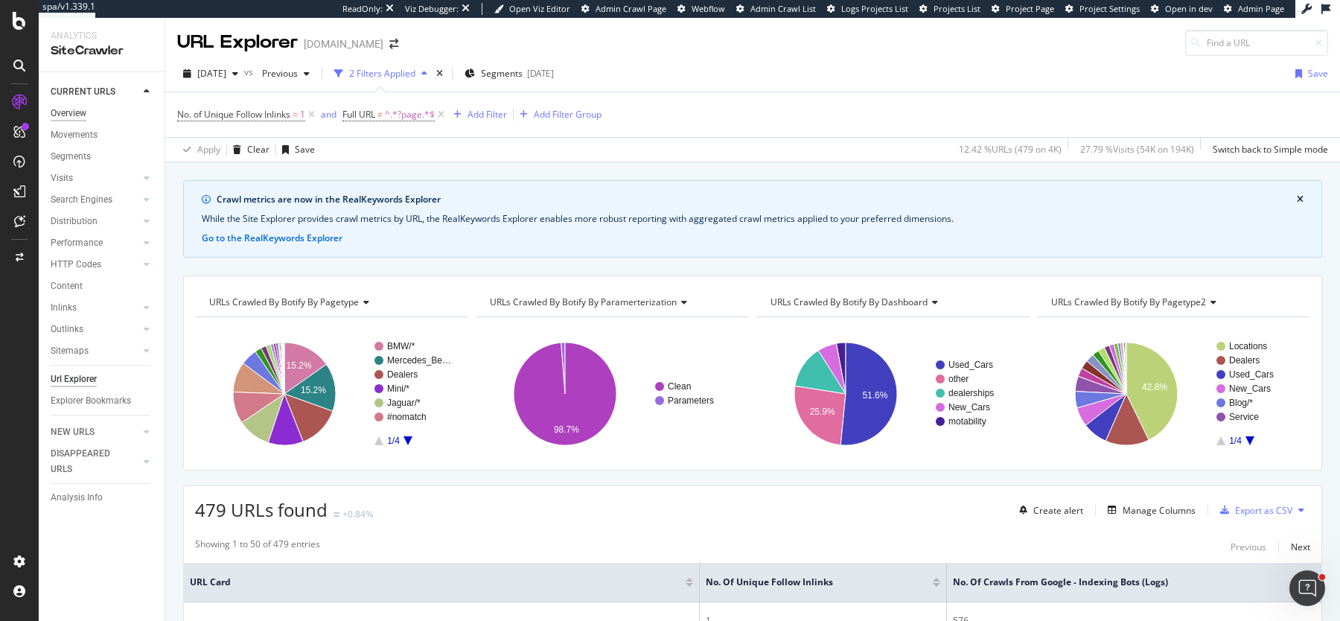
click at [72, 115] on div "Overview" at bounding box center [69, 114] width 36 height 16
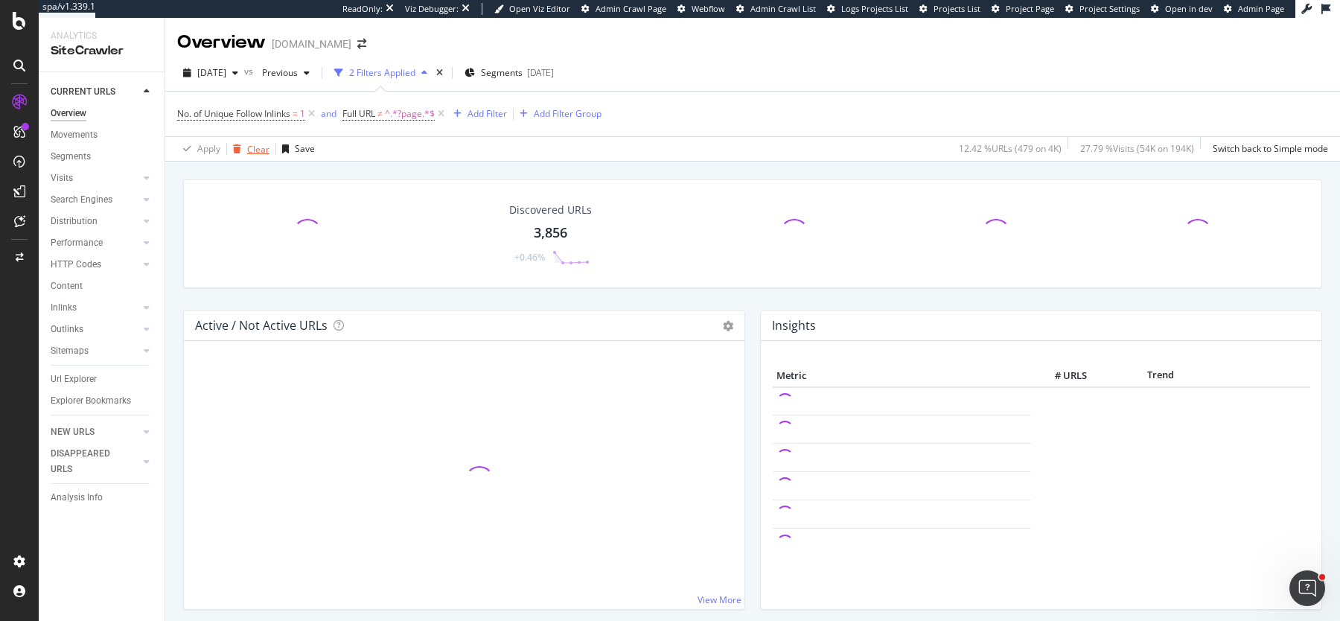
click at [254, 154] on div "Clear" at bounding box center [258, 149] width 22 height 13
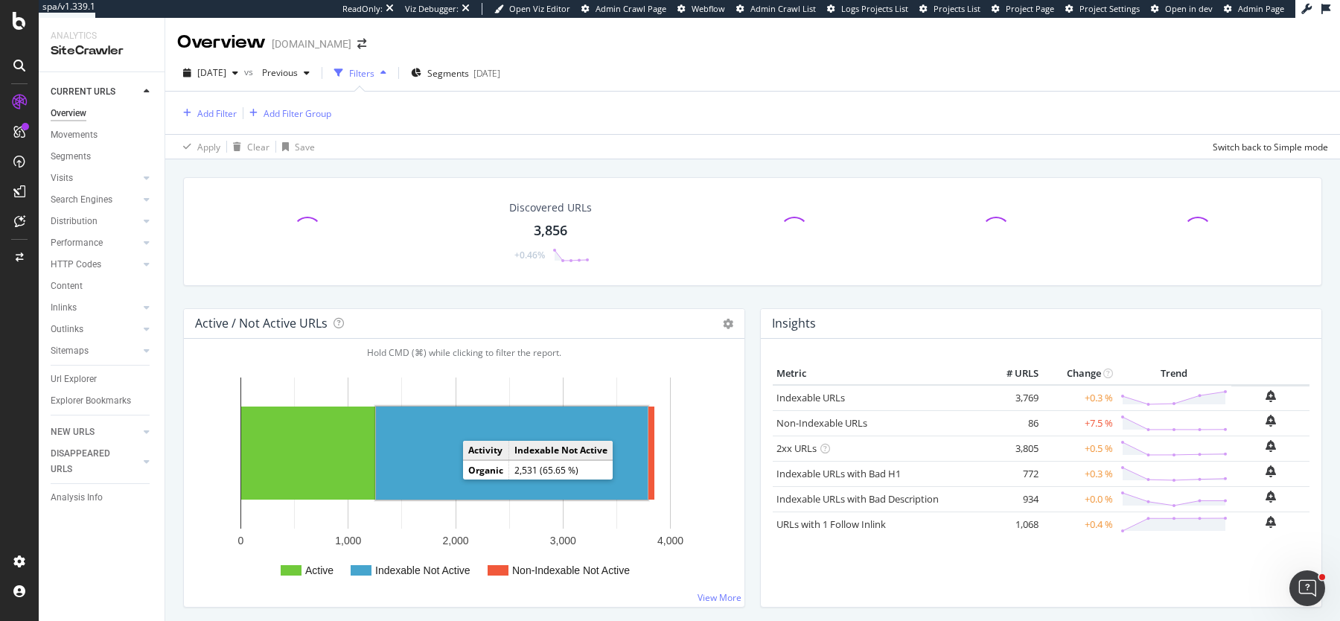
click at [452, 475] on rect "A chart." at bounding box center [512, 453] width 272 height 93
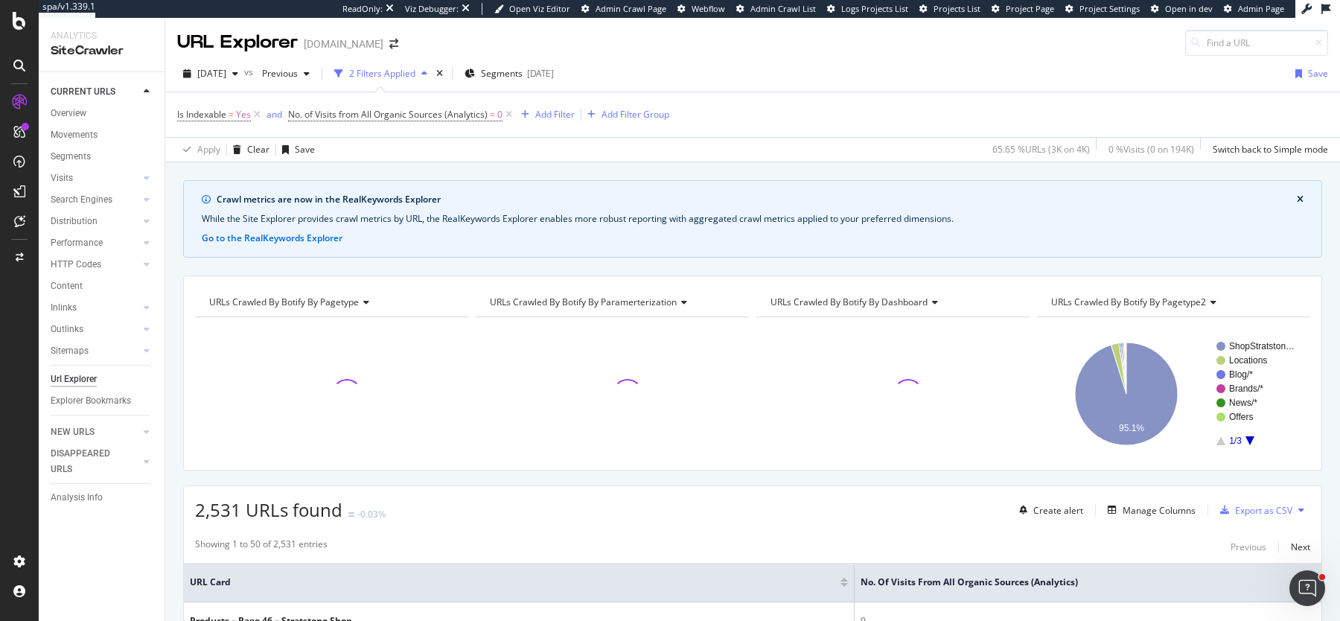
scroll to position [86, 0]
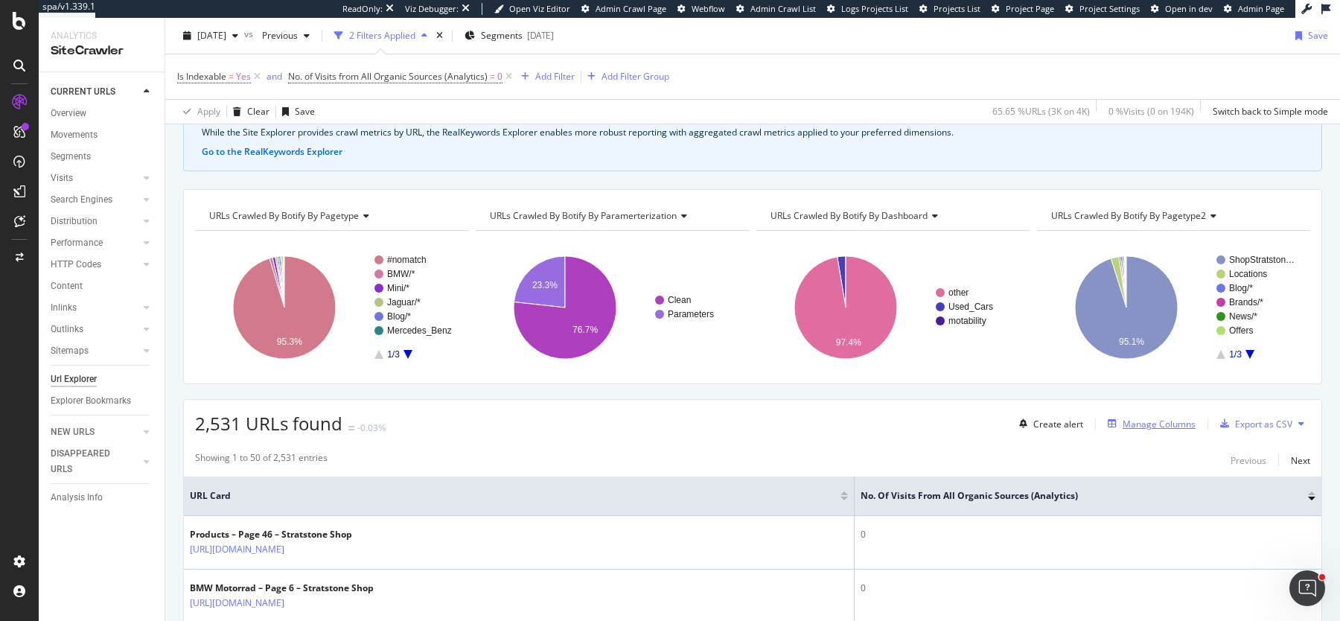
click at [1172, 418] on div "Manage Columns" at bounding box center [1159, 424] width 73 height 13
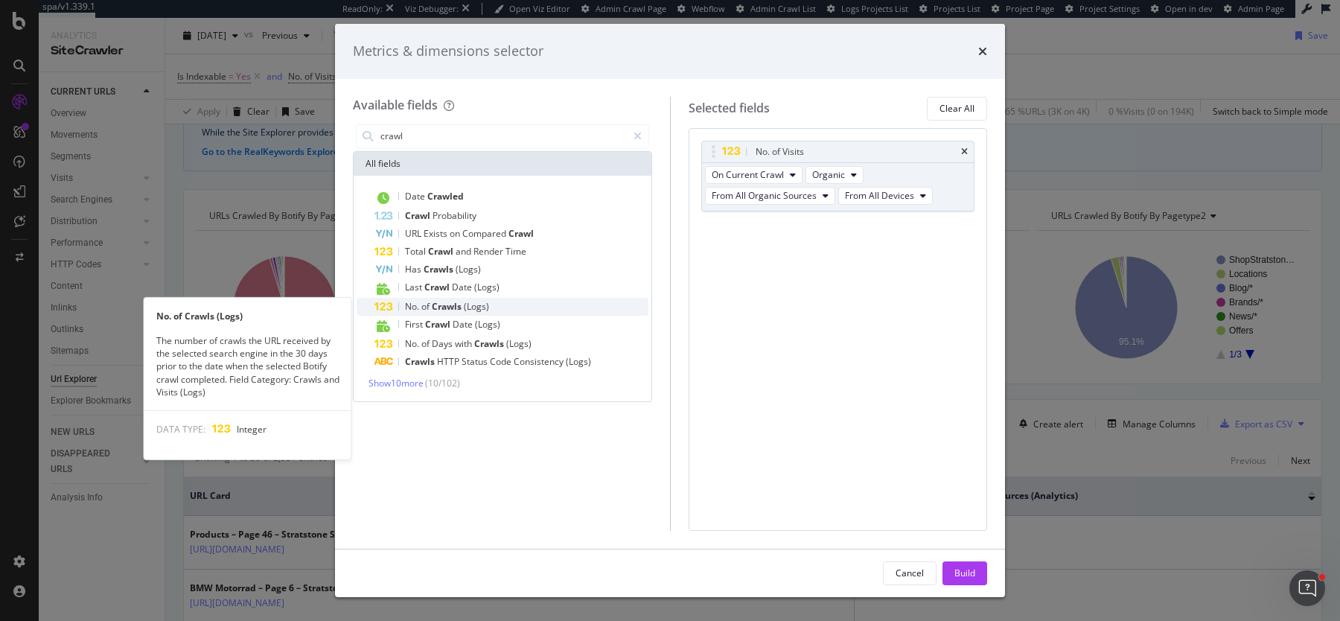
click at [422, 308] on span "of" at bounding box center [426, 306] width 10 height 13
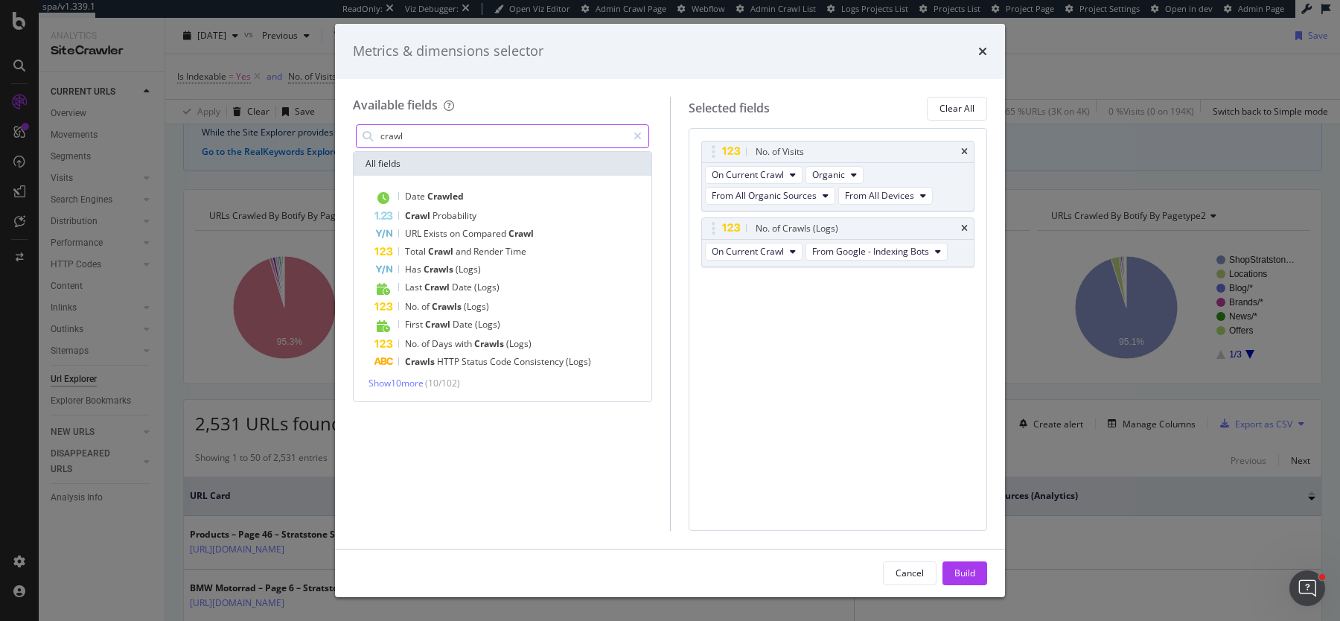
click at [426, 142] on input "crawl" at bounding box center [503, 136] width 248 height 22
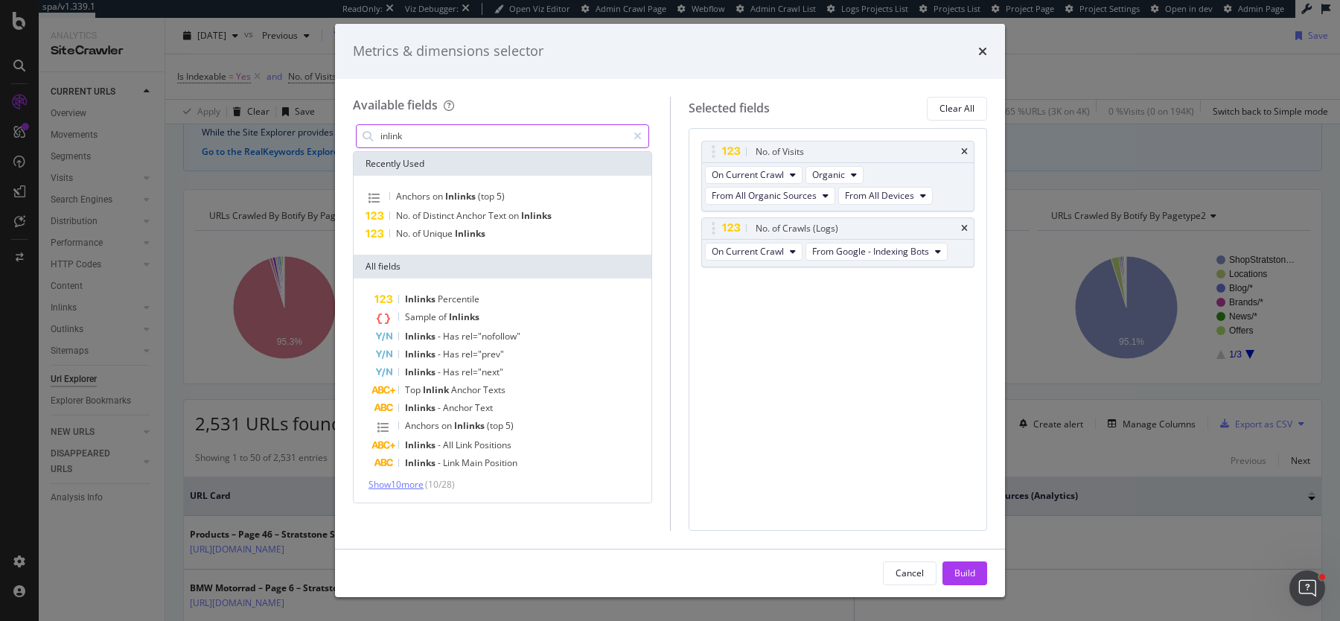
type input "inlink"
click at [404, 481] on span "Show 10 more" at bounding box center [396, 484] width 55 height 13
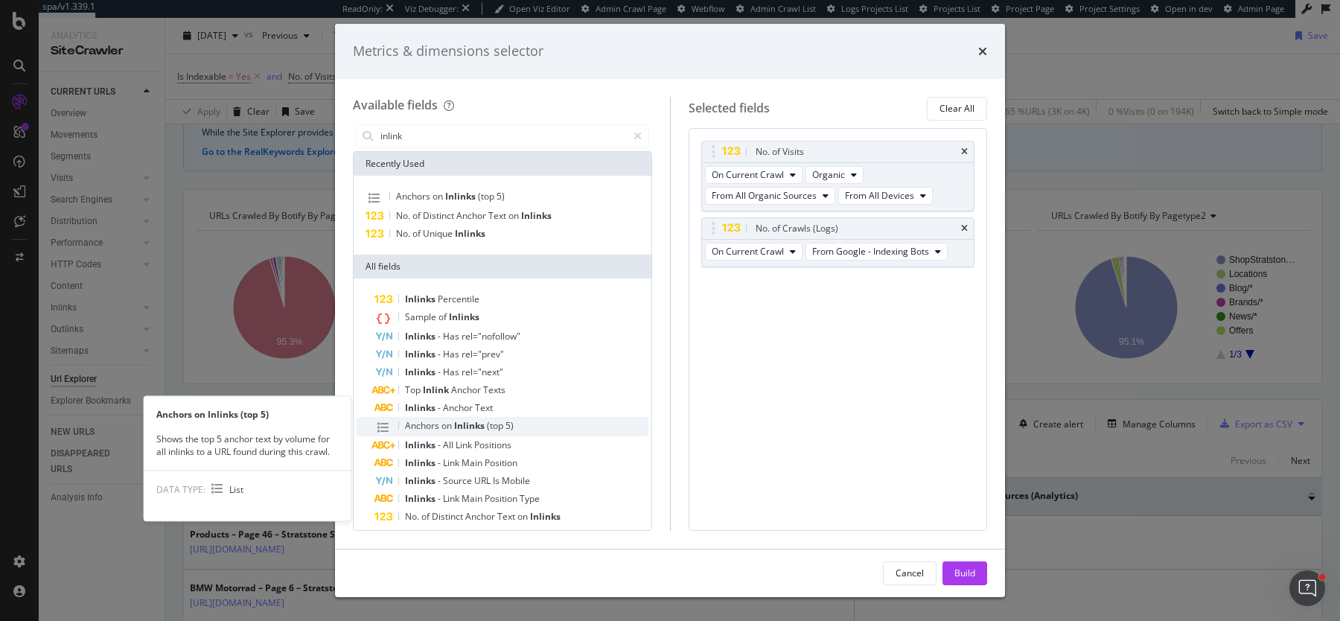
scroll to position [151, 0]
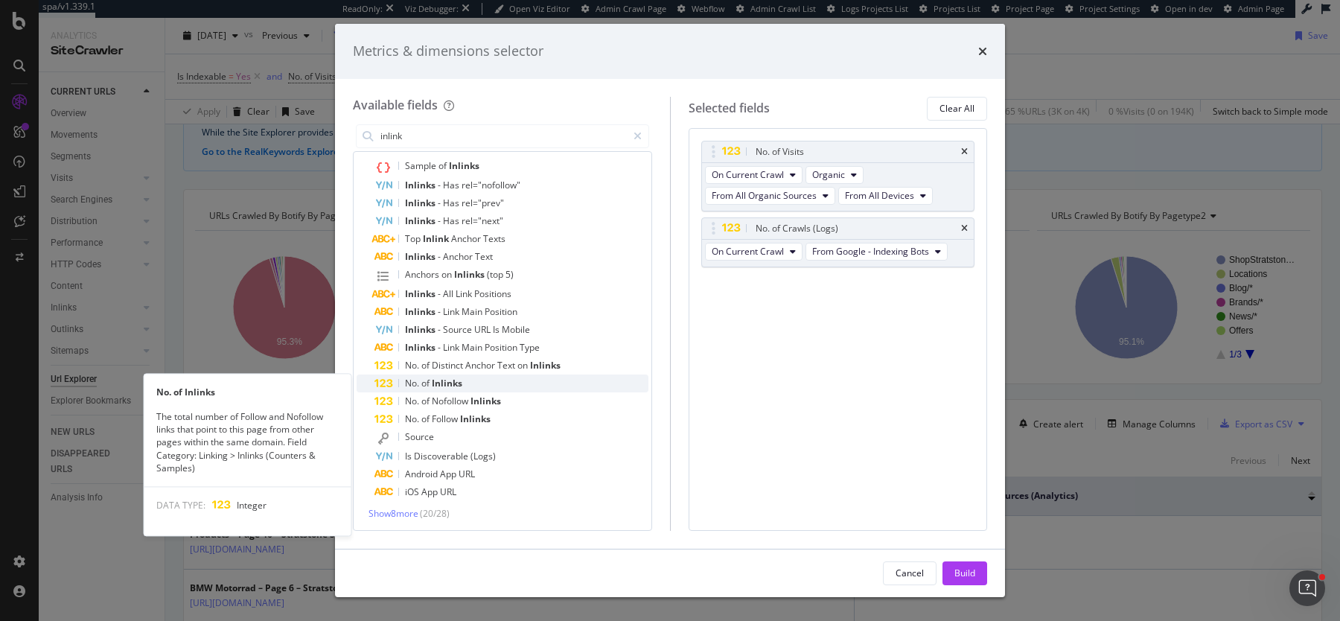
click at [455, 387] on span "Inlinks" at bounding box center [447, 383] width 31 height 13
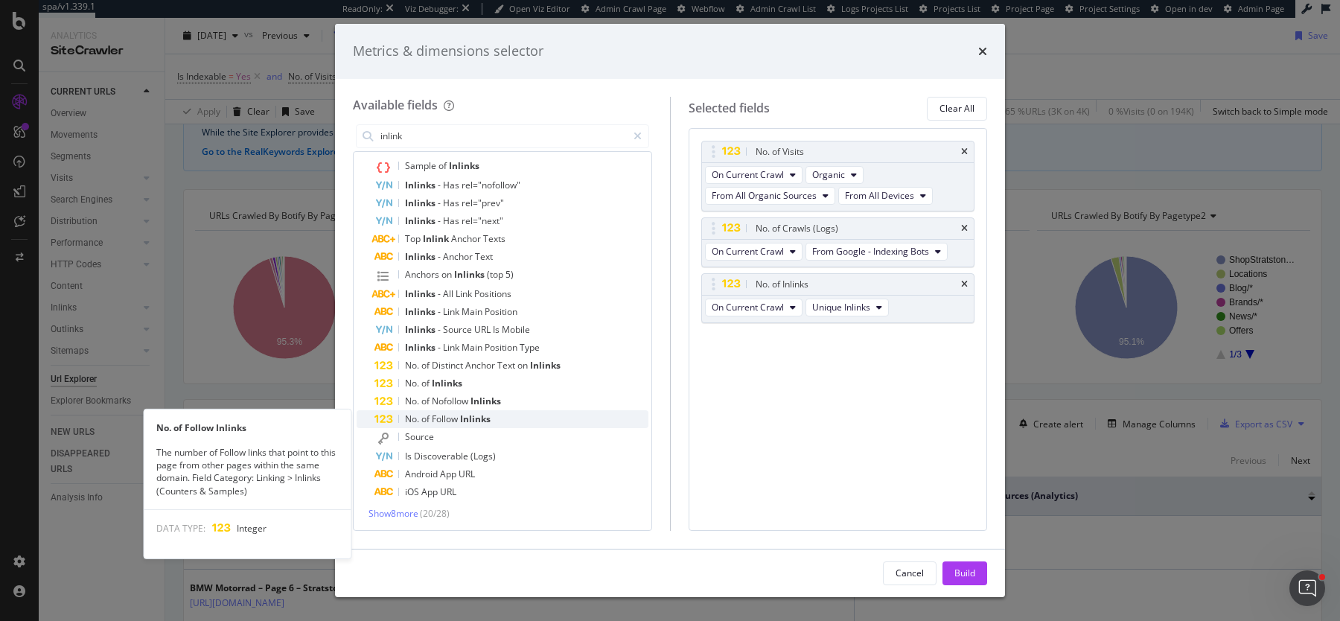
click at [455, 420] on span "Follow" at bounding box center [446, 419] width 28 height 13
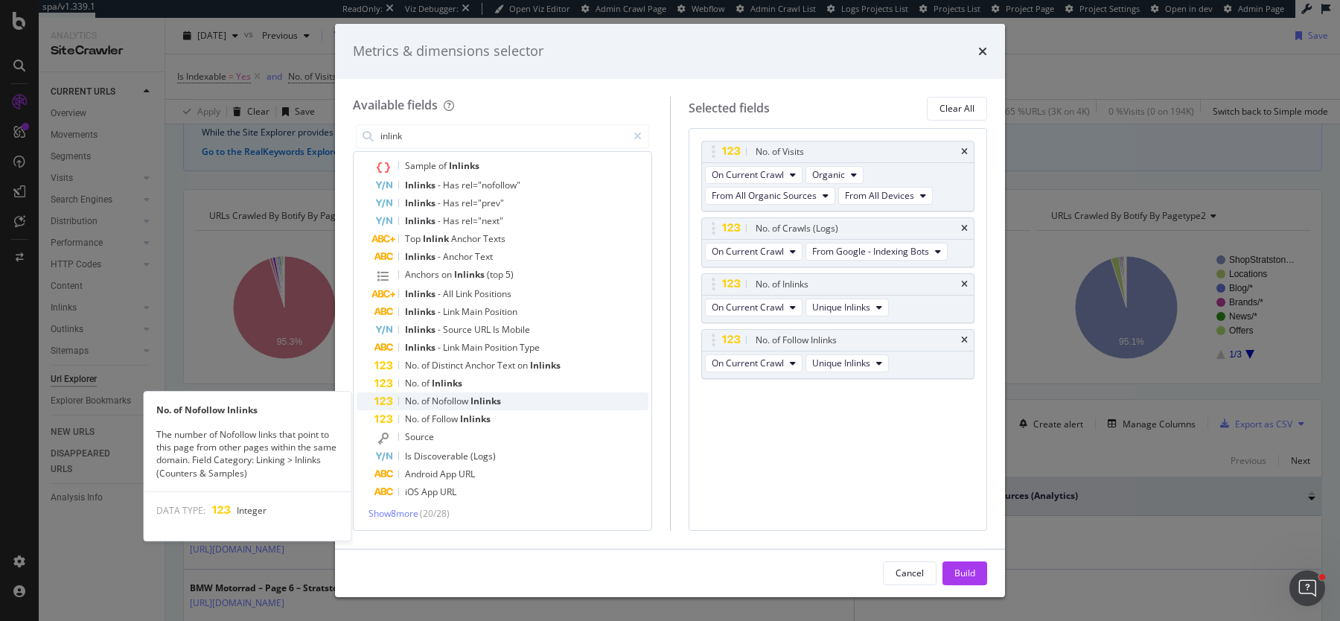
click at [457, 398] on span "Nofollow" at bounding box center [451, 401] width 39 height 13
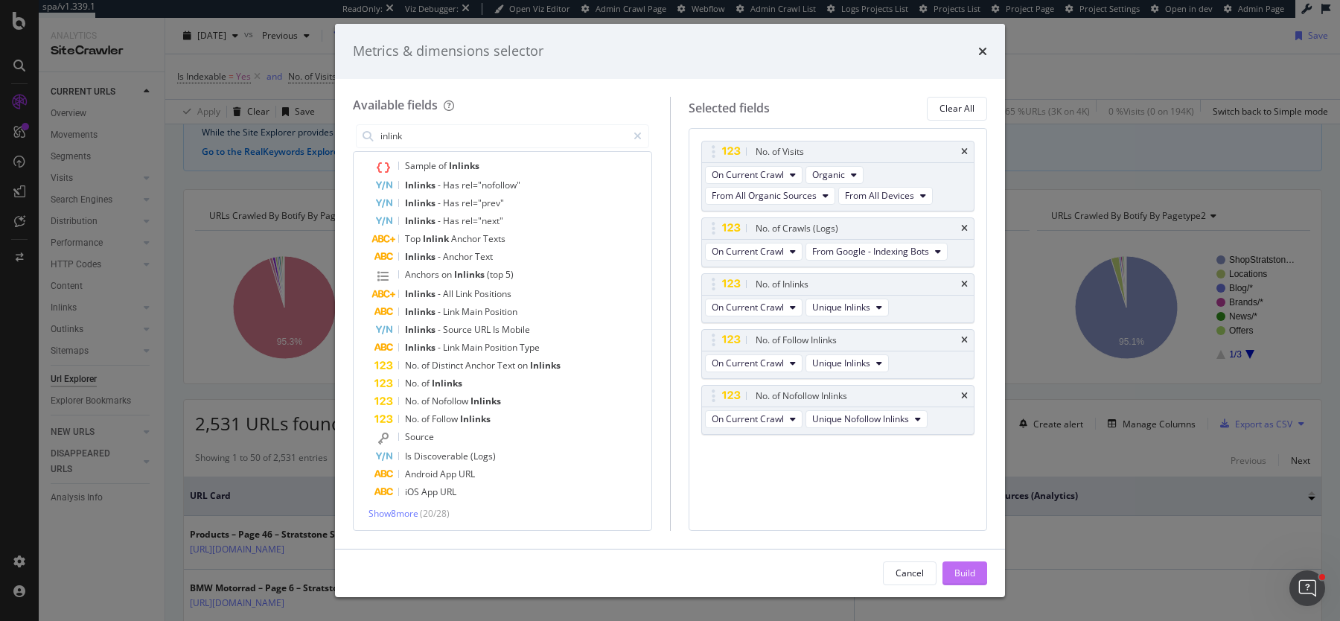
click at [972, 576] on div "Build" at bounding box center [965, 573] width 21 height 13
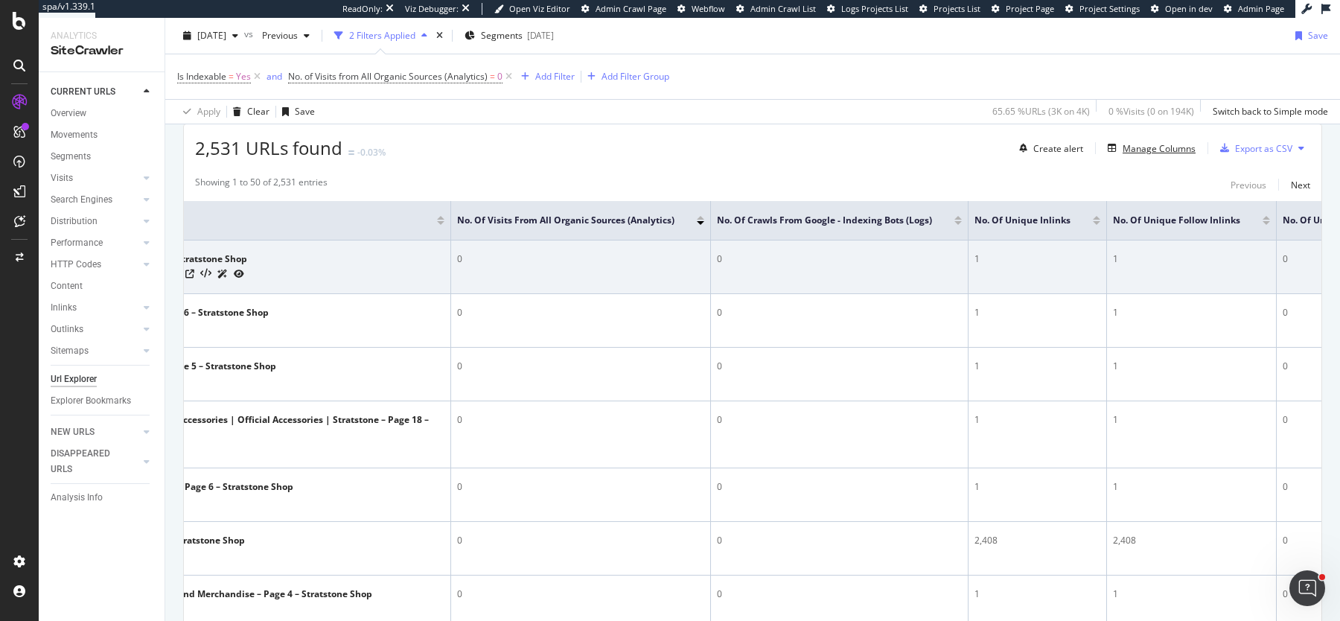
scroll to position [0, 104]
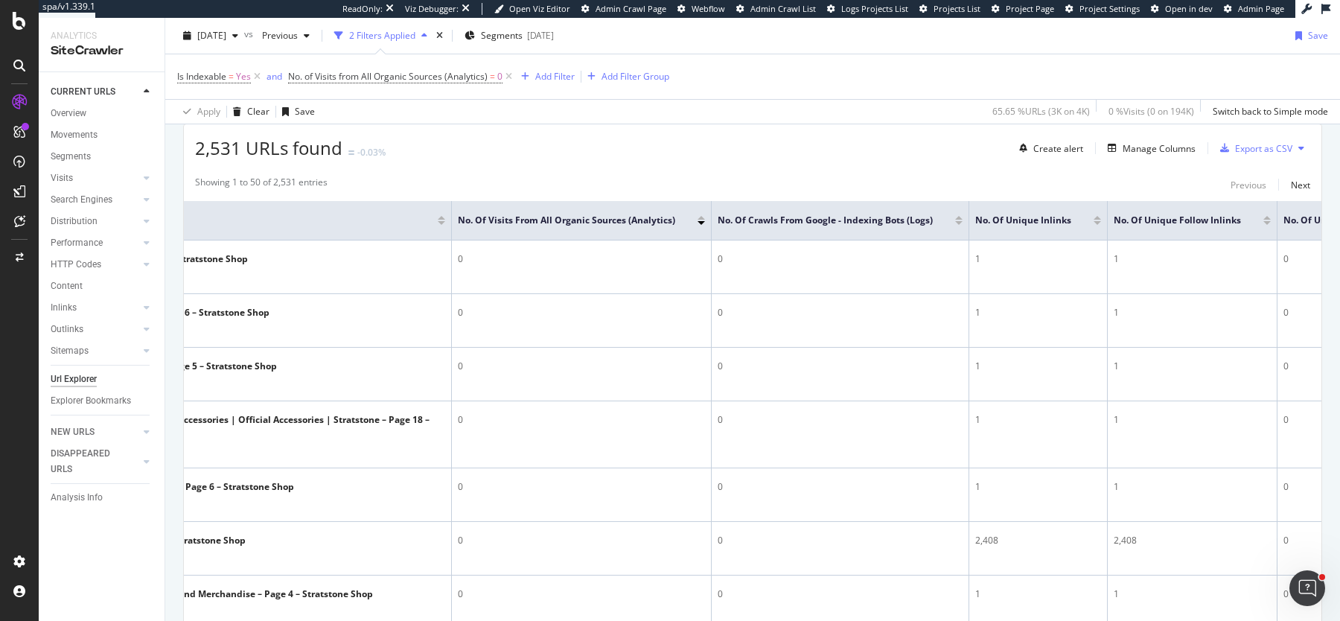
click at [958, 222] on div at bounding box center [958, 223] width 7 height 4
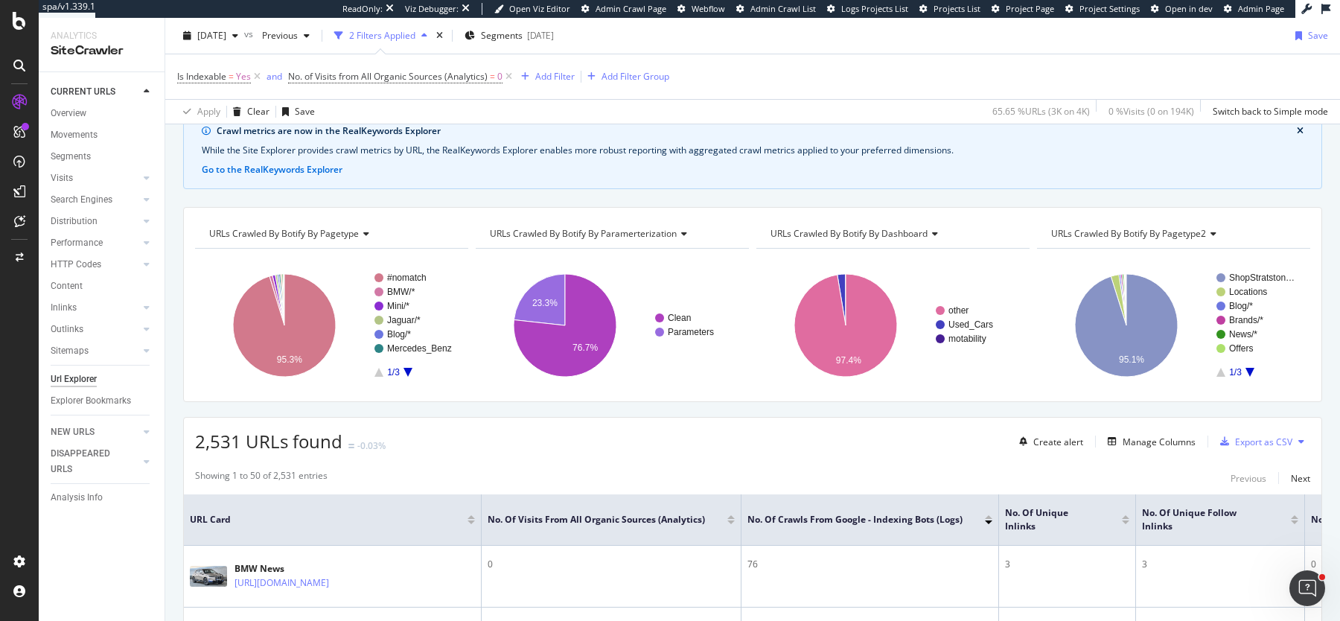
scroll to position [62, 0]
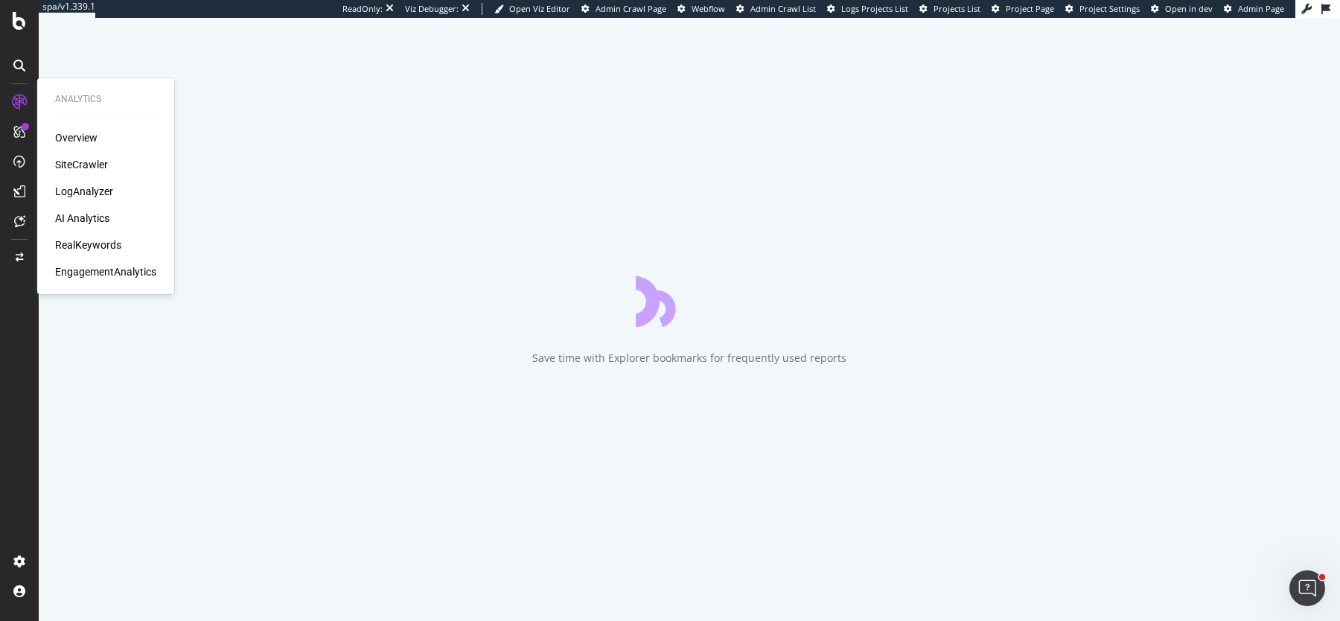
click at [92, 168] on div "SiteCrawler" at bounding box center [81, 164] width 53 height 15
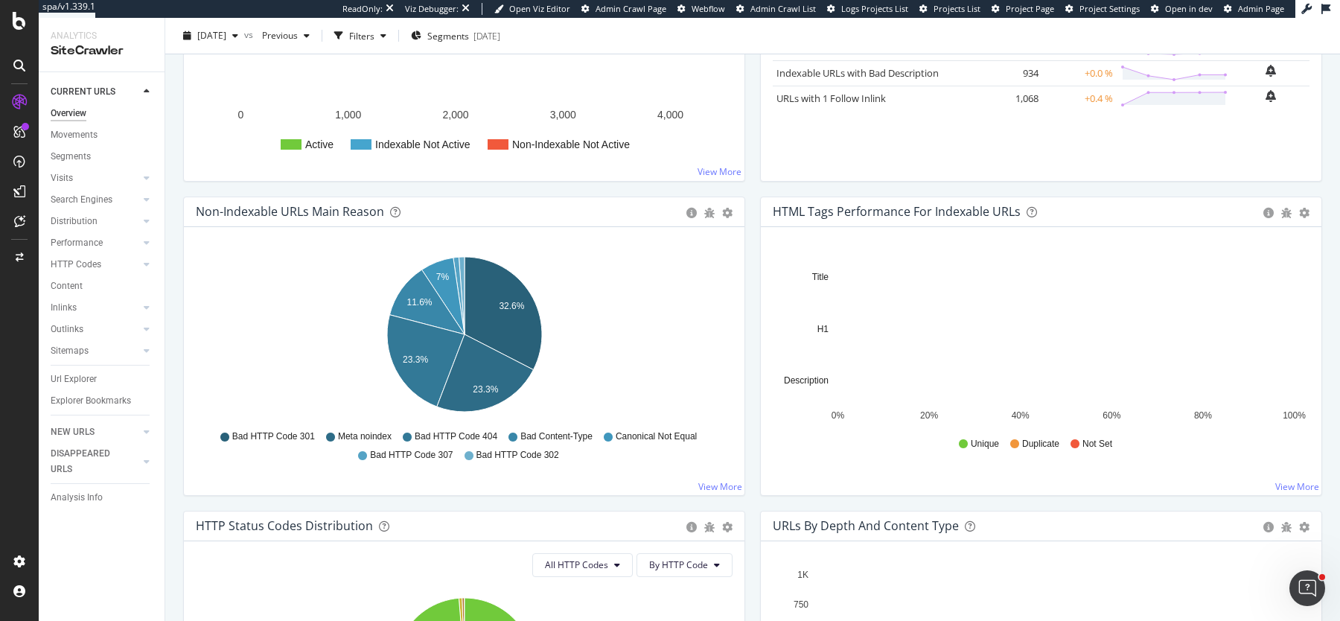
scroll to position [366, 0]
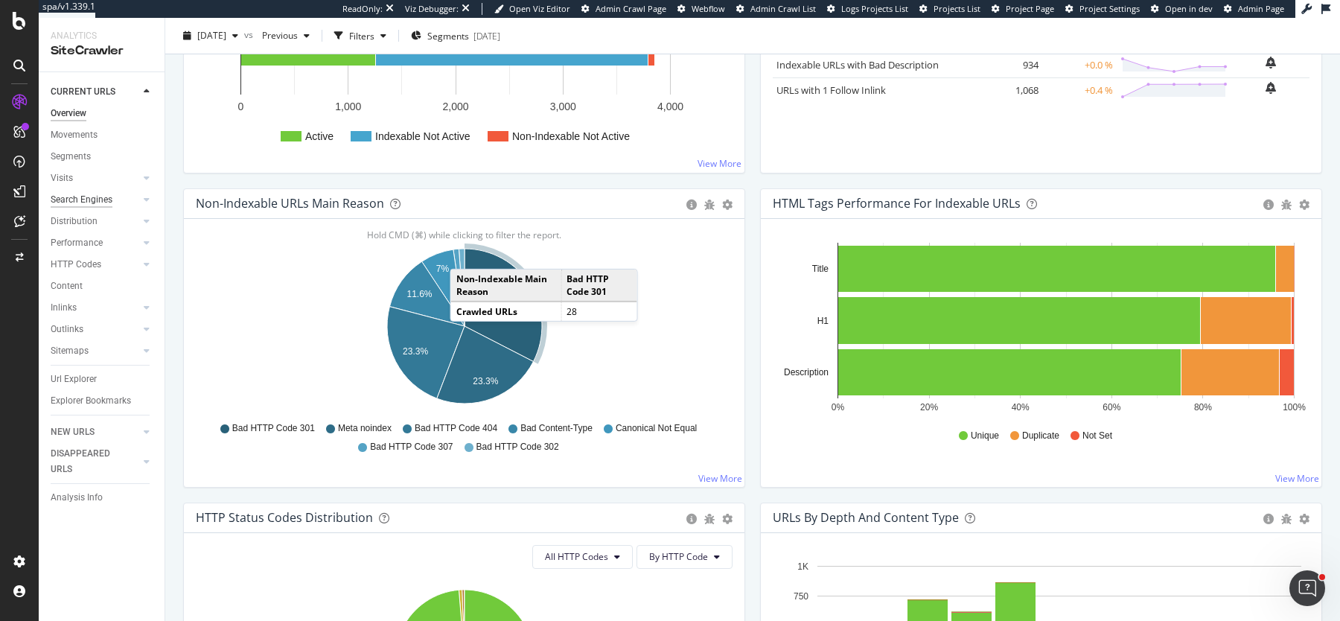
click at [80, 198] on div "Search Engines" at bounding box center [82, 200] width 62 height 16
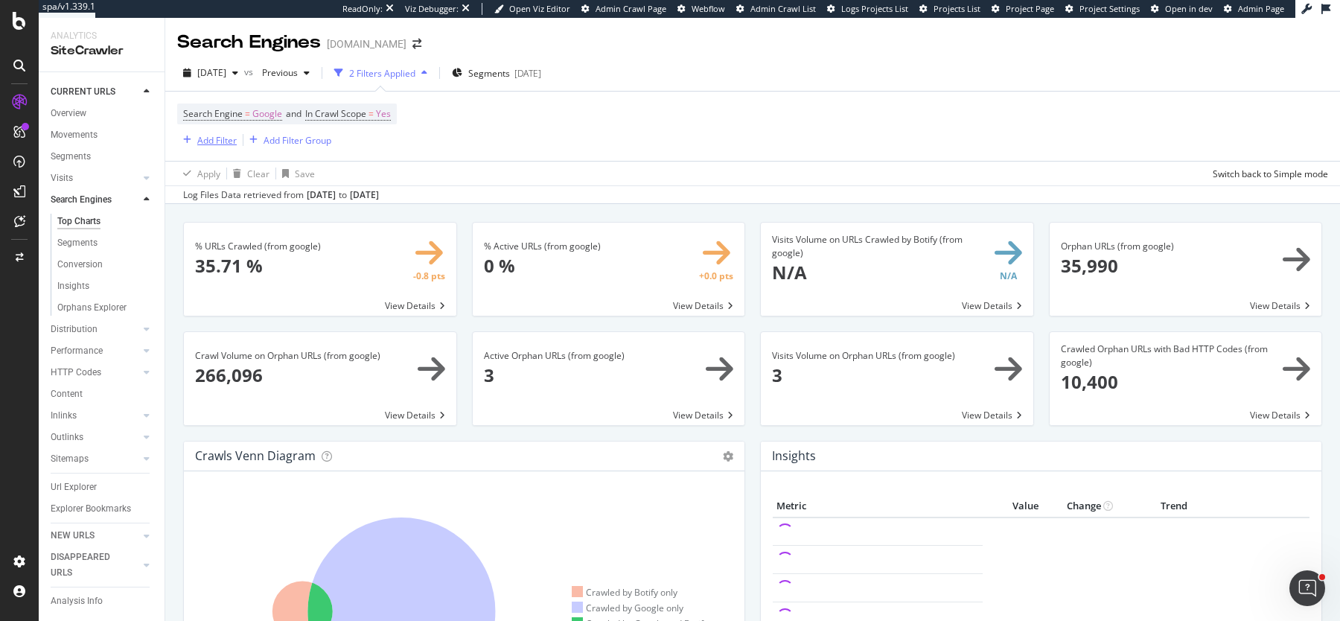
click at [214, 145] on div "Add Filter" at bounding box center [216, 140] width 39 height 13
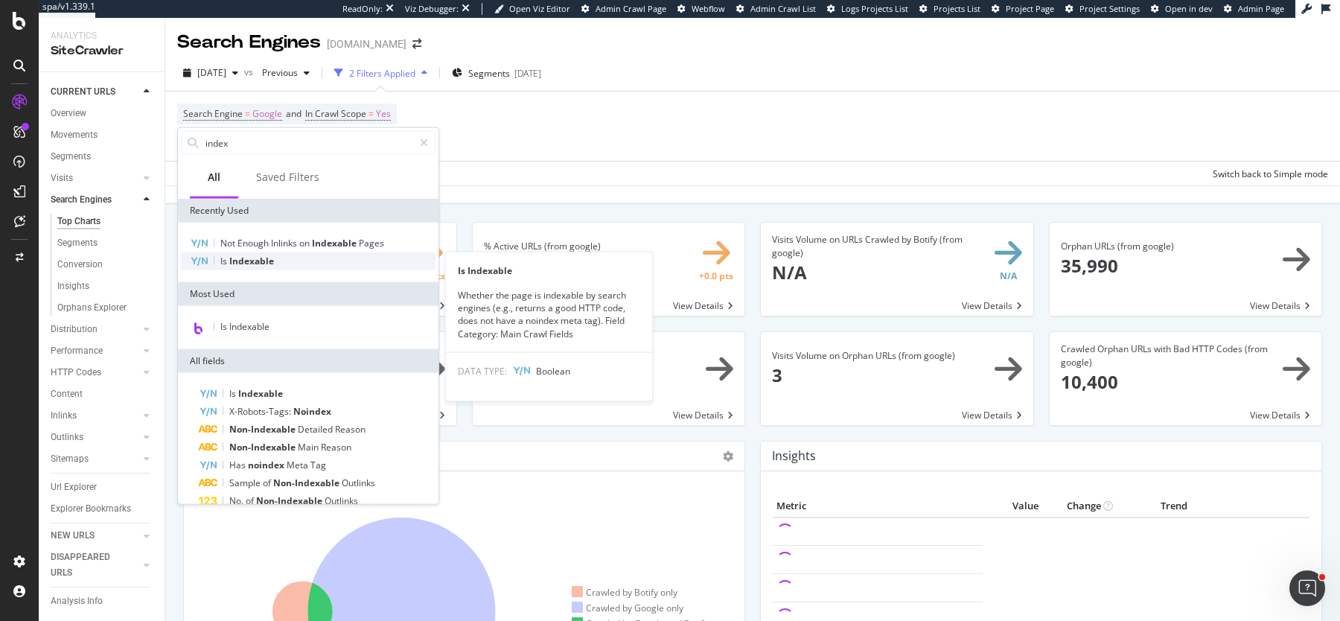
type input "index"
click at [286, 264] on div "Is Indexable" at bounding box center [308, 261] width 255 height 18
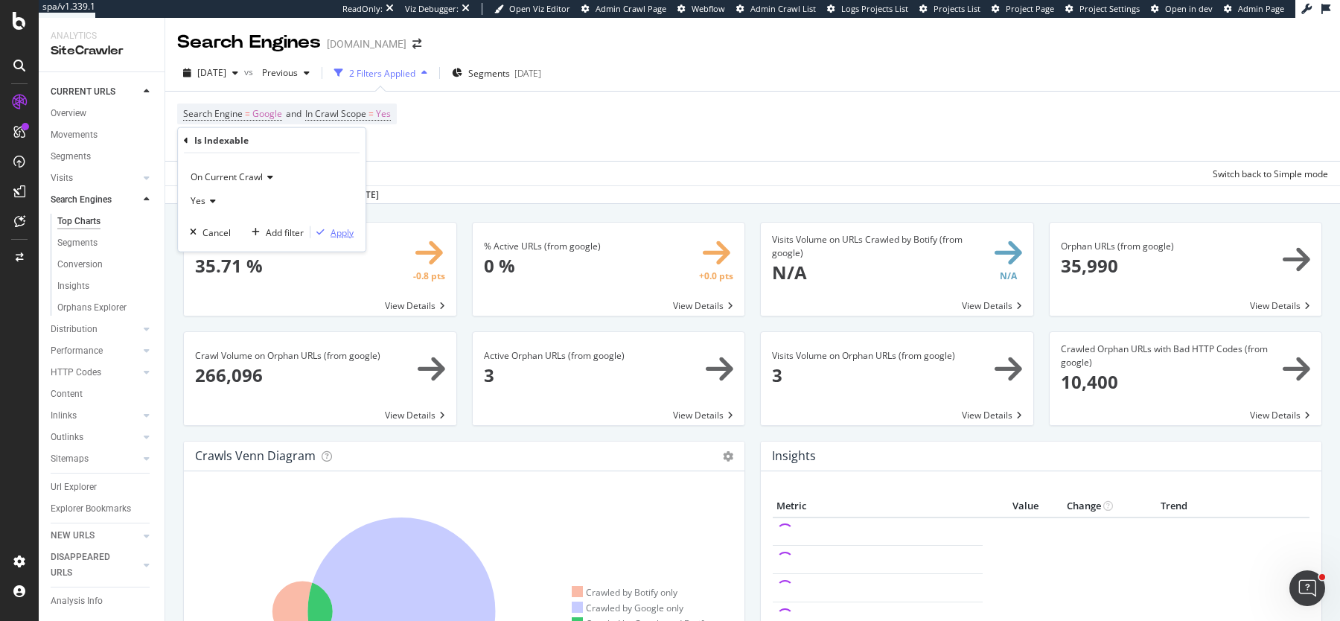
click at [345, 230] on div "Apply" at bounding box center [342, 232] width 23 height 13
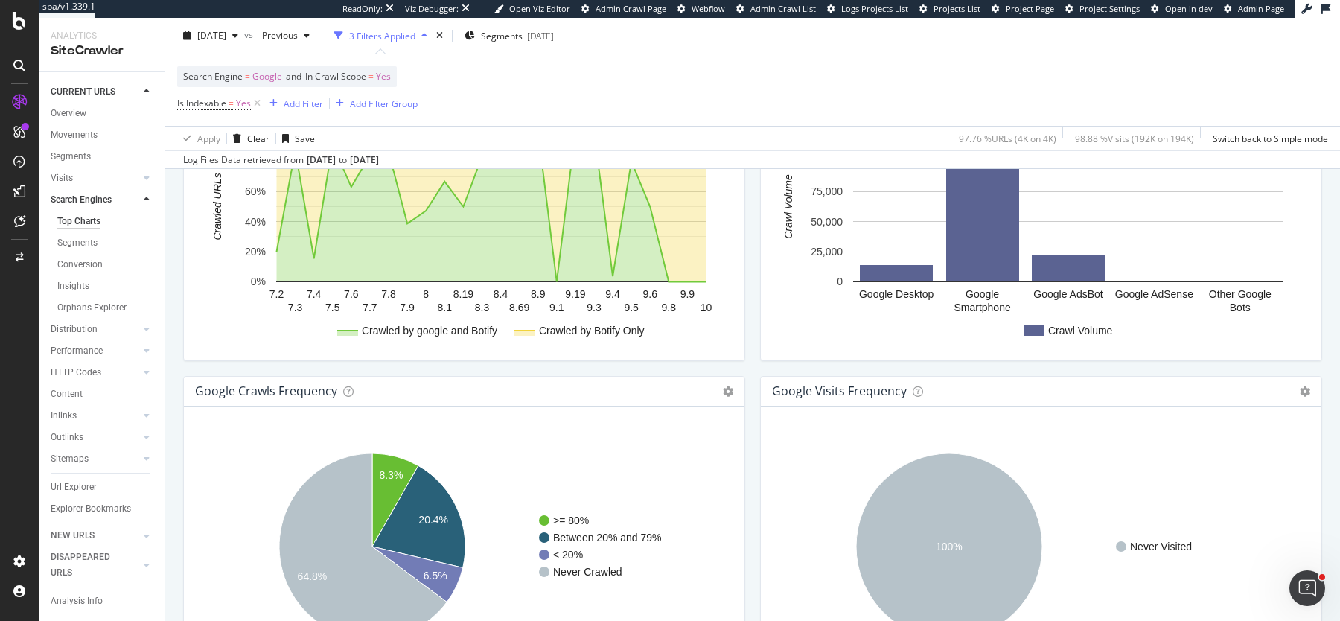
scroll to position [1755, 0]
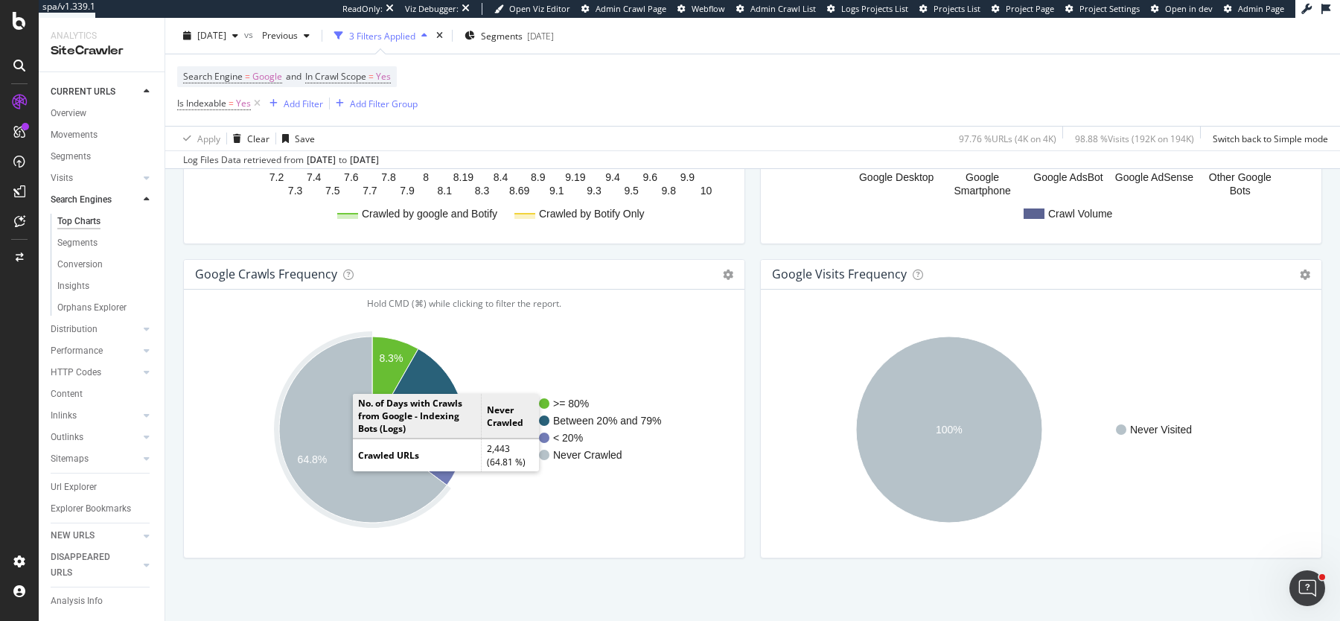
click at [328, 444] on icon "A chart." at bounding box center [363, 430] width 168 height 186
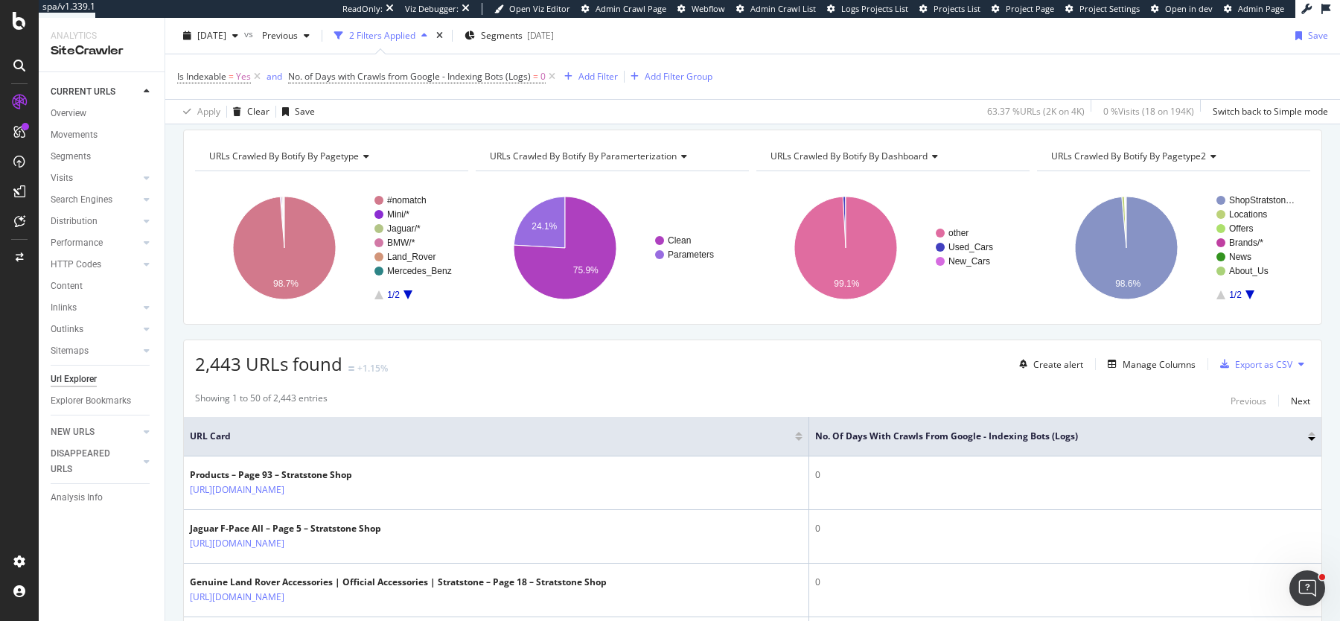
scroll to position [112, 0]
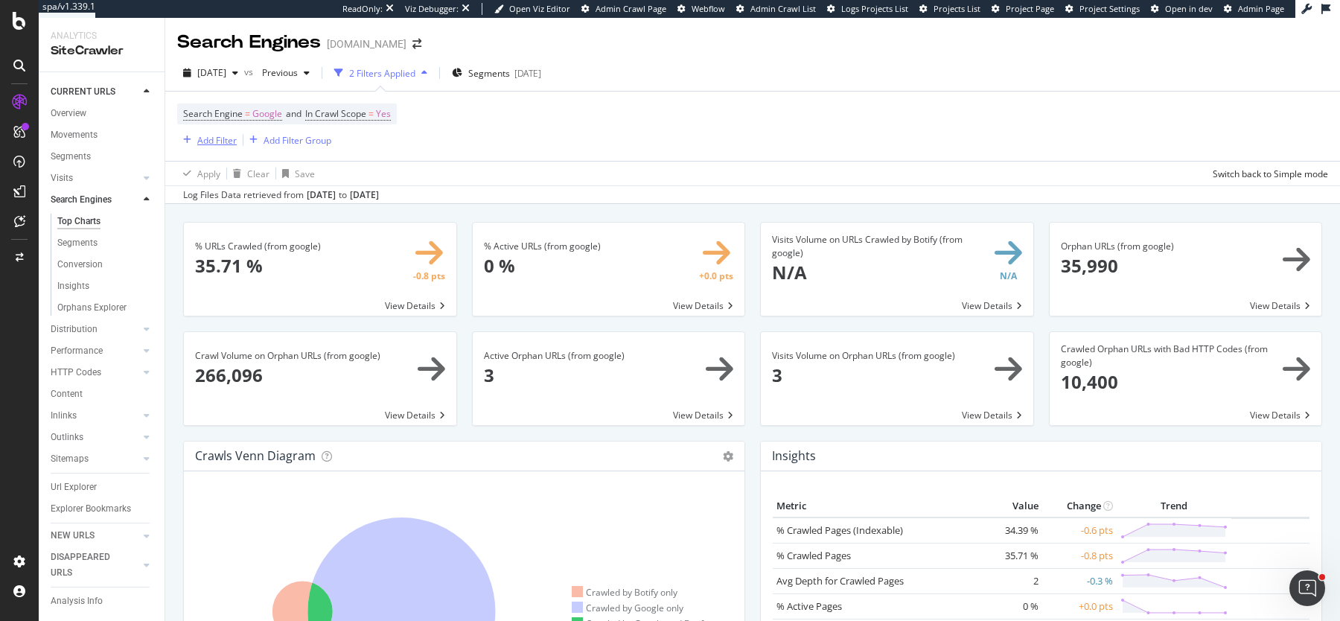
click at [207, 145] on div "Add Filter" at bounding box center [216, 140] width 39 height 13
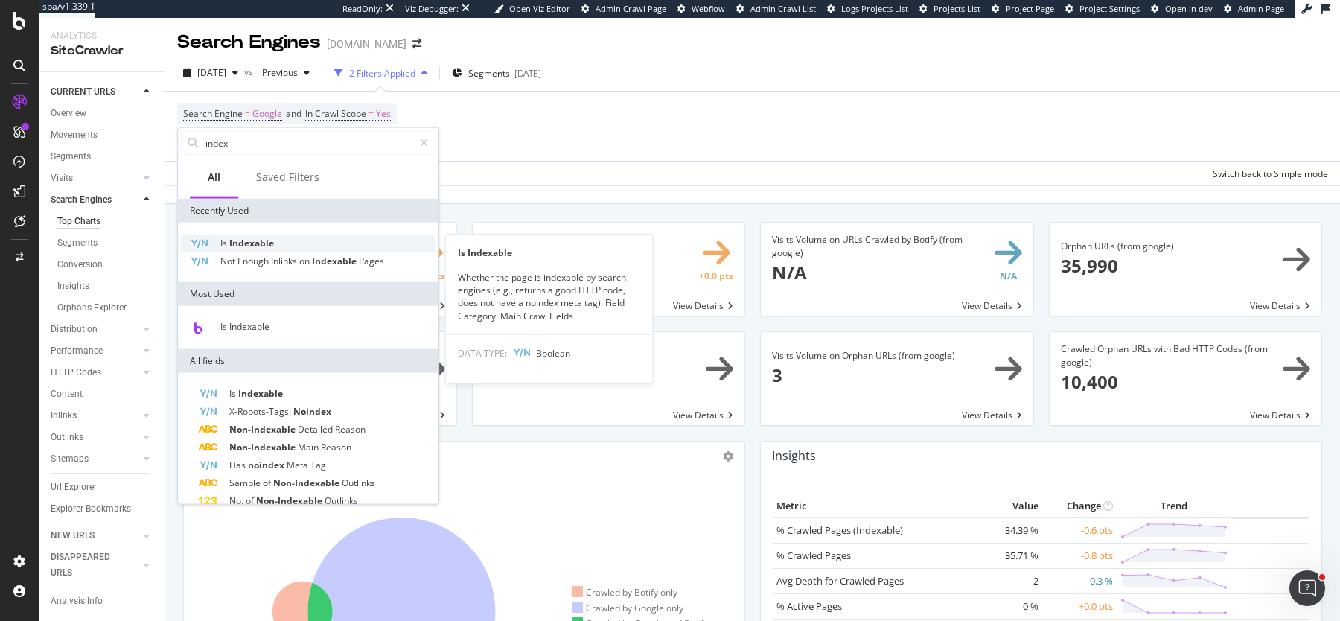
type input "index"
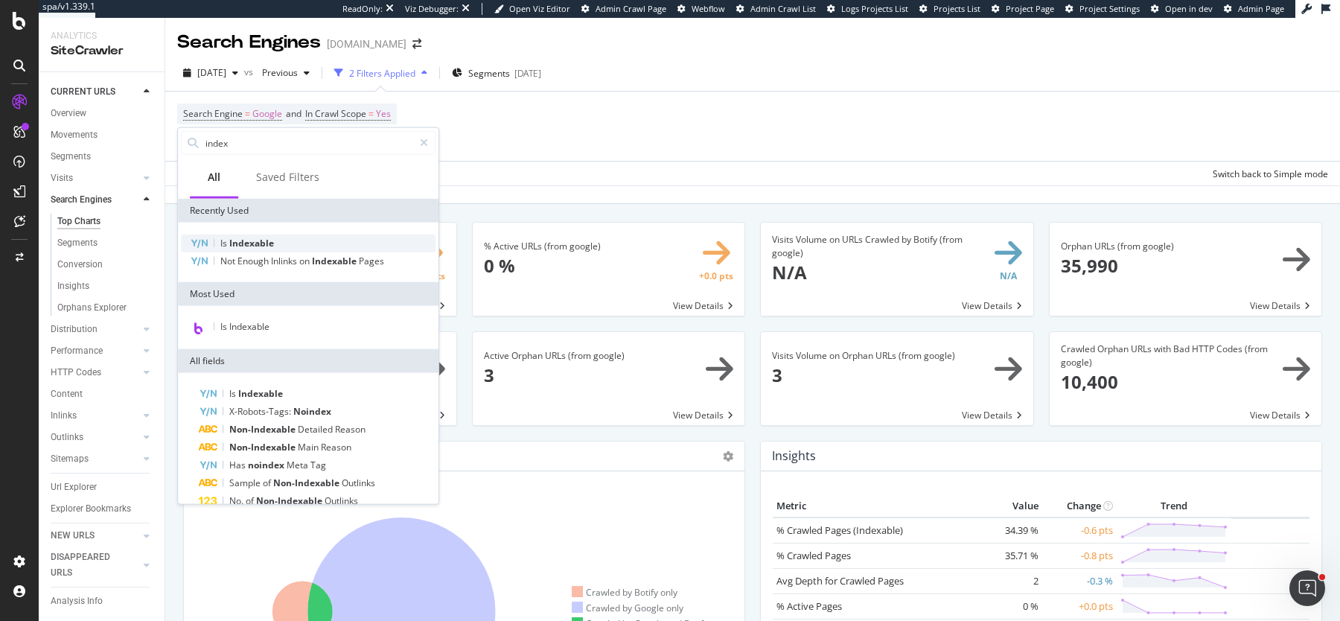
click at [215, 241] on div "Is Indexable" at bounding box center [308, 244] width 255 height 18
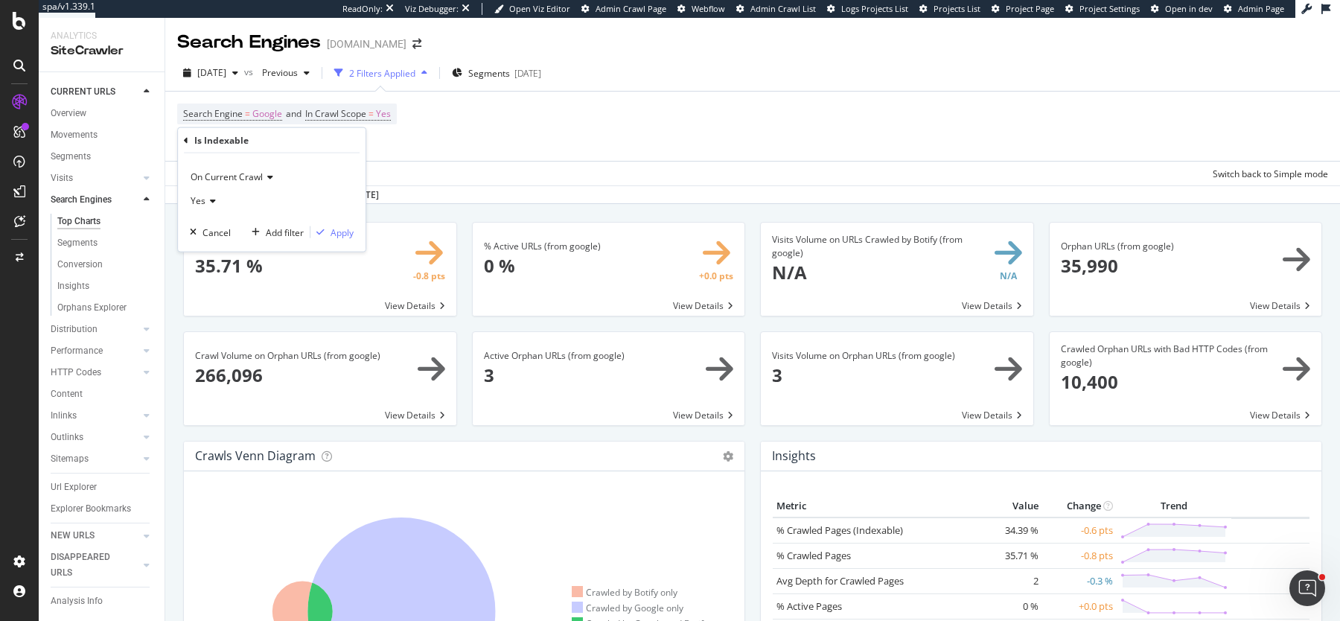
click at [205, 214] on div "On Current Crawl Yes Cancel Add filter Apply" at bounding box center [272, 202] width 188 height 98
click at [206, 207] on div "Yes" at bounding box center [272, 201] width 164 height 24
click at [206, 257] on div "No" at bounding box center [273, 250] width 159 height 19
click at [324, 229] on icon "button" at bounding box center [320, 232] width 8 height 9
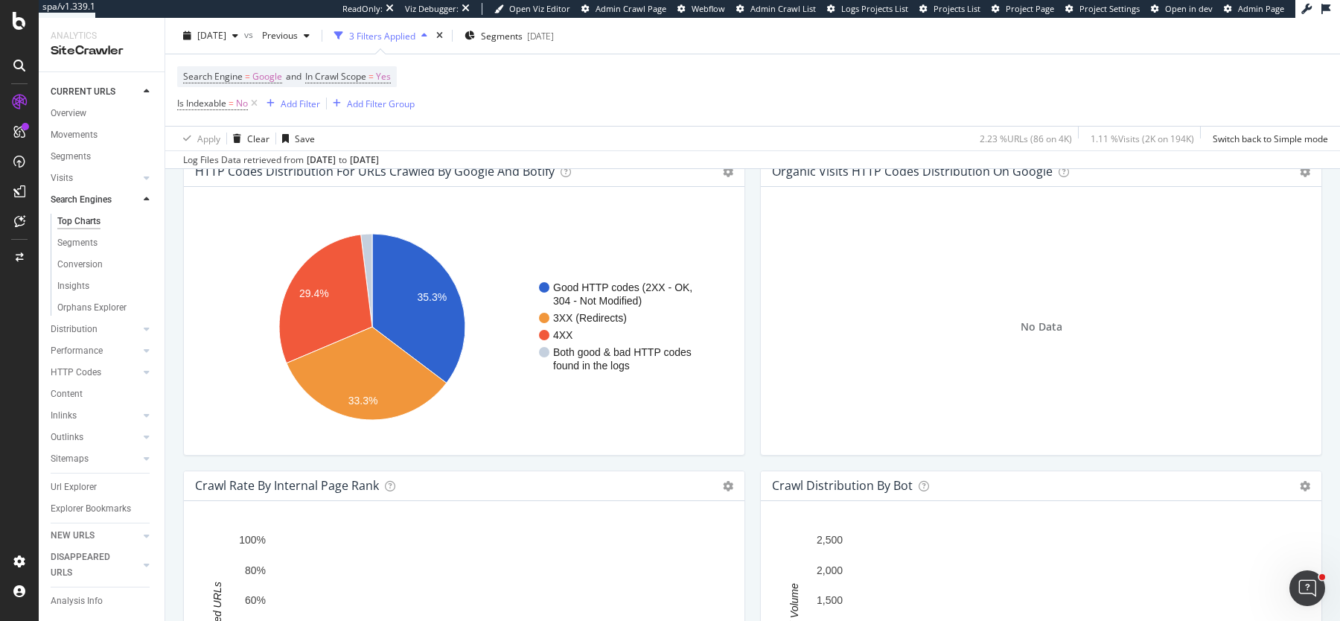
scroll to position [1755, 0]
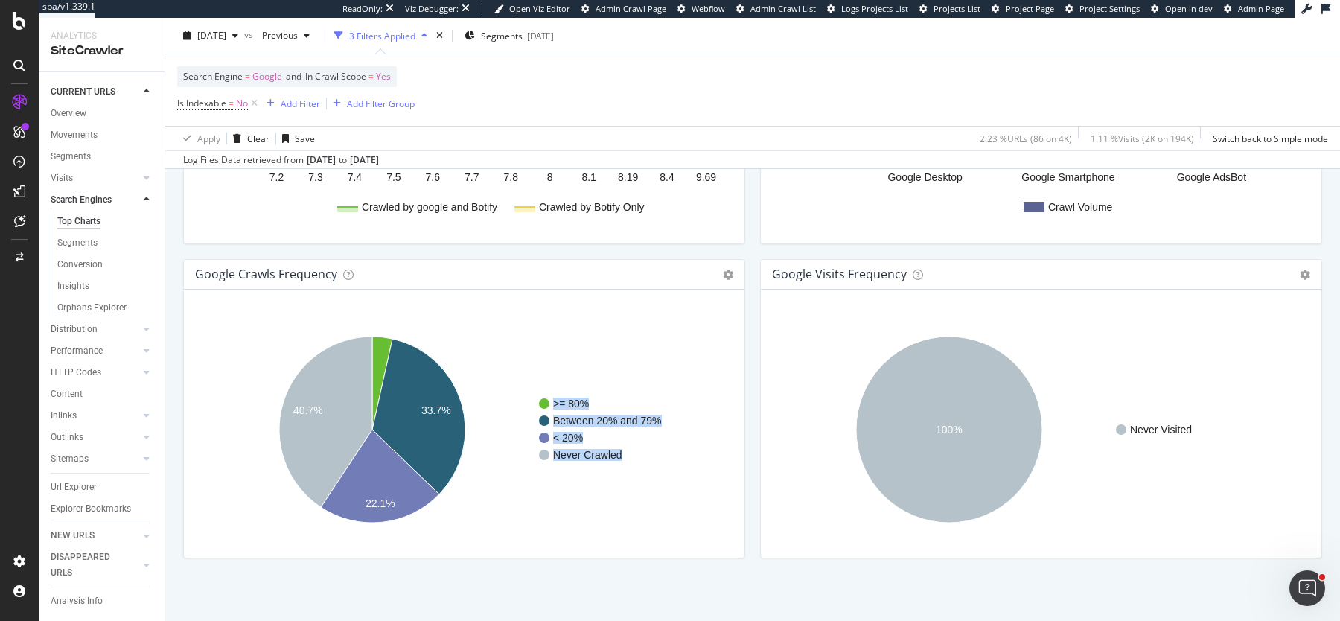
drag, startPoint x: 378, startPoint y: 361, endPoint x: 484, endPoint y: 386, distance: 108.6
click at [484, 386] on rect "A chart." at bounding box center [465, 429] width 538 height 232
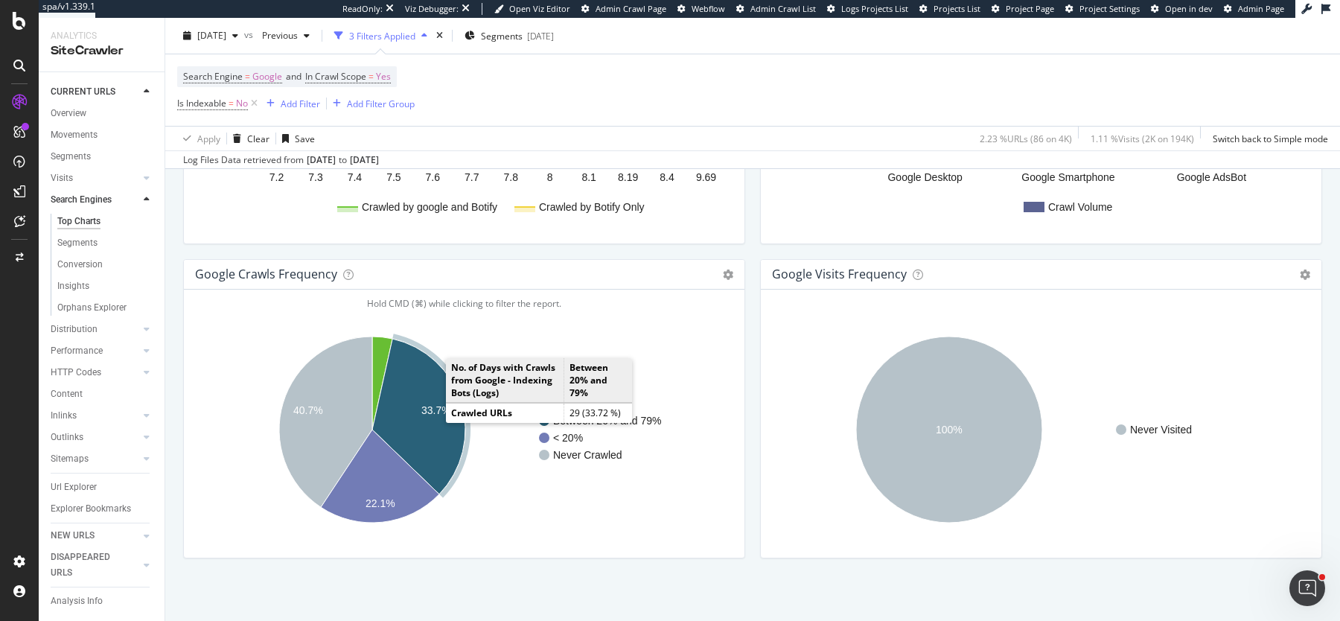
click at [407, 398] on icon "A chart." at bounding box center [418, 417] width 93 height 156
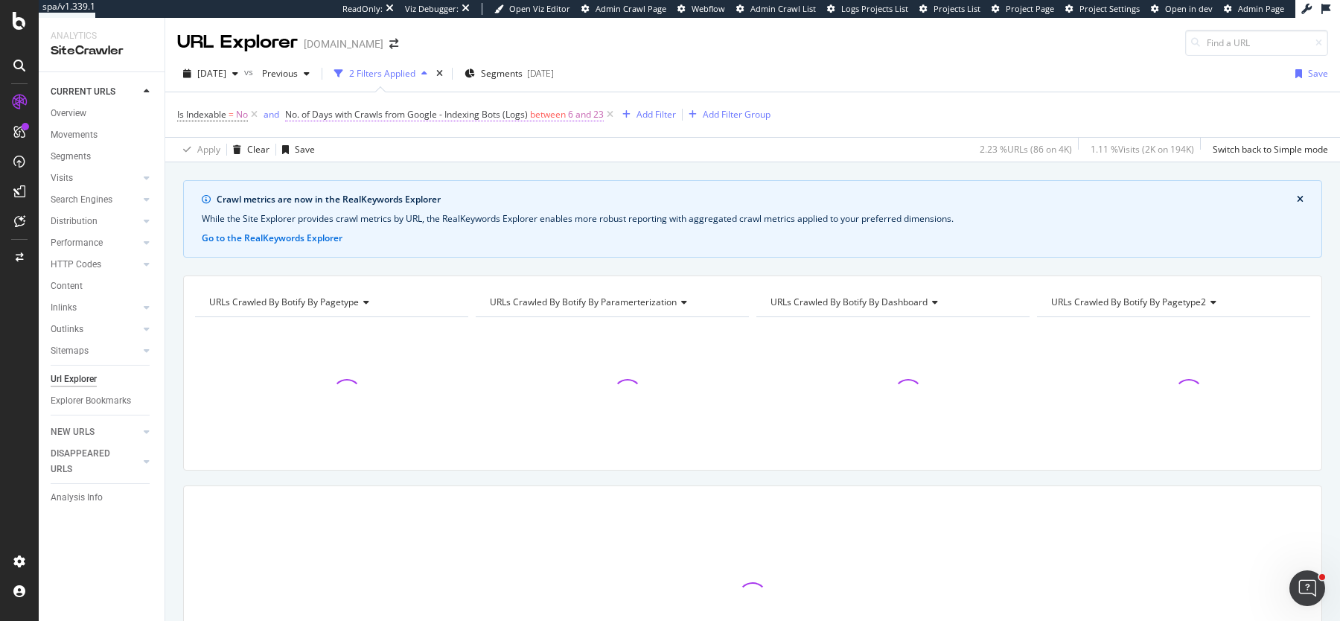
click at [562, 115] on span "between" at bounding box center [548, 114] width 36 height 13
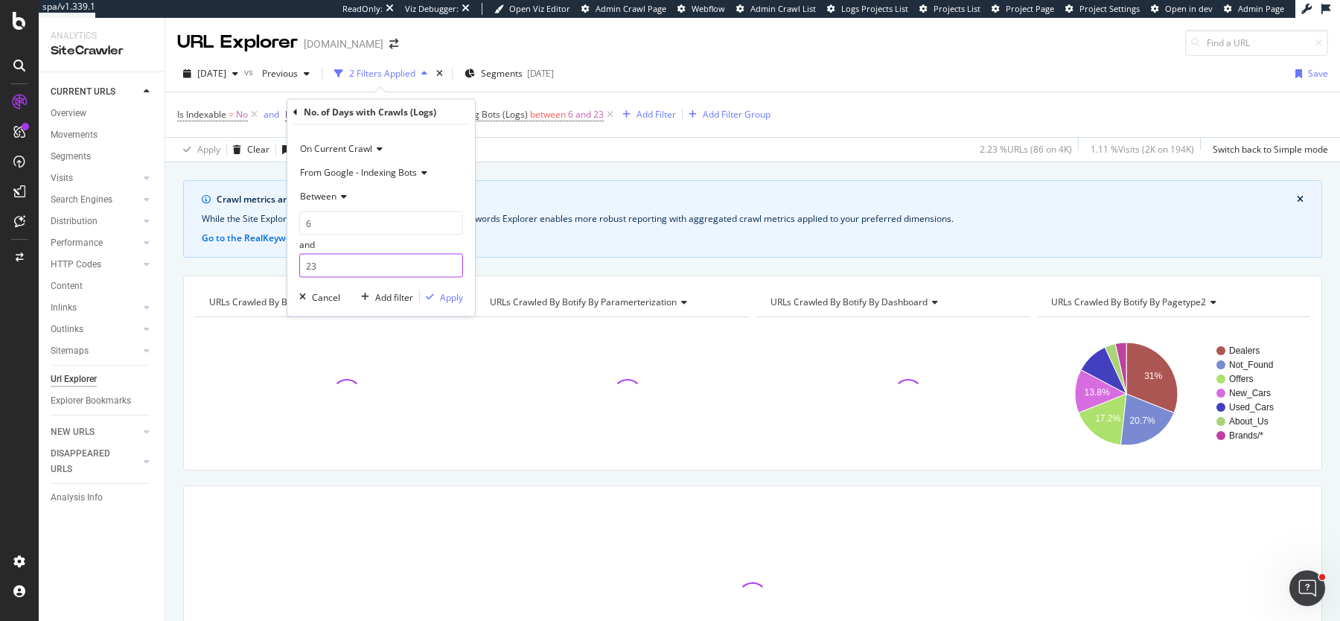
click at [339, 266] on input "23" at bounding box center [381, 266] width 164 height 24
type input "2"
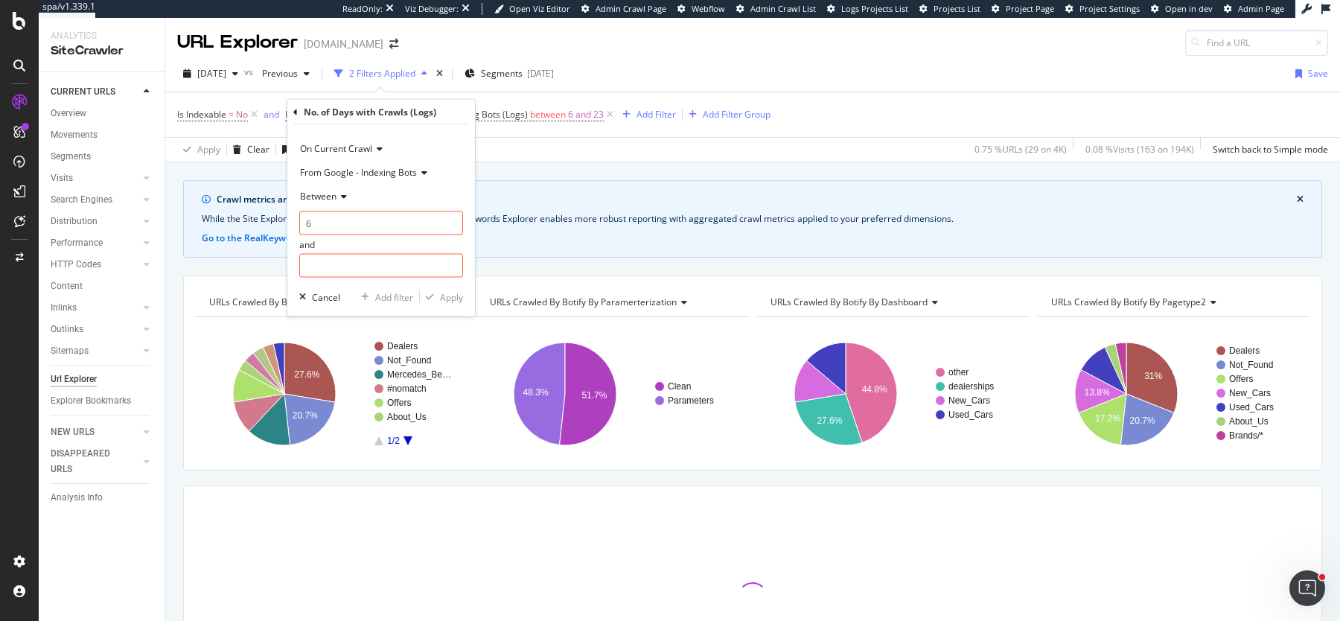
click at [335, 196] on span "Between" at bounding box center [318, 196] width 36 height 13
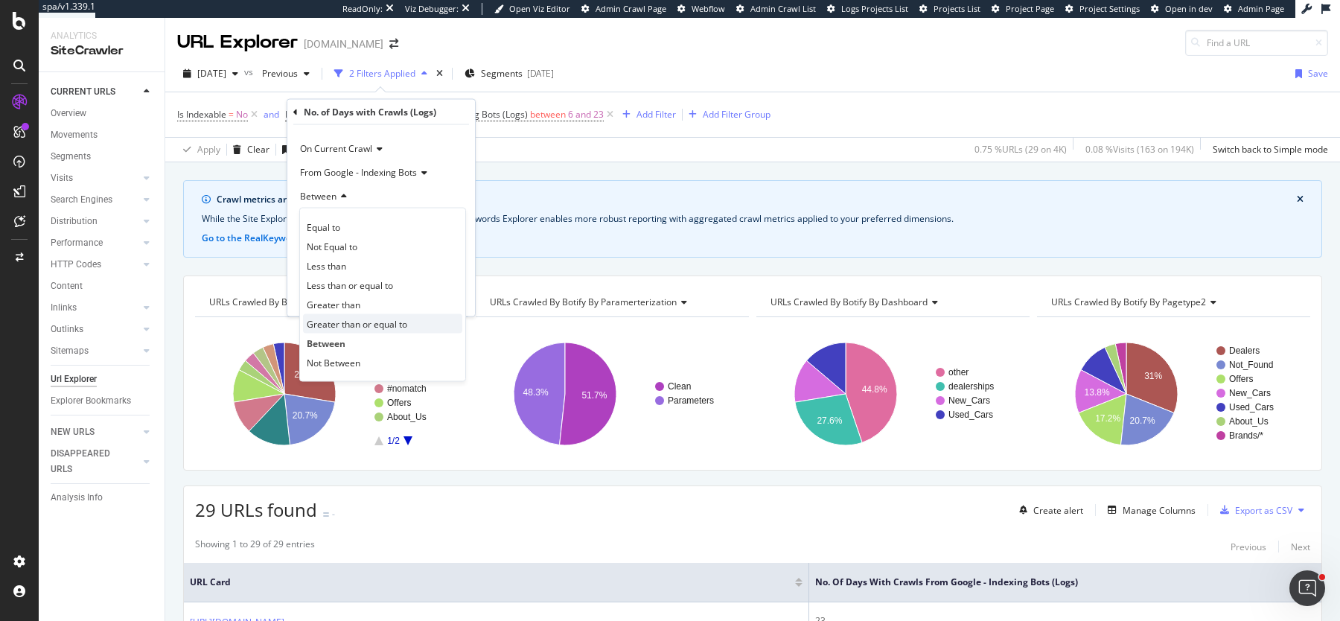
click at [345, 317] on span "Greater than or equal to" at bounding box center [357, 323] width 101 height 13
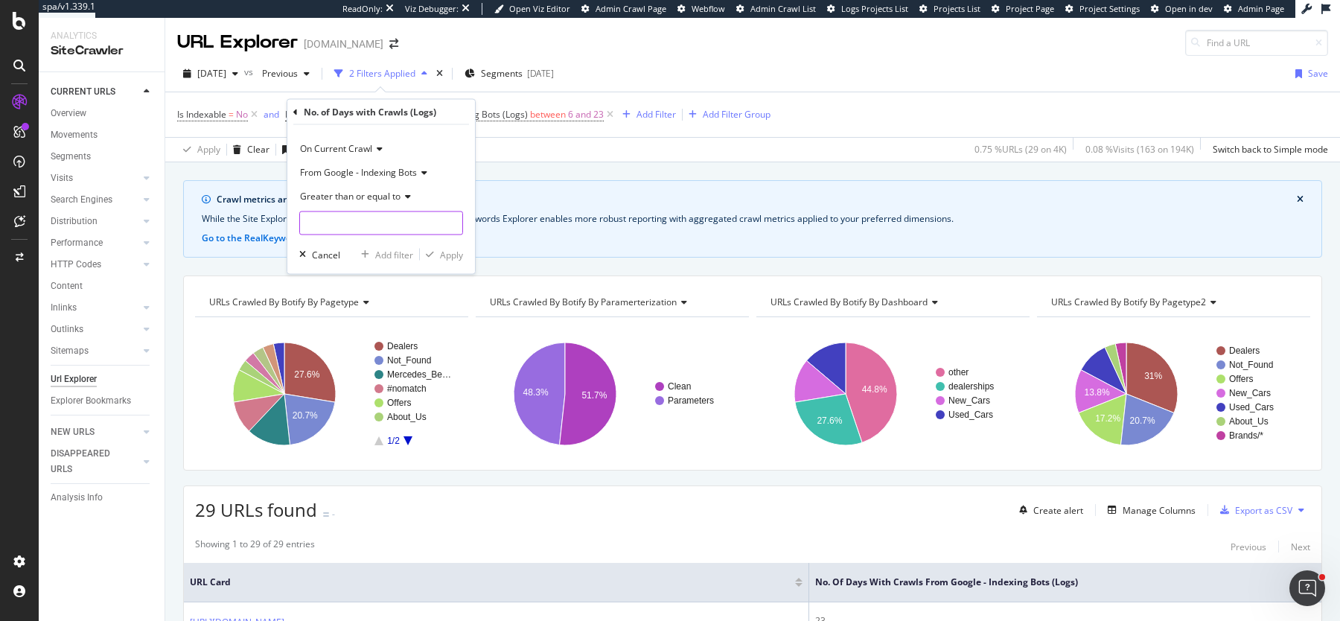
click at [334, 217] on input "number" at bounding box center [381, 223] width 164 height 24
type input "6"
click at [448, 251] on div "Apply" at bounding box center [451, 254] width 23 height 13
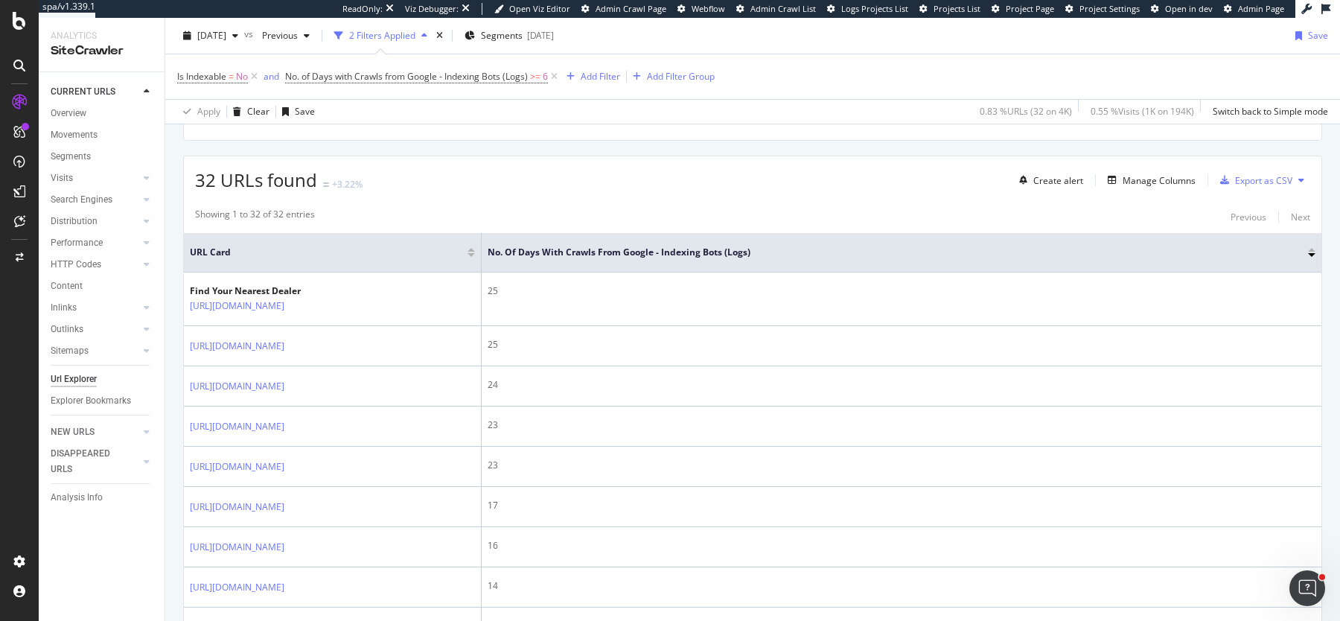
scroll to position [327, 0]
click at [1154, 177] on div "Manage Columns" at bounding box center [1159, 183] width 73 height 13
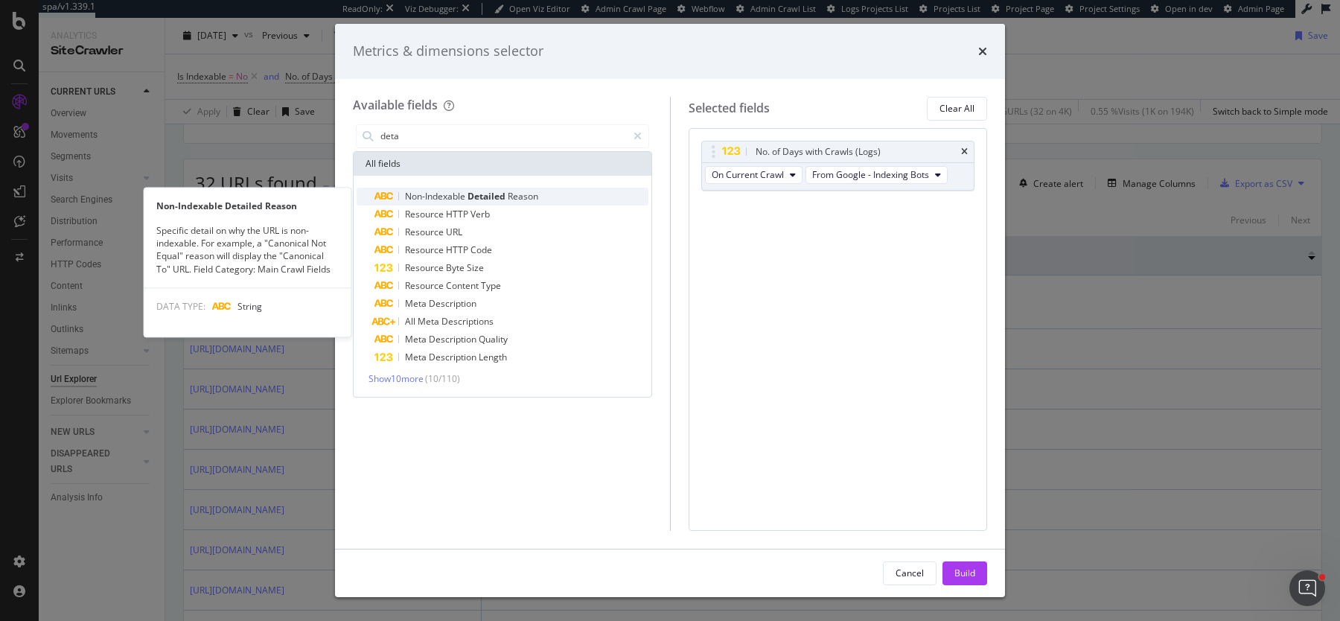
type input "deta"
click at [448, 193] on span "Non-Indexable" at bounding box center [436, 196] width 63 height 13
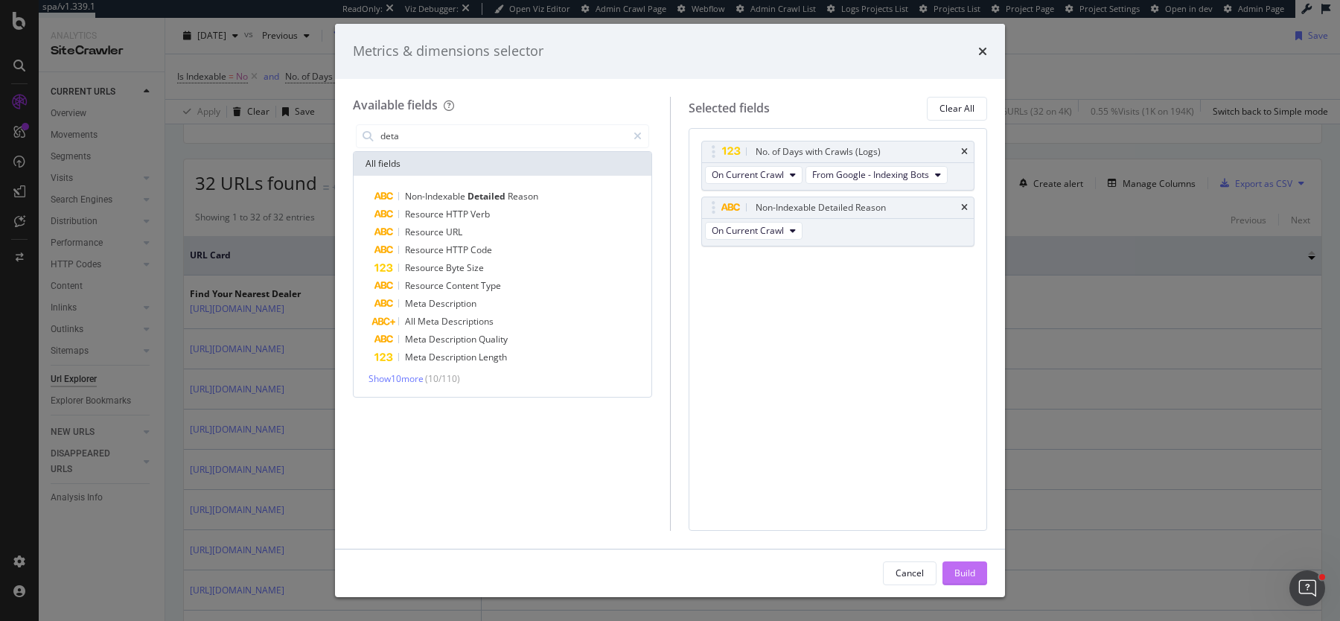
click at [964, 575] on div "Build" at bounding box center [965, 573] width 21 height 13
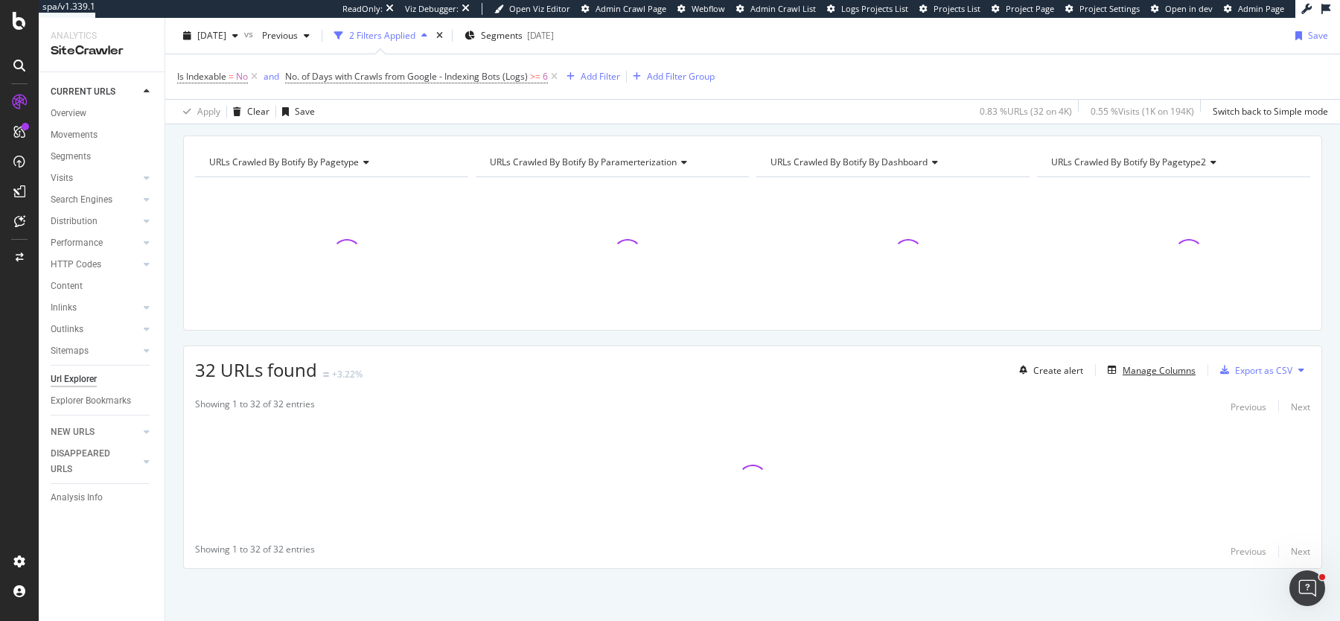
scroll to position [137, 0]
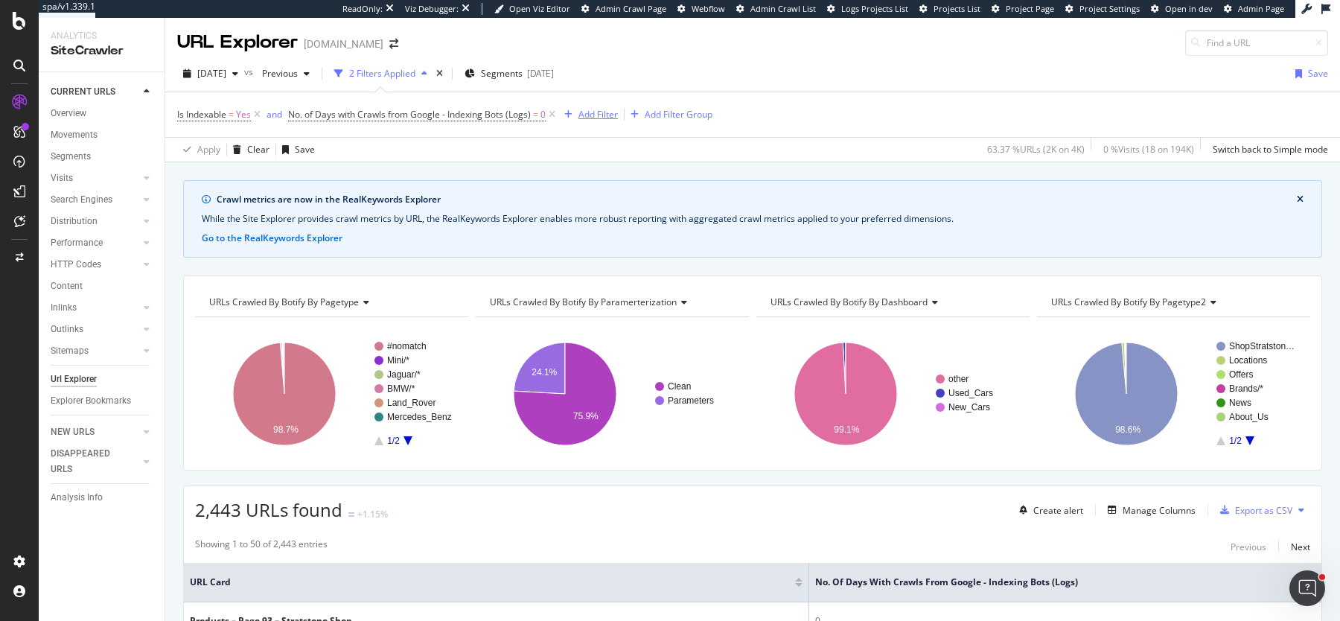
click at [590, 115] on div "Add Filter" at bounding box center [598, 114] width 39 height 13
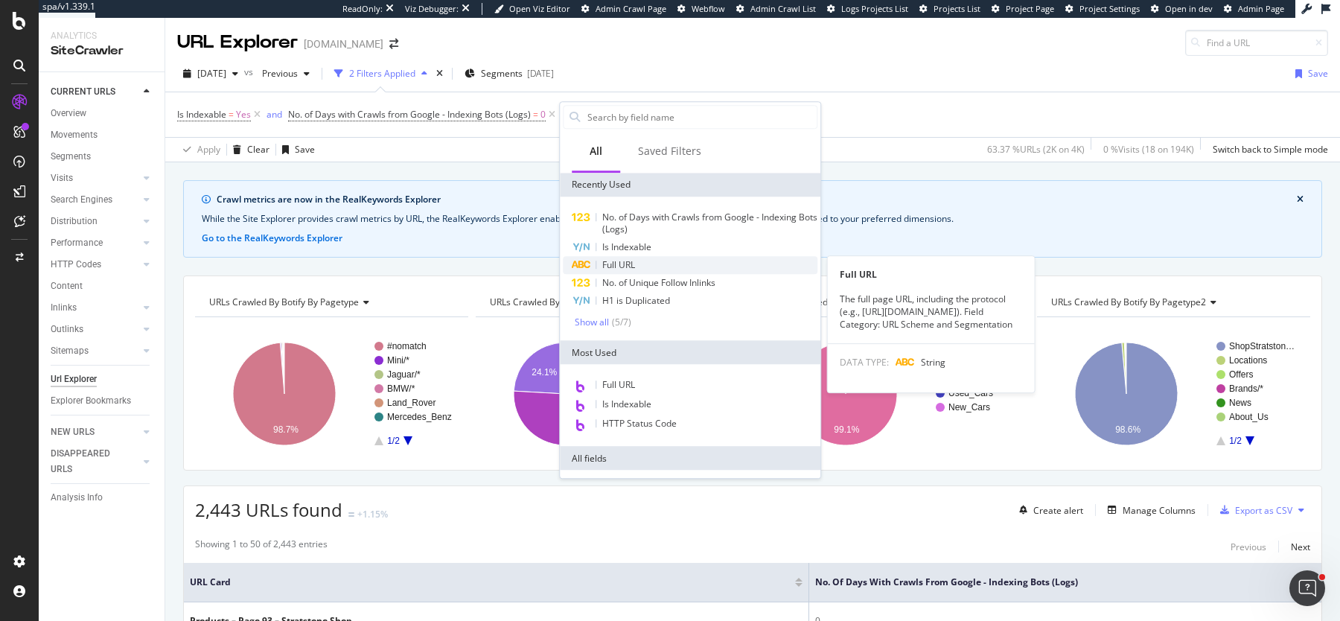
click at [652, 269] on div "Full URL" at bounding box center [690, 265] width 255 height 18
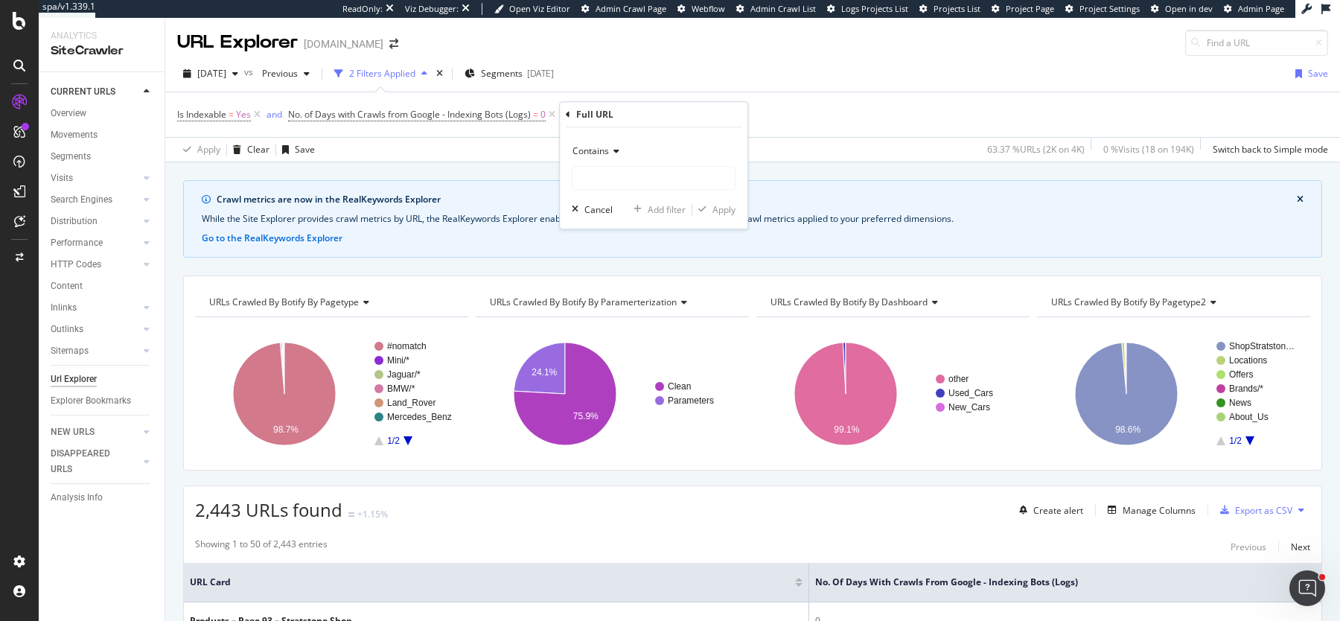
click at [587, 153] on span "Contains" at bounding box center [591, 150] width 36 height 13
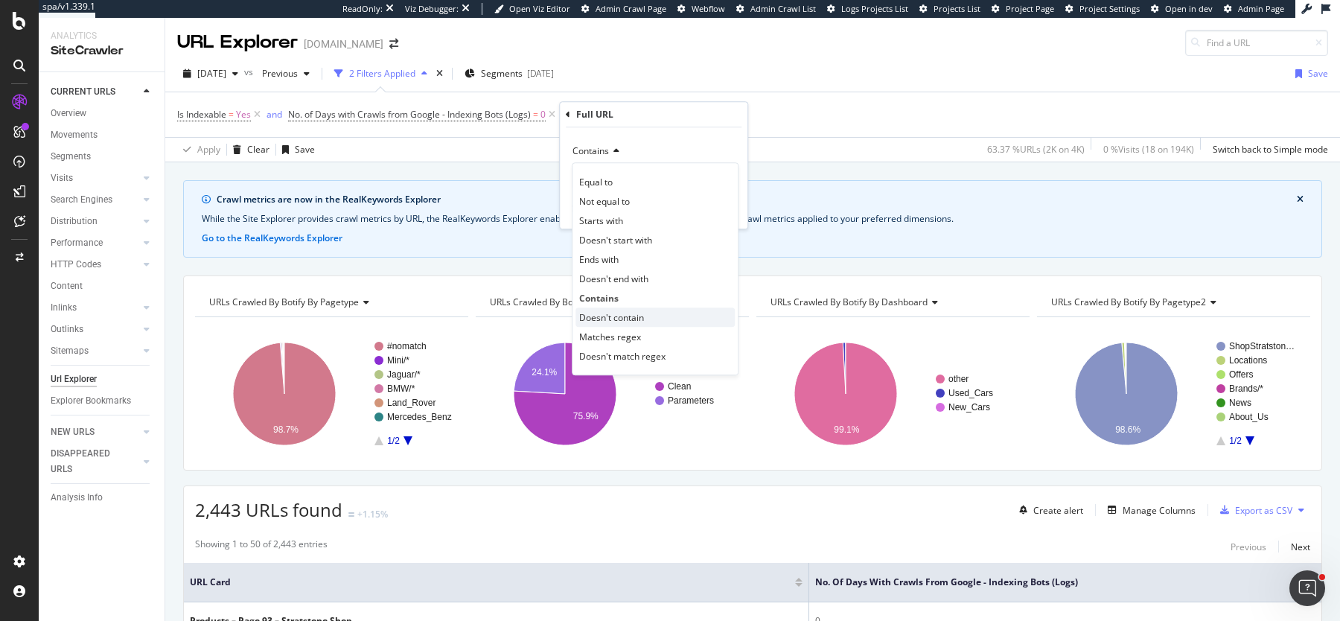
click at [602, 311] on span "Doesn't contain" at bounding box center [611, 317] width 65 height 13
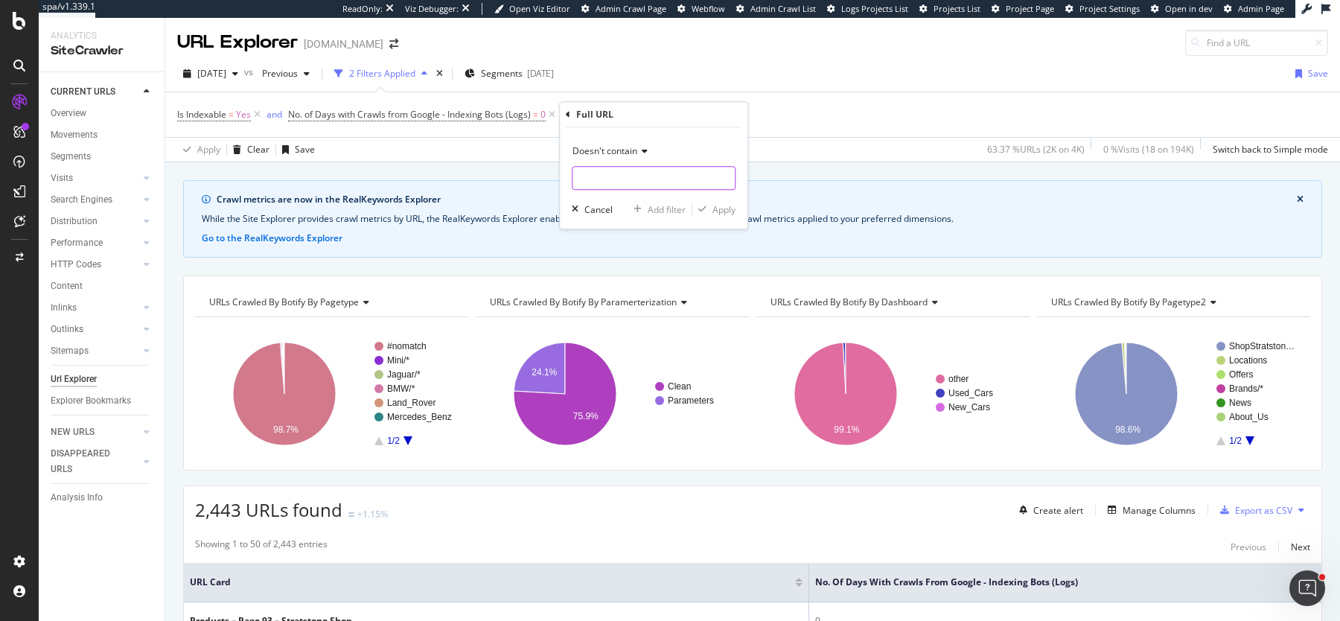
click at [602, 187] on input "text" at bounding box center [654, 178] width 162 height 24
type input "?page"
click at [724, 211] on div "Apply" at bounding box center [724, 209] width 23 height 13
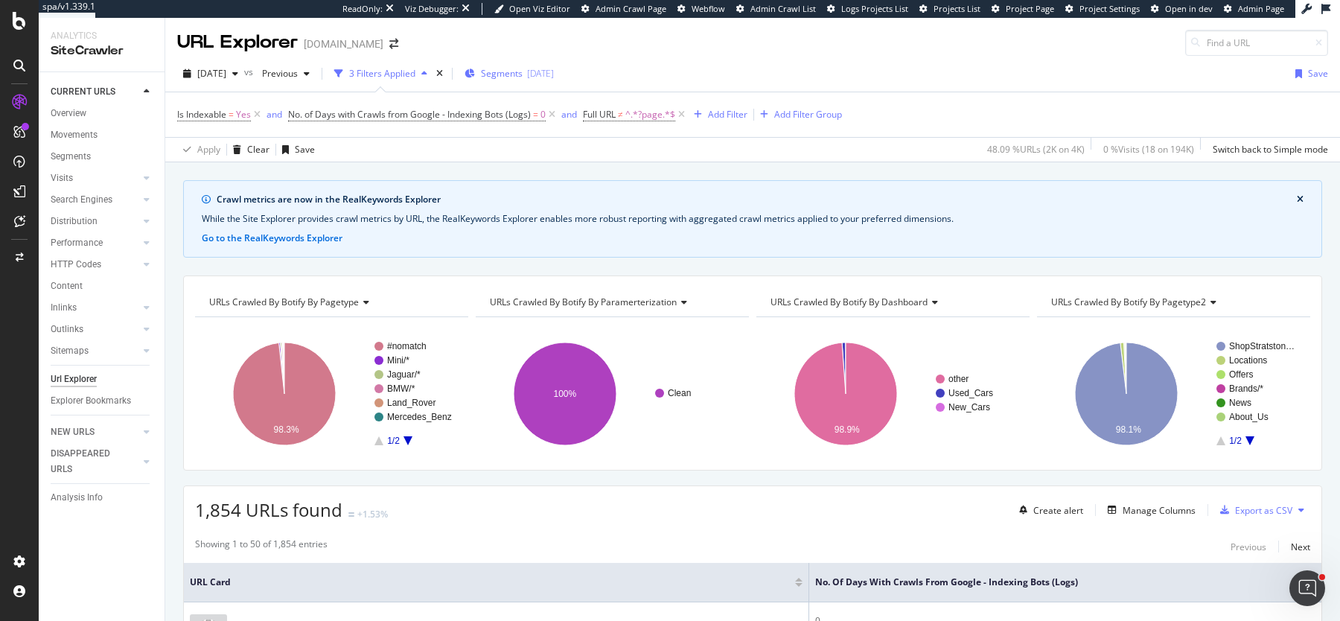
click at [554, 75] on div "[DATE]" at bounding box center [540, 73] width 27 height 13
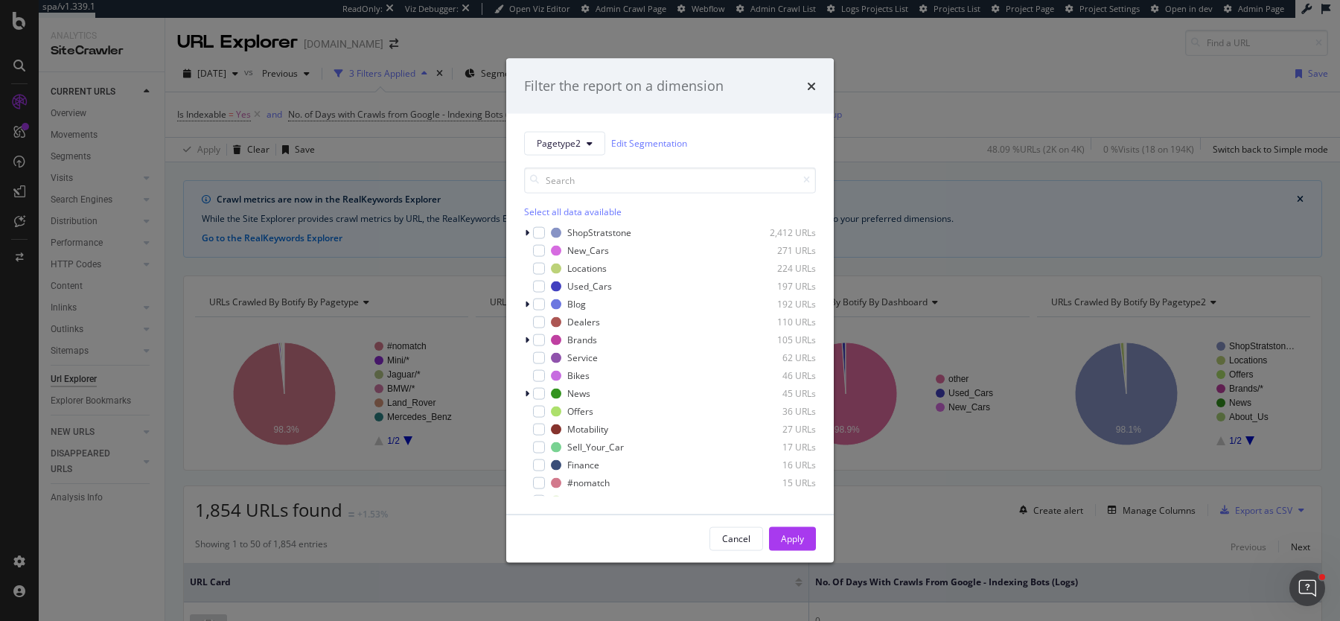
click at [573, 212] on div "Select all data available" at bounding box center [670, 211] width 292 height 13
click at [543, 235] on div "modal" at bounding box center [539, 232] width 12 height 12
click at [788, 544] on div "Apply" at bounding box center [792, 538] width 23 height 13
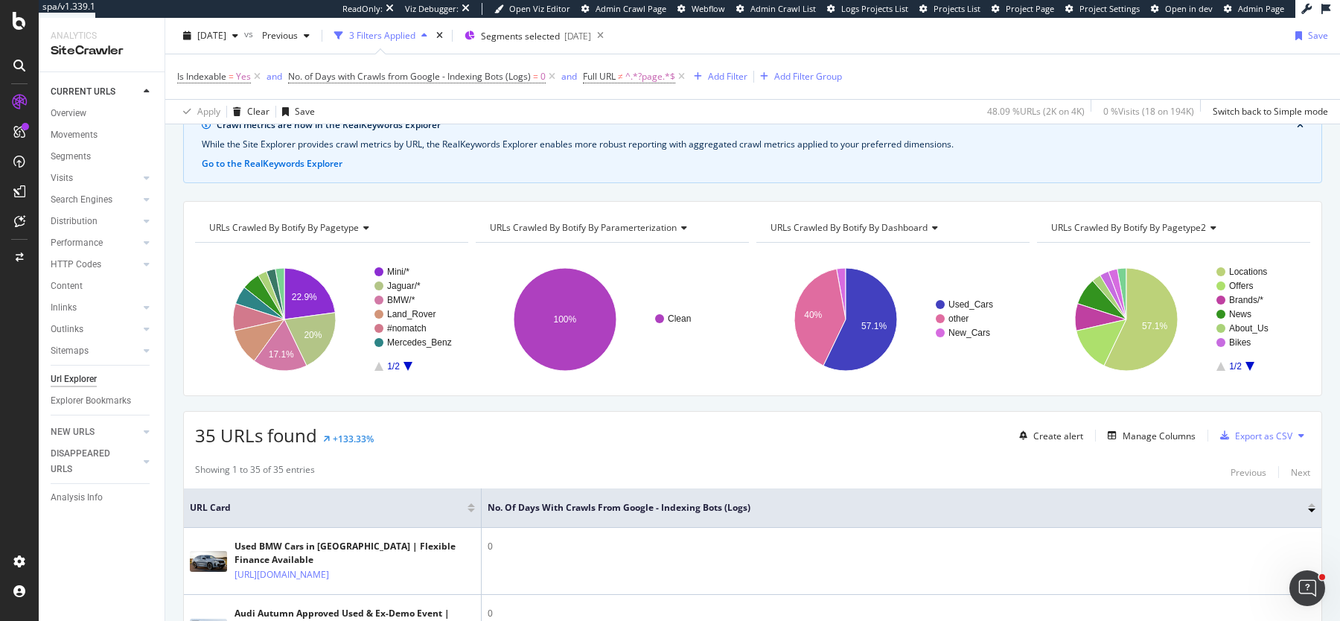
scroll to position [76, 0]
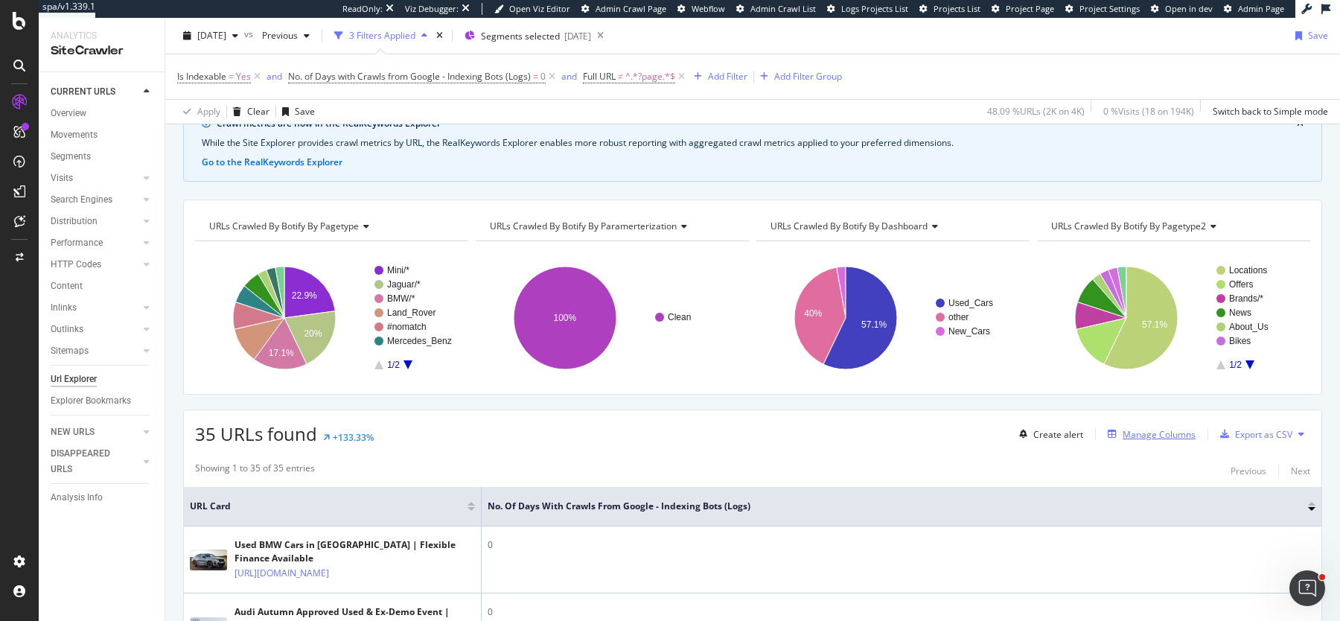
click at [1155, 432] on div "Manage Columns" at bounding box center [1159, 434] width 73 height 13
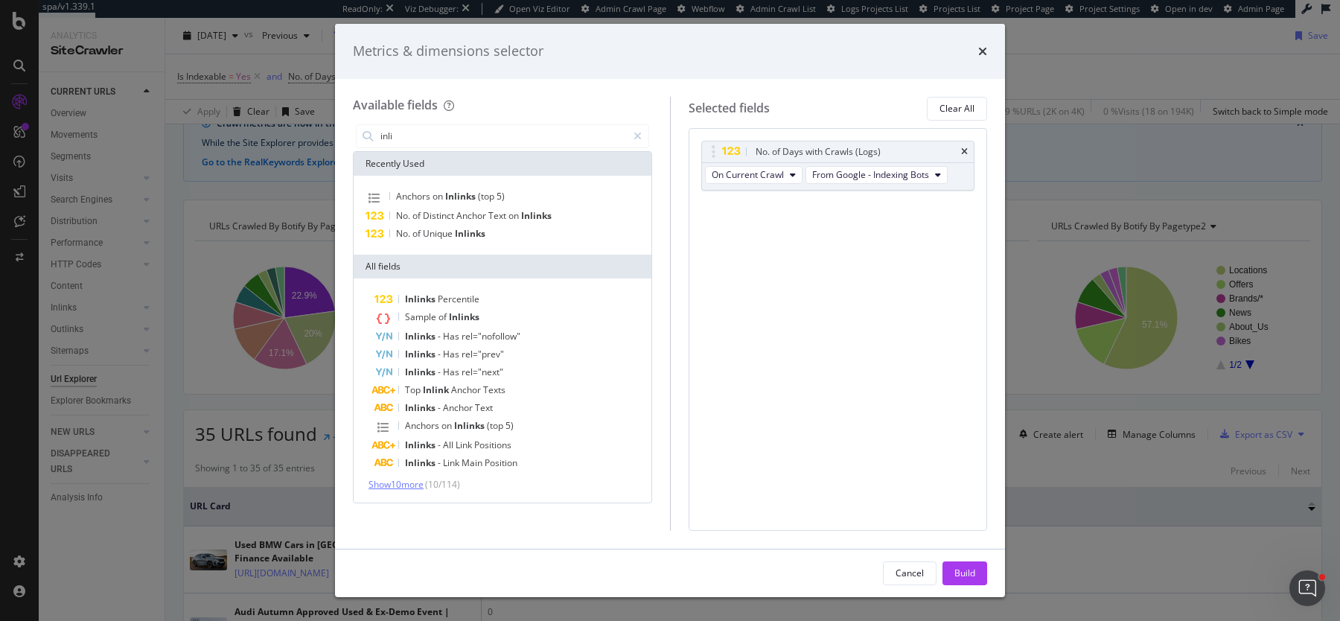
type input "inli"
click at [403, 488] on span "Show 10 more" at bounding box center [396, 484] width 55 height 13
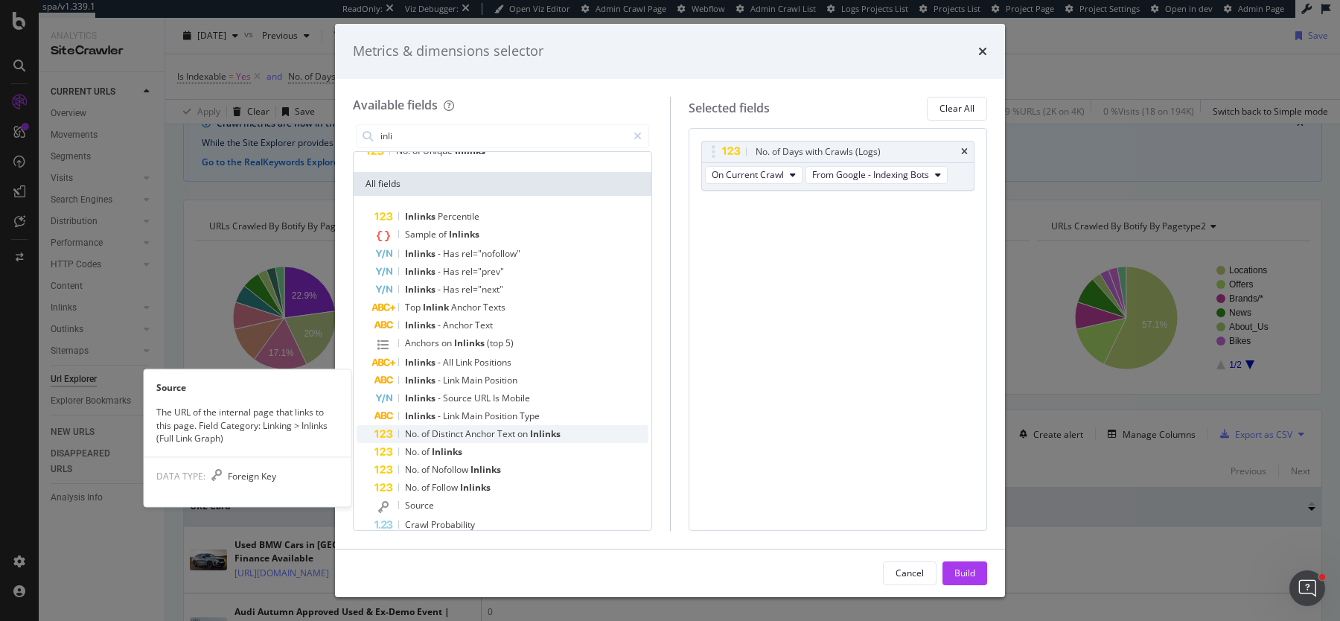
scroll to position [98, 0]
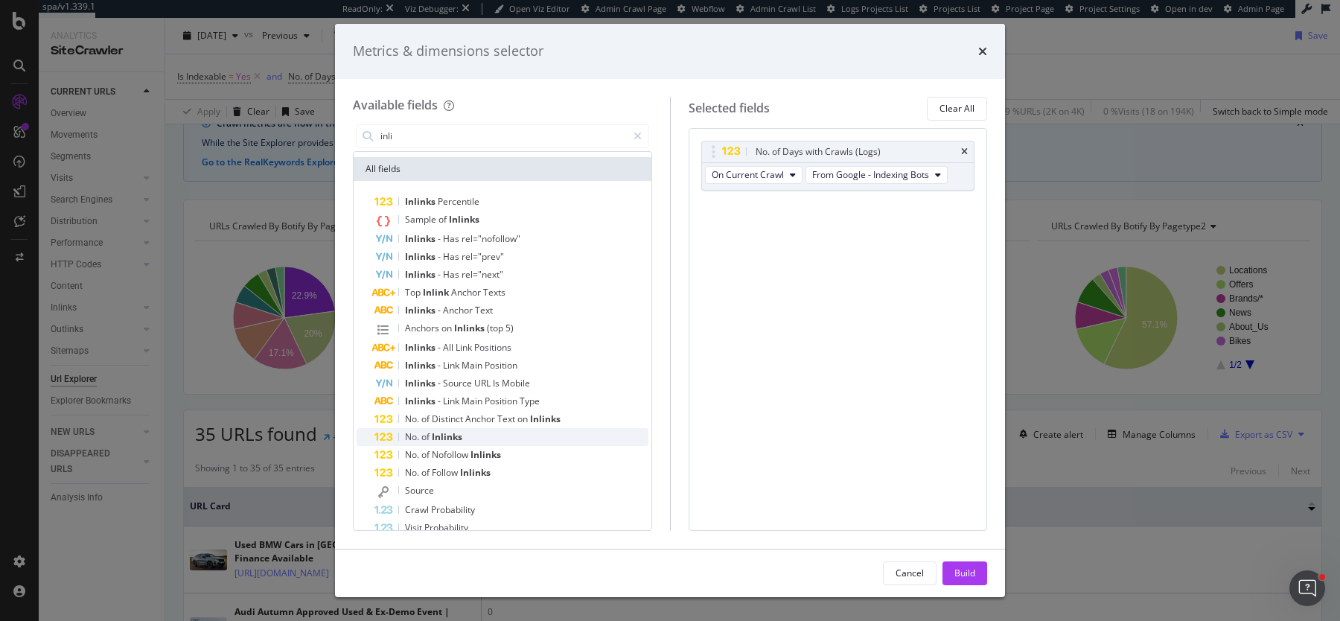
click at [450, 437] on span "Inlinks" at bounding box center [447, 436] width 31 height 13
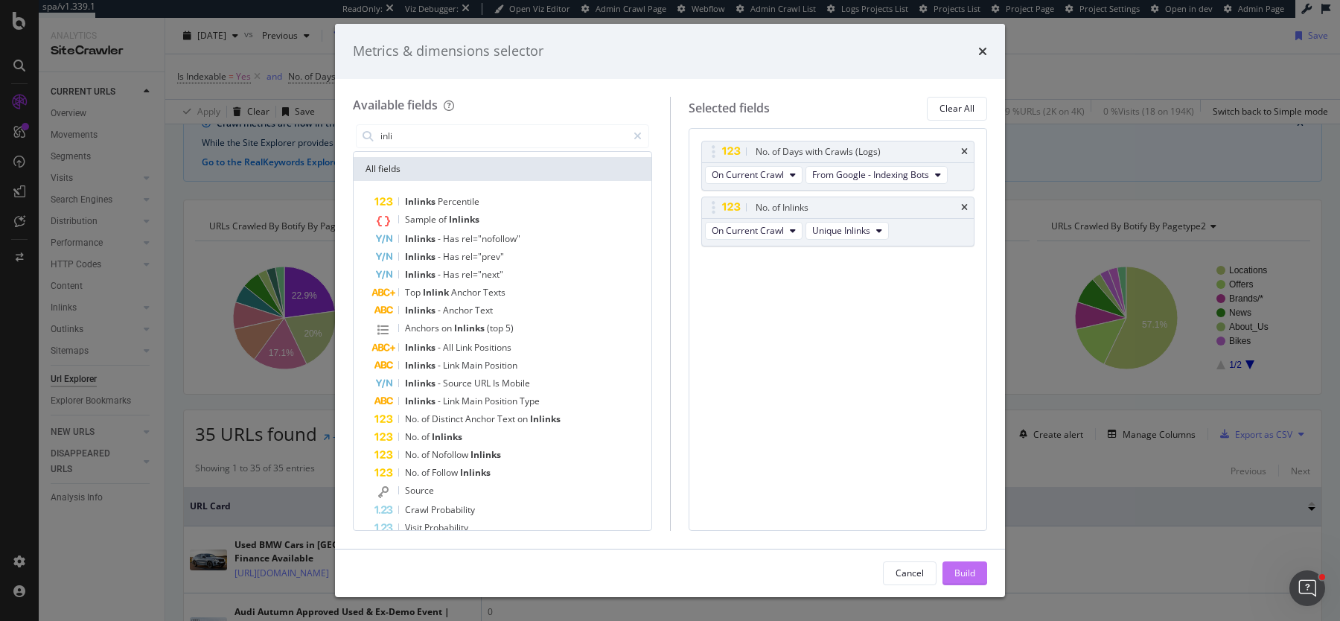
click at [961, 566] on div "Build" at bounding box center [965, 573] width 21 height 22
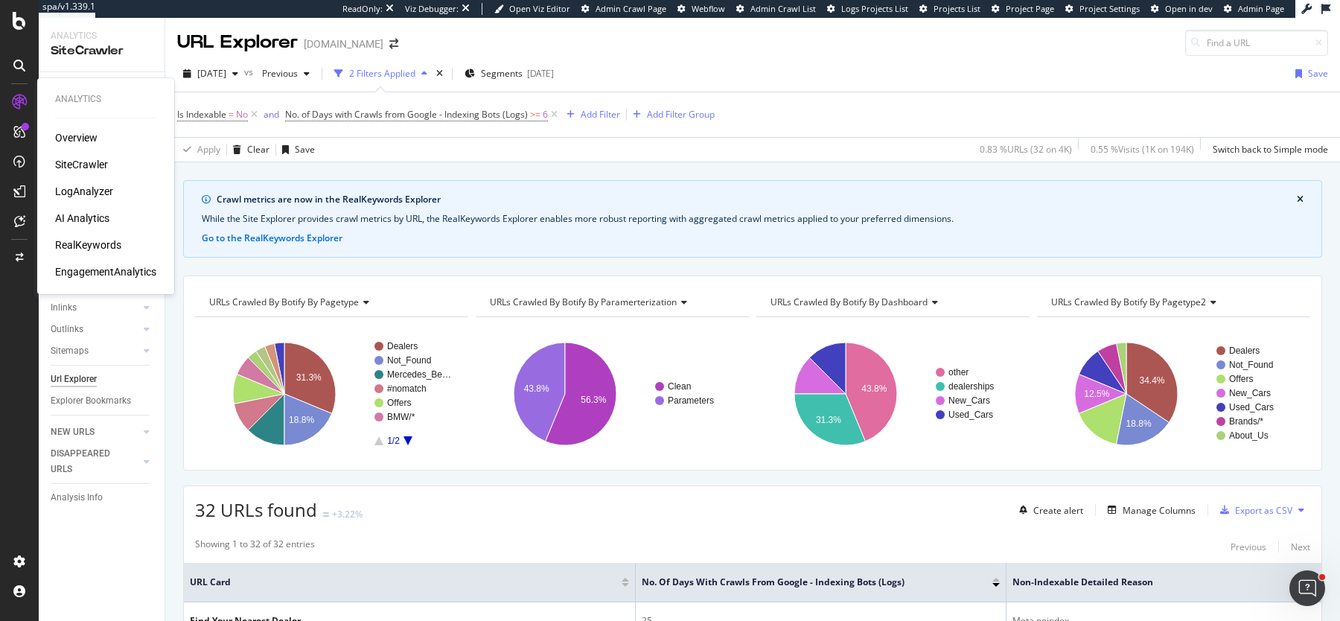
click at [85, 140] on div "Overview" at bounding box center [76, 137] width 42 height 15
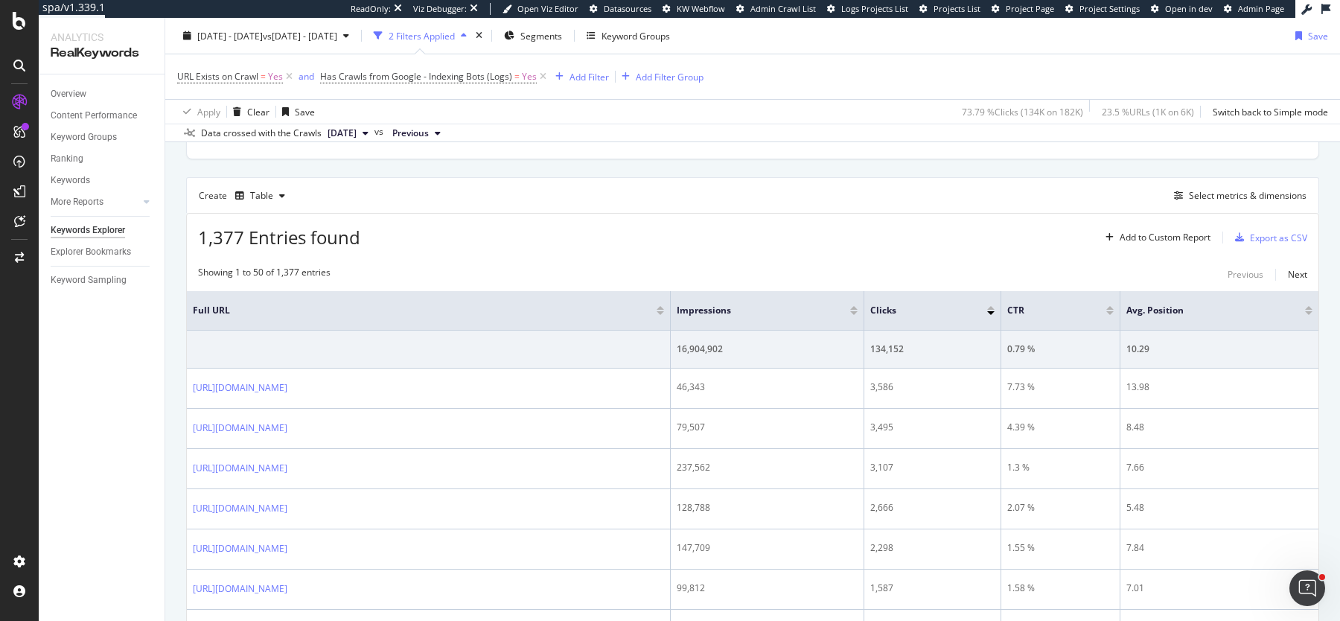
scroll to position [373, 0]
click at [1209, 190] on div "Select metrics & dimensions" at bounding box center [1248, 196] width 118 height 13
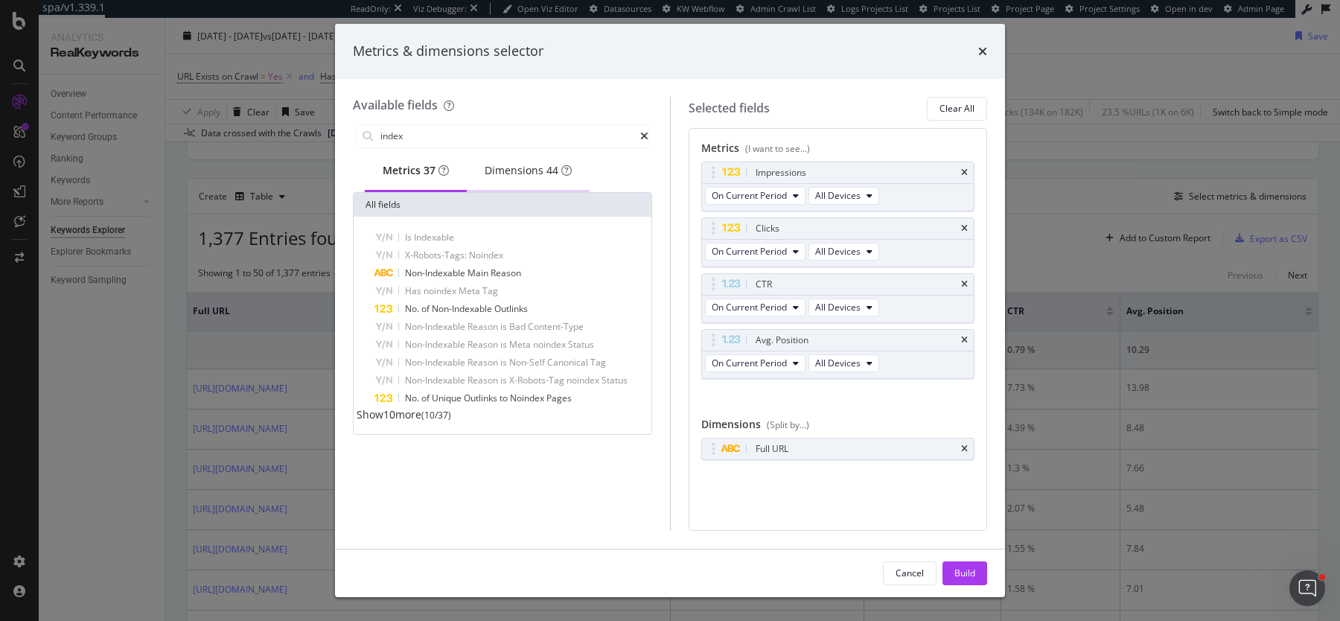
type input "index"
click at [516, 176] on div "Dimensions 44" at bounding box center [528, 170] width 87 height 15
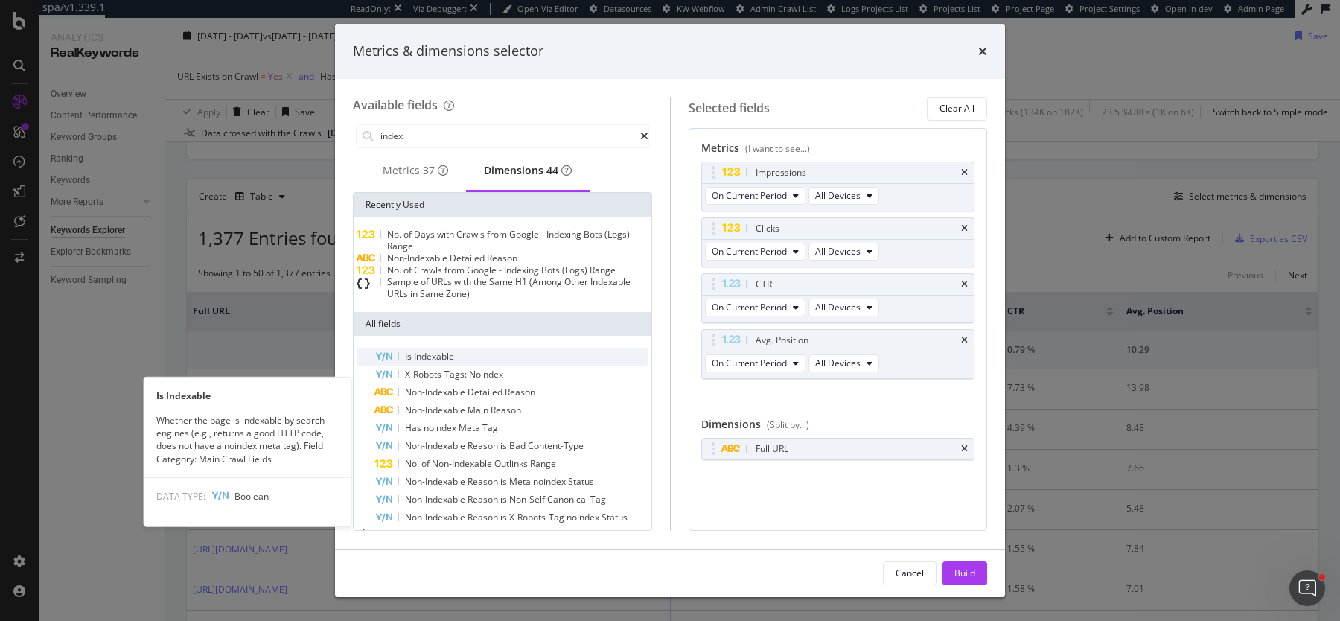
click at [436, 363] on span "Indexable" at bounding box center [434, 356] width 40 height 13
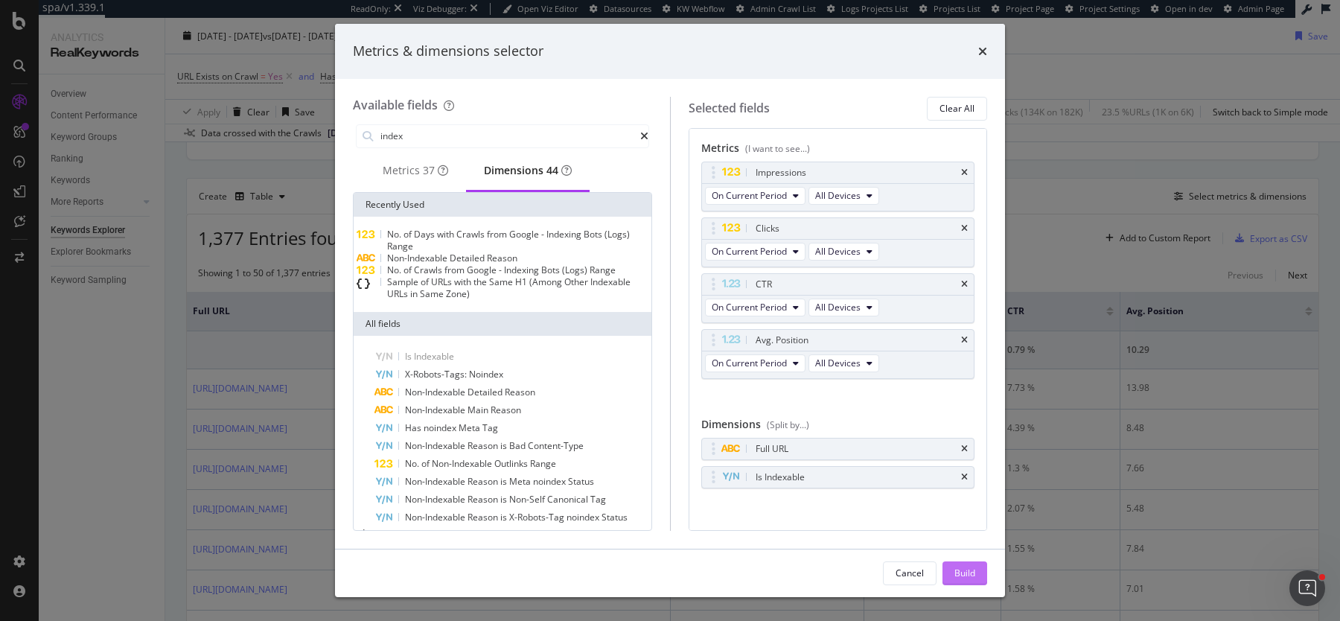
click at [975, 573] on button "Build" at bounding box center [965, 573] width 45 height 24
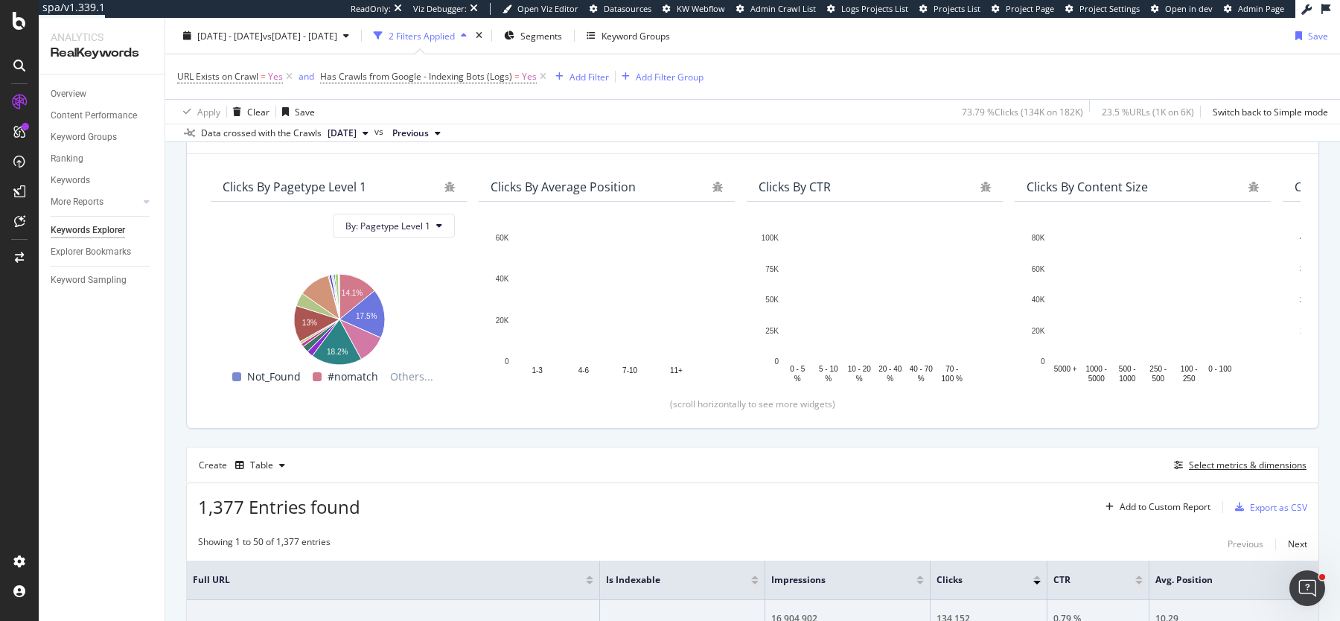
scroll to position [103, 0]
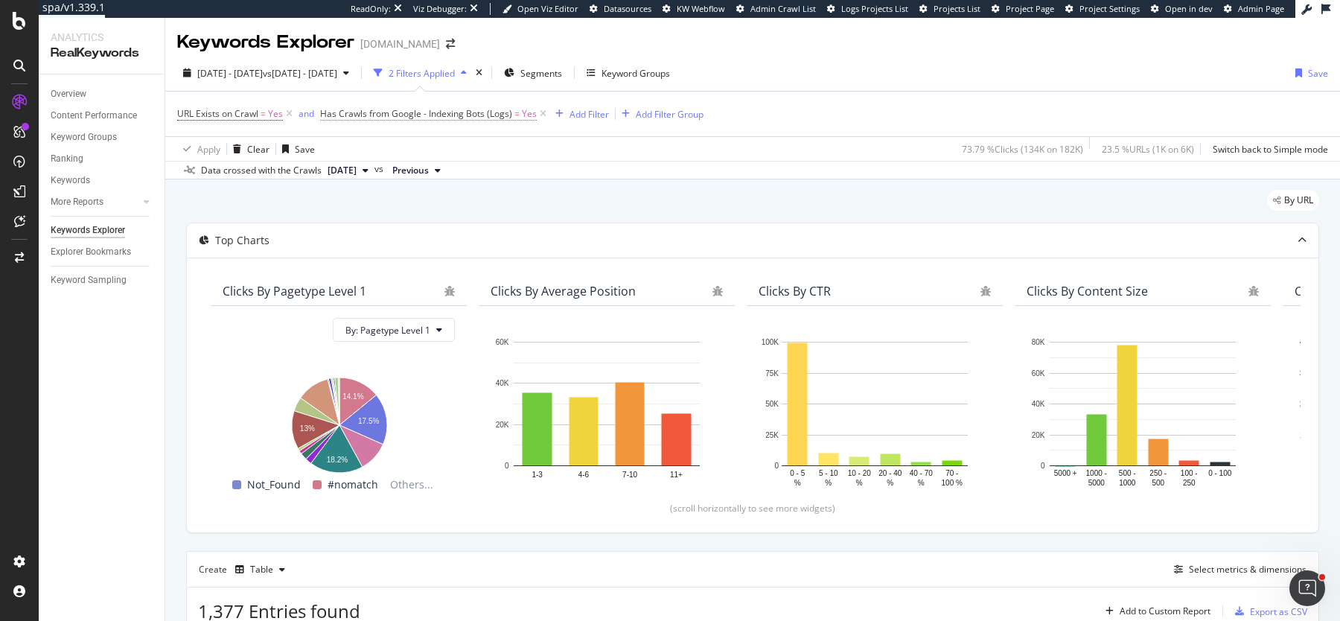
click at [404, 112] on span "Has Crawls from Google - Indexing Bots (Logs)" at bounding box center [416, 113] width 192 height 13
click at [358, 203] on div "Yes" at bounding box center [415, 200] width 164 height 24
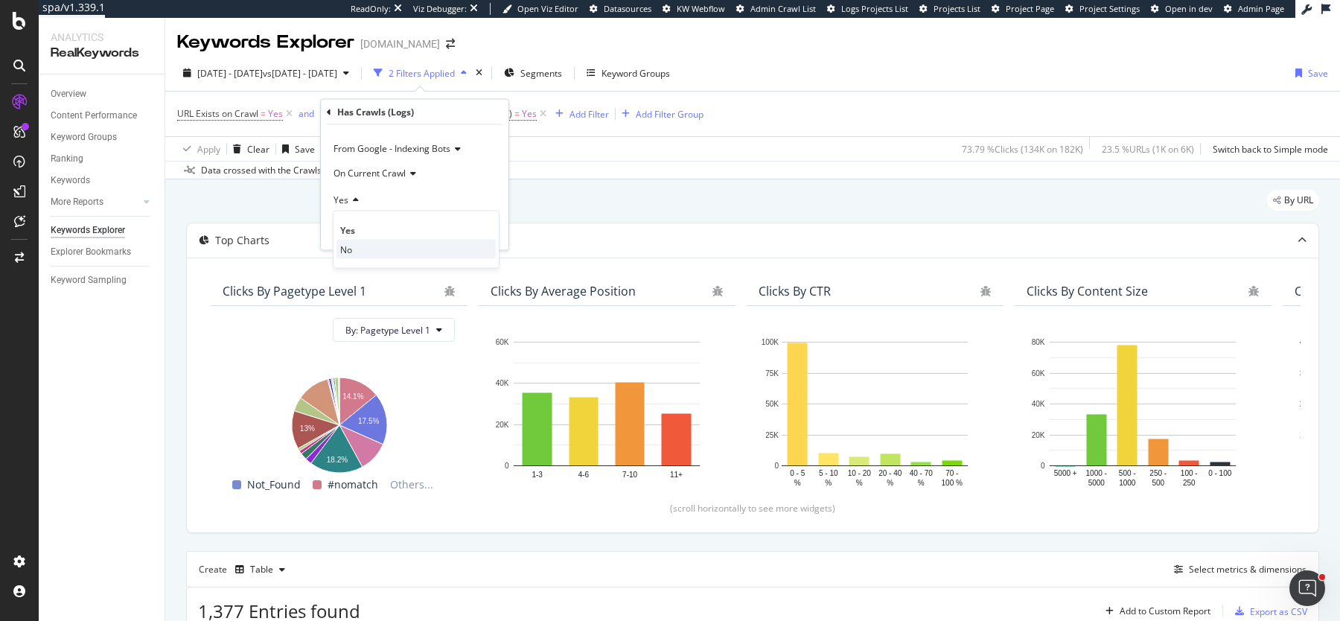
click at [355, 255] on div "No" at bounding box center [416, 249] width 159 height 19
click at [473, 233] on div "button" at bounding box center [463, 230] width 20 height 9
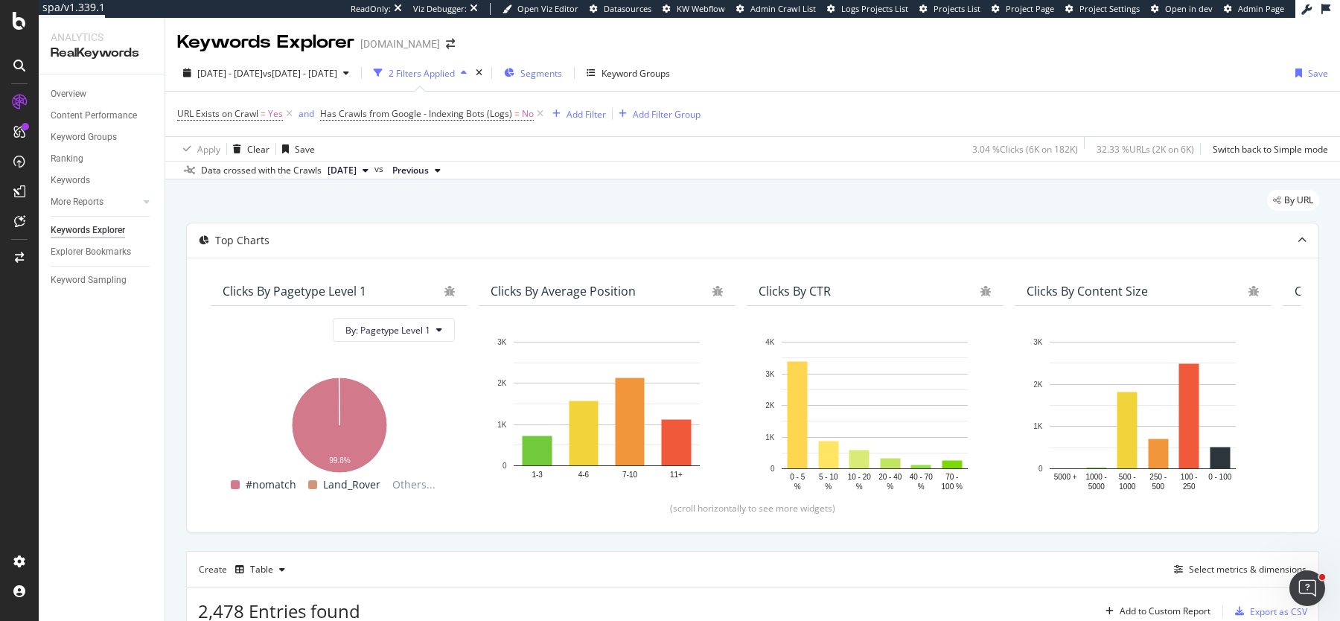
click at [562, 65] on div "Segments" at bounding box center [533, 73] width 58 height 22
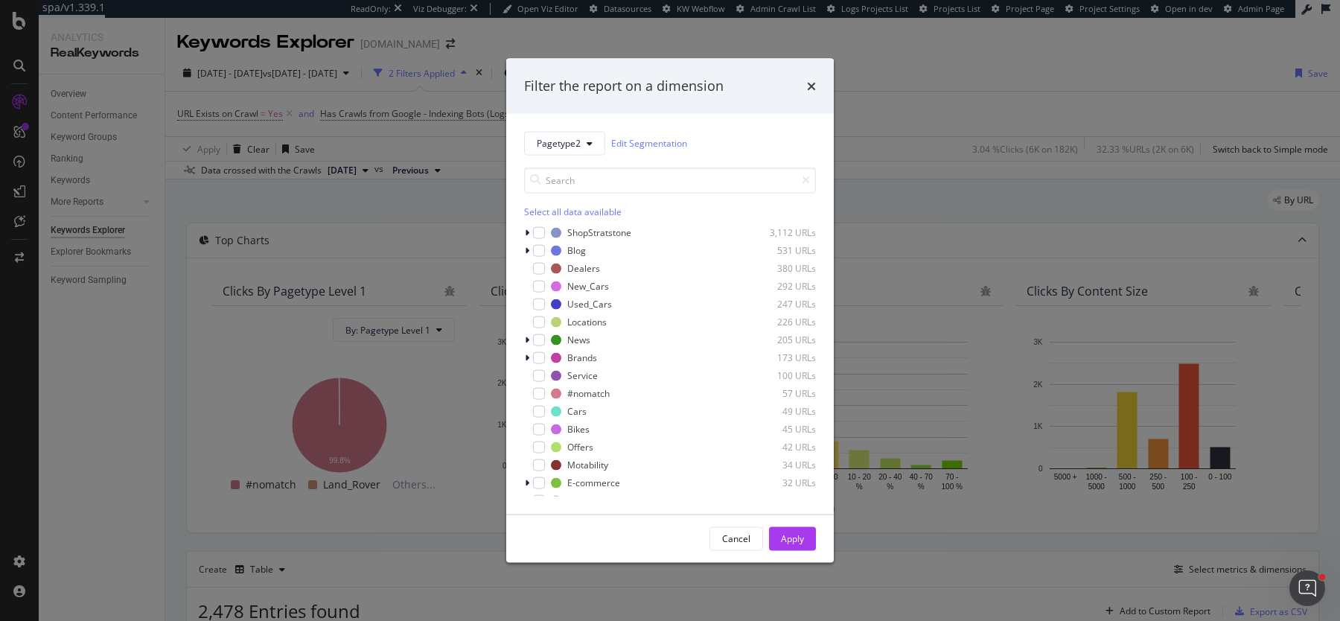
click at [556, 214] on div "Select all data available" at bounding box center [670, 211] width 292 height 13
click at [542, 229] on div "modal" at bounding box center [539, 232] width 12 height 12
click at [802, 535] on div "Apply" at bounding box center [792, 538] width 23 height 13
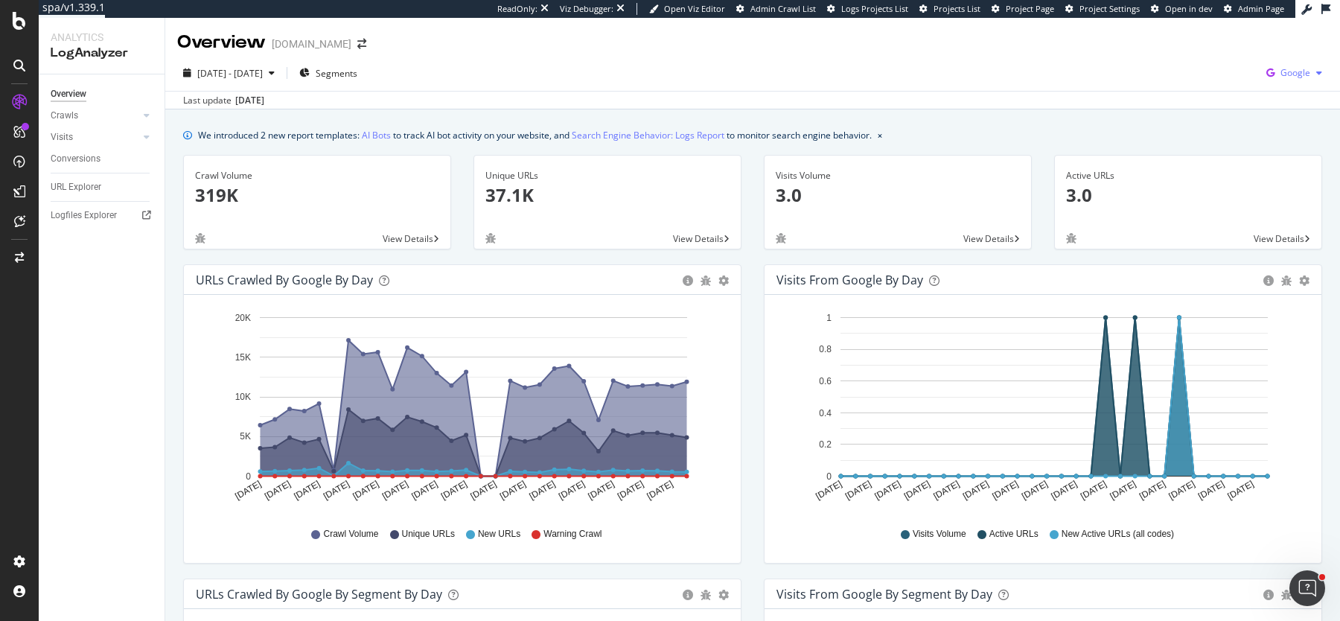
click at [1316, 72] on div "button" at bounding box center [1320, 73] width 18 height 9
click at [1278, 69] on icon "button" at bounding box center [1271, 73] width 20 height 21
click at [1215, 65] on span "Bing" at bounding box center [1221, 59] width 55 height 13
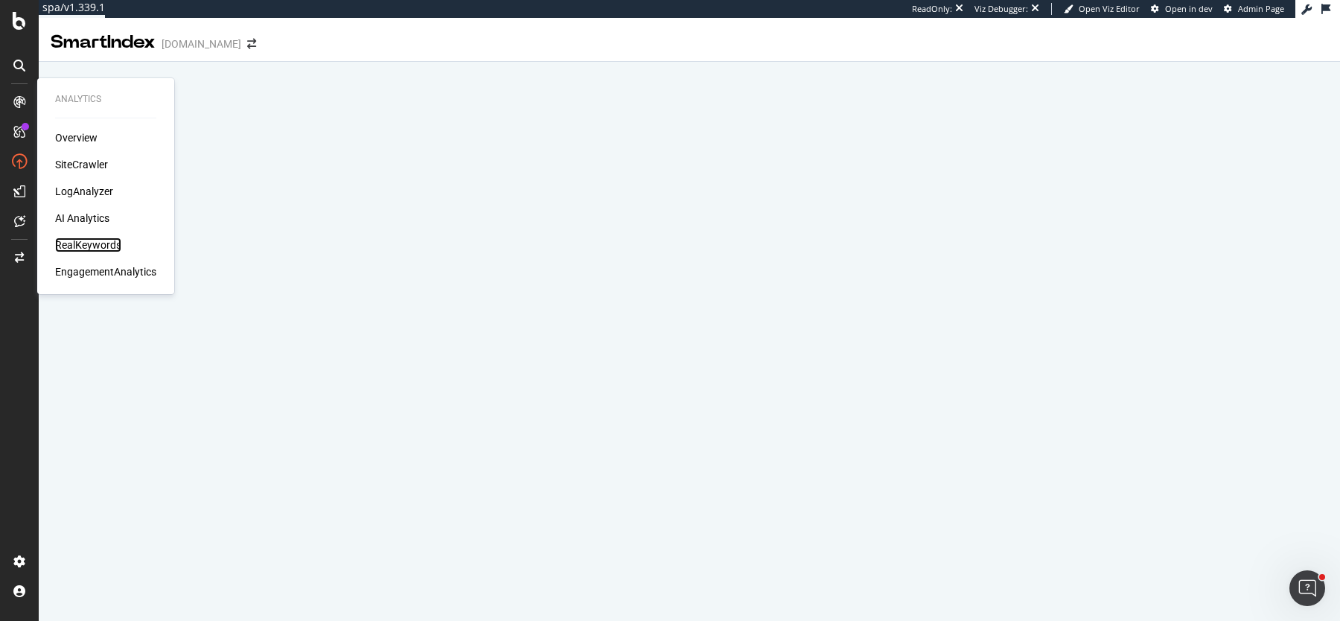
click at [79, 246] on div "RealKeywords" at bounding box center [88, 245] width 66 height 15
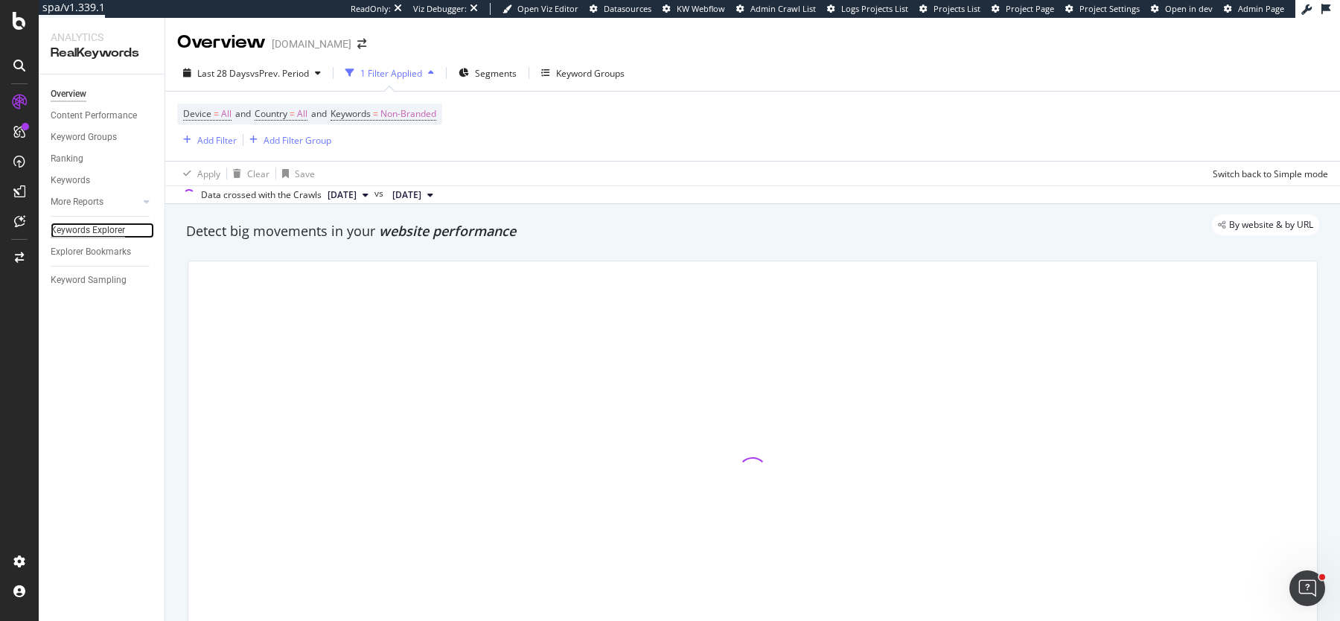
click at [93, 225] on div "Keywords Explorer" at bounding box center [88, 231] width 74 height 16
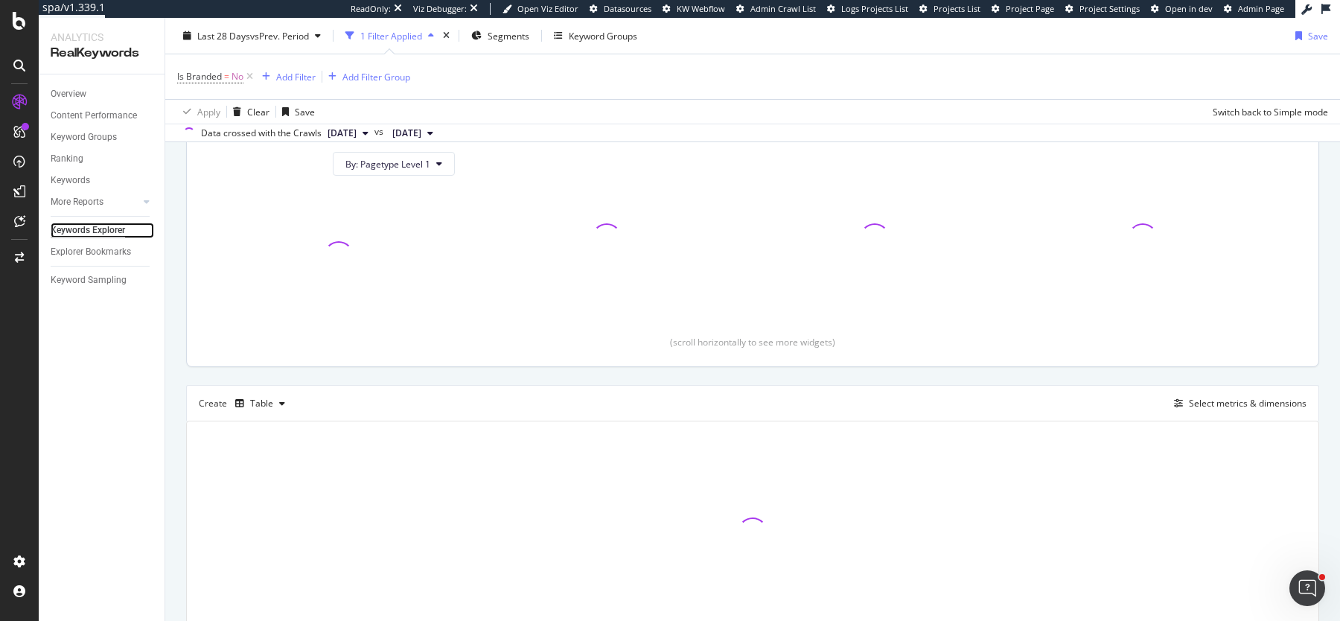
scroll to position [229, 0]
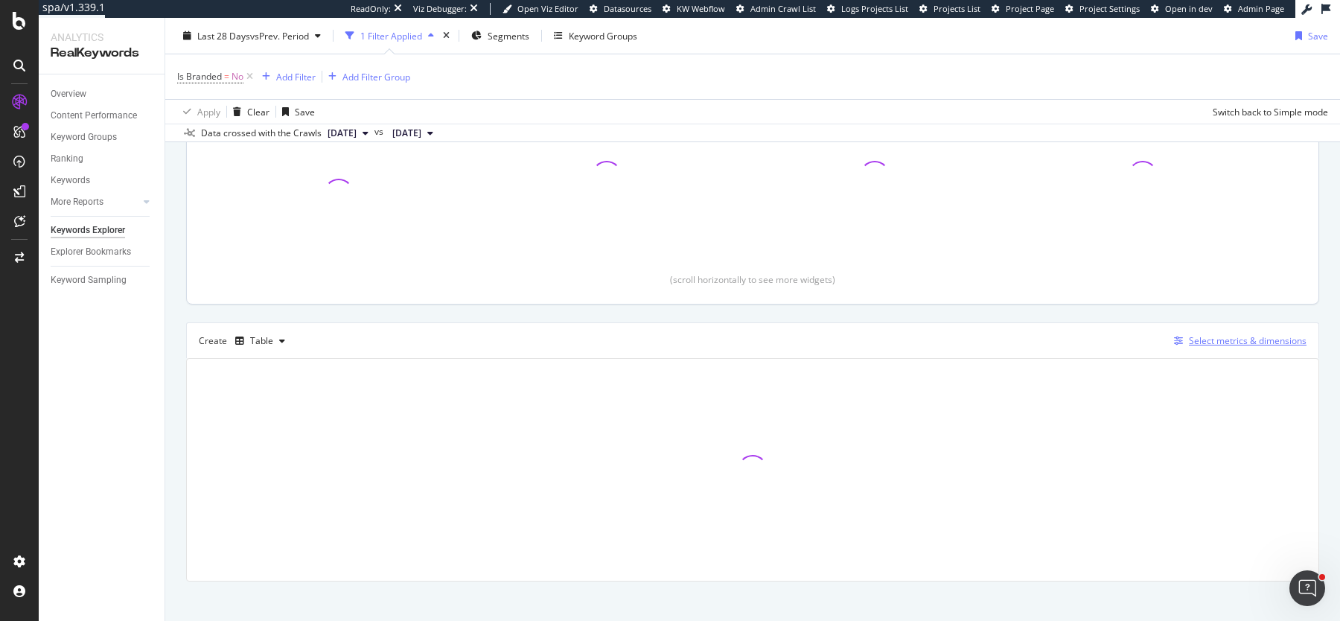
click at [1242, 343] on div "Select metrics & dimensions" at bounding box center [1248, 340] width 118 height 13
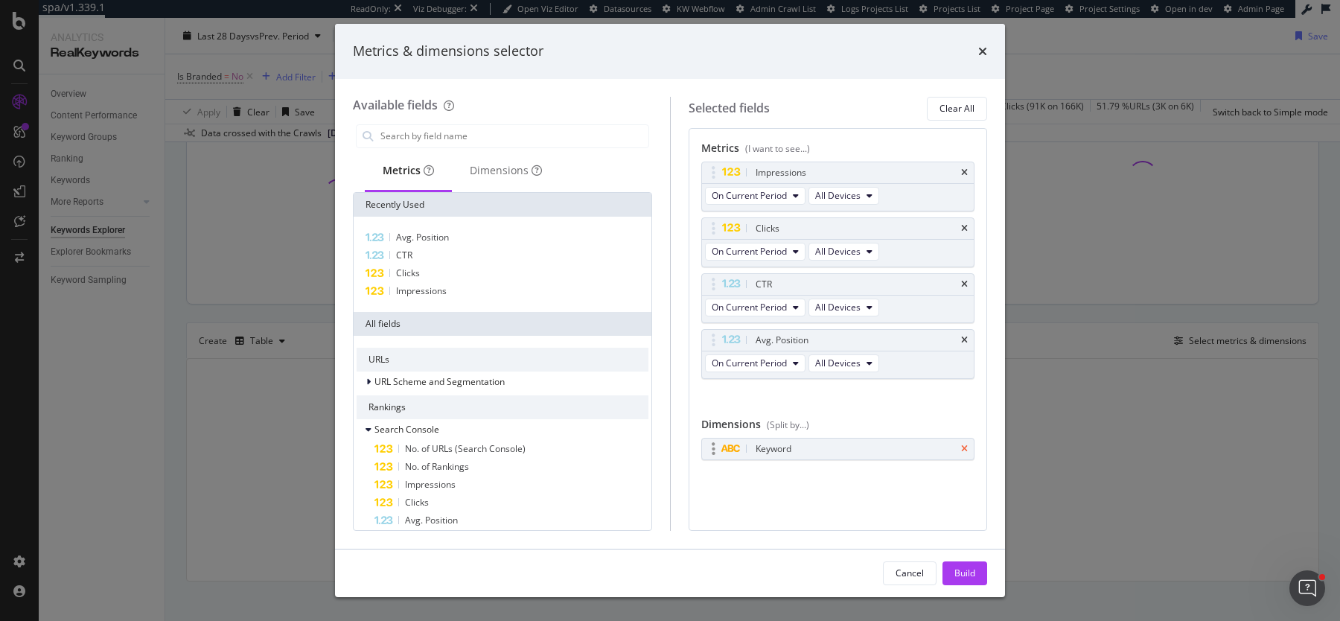
click at [964, 445] on icon "times" at bounding box center [964, 449] width 7 height 9
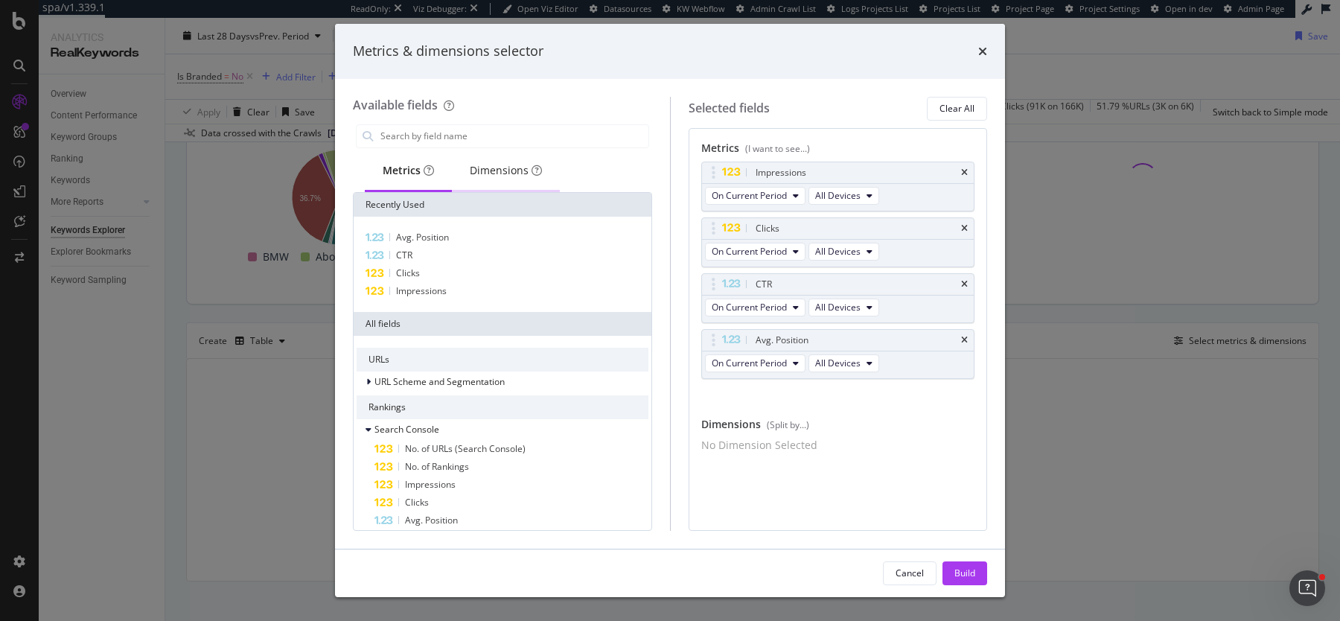
click at [495, 169] on div "Dimensions" at bounding box center [506, 170] width 72 height 15
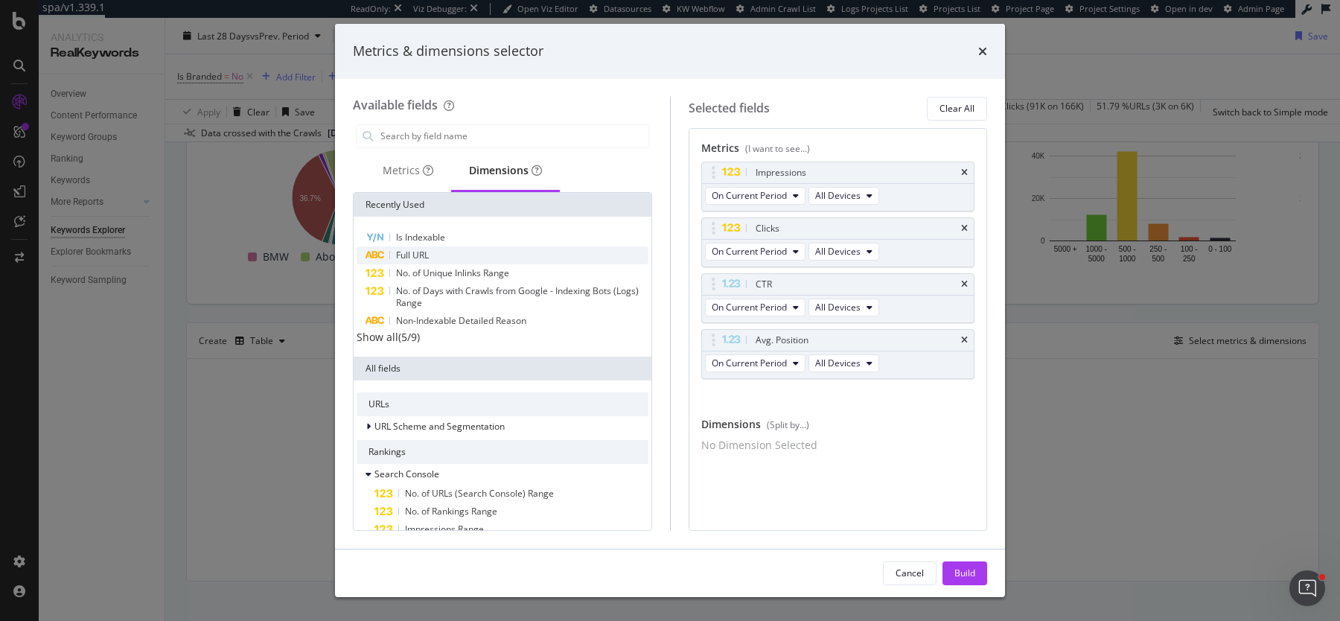
click at [448, 247] on div "Full URL" at bounding box center [503, 255] width 292 height 18
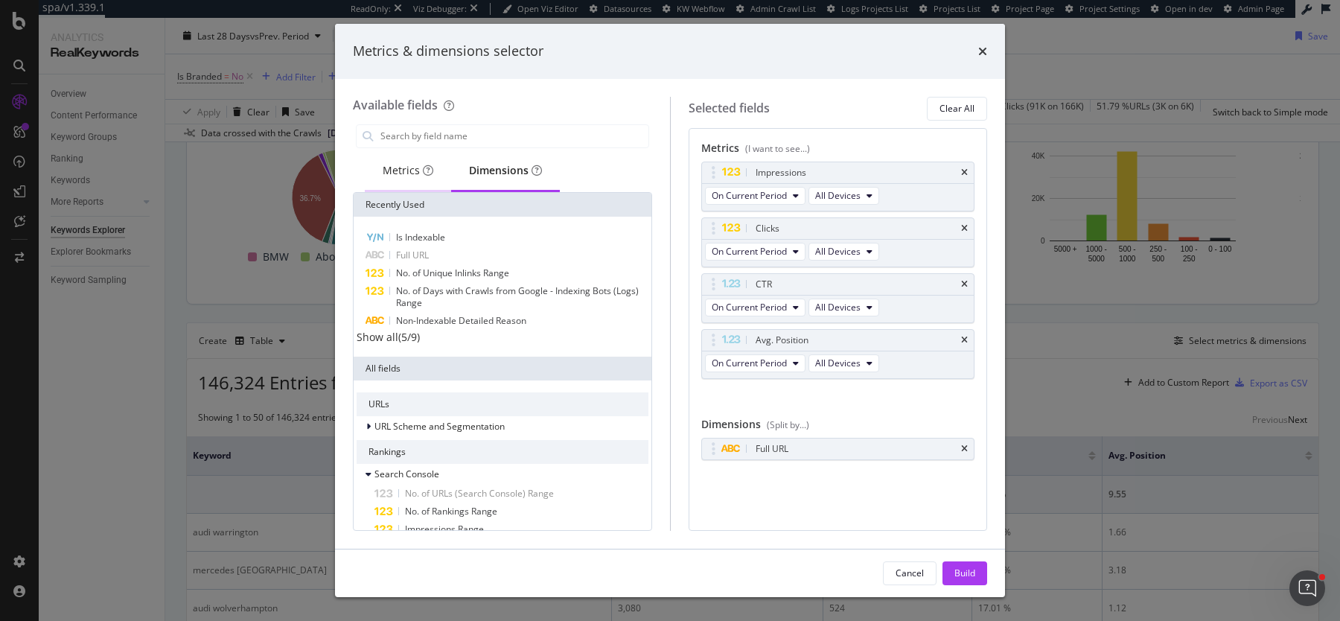
click at [395, 178] on div "Metrics" at bounding box center [408, 171] width 86 height 41
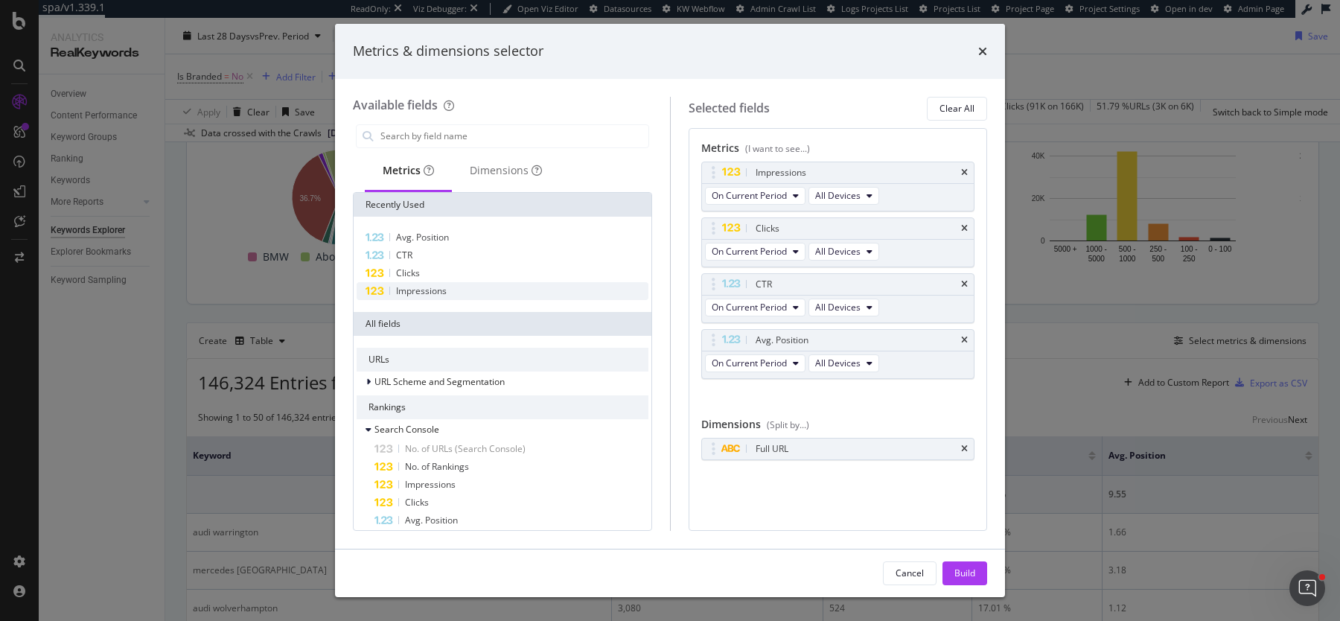
click at [424, 294] on span "Impressions" at bounding box center [421, 290] width 51 height 13
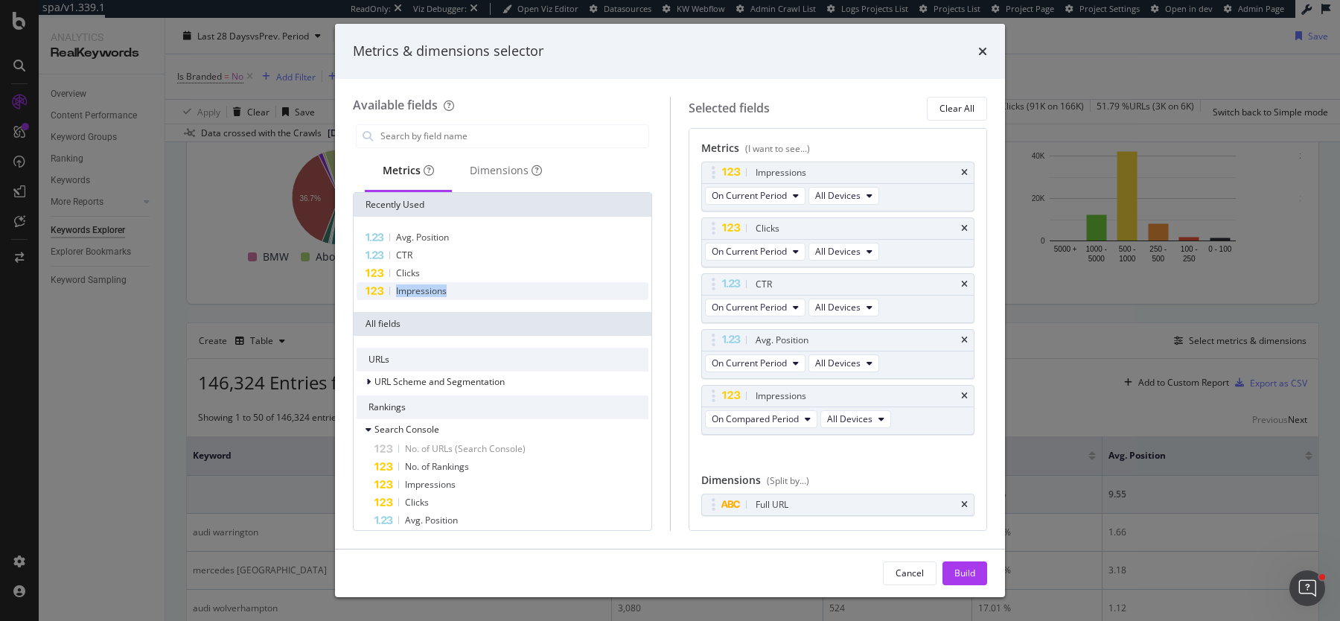
click at [424, 294] on span "Impressions" at bounding box center [421, 290] width 51 height 13
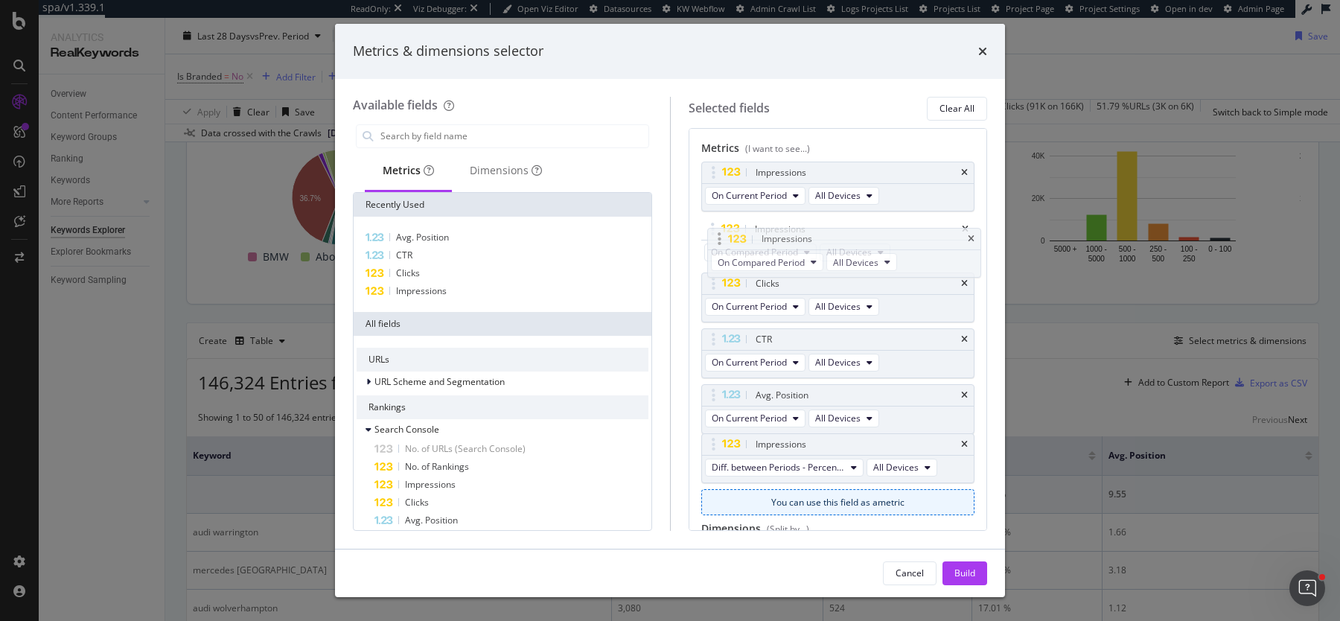
drag, startPoint x: 711, startPoint y: 394, endPoint x: 719, endPoint y: 240, distance: 154.3
click at [719, 240] on body "spa/v1.339.1 ReadOnly: Viz Debugger: Open Viz Editor Datasources KW Webflow Adm…" at bounding box center [670, 310] width 1340 height 621
drag, startPoint x: 712, startPoint y: 448, endPoint x: 716, endPoint y: 290, distance: 157.2
click at [716, 290] on body "spa/v1.339.1 ReadOnly: Viz Debugger: Open Viz Editor Datasources KW Webflow Adm…" at bounding box center [670, 310] width 1340 height 621
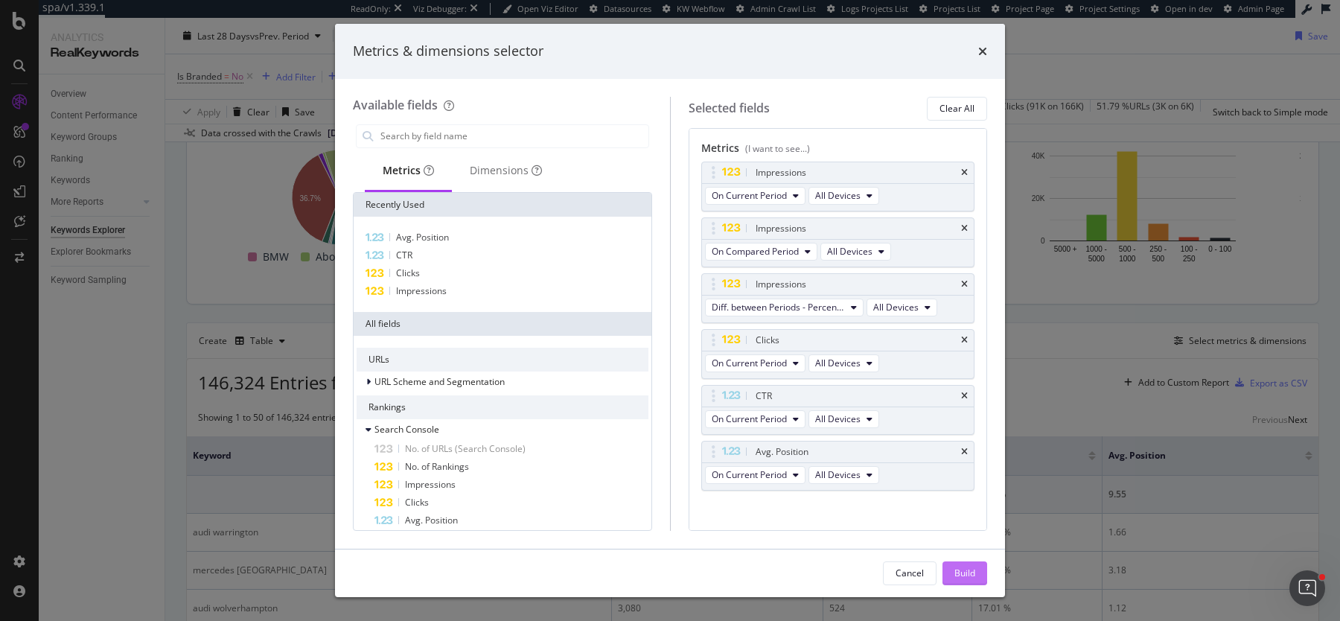
click at [950, 566] on button "Build" at bounding box center [965, 573] width 45 height 24
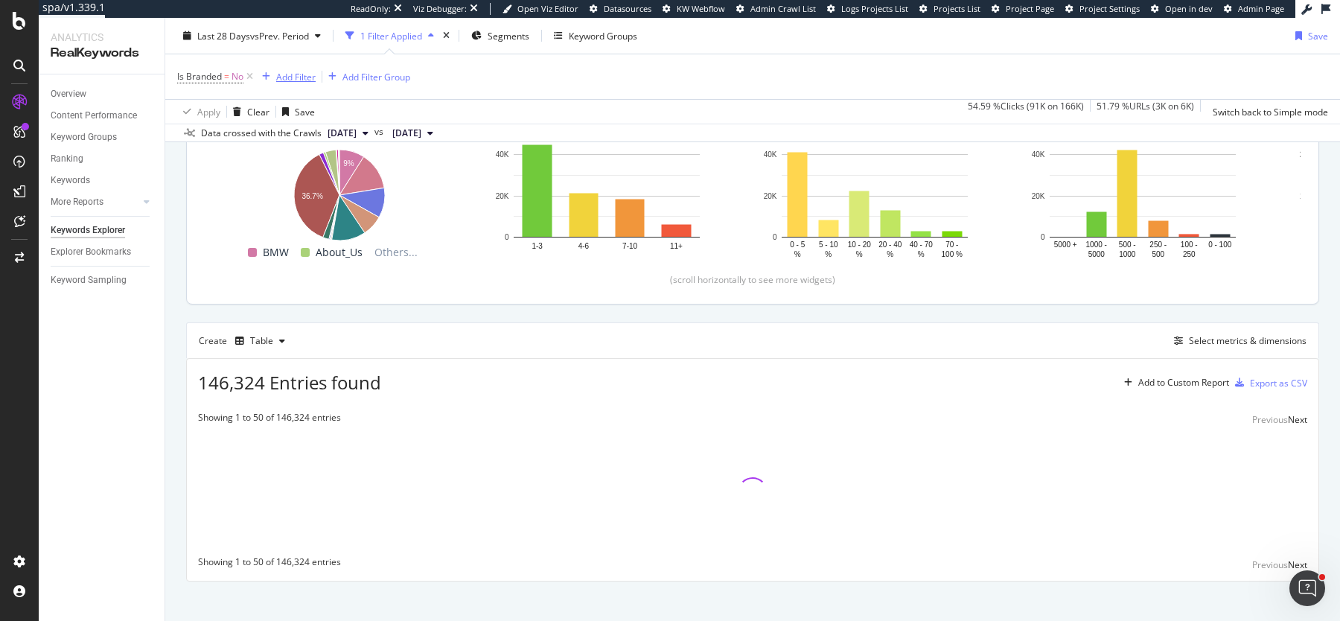
click at [296, 74] on div "Add Filter" at bounding box center [295, 76] width 39 height 13
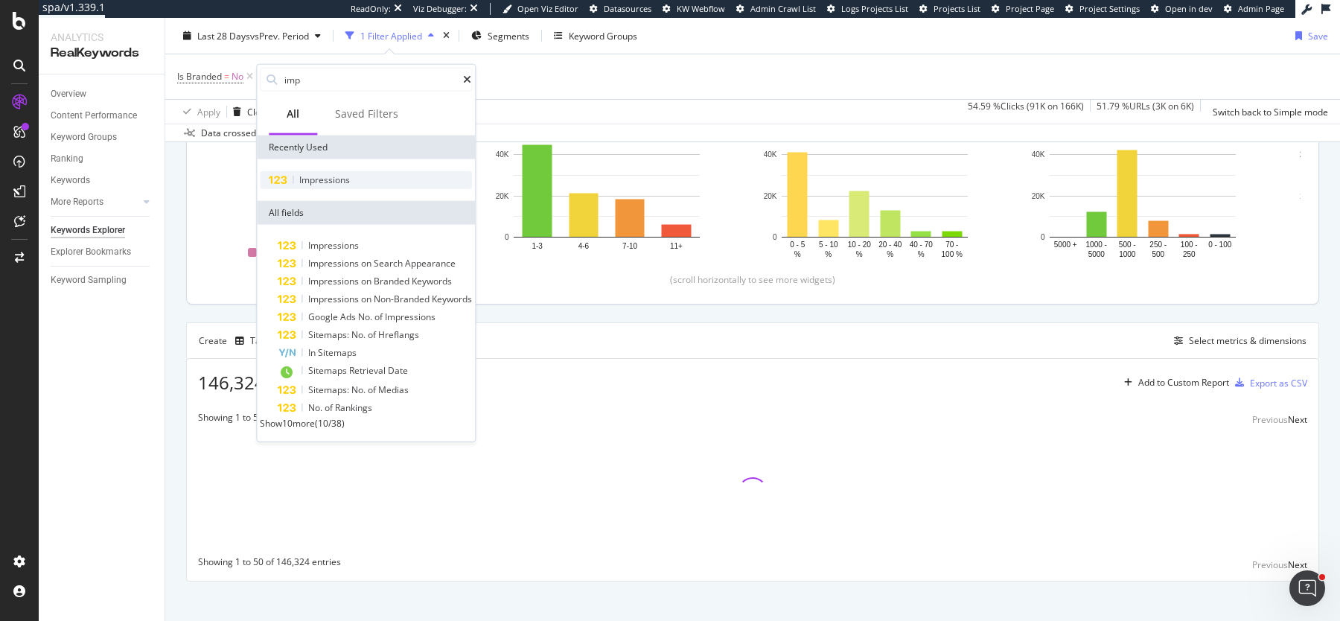
type input "imp"
click at [343, 178] on span "Impressions" at bounding box center [324, 179] width 51 height 13
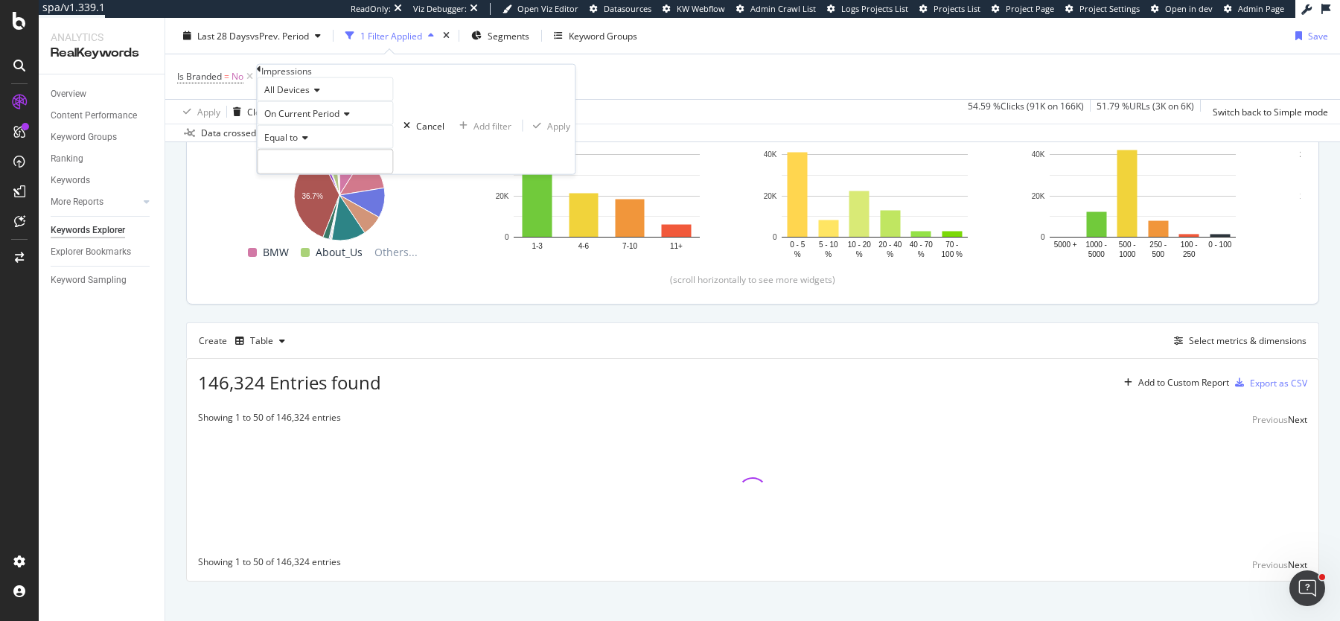
click at [298, 144] on span "Equal to" at bounding box center [281, 137] width 34 height 13
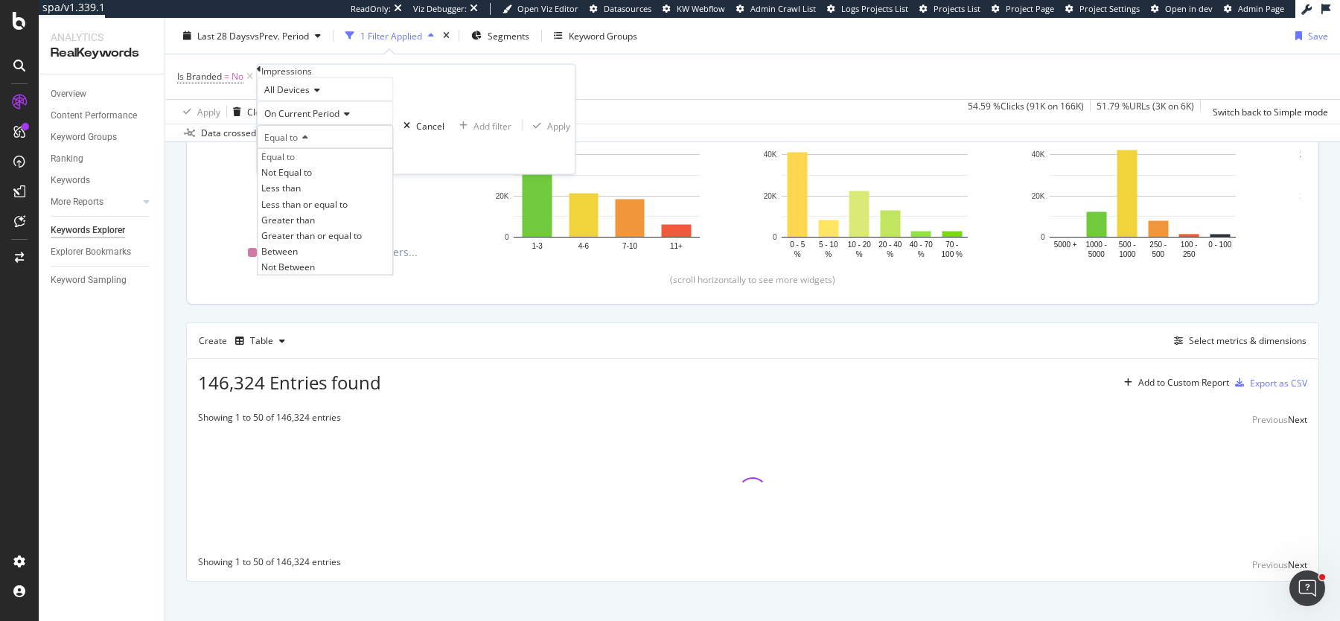
click at [338, 125] on div "On Current Period" at bounding box center [325, 113] width 136 height 24
click at [340, 199] on span "Diff. Between Period - value" at bounding box center [318, 192] width 115 height 13
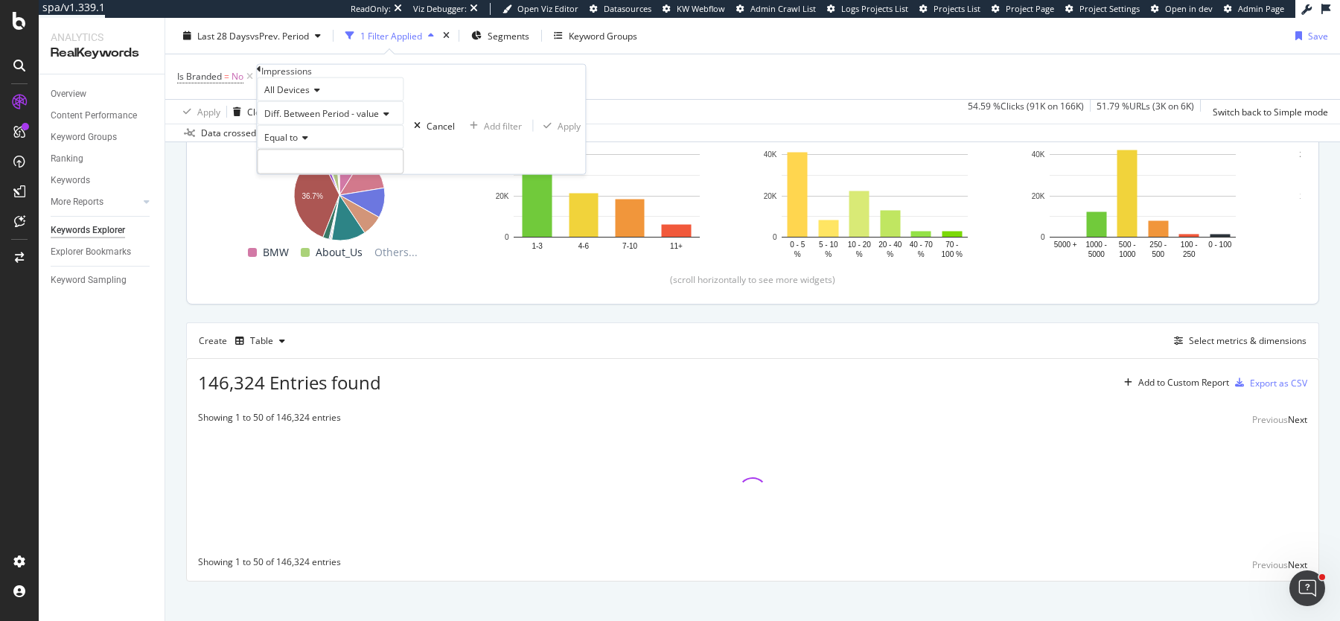
click at [303, 149] on div "Equal to" at bounding box center [330, 137] width 147 height 24
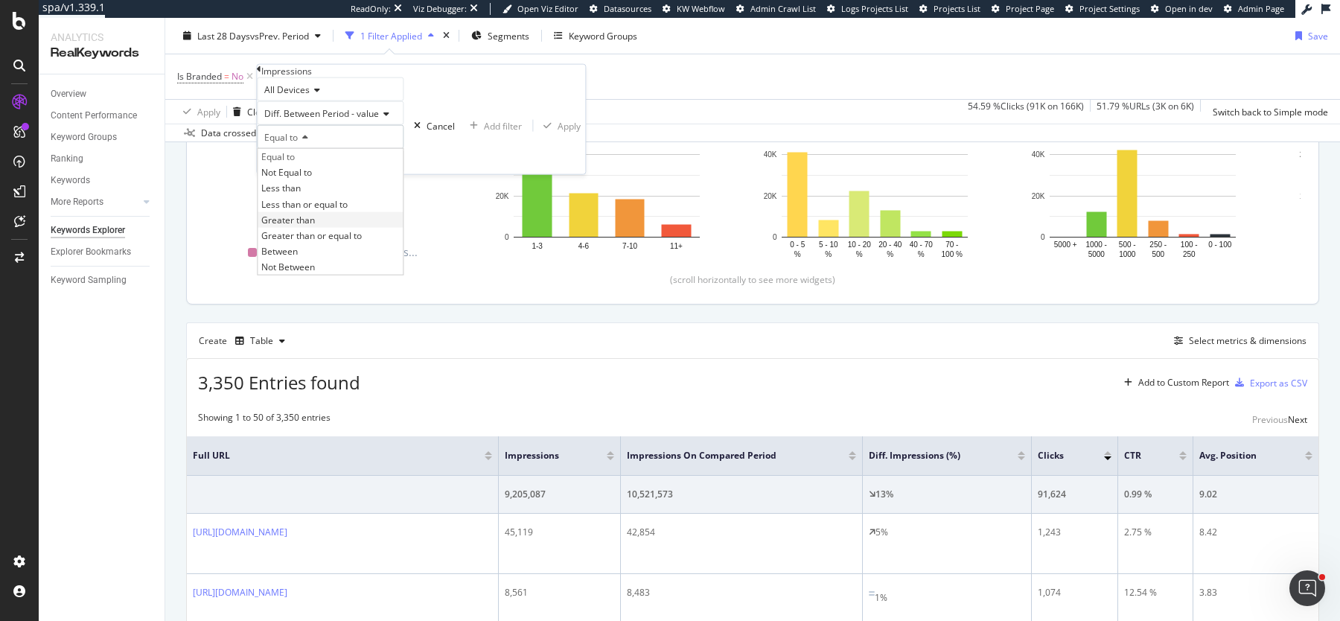
click at [315, 226] on span "Greater than" at bounding box center [288, 219] width 54 height 13
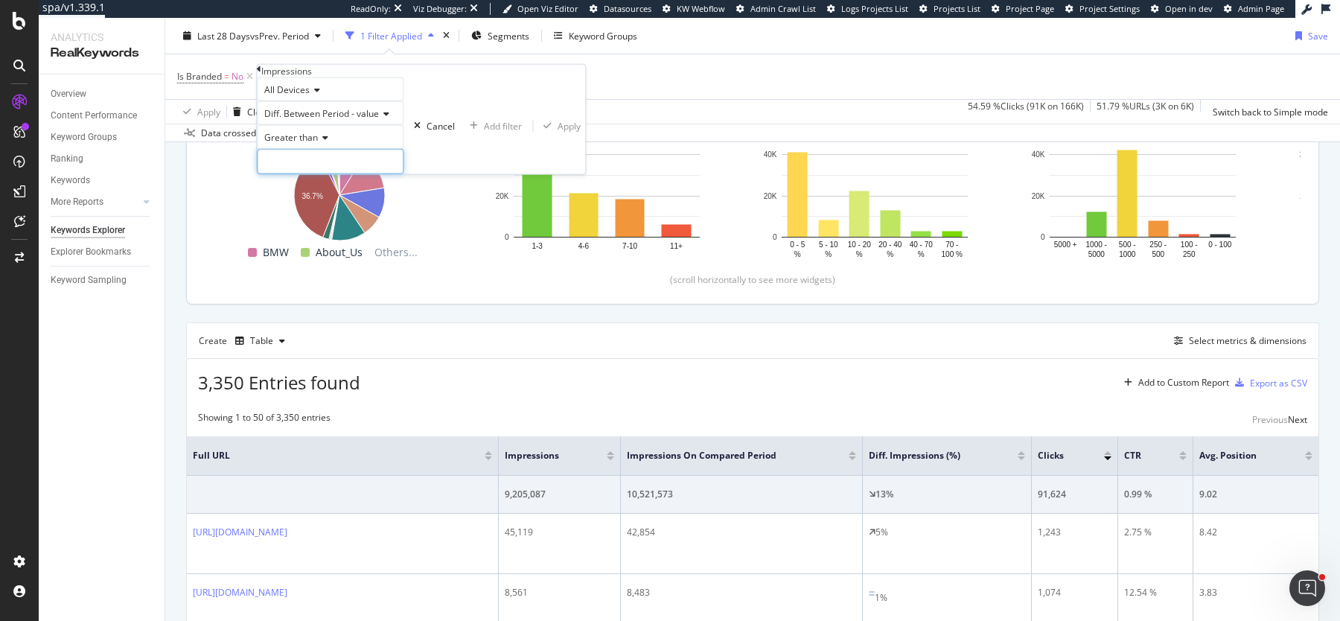
click at [343, 174] on input "number" at bounding box center [330, 161] width 147 height 25
type input "0"
click at [420, 174] on div "All Devices Diff. Between Period - value Greater than 0 Cancel Add filter Apply" at bounding box center [421, 125] width 328 height 97
click at [558, 132] on div "Apply" at bounding box center [569, 125] width 23 height 13
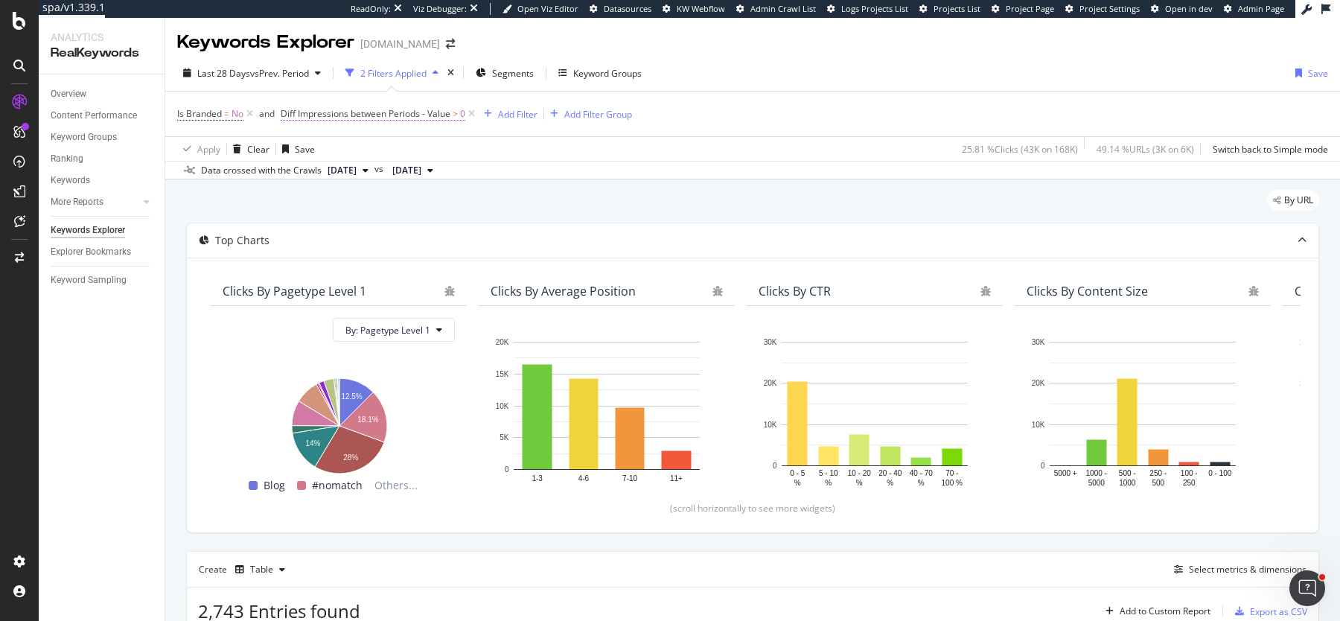
click at [424, 118] on span "Diff Impressions between Periods - Value" at bounding box center [366, 113] width 170 height 13
click at [353, 175] on span "On Current Period" at bounding box center [332, 172] width 75 height 13
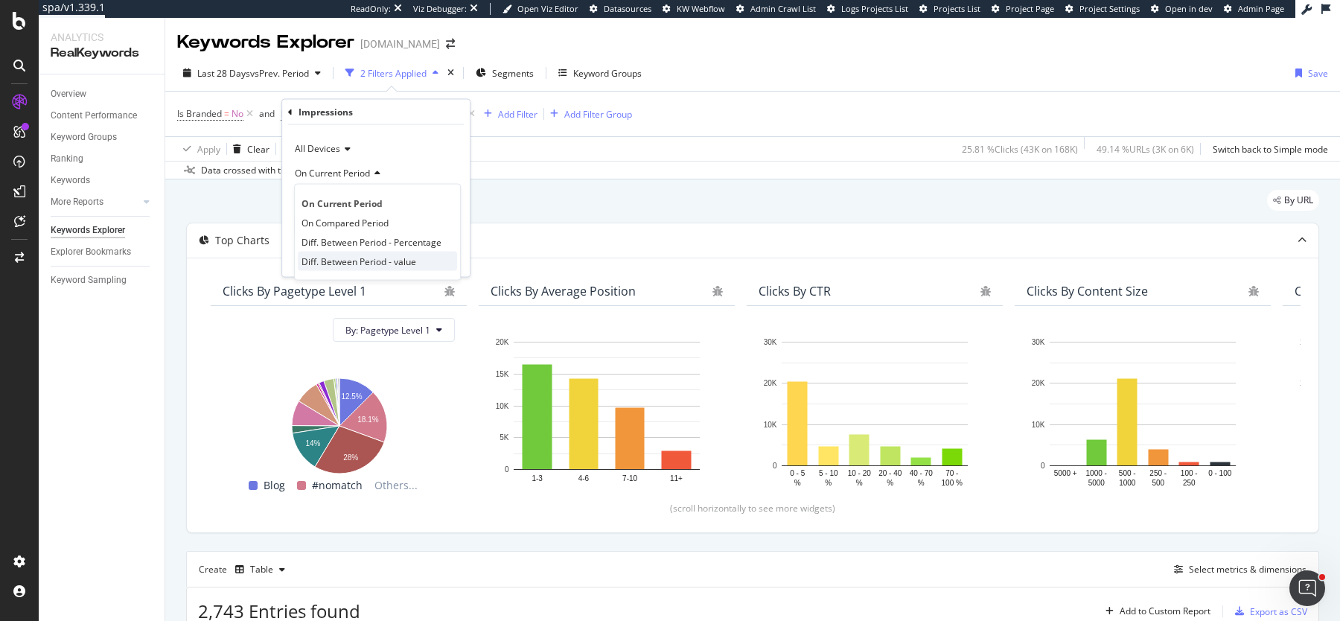
click at [356, 258] on span "Diff. Between Period - value" at bounding box center [359, 261] width 115 height 13
click at [348, 200] on icon at bounding box center [353, 199] width 10 height 9
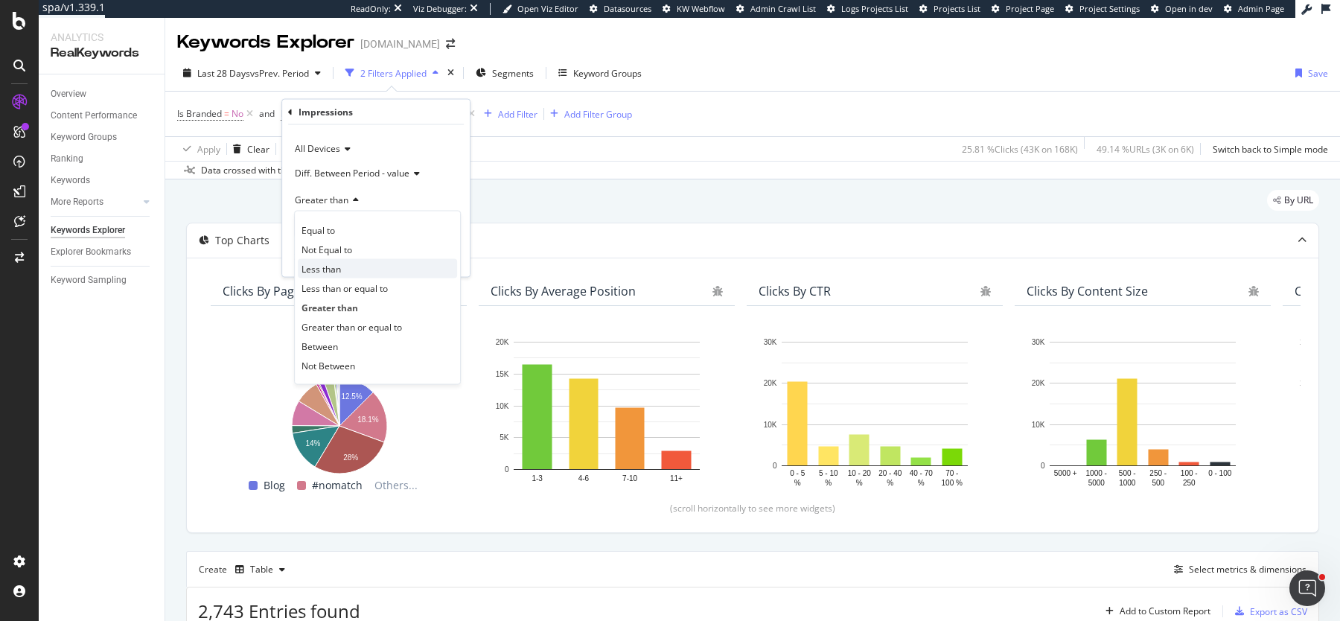
click at [331, 259] on div "Less than" at bounding box center [377, 268] width 159 height 19
click at [439, 256] on div "Apply" at bounding box center [446, 257] width 23 height 13
